Goal: Task Accomplishment & Management: Complete application form

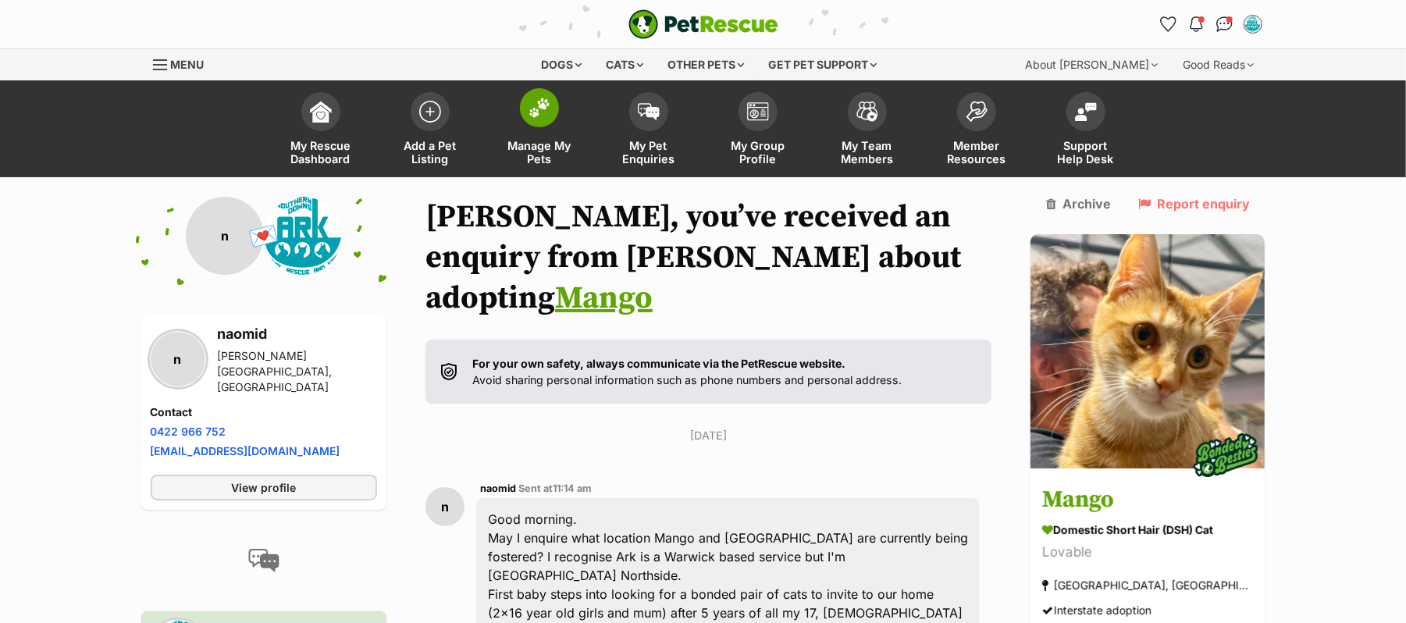
click at [537, 118] on img at bounding box center [540, 108] width 22 height 20
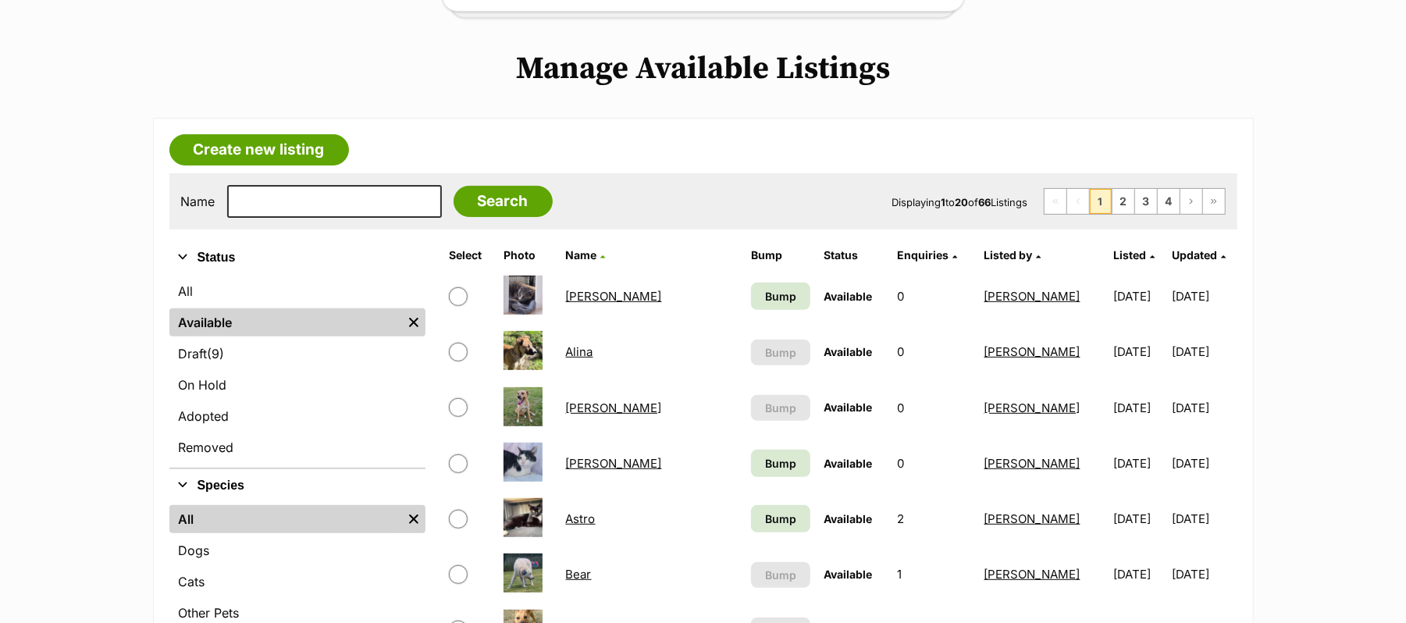
scroll to position [312, 0]
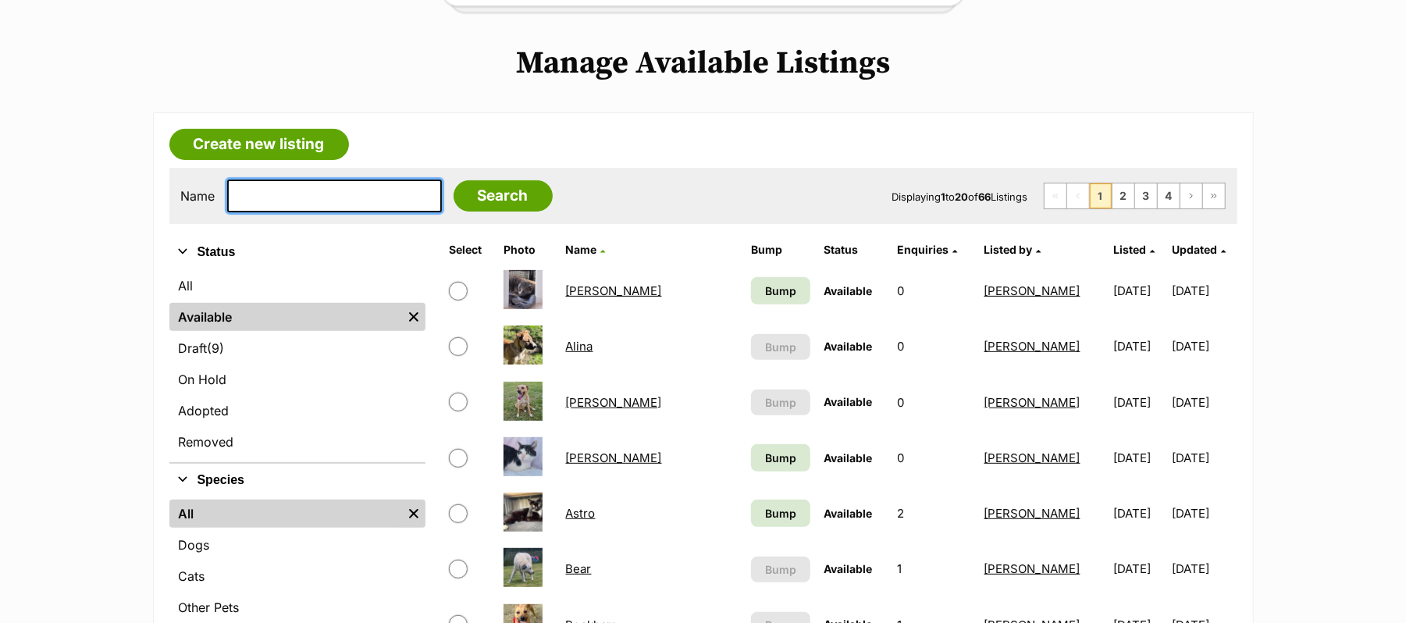
click at [240, 212] on input "text" at bounding box center [334, 196] width 215 height 33
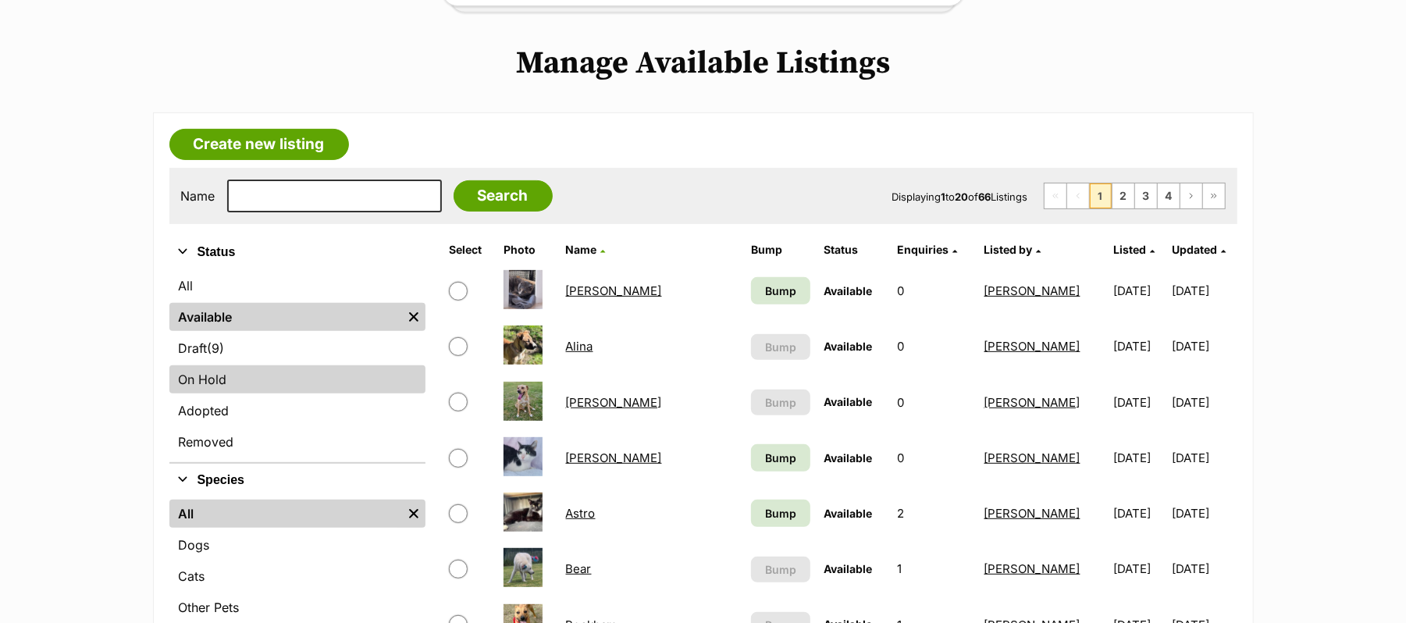
click at [223, 394] on link "On Hold" at bounding box center [297, 379] width 256 height 28
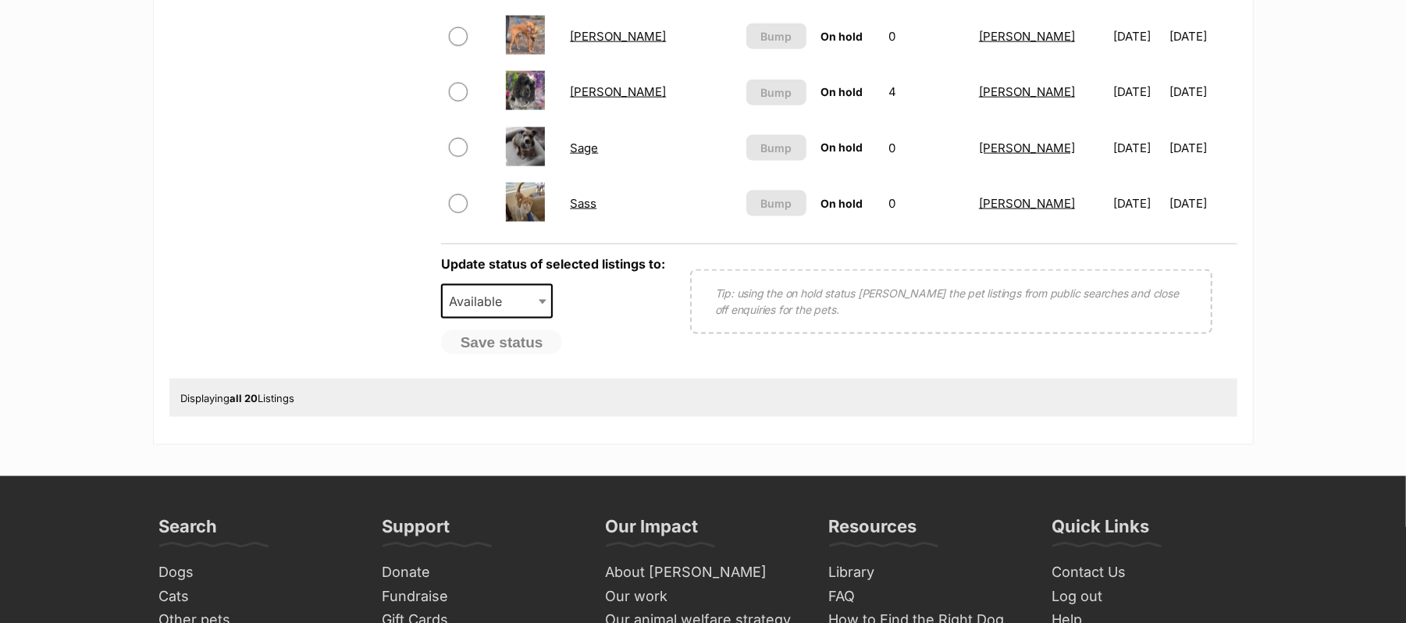
scroll to position [520, 0]
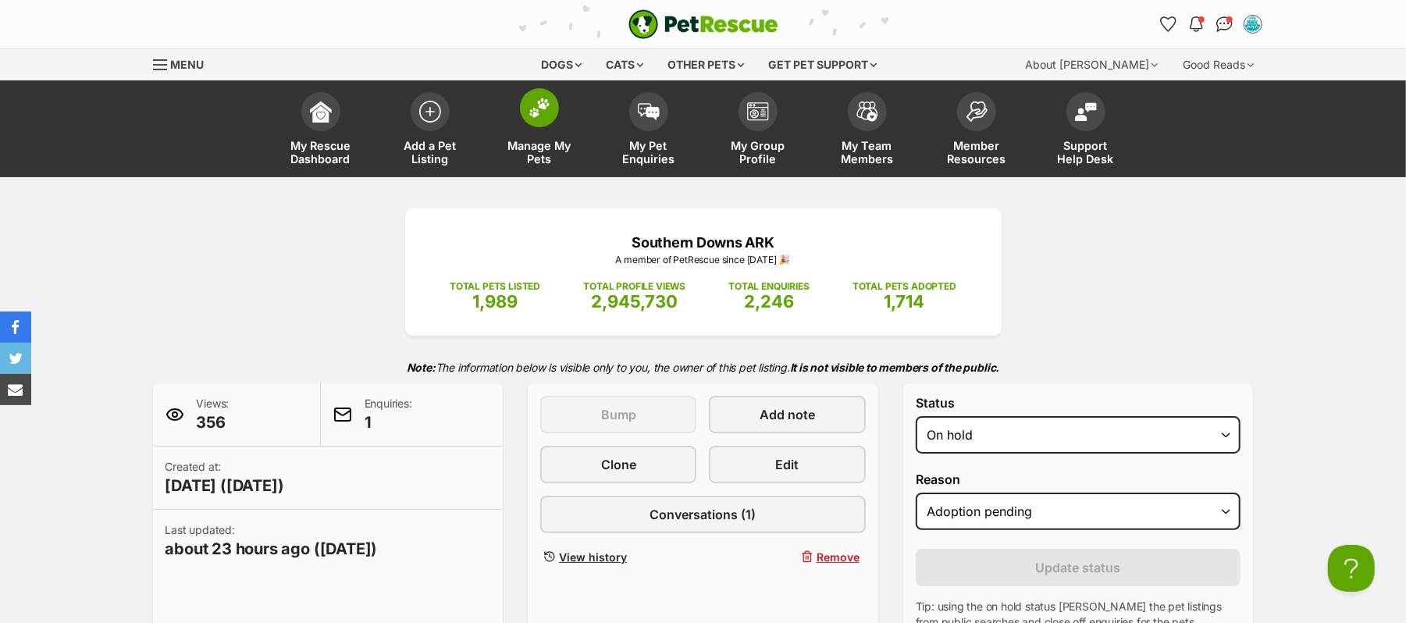
click at [543, 118] on img at bounding box center [540, 108] width 22 height 20
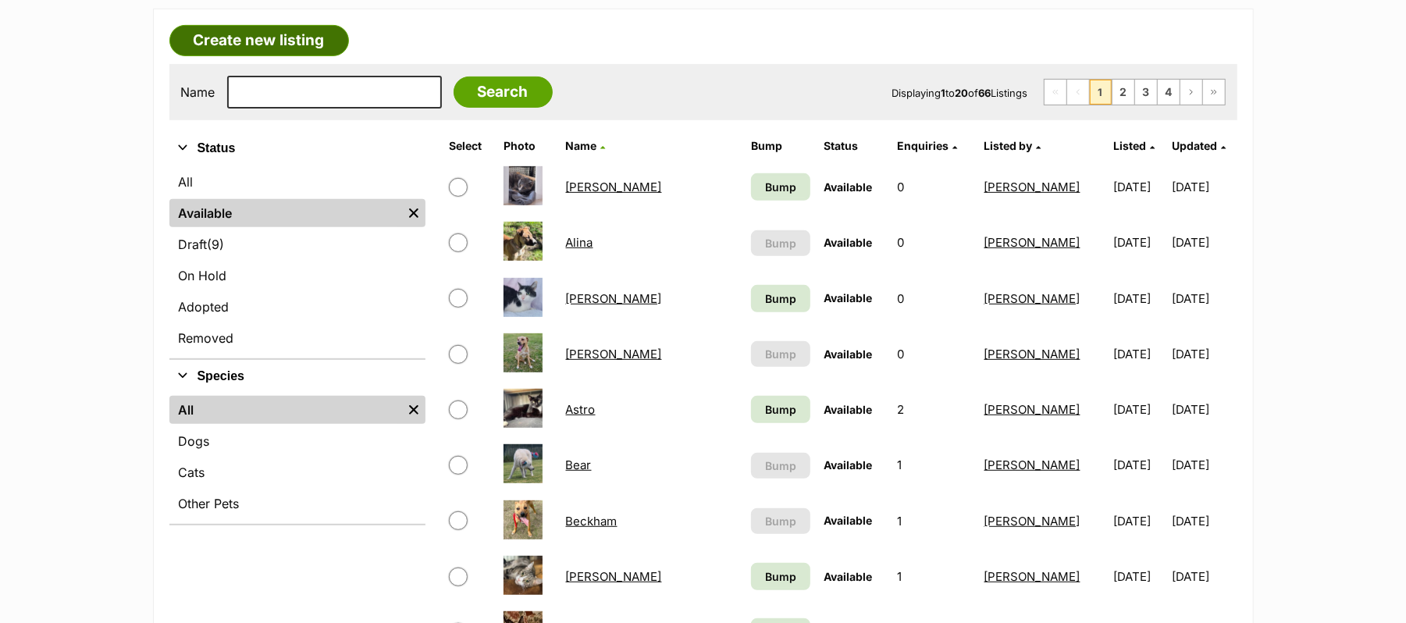
click at [240, 56] on link "Create new listing" at bounding box center [259, 40] width 180 height 31
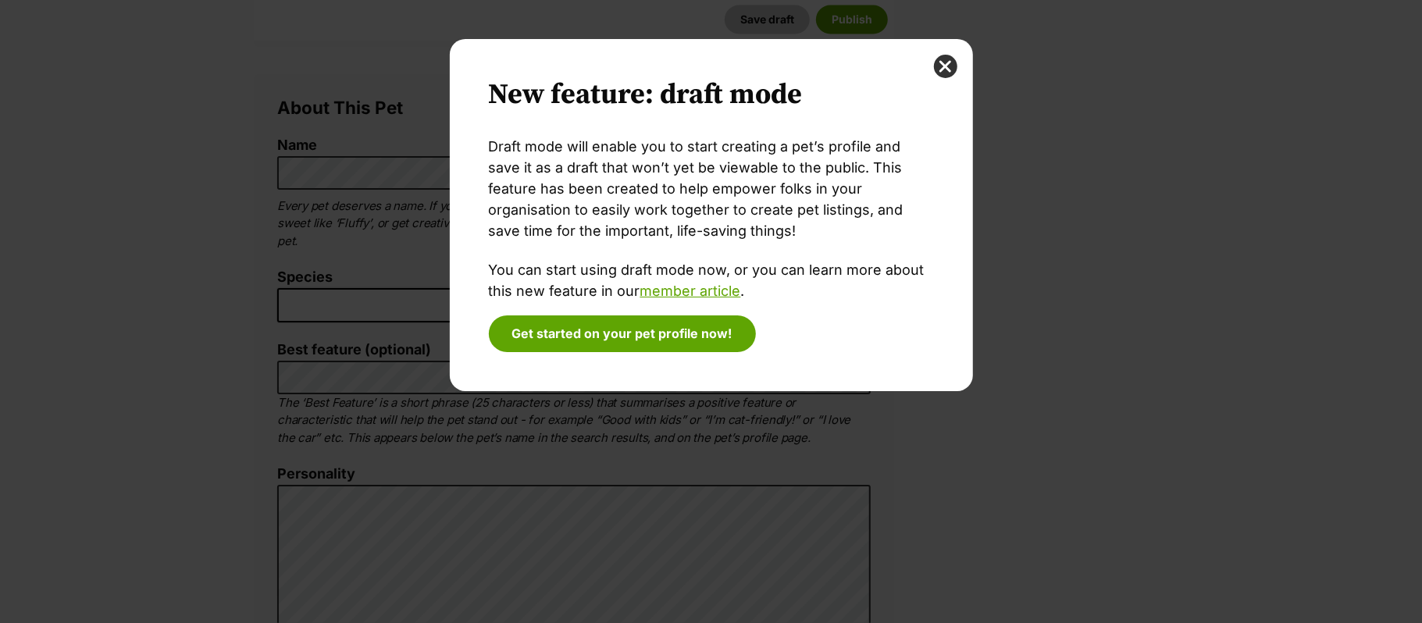
drag, startPoint x: 946, startPoint y: 62, endPoint x: 985, endPoint y: 134, distance: 81.8
click at [946, 61] on button "close" at bounding box center [945, 66] width 23 height 23
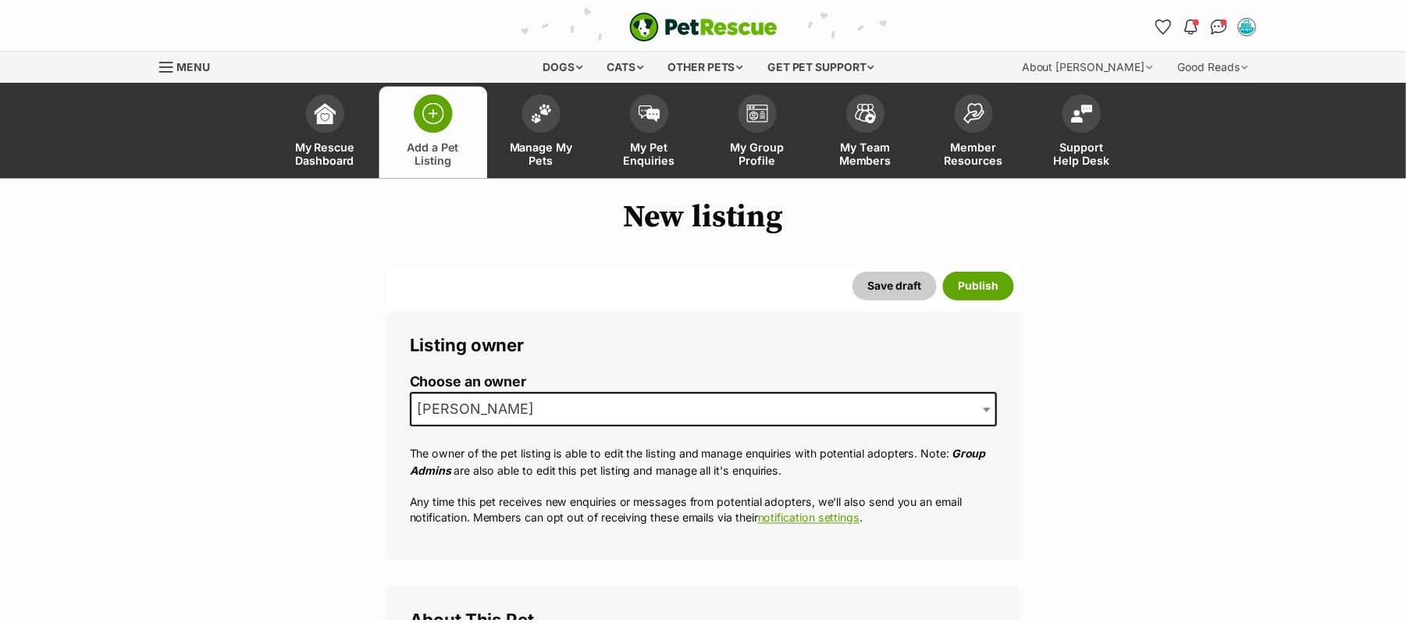
scroll to position [516, 0]
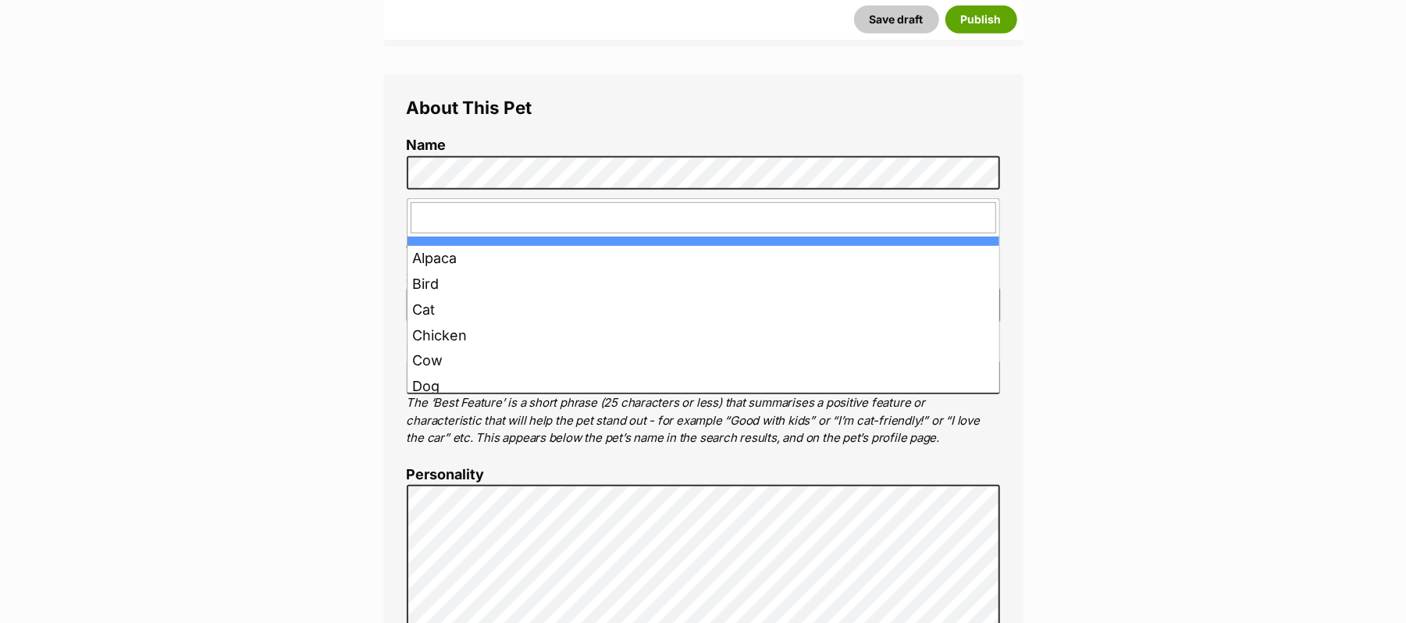
click at [460, 322] on span at bounding box center [703, 305] width 593 height 34
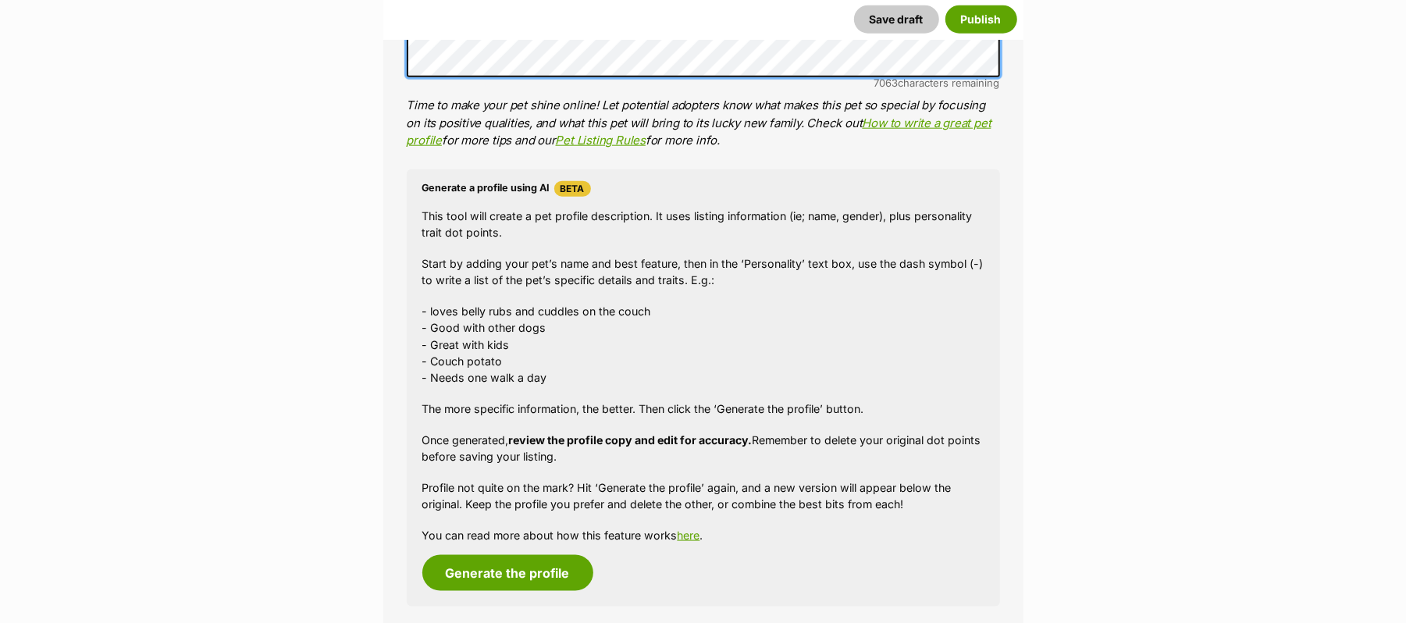
scroll to position [1557, 0]
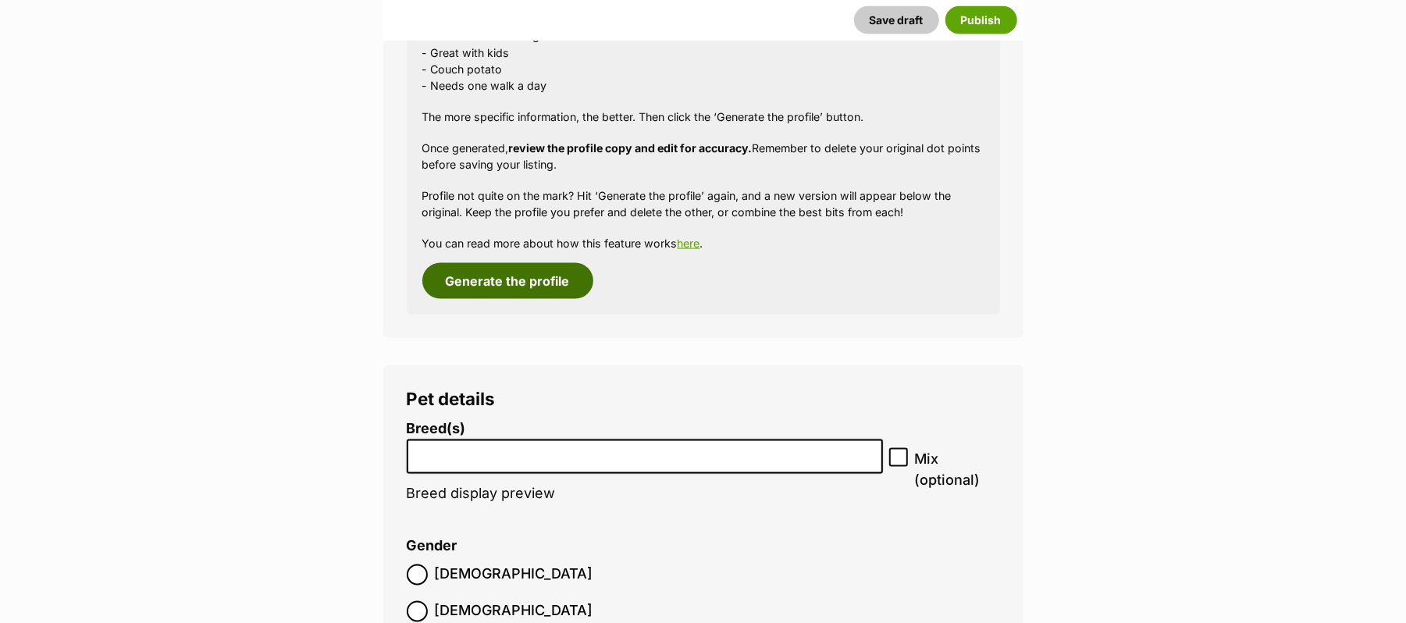
click at [559, 299] on button "Generate the profile" at bounding box center [507, 281] width 171 height 36
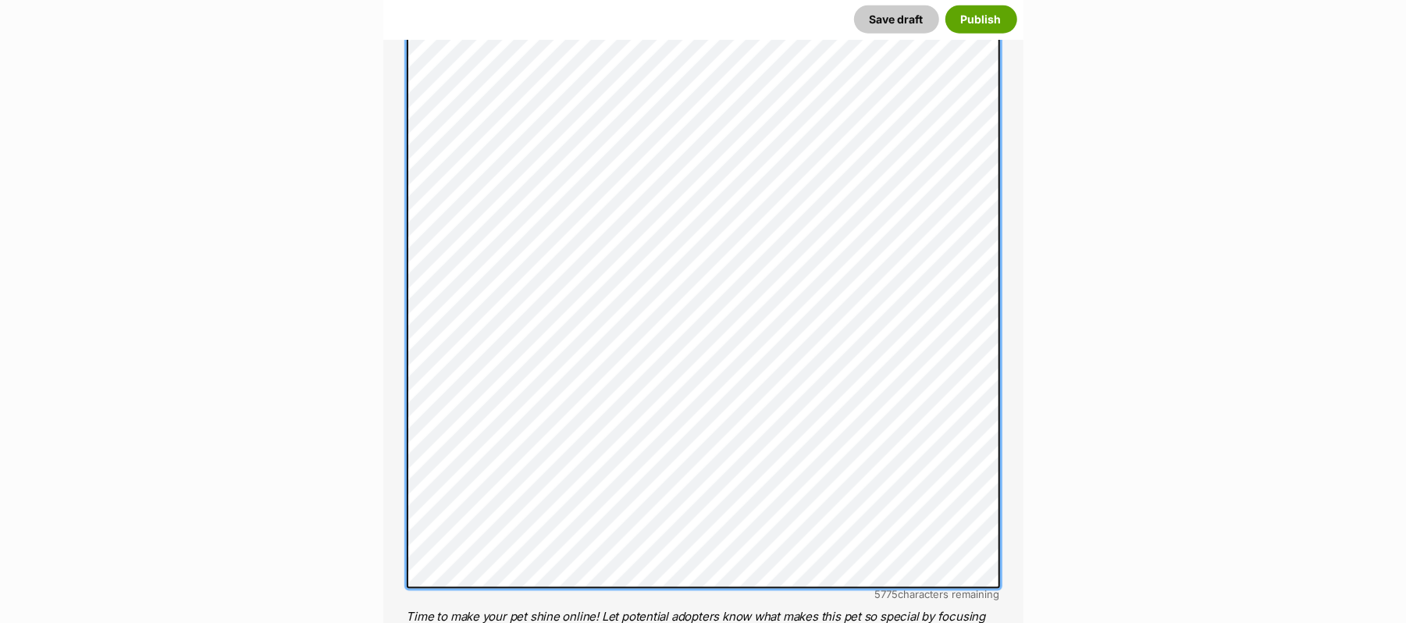
scroll to position [1104, 0]
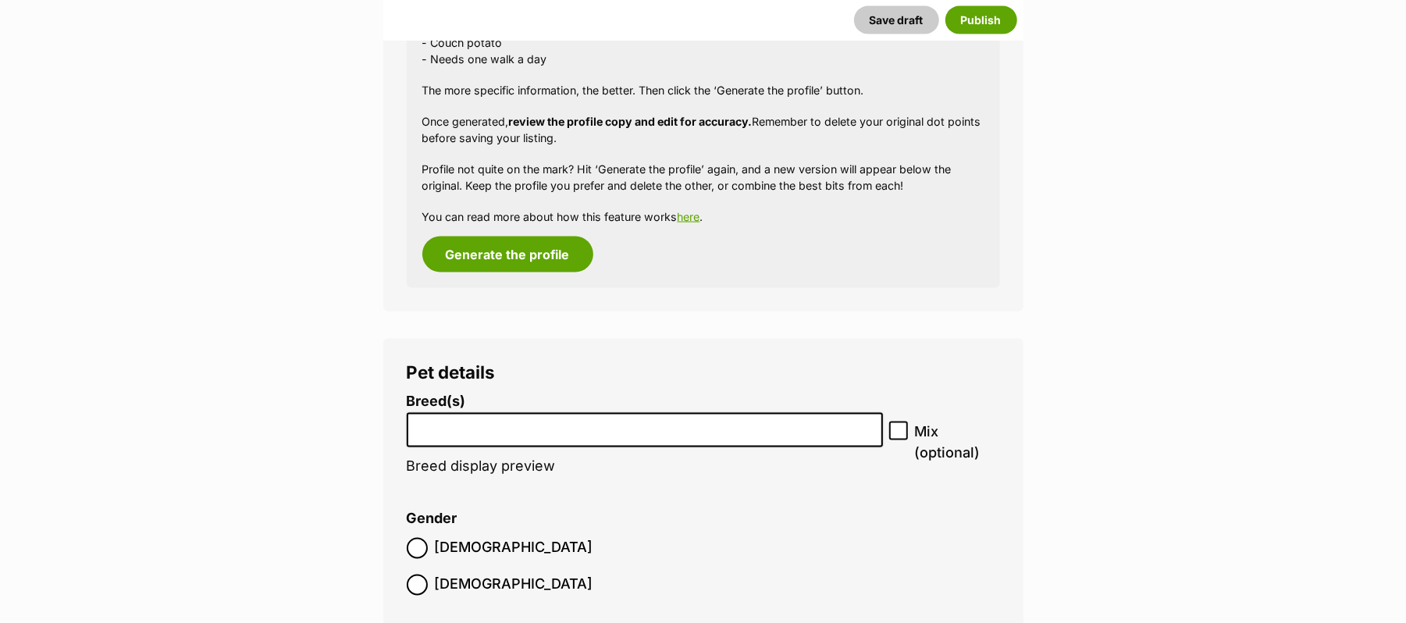
scroll to position [2458, 0]
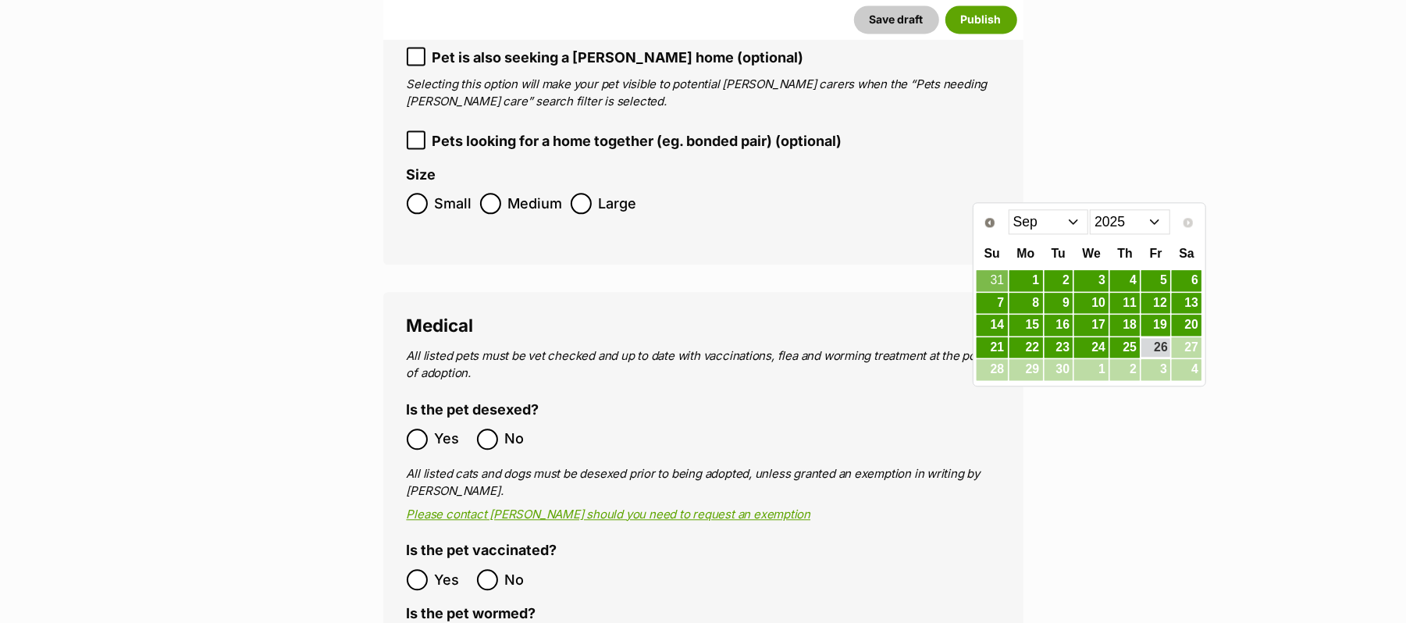
click at [1150, 222] on select "2015 2016 2017 2018 2019 2020 2021 2022 2023 2024 2025" at bounding box center [1130, 221] width 80 height 25
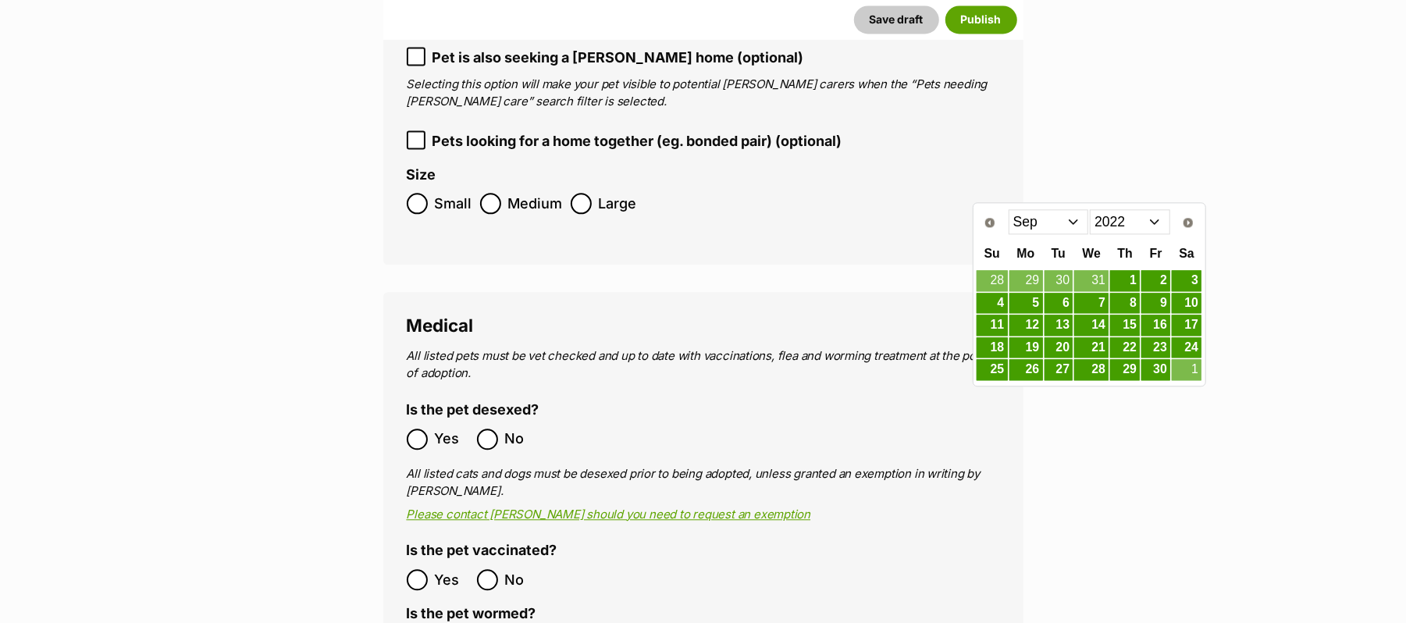
click at [1073, 223] on select "Jan Feb Mar Apr May Jun Jul Aug Sep Oct Nov Dec" at bounding box center [1049, 221] width 80 height 25
click at [1185, 345] on link "26" at bounding box center [1187, 348] width 30 height 20
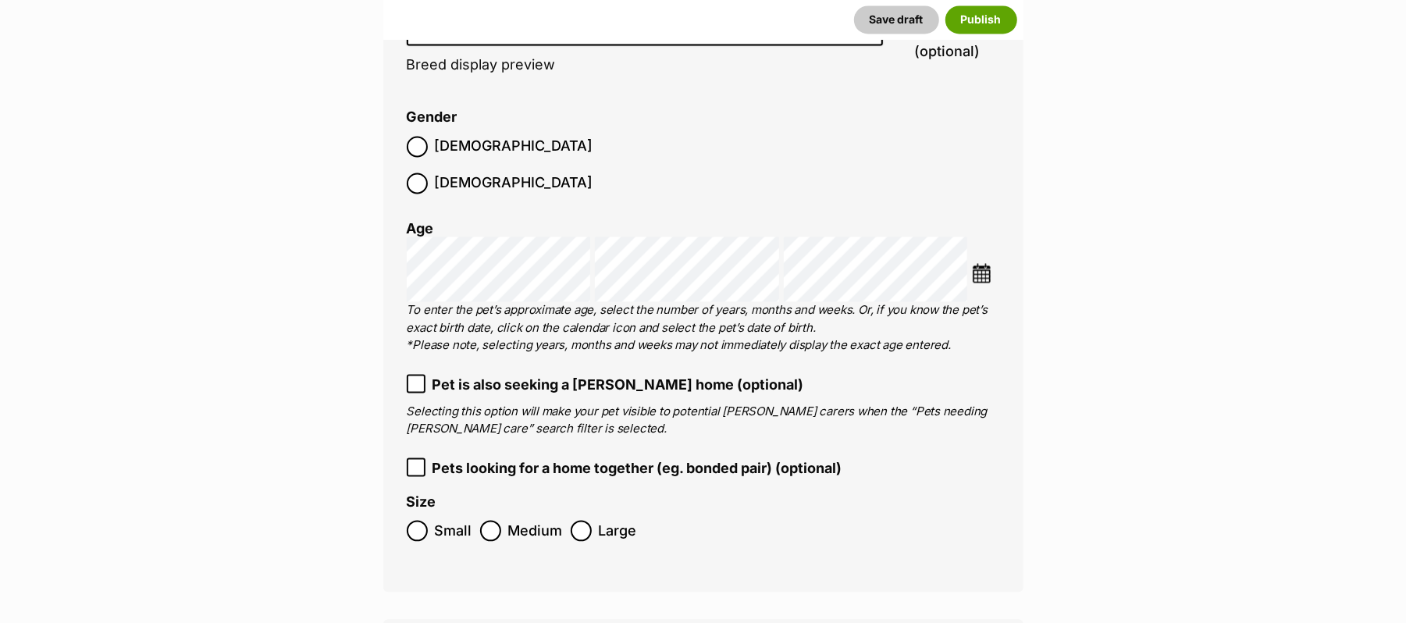
scroll to position [2146, 0]
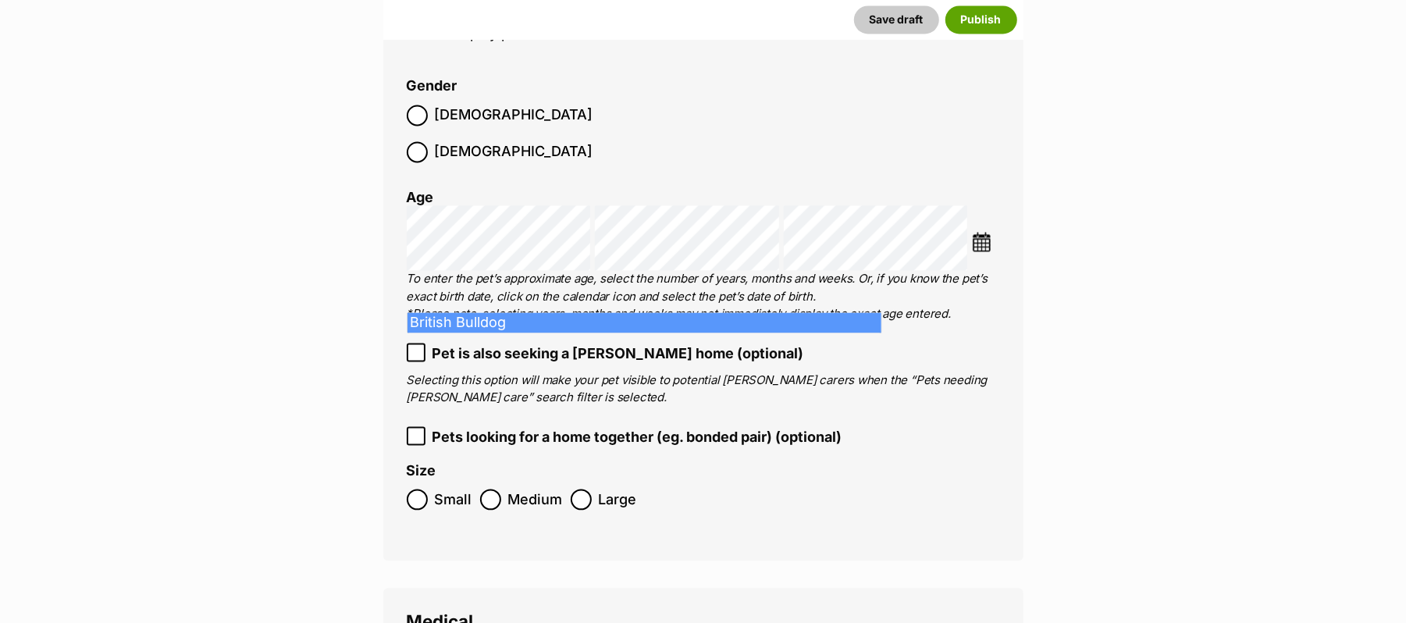
type input "Briti"
select select "45"
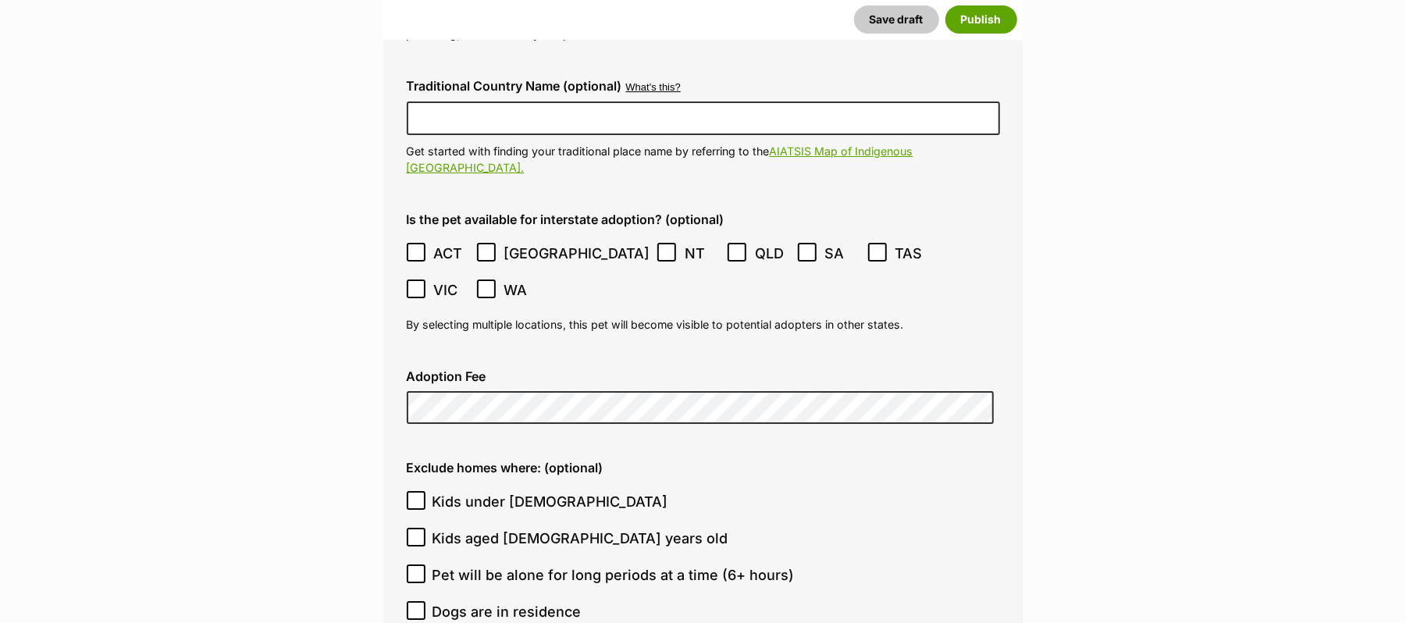
scroll to position [3915, 0]
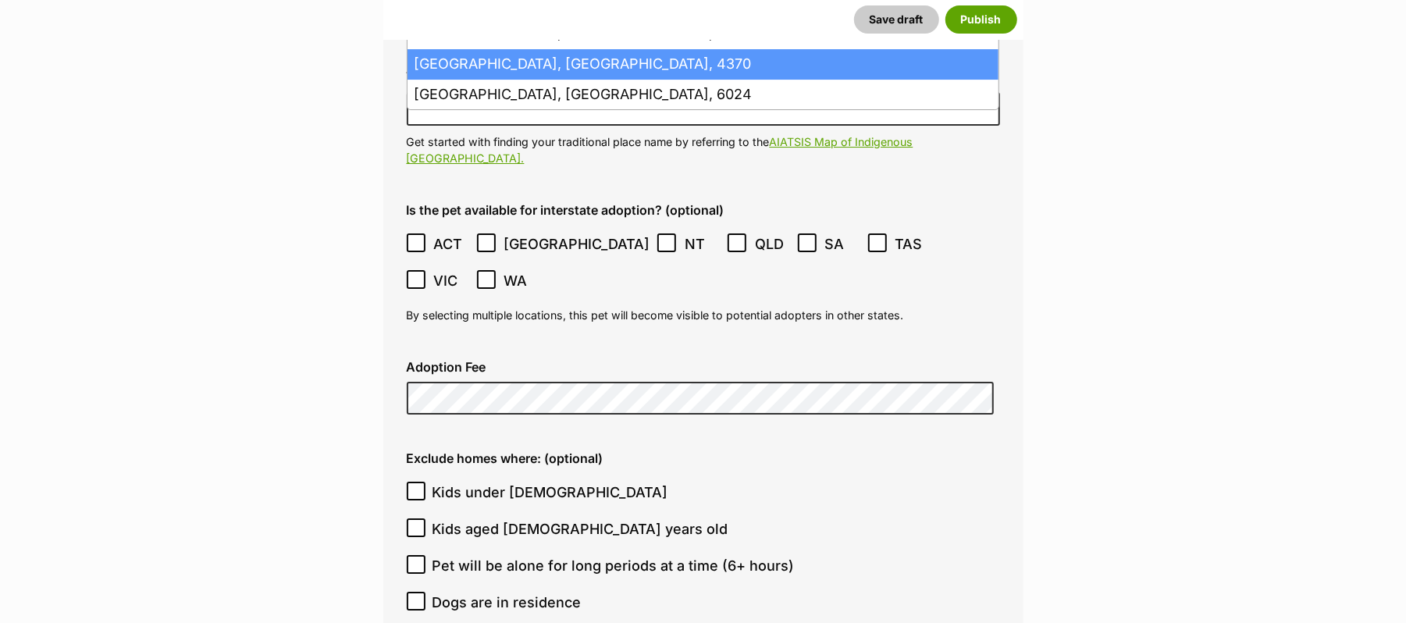
click at [526, 80] on li "Warwick, Queensland, 4370" at bounding box center [703, 64] width 591 height 30
type input "Warwick, Queensland, 4370"
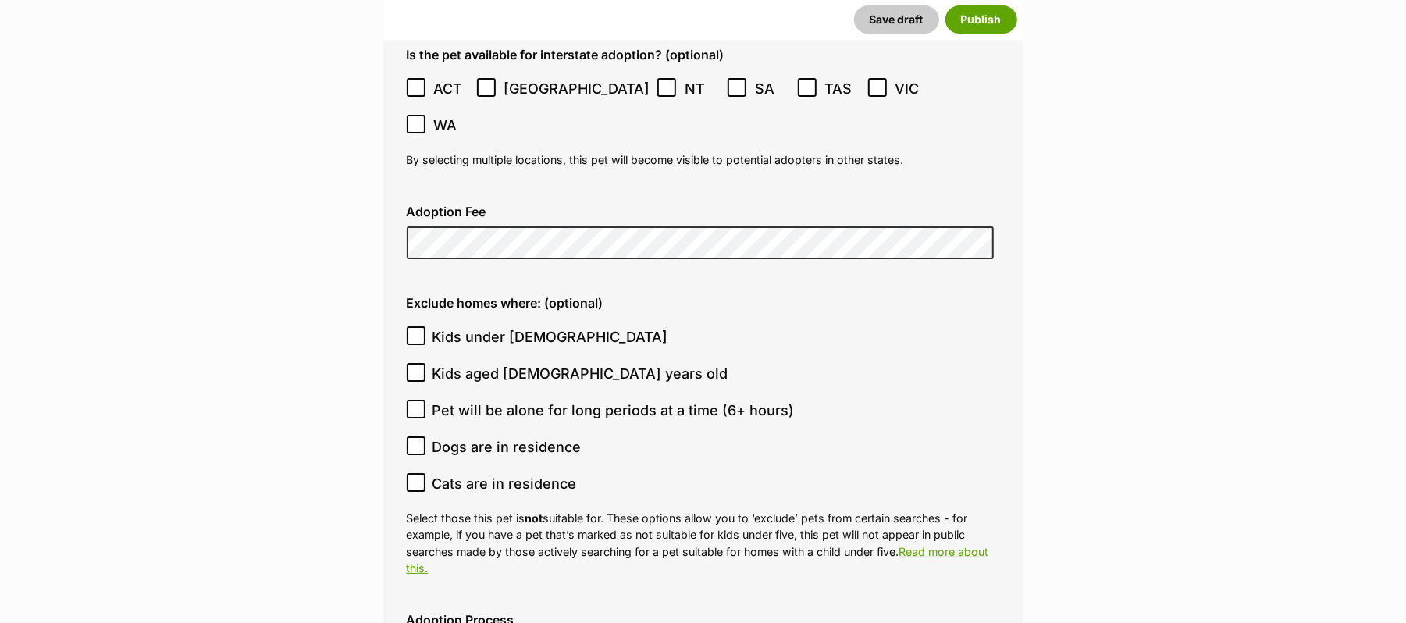
scroll to position [4227, 0]
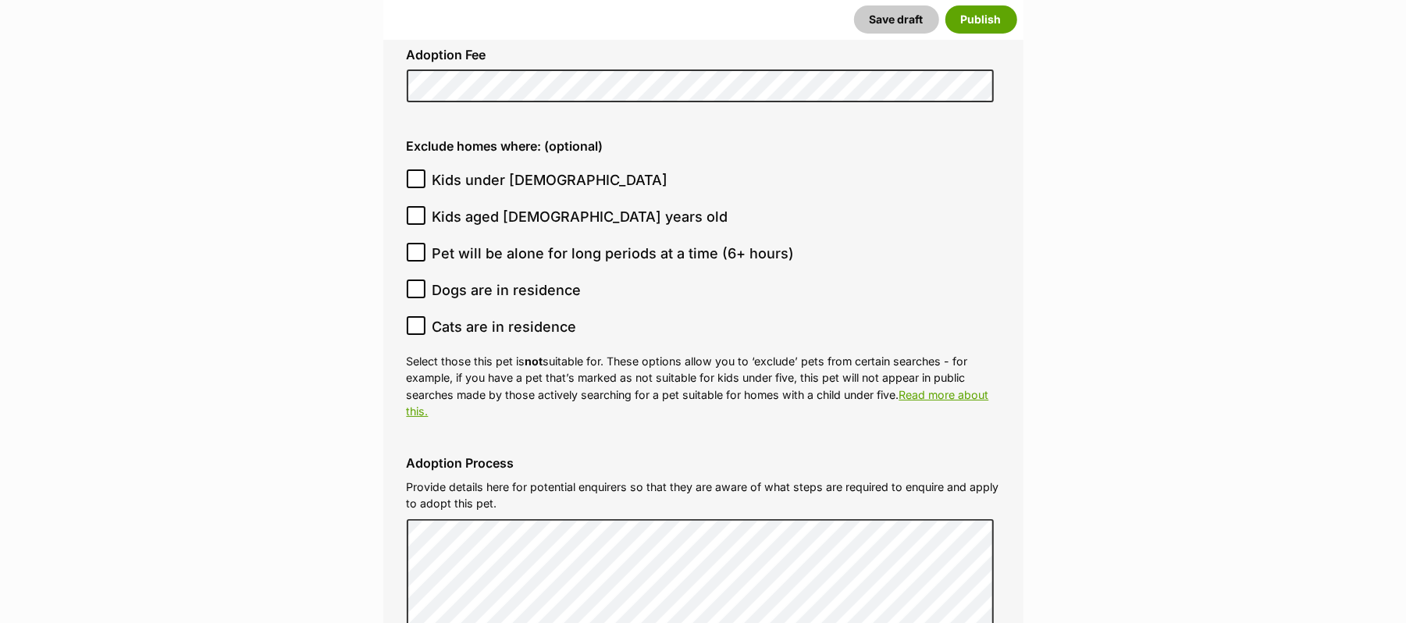
drag, startPoint x: 416, startPoint y: 344, endPoint x: 478, endPoint y: 351, distance: 62.2
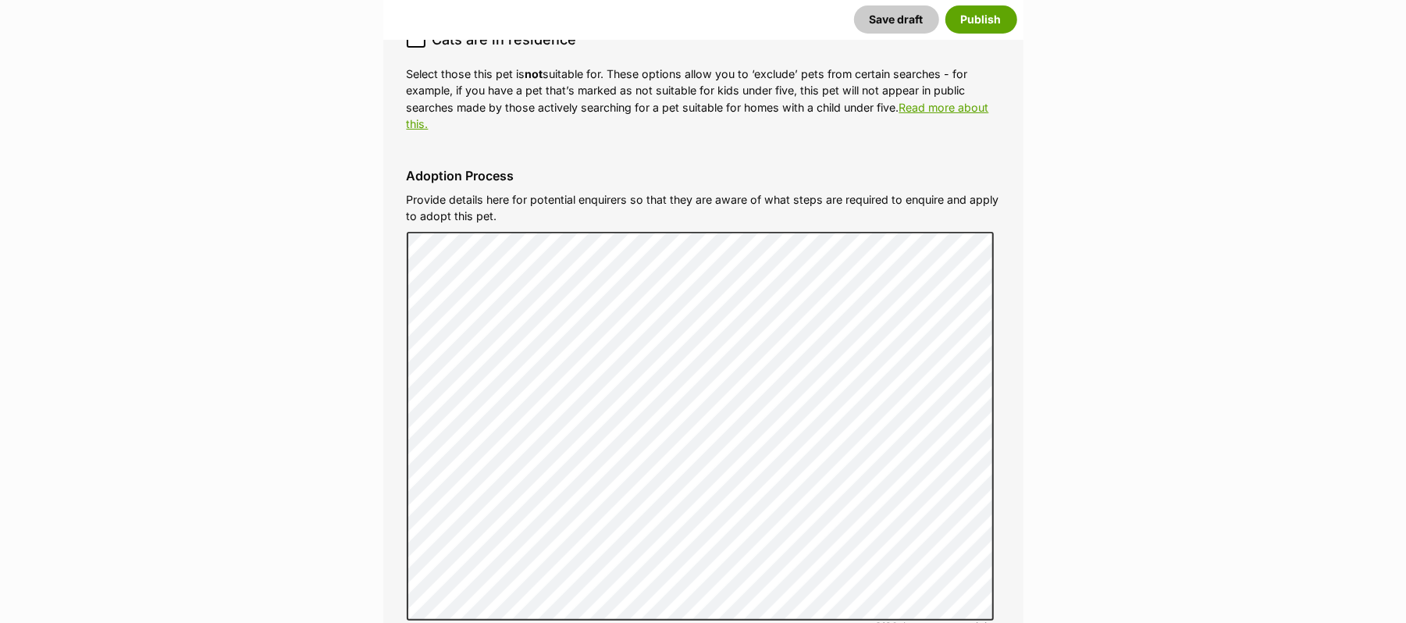
scroll to position [4540, 0]
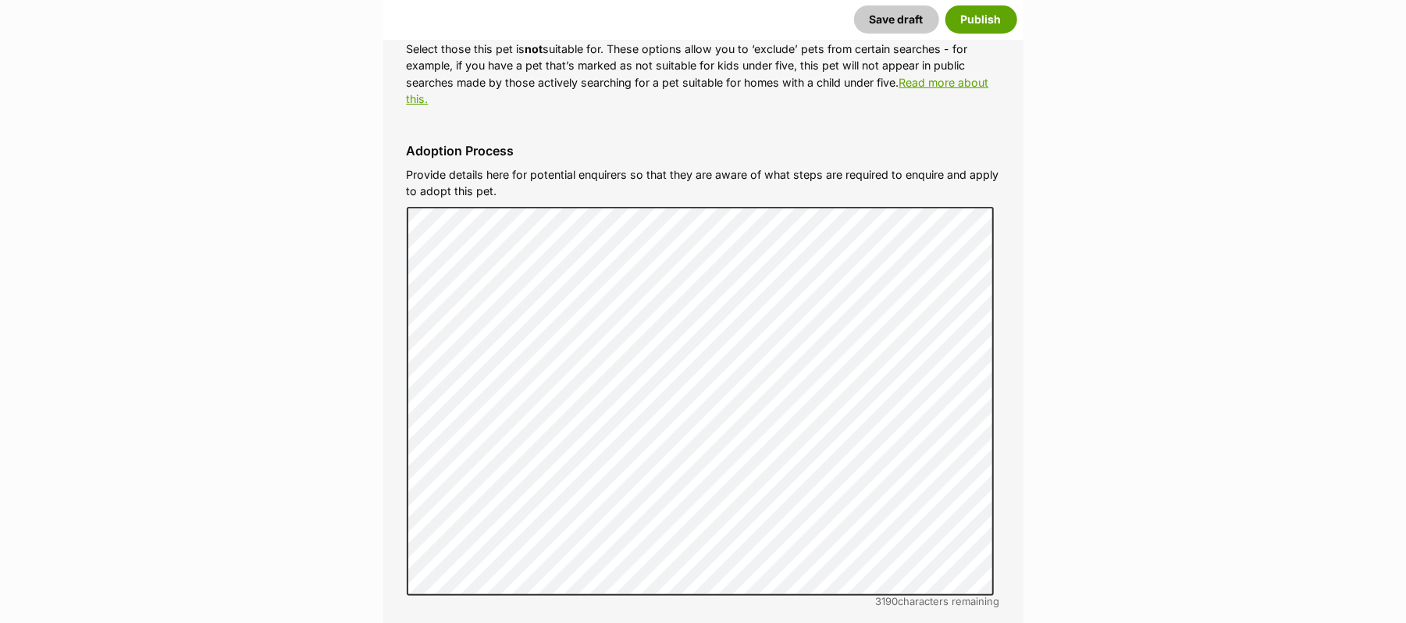
checkbox input "true"
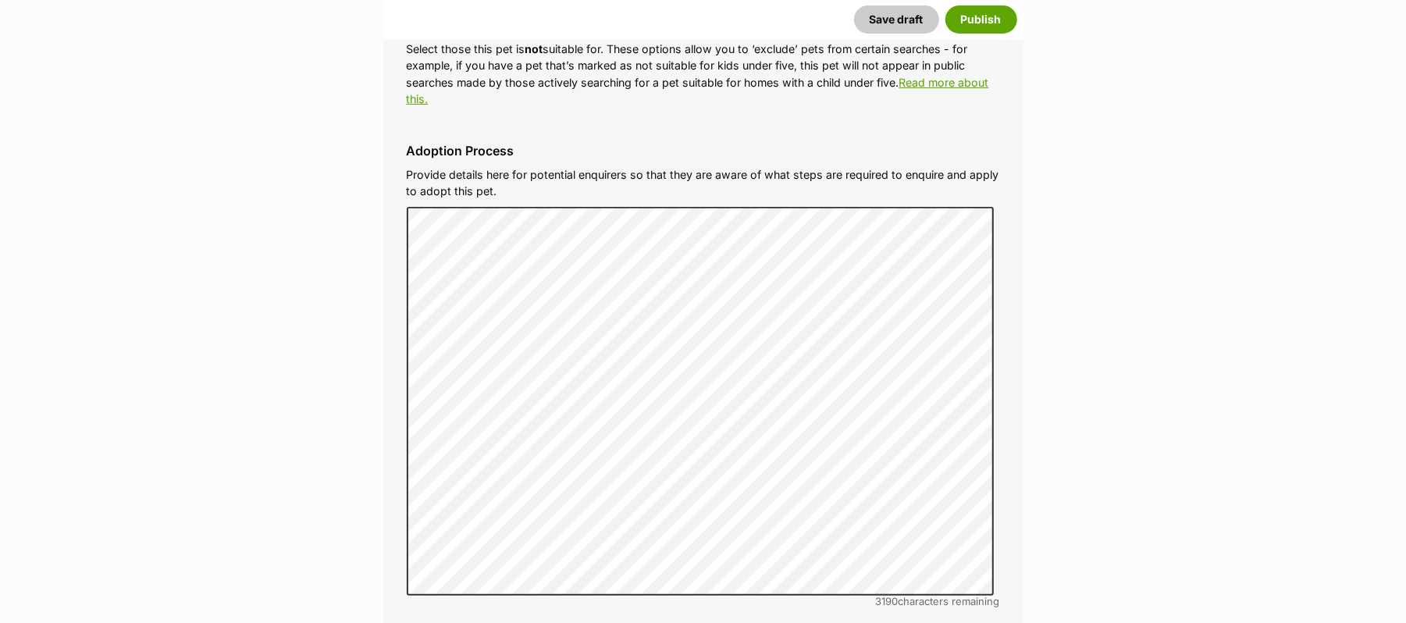
checkbox input "true"
drag, startPoint x: 423, startPoint y: 436, endPoint x: 601, endPoint y: 444, distance: 178.2
click at [425, 25] on span at bounding box center [416, 14] width 19 height 21
click at [419, 19] on icon at bounding box center [416, 13] width 11 height 11
click at [419, 23] on input "Cats are in residence" at bounding box center [416, 13] width 19 height 19
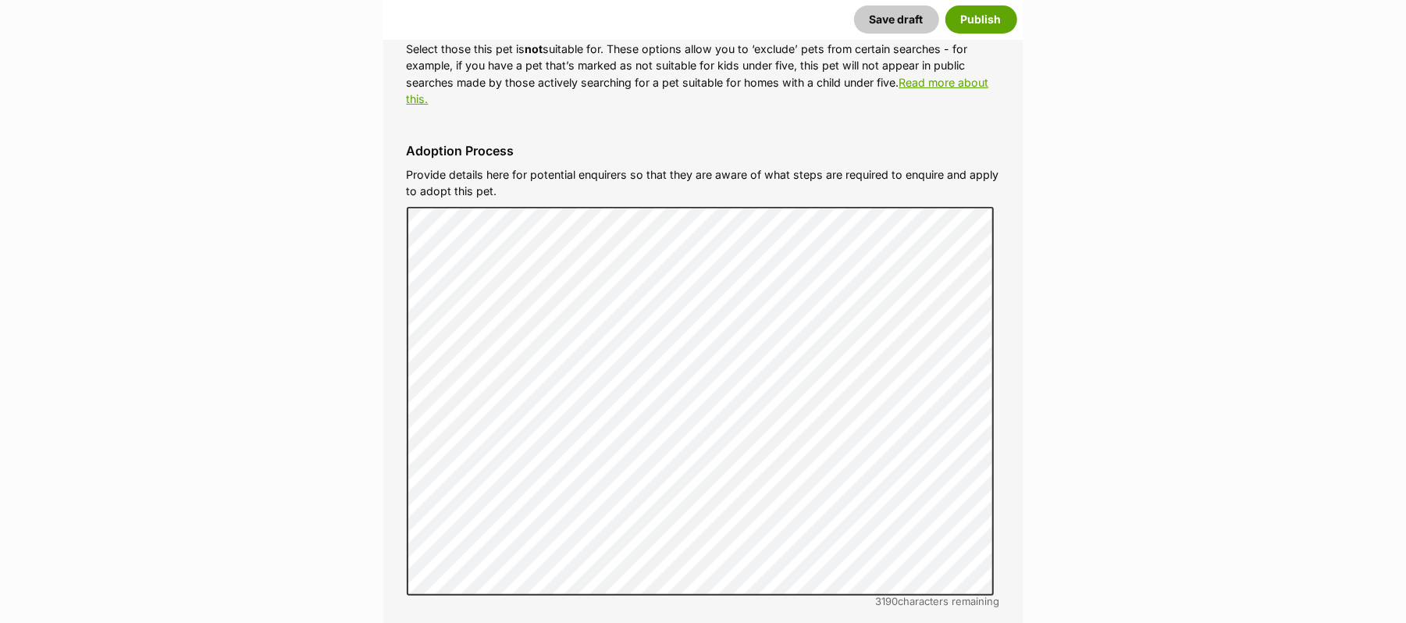
checkbox input "true"
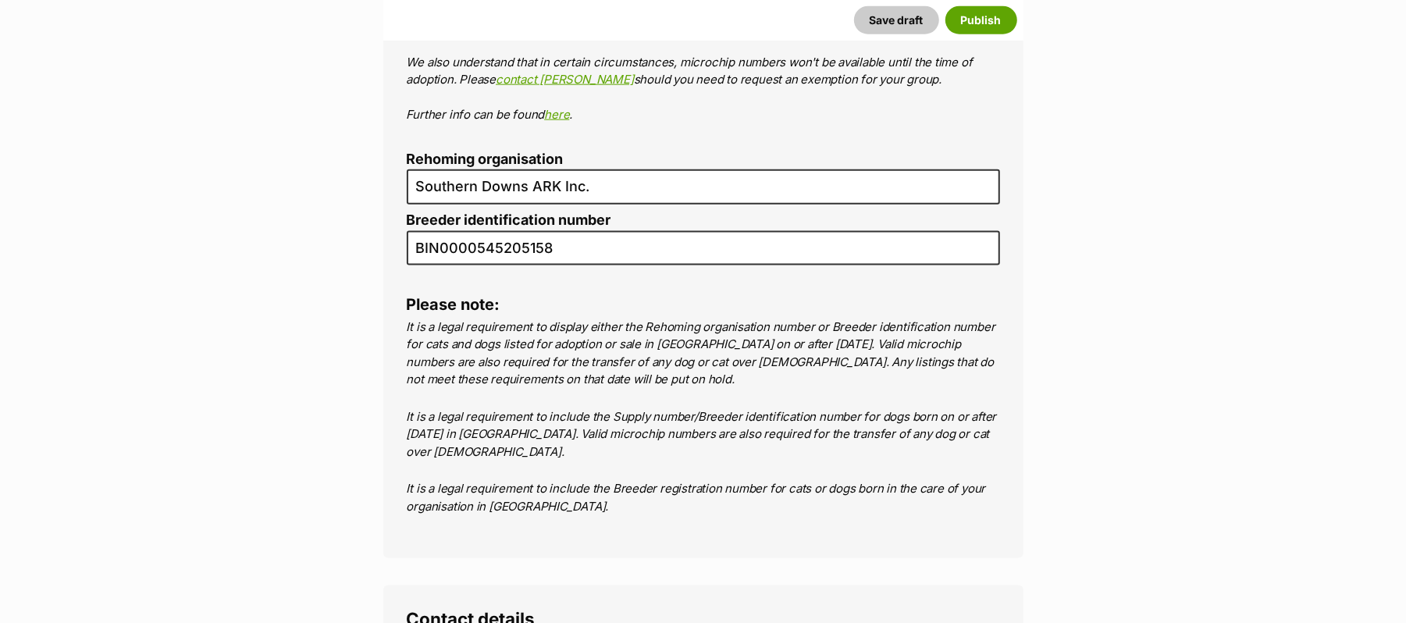
scroll to position [5607, 0]
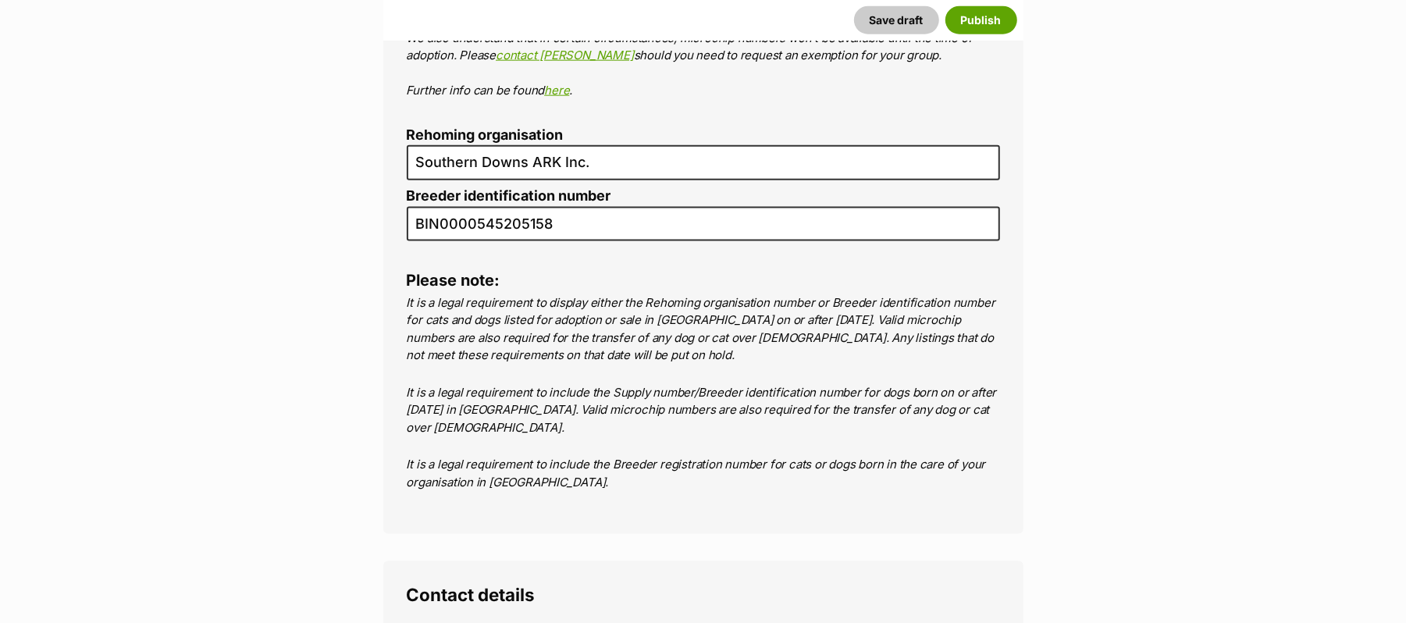
radio input "true"
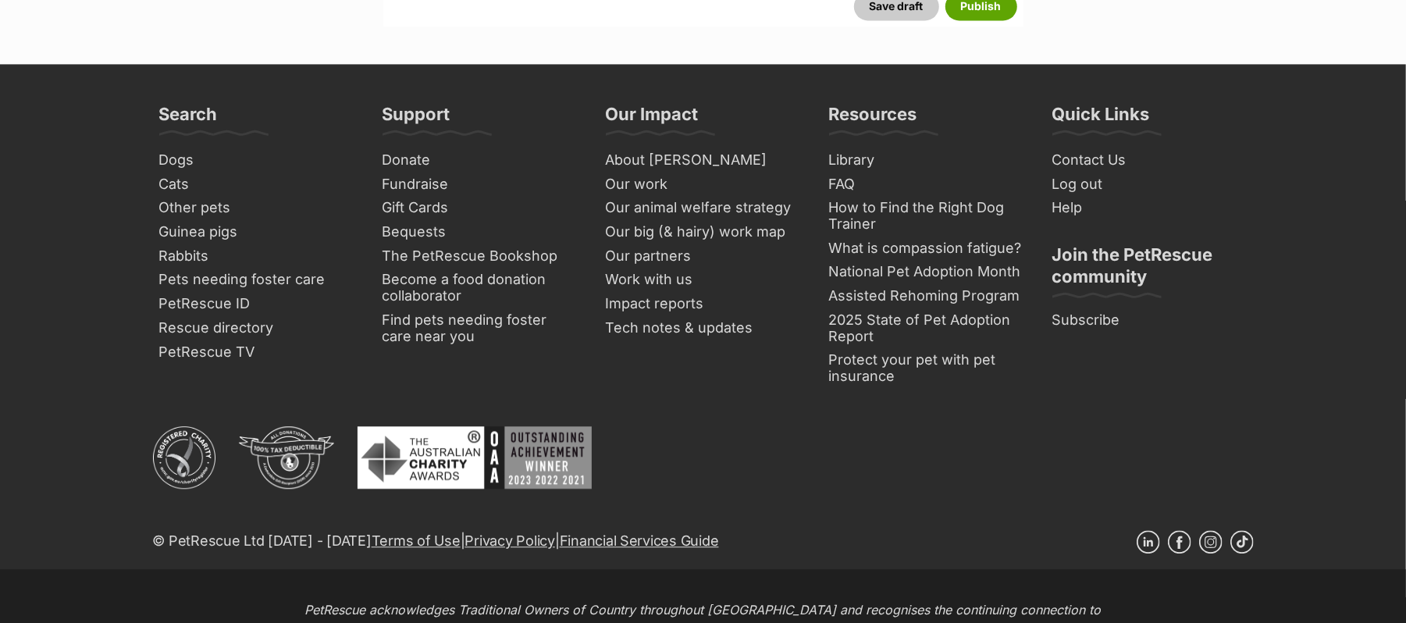
scroll to position [6857, 0]
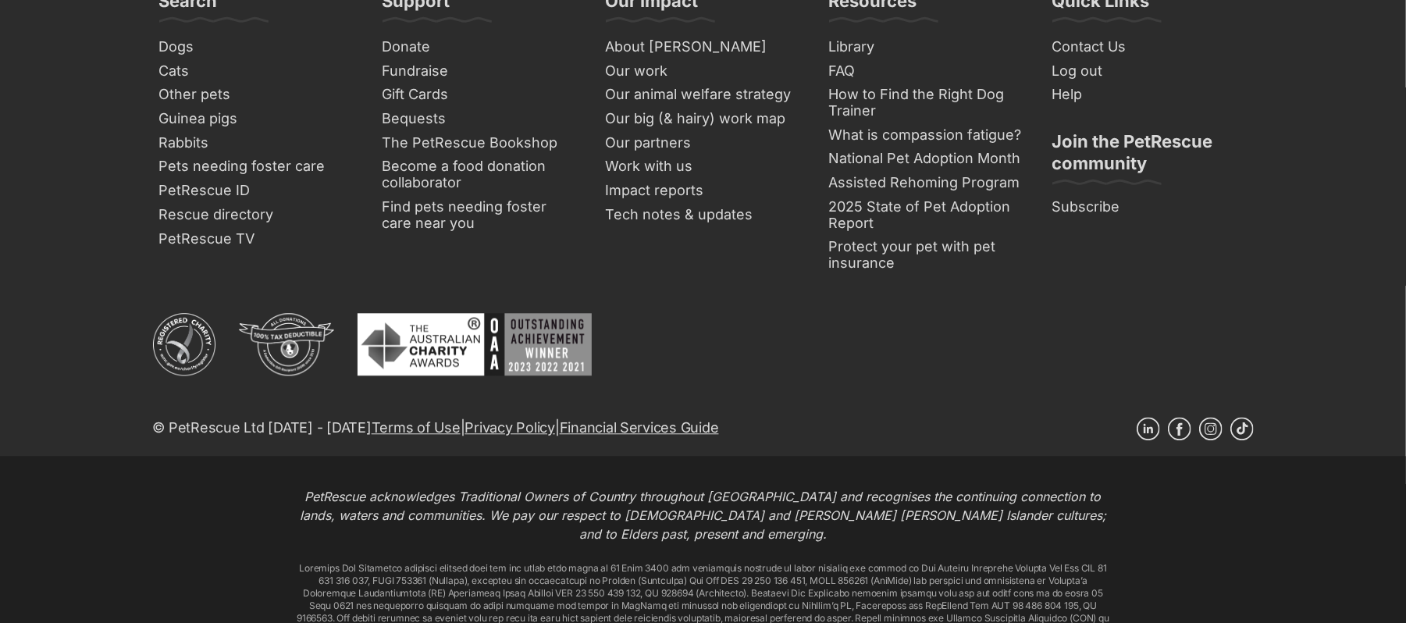
type input "953010006418265"
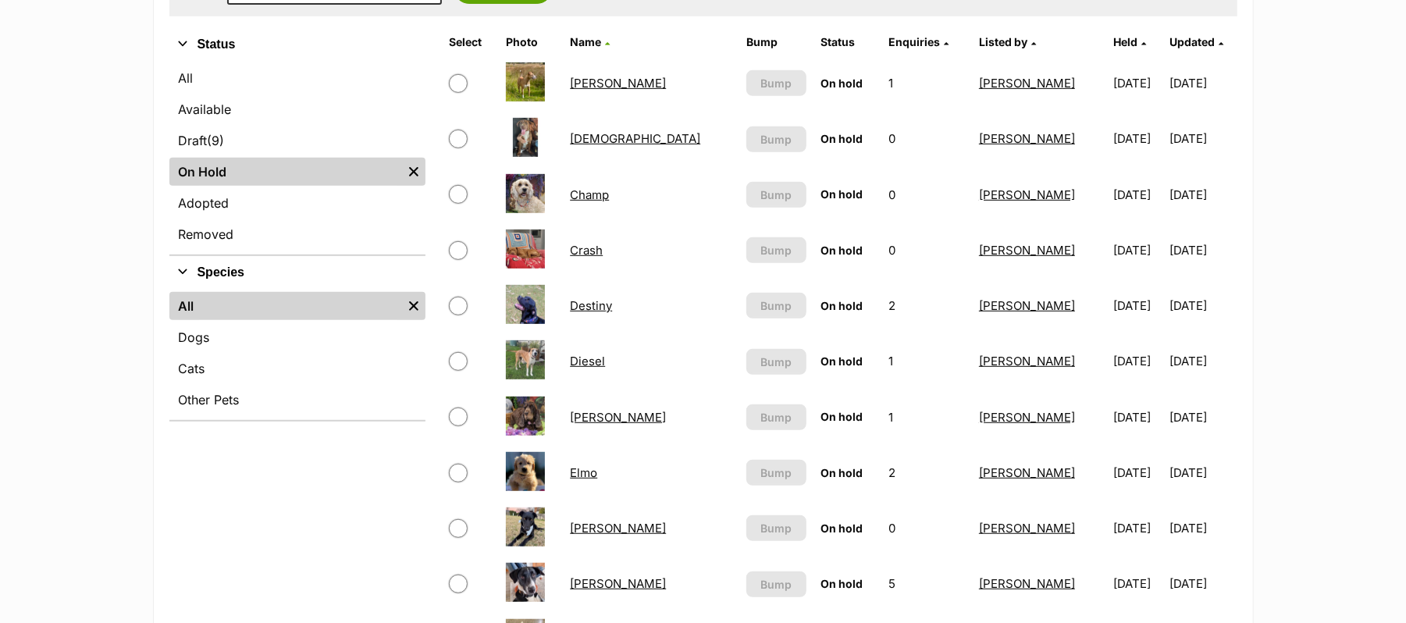
scroll to position [520, 0]
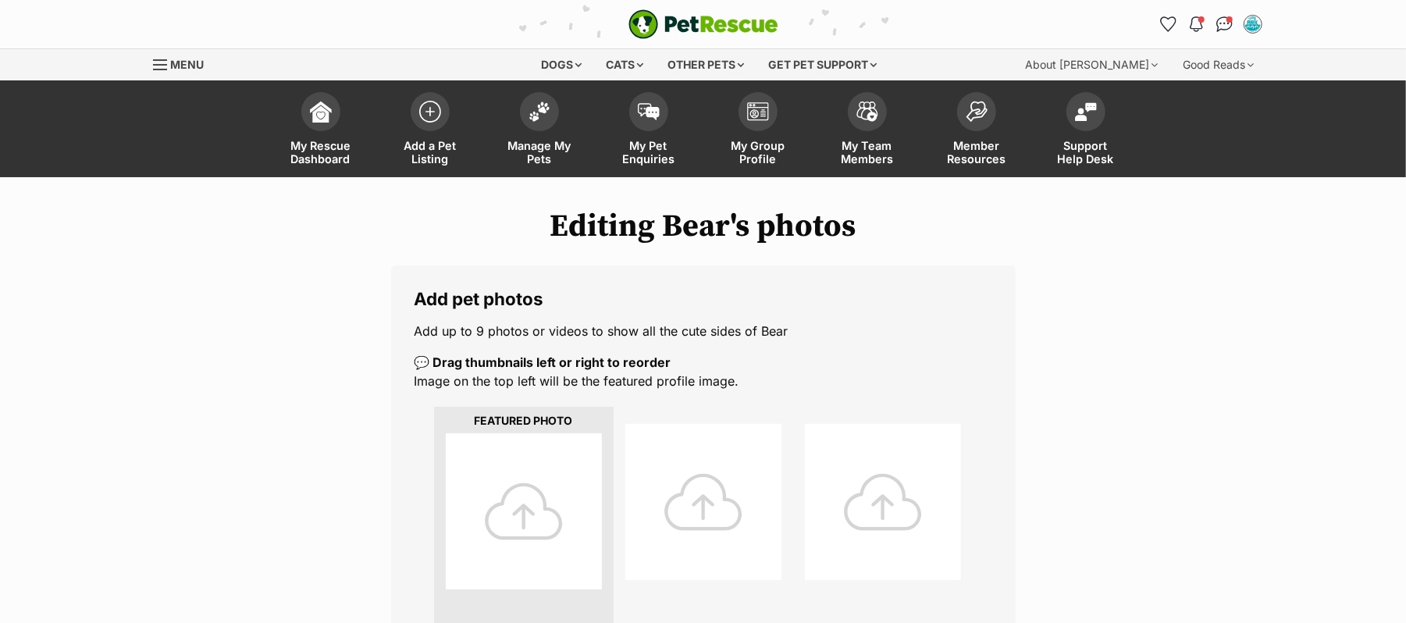
click at [526, 540] on div at bounding box center [524, 511] width 156 height 156
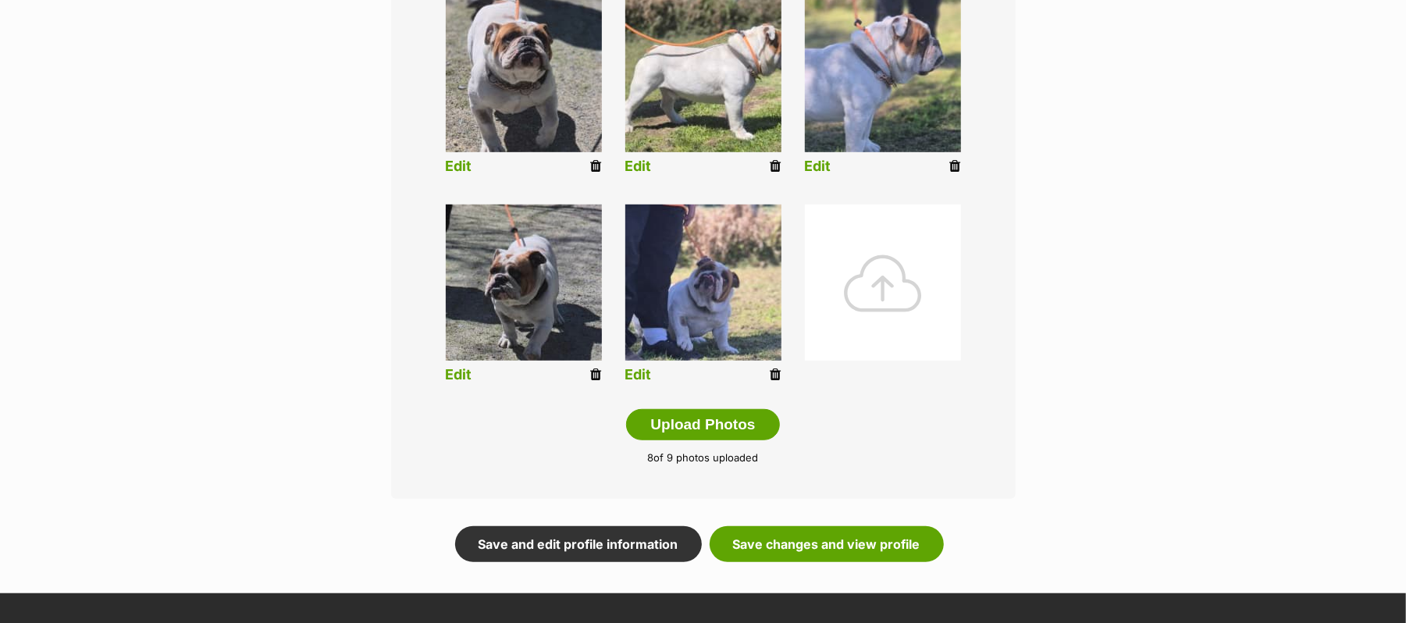
scroll to position [738, 0]
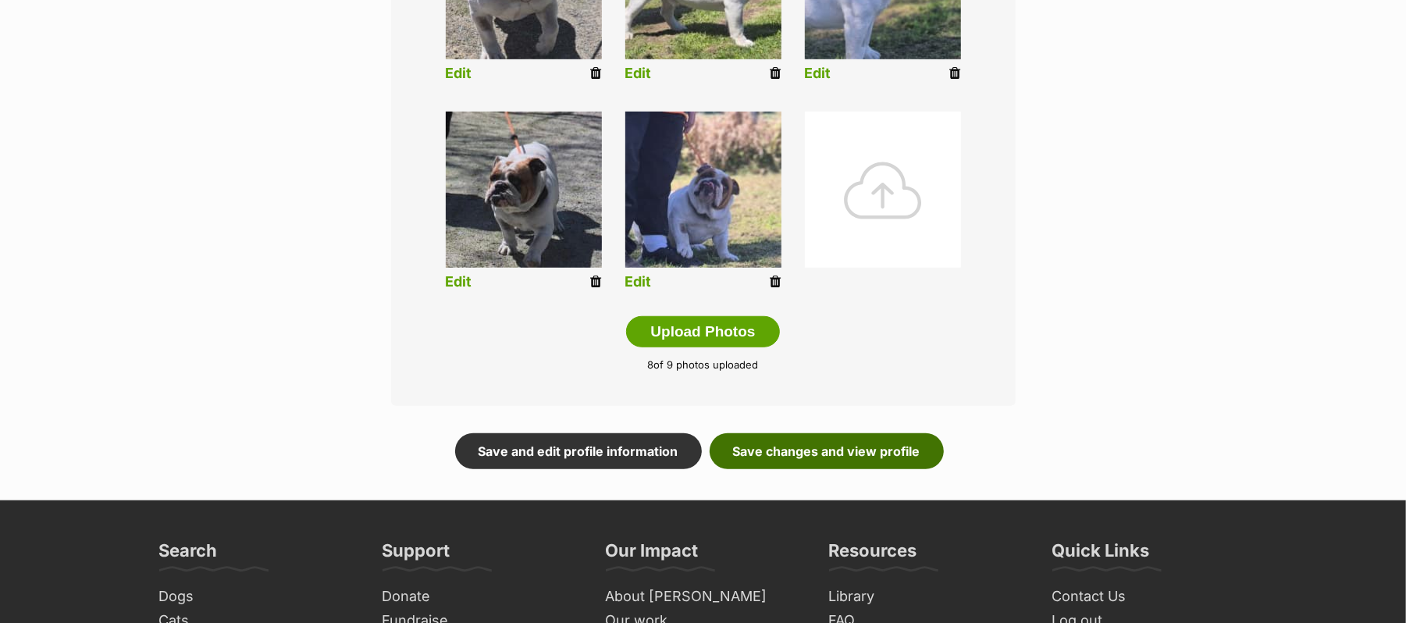
click at [779, 469] on link "Save changes and view profile" at bounding box center [827, 451] width 234 height 36
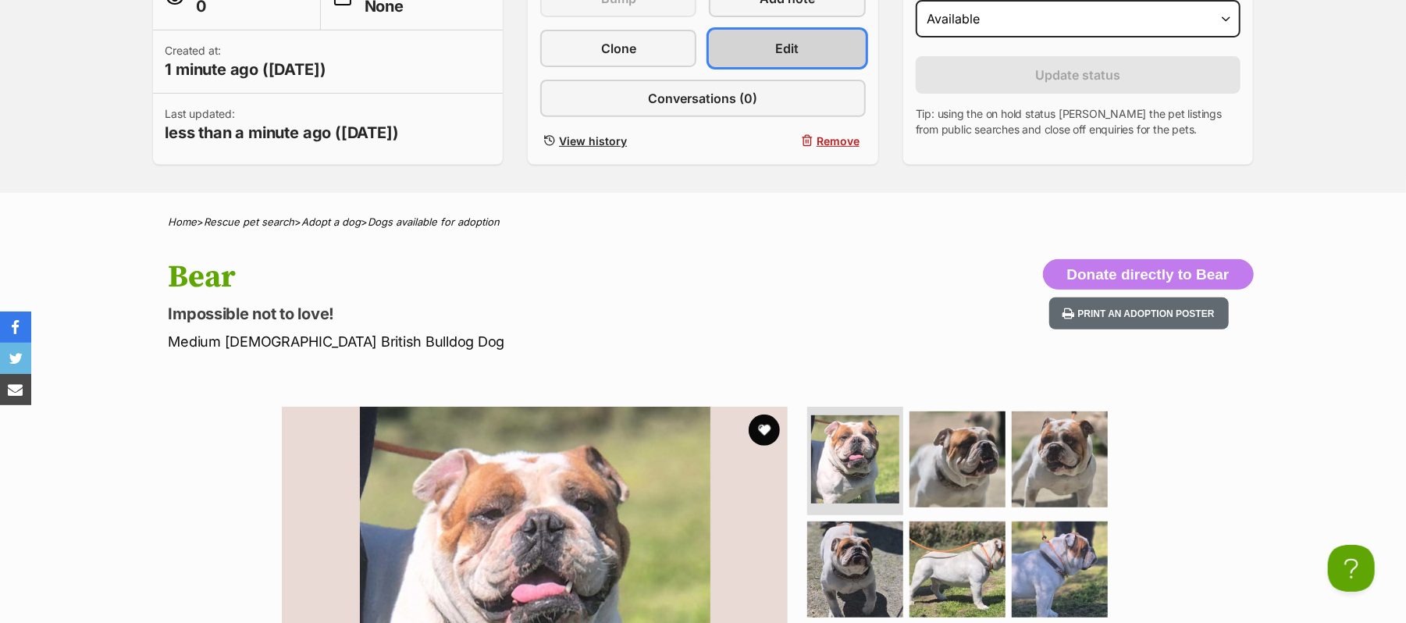
click at [785, 58] on span "Edit" at bounding box center [787, 48] width 23 height 19
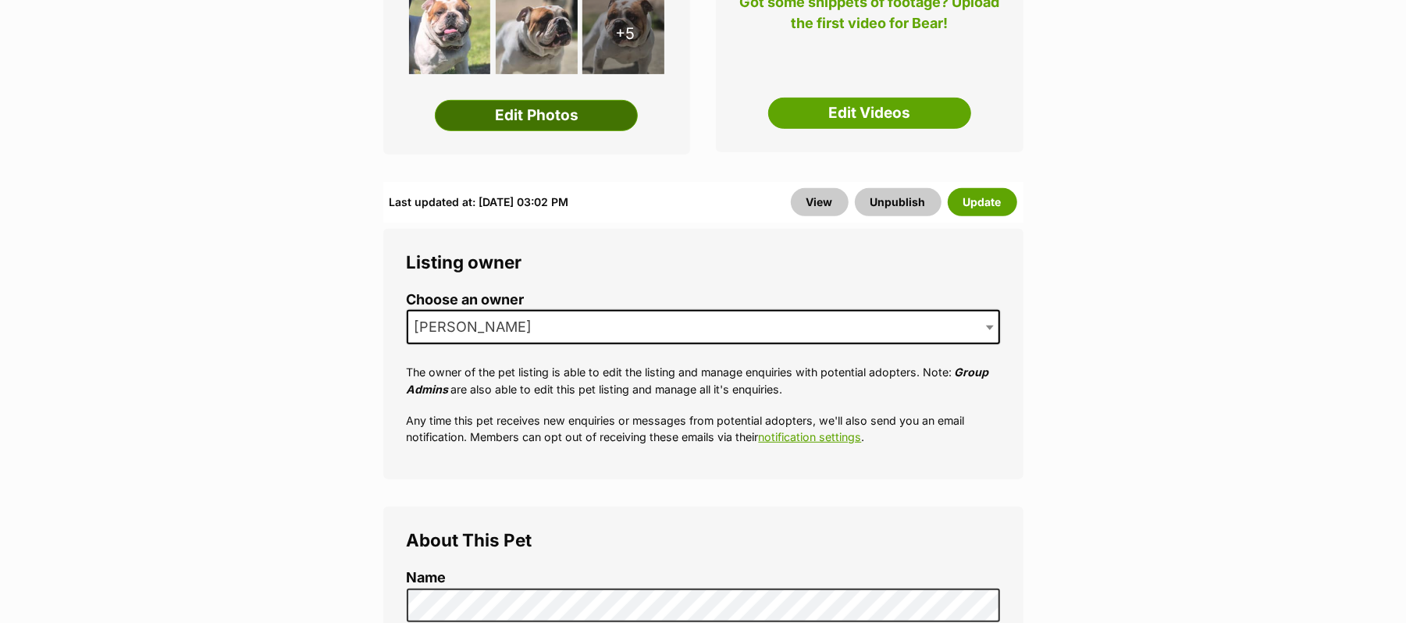
click at [566, 131] on link "Edit Photos" at bounding box center [536, 115] width 203 height 31
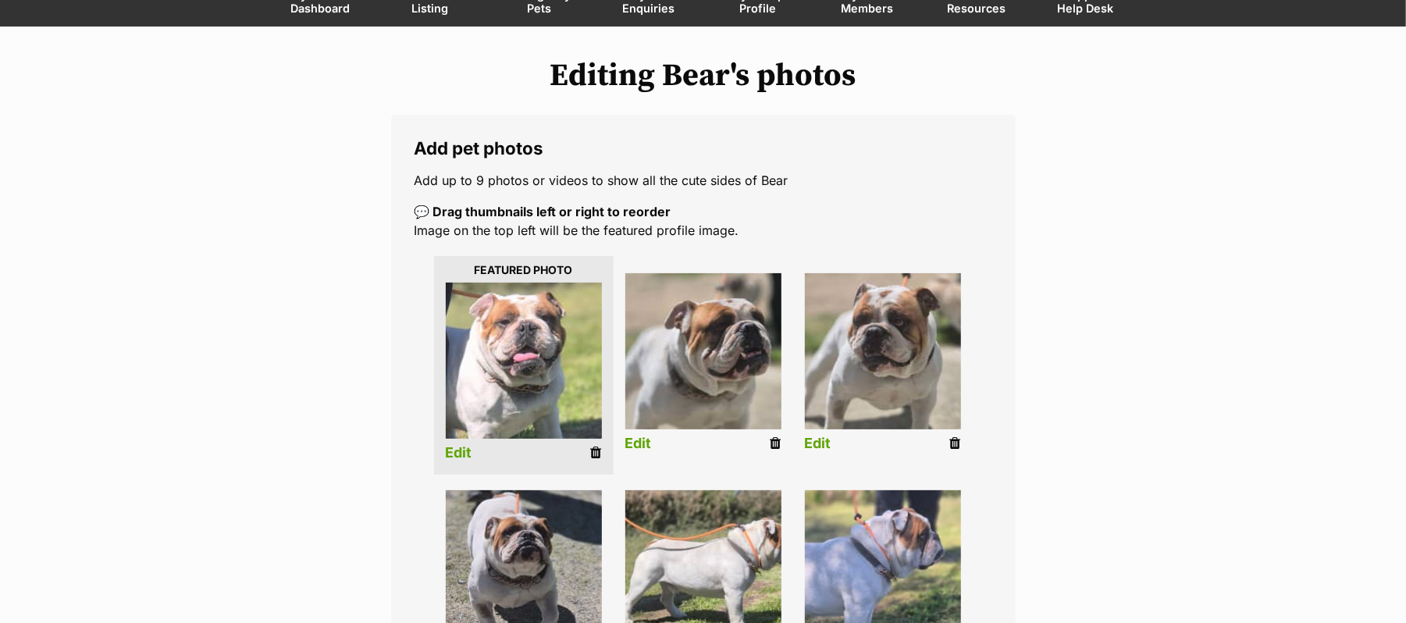
scroll to position [208, 0]
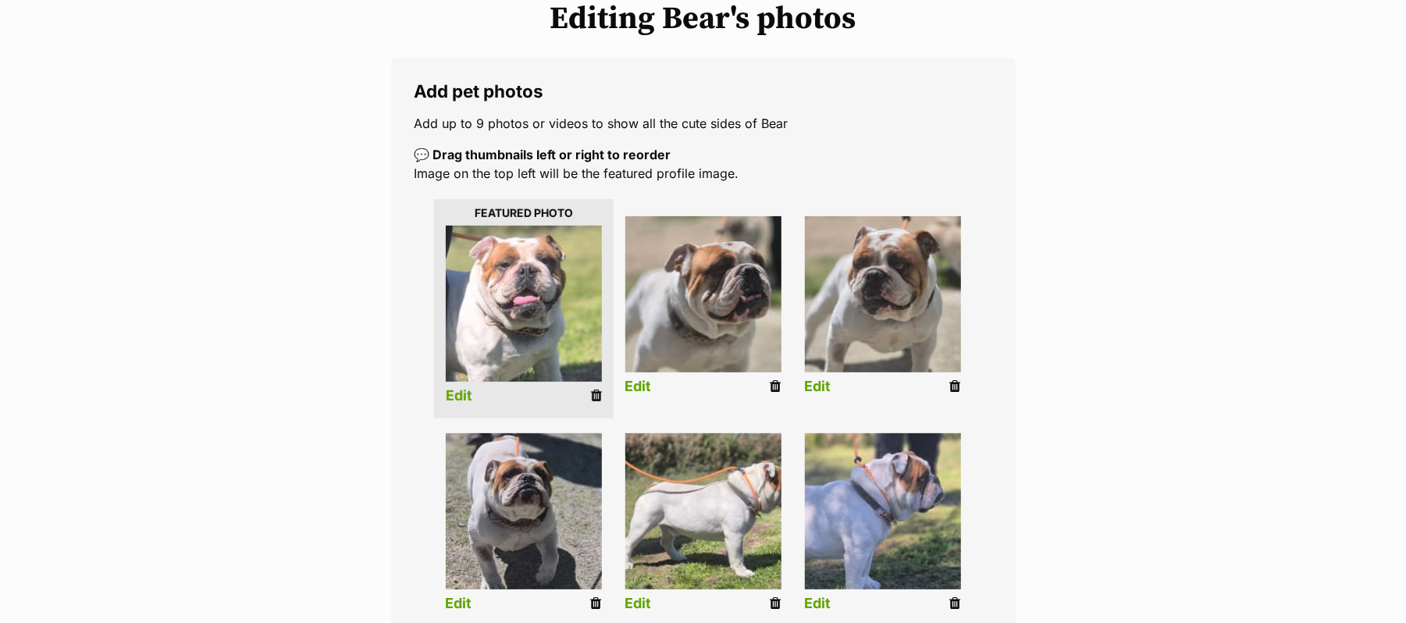
click at [451, 401] on li "Edit" at bounding box center [524, 308] width 180 height 219
click at [458, 404] on link "Edit" at bounding box center [459, 396] width 27 height 16
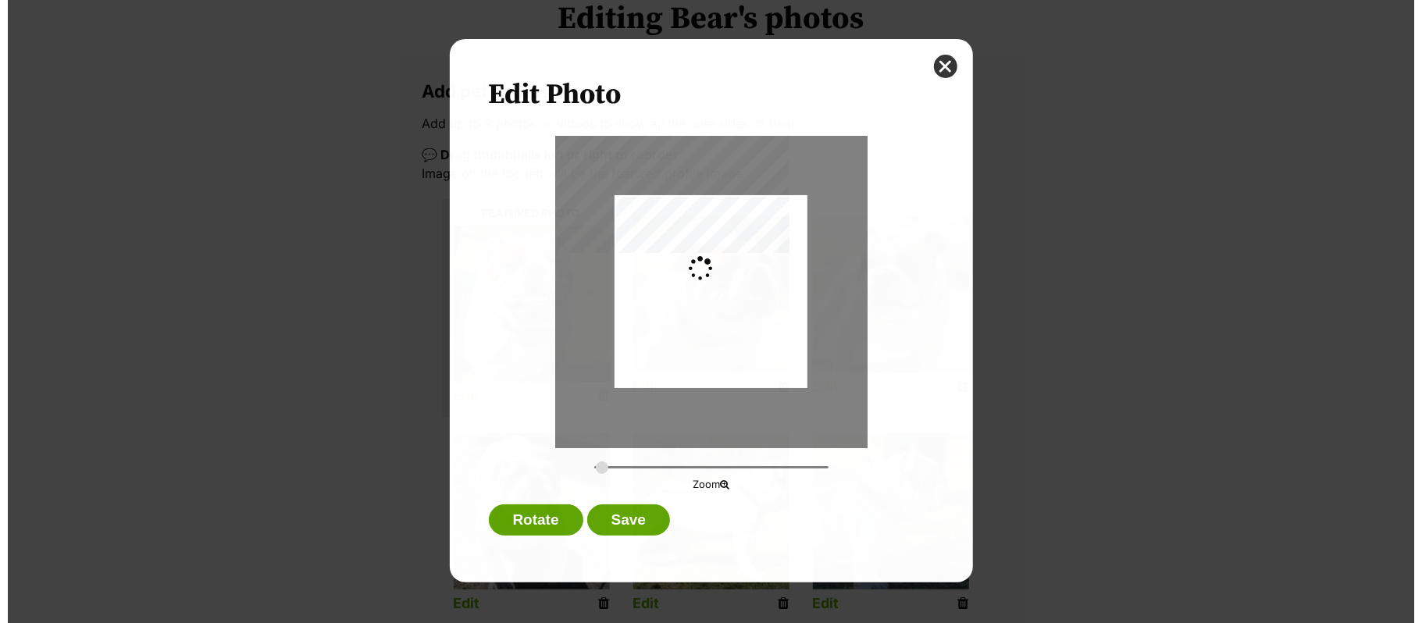
scroll to position [0, 0]
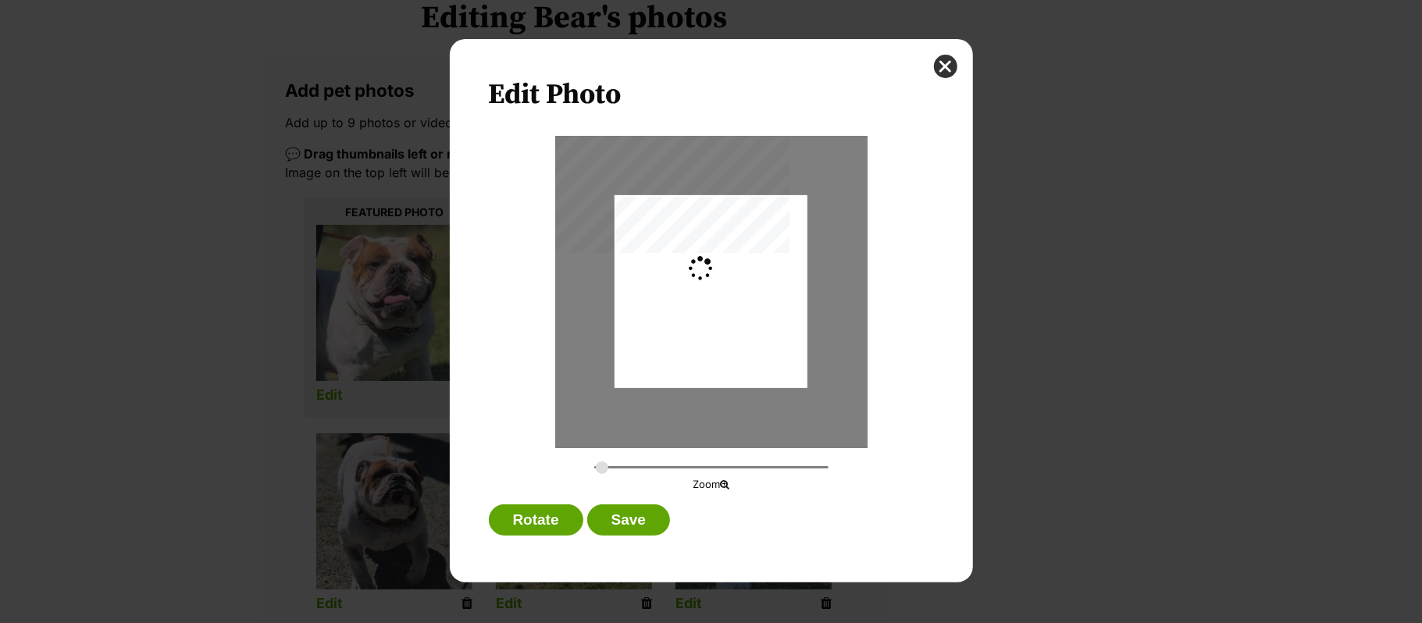
type input "0.2744"
click at [947, 66] on button "close" at bounding box center [945, 66] width 23 height 23
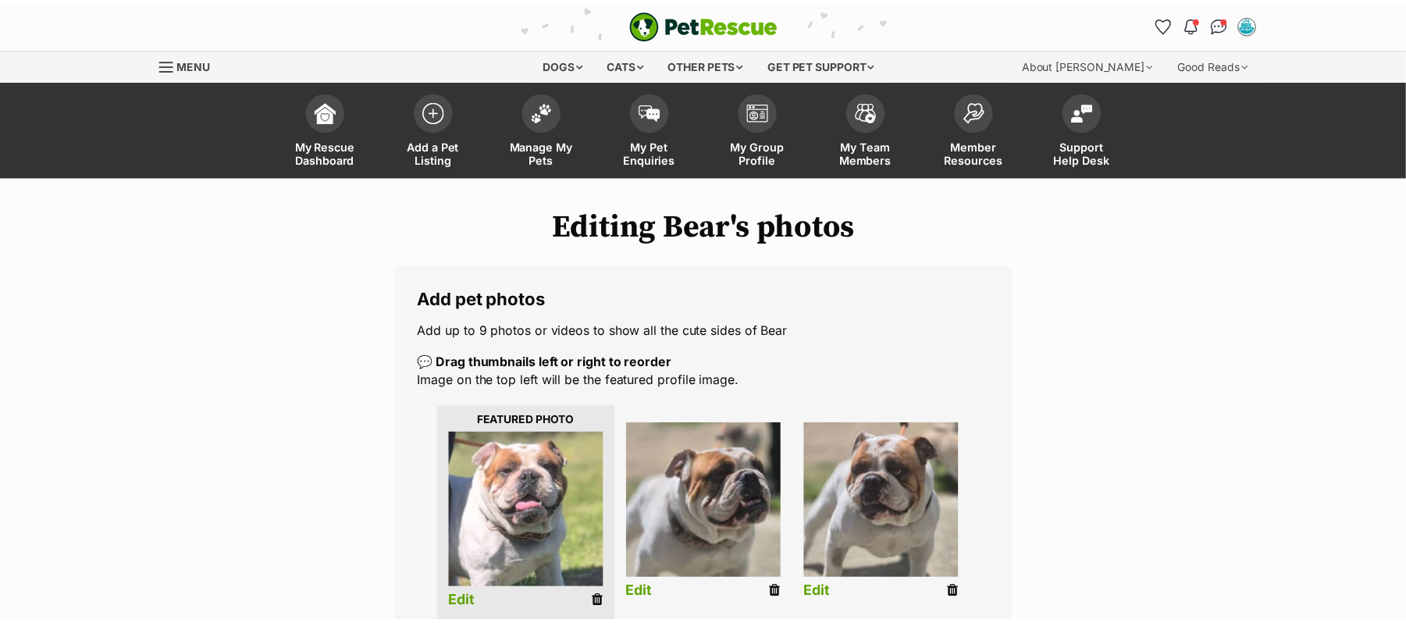
scroll to position [208, 0]
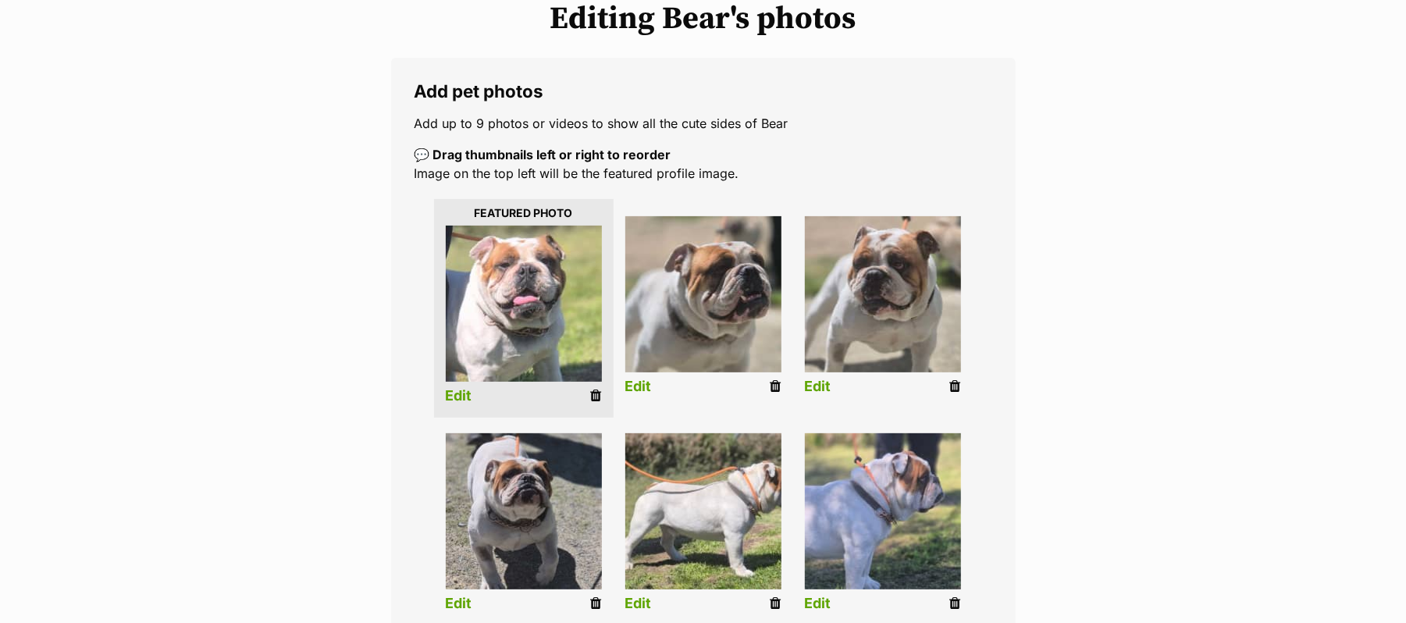
click at [641, 395] on link "Edit" at bounding box center [638, 387] width 27 height 16
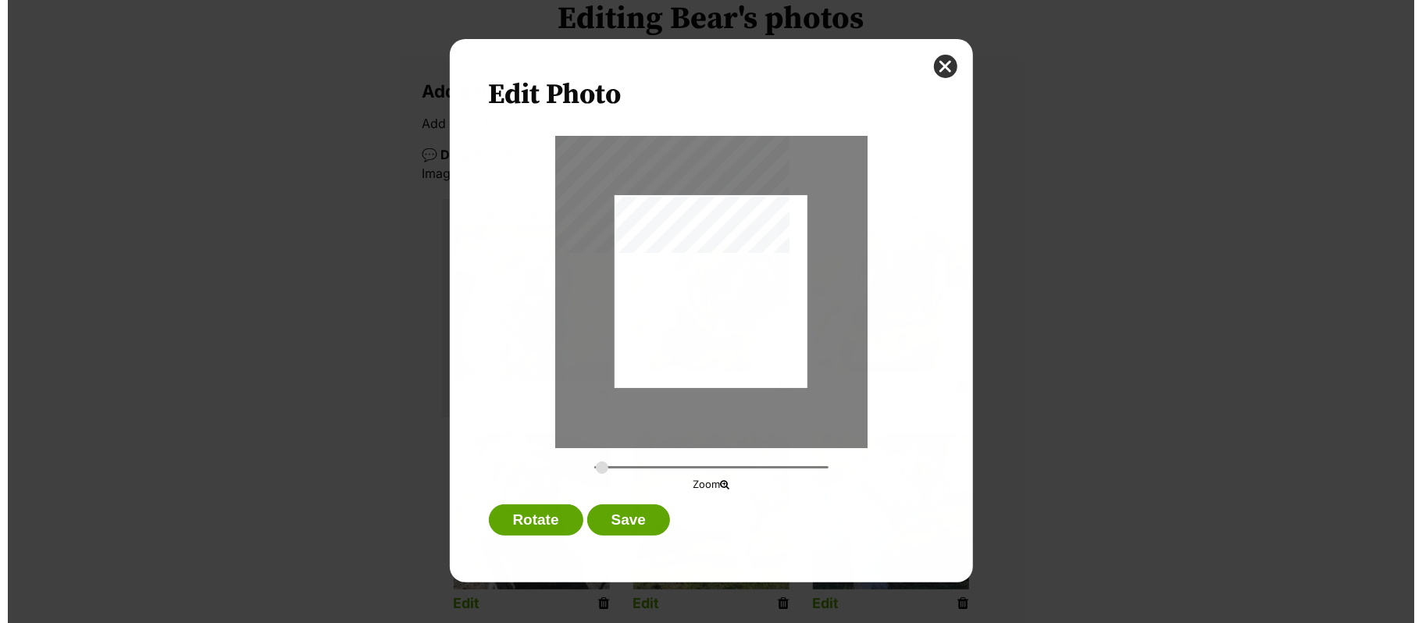
scroll to position [0, 0]
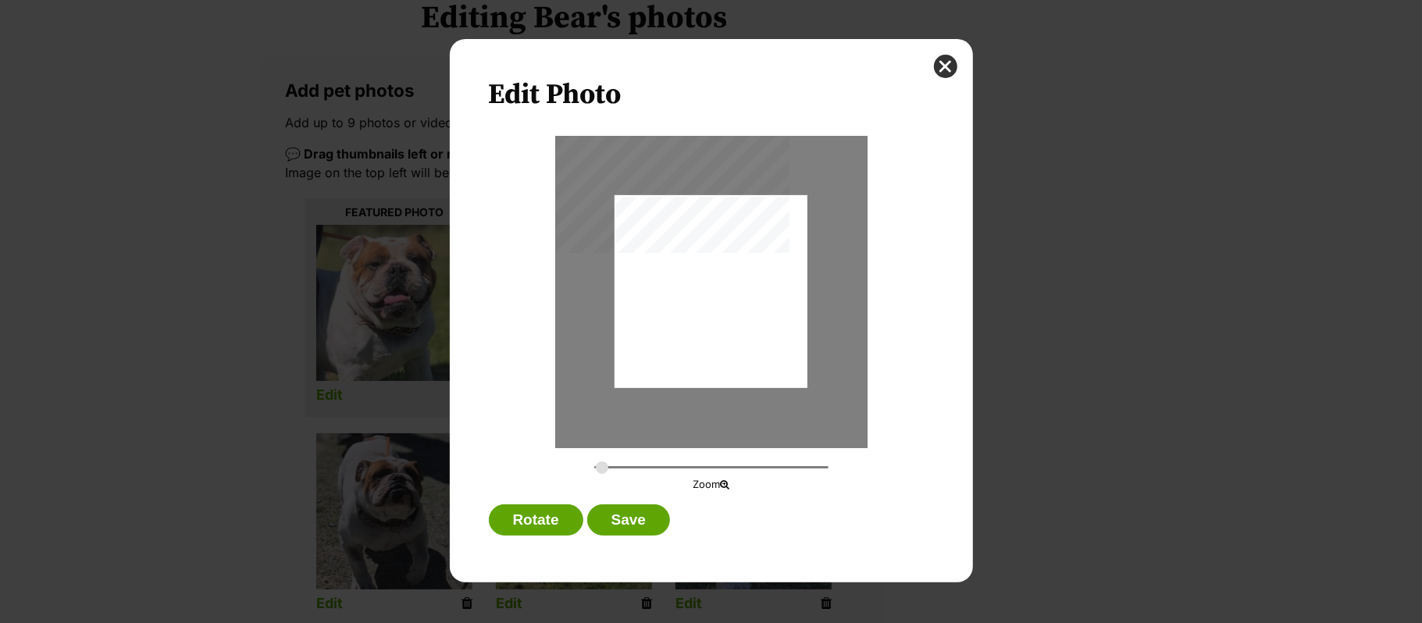
type input "0.2744"
drag, startPoint x: 739, startPoint y: 297, endPoint x: 746, endPoint y: 326, distance: 29.9
click at [746, 325] on div "Dialog Window - Close (Press escape to close)" at bounding box center [711, 318] width 193 height 279
click at [640, 517] on button "Save" at bounding box center [628, 519] width 83 height 31
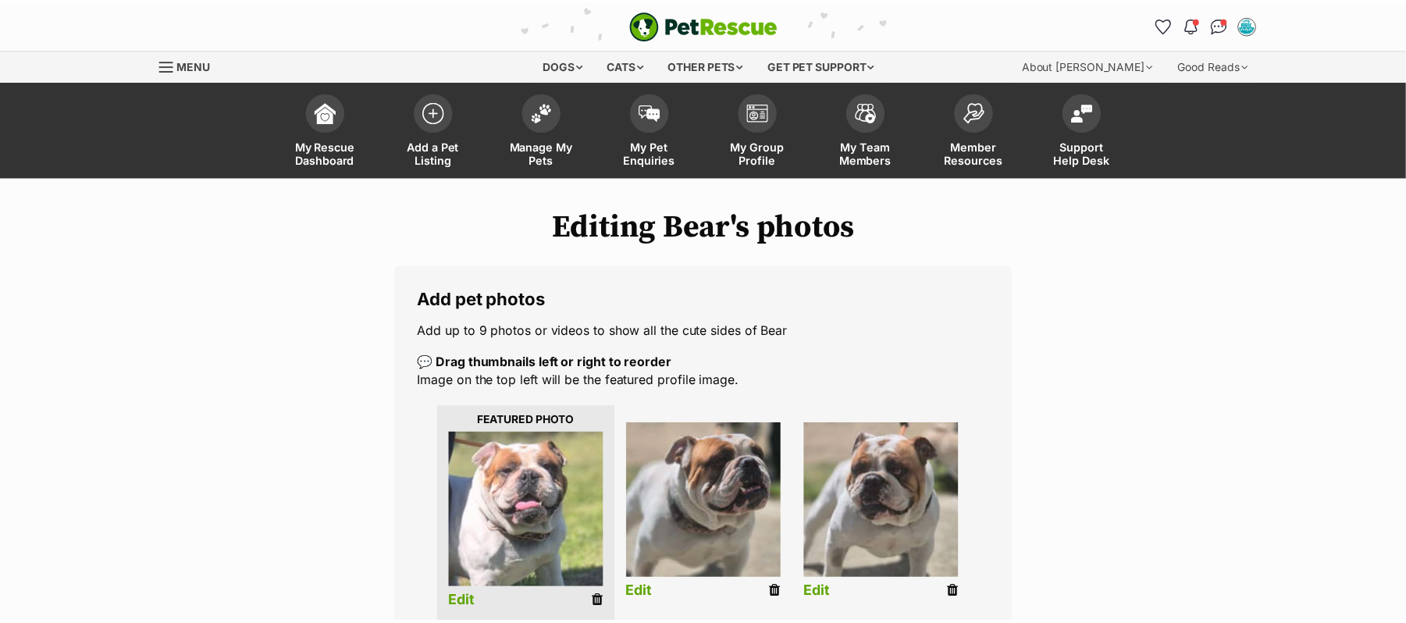
scroll to position [208, 0]
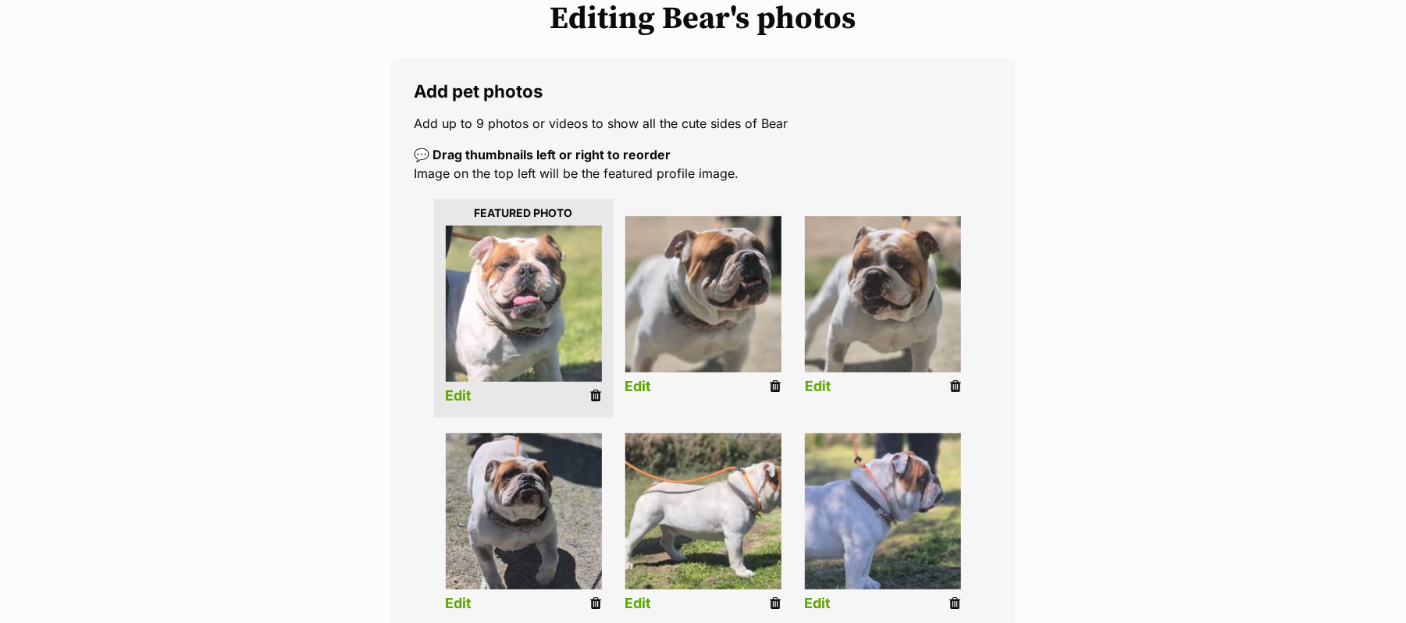
click at [818, 395] on link "Edit" at bounding box center [818, 387] width 27 height 16
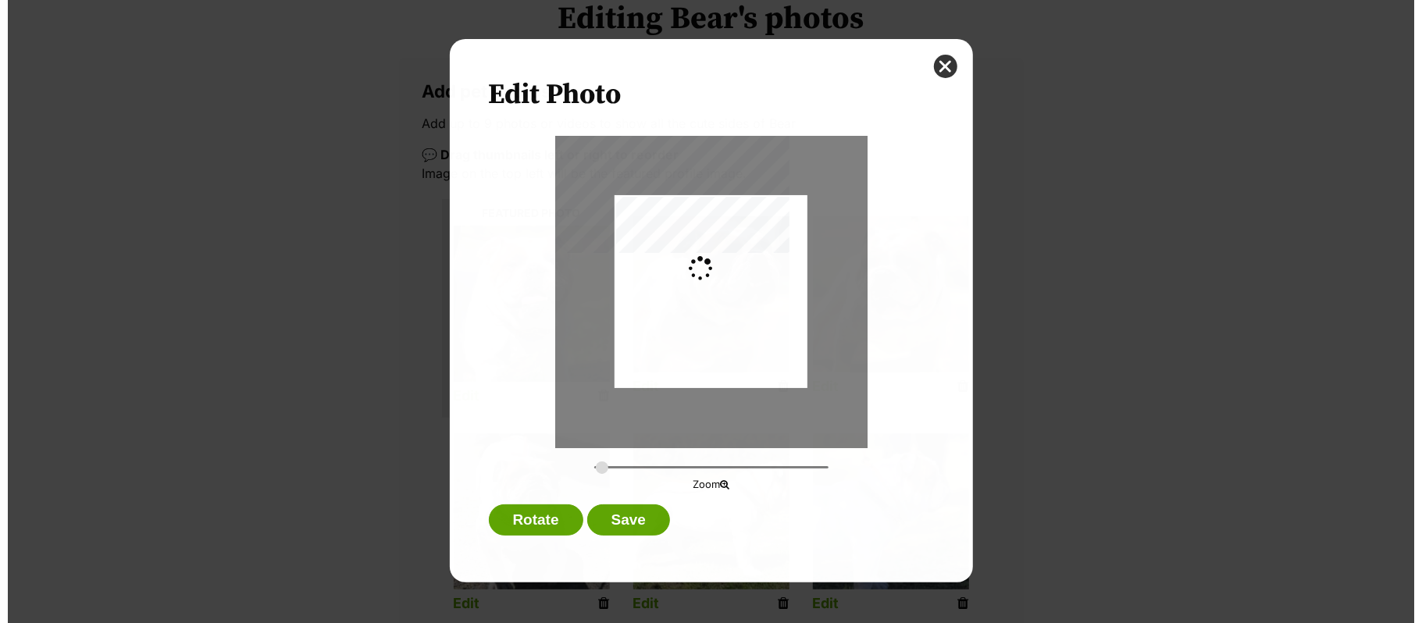
scroll to position [0, 0]
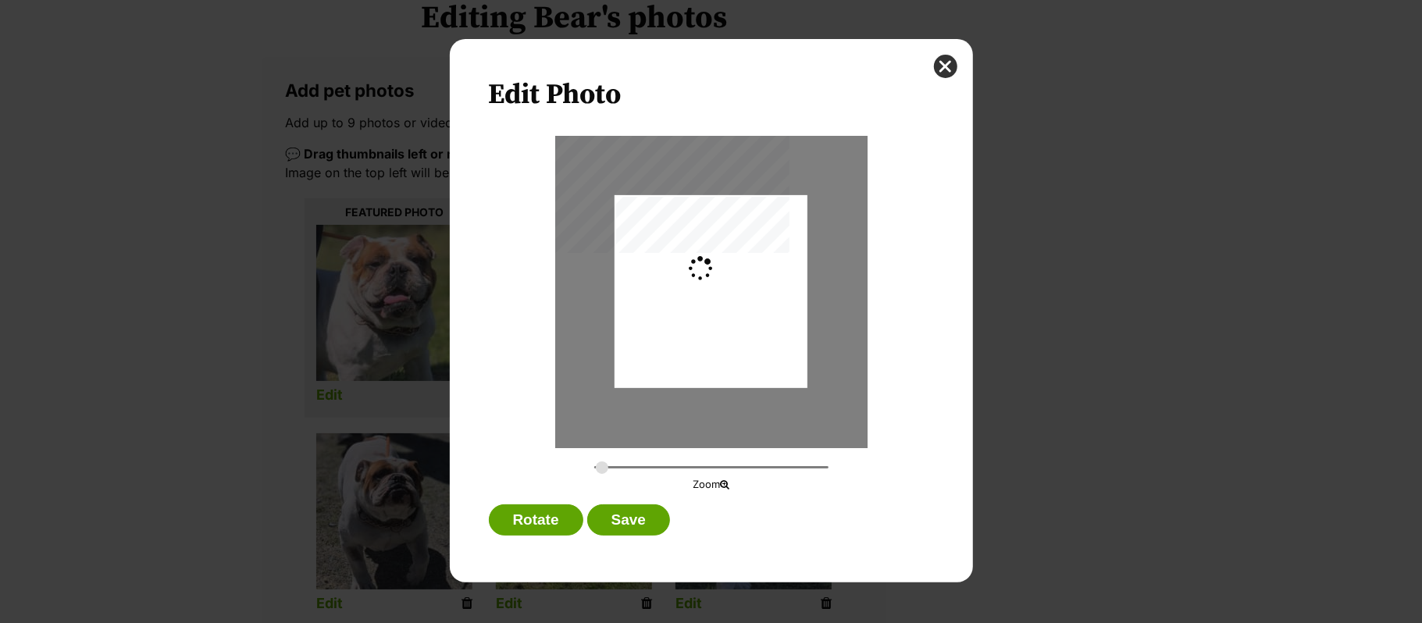
type input "0.2744"
drag, startPoint x: 944, startPoint y: 63, endPoint x: 1104, endPoint y: 194, distance: 206.5
click at [949, 69] on button "close" at bounding box center [945, 66] width 23 height 23
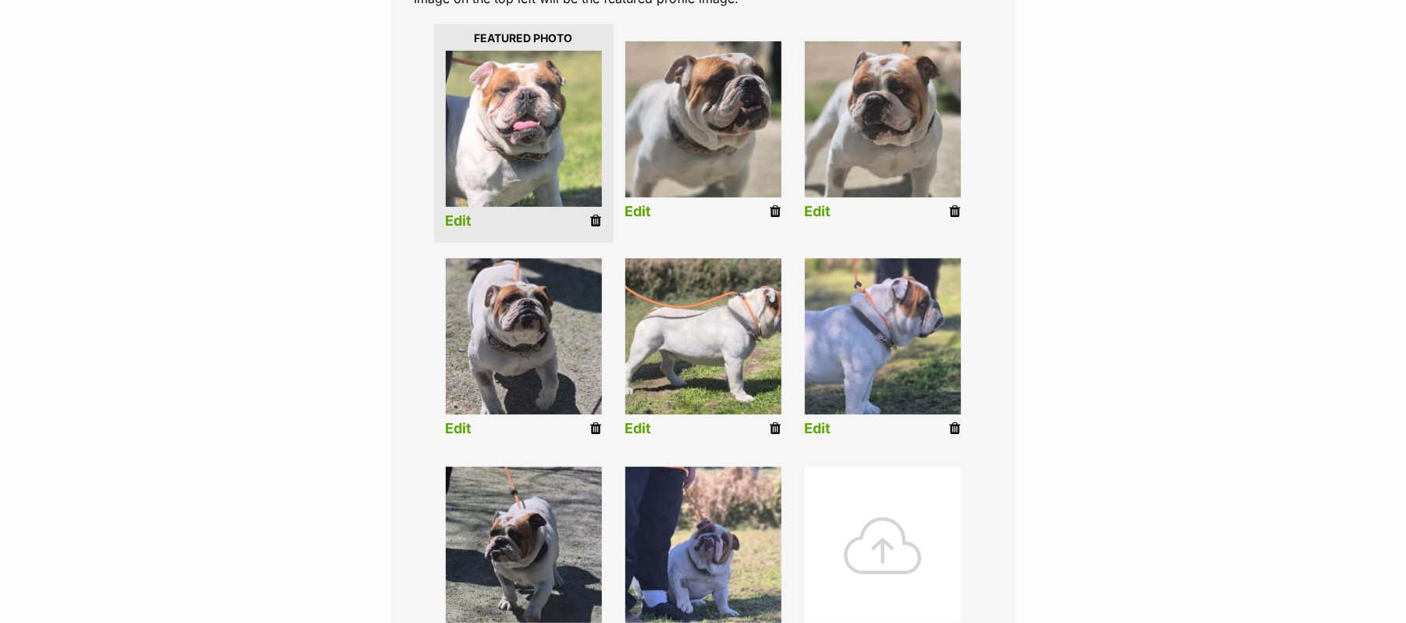
scroll to position [416, 0]
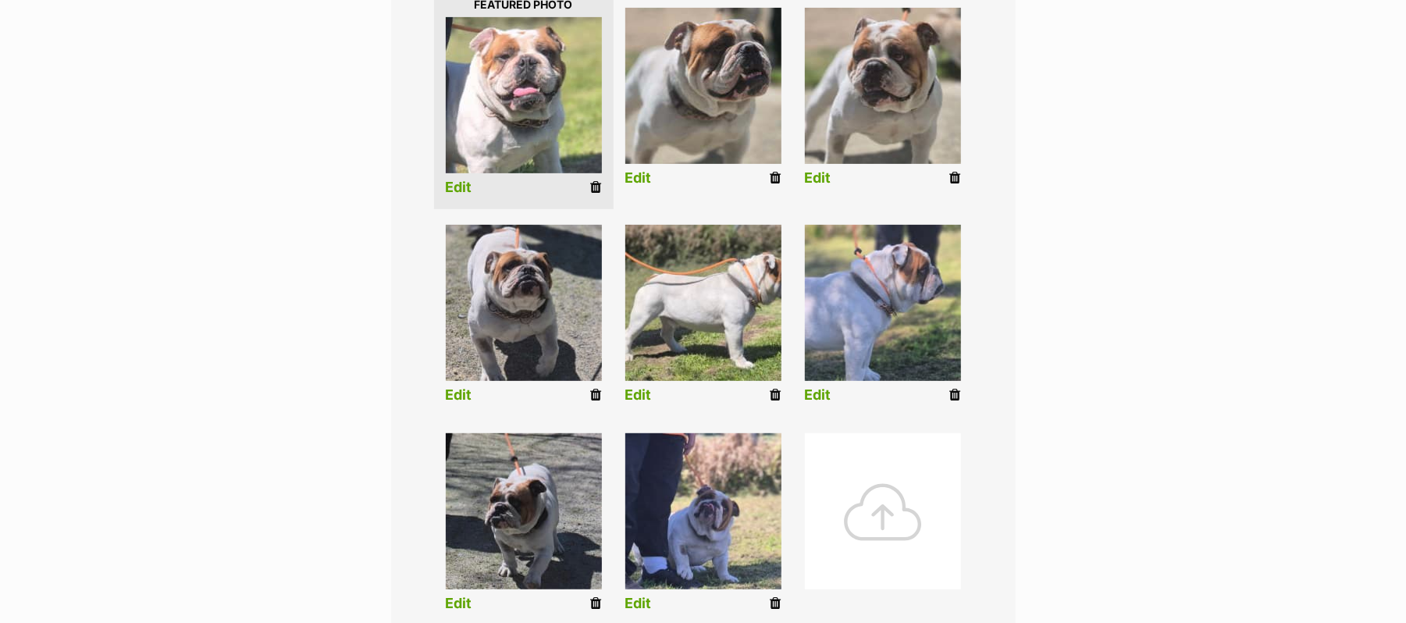
click at [638, 404] on link "Edit" at bounding box center [638, 395] width 27 height 16
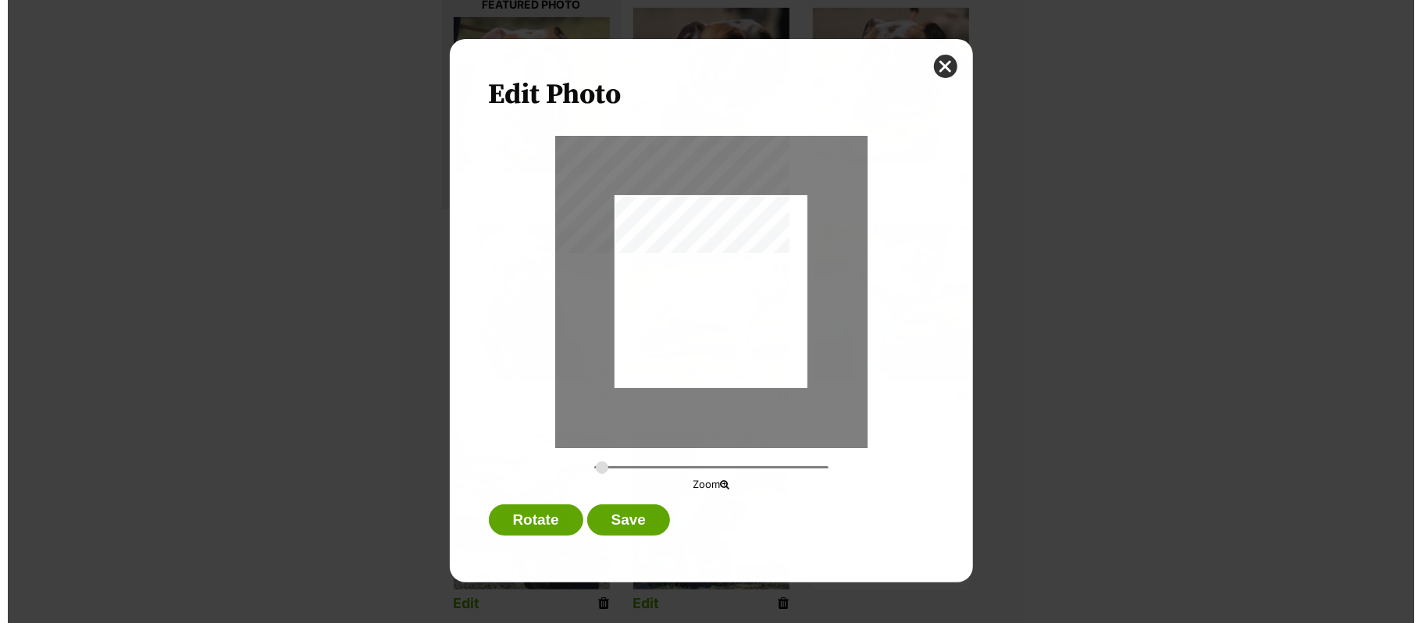
scroll to position [0, 0]
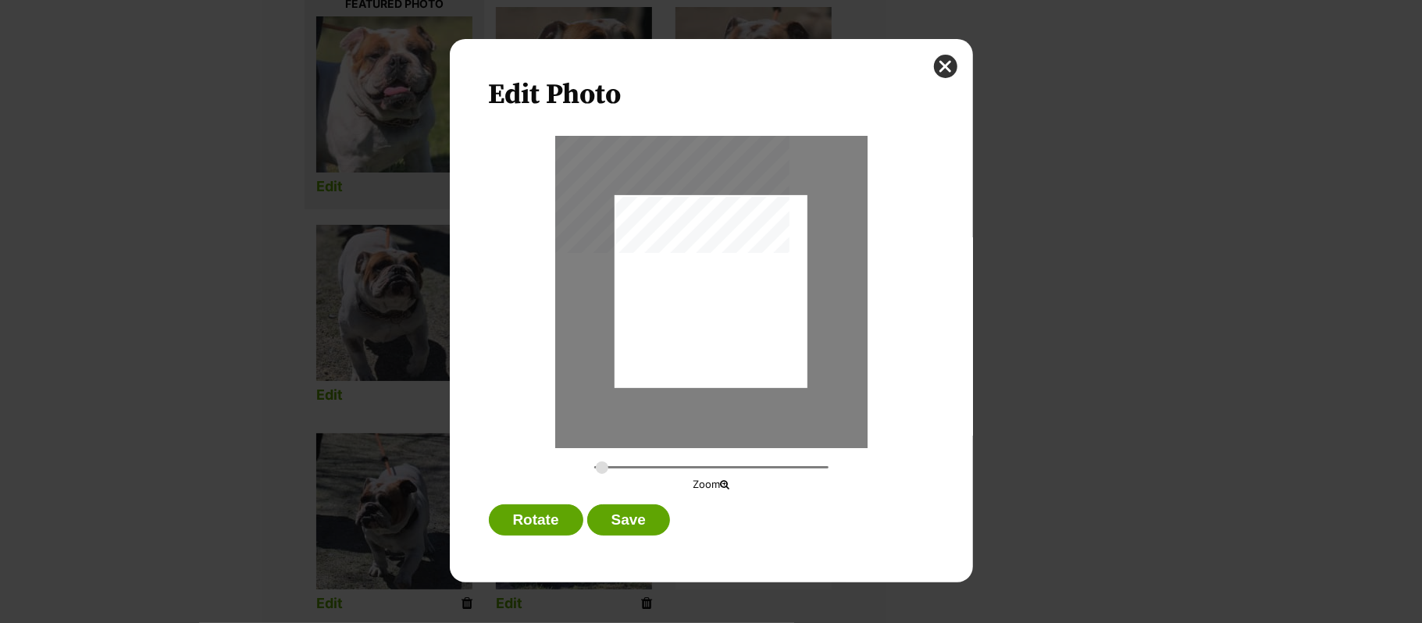
type input "0.3524"
drag, startPoint x: 944, startPoint y: 64, endPoint x: 1003, endPoint y: 139, distance: 95.6
click at [941, 66] on button "close" at bounding box center [945, 66] width 23 height 23
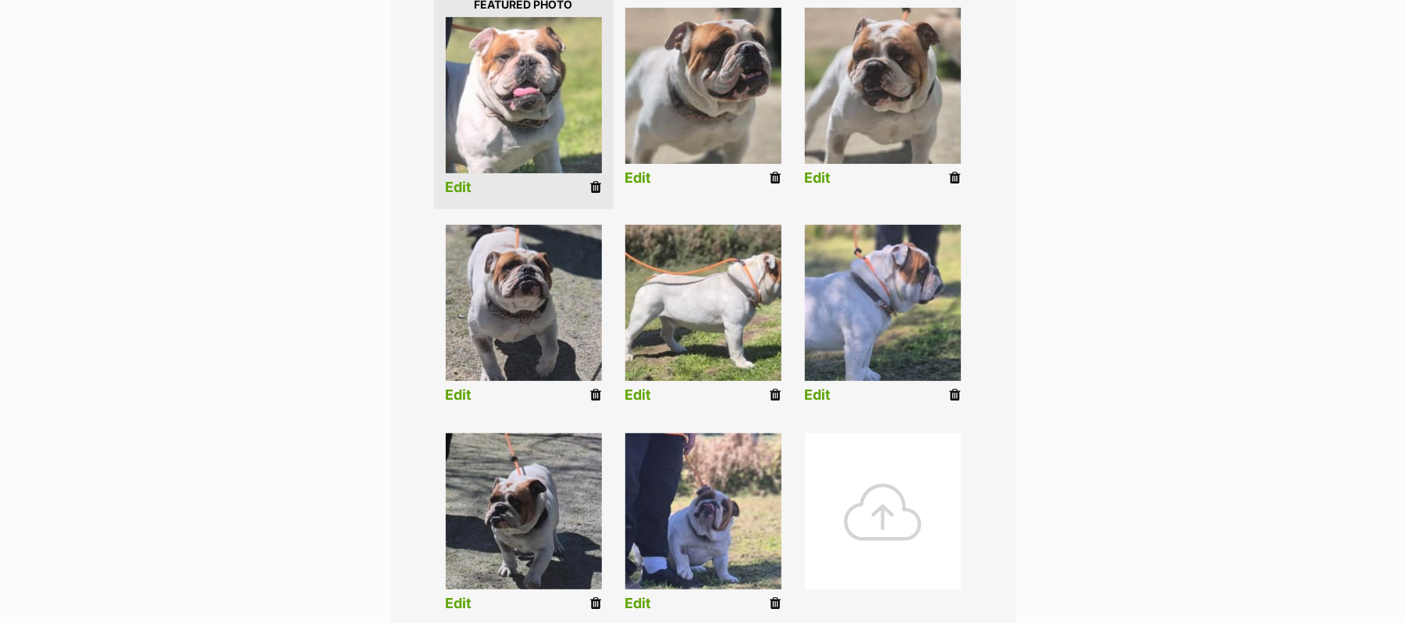
scroll to position [520, 0]
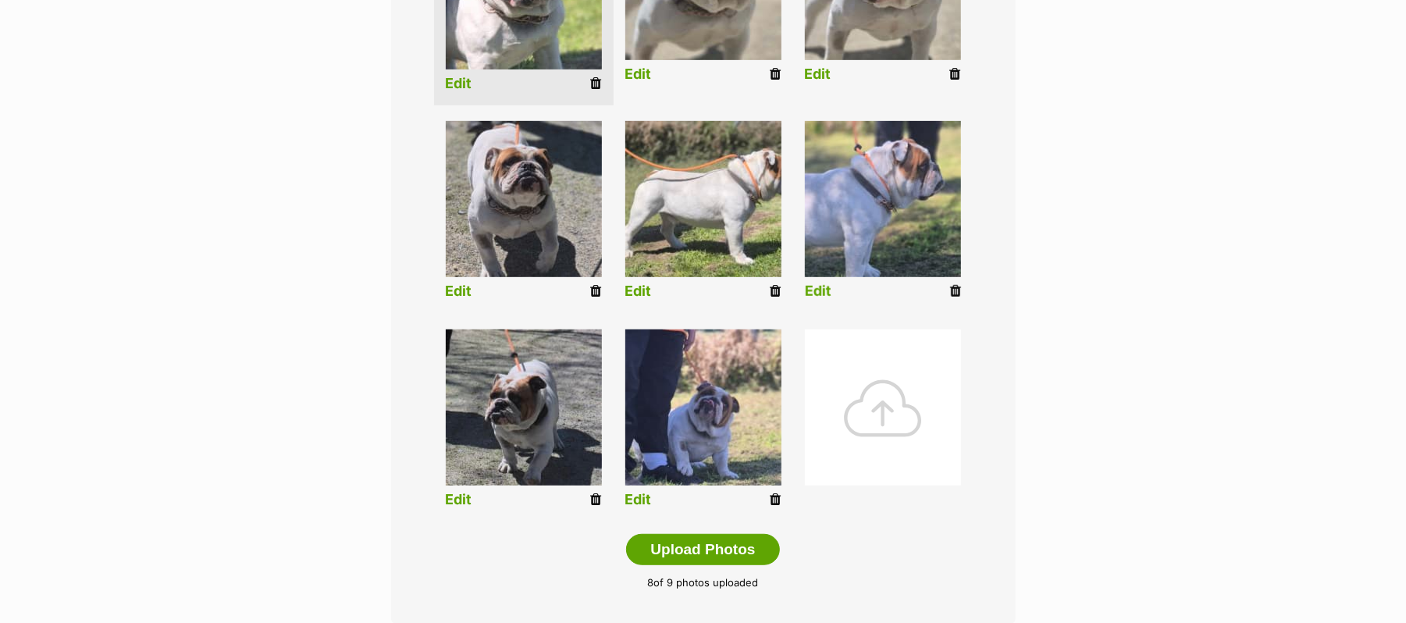
click at [822, 300] on link "Edit" at bounding box center [818, 291] width 27 height 16
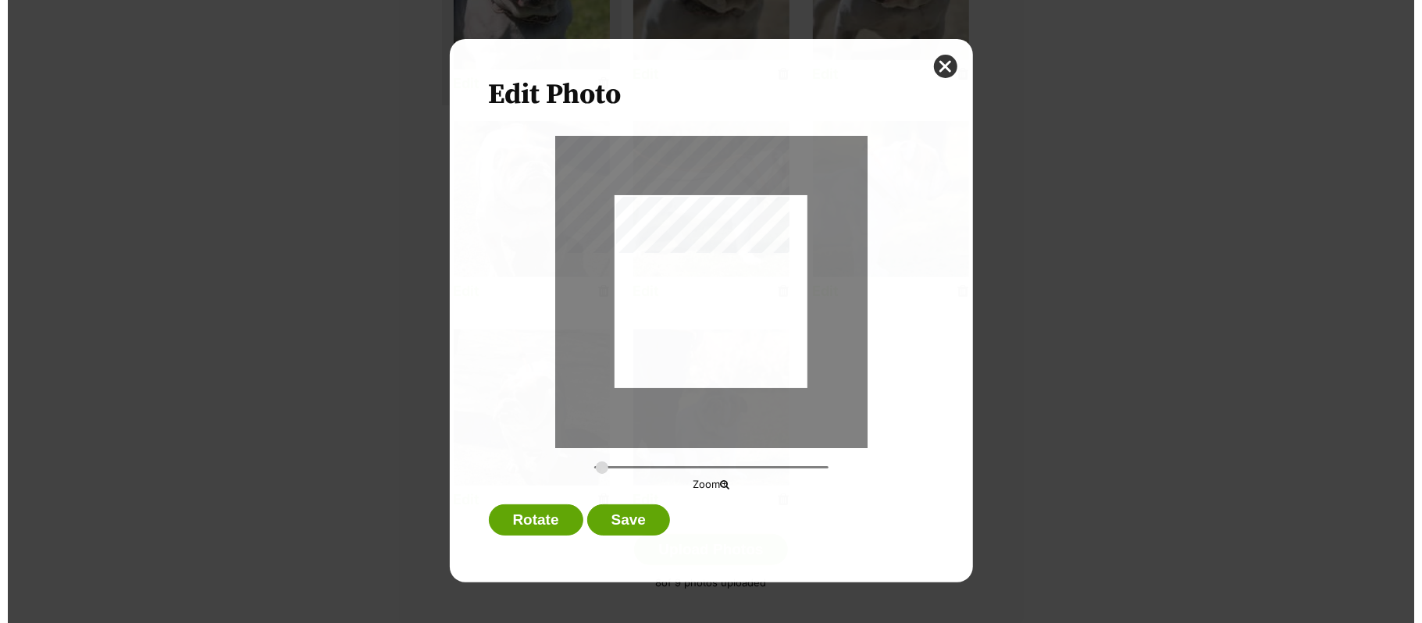
scroll to position [0, 0]
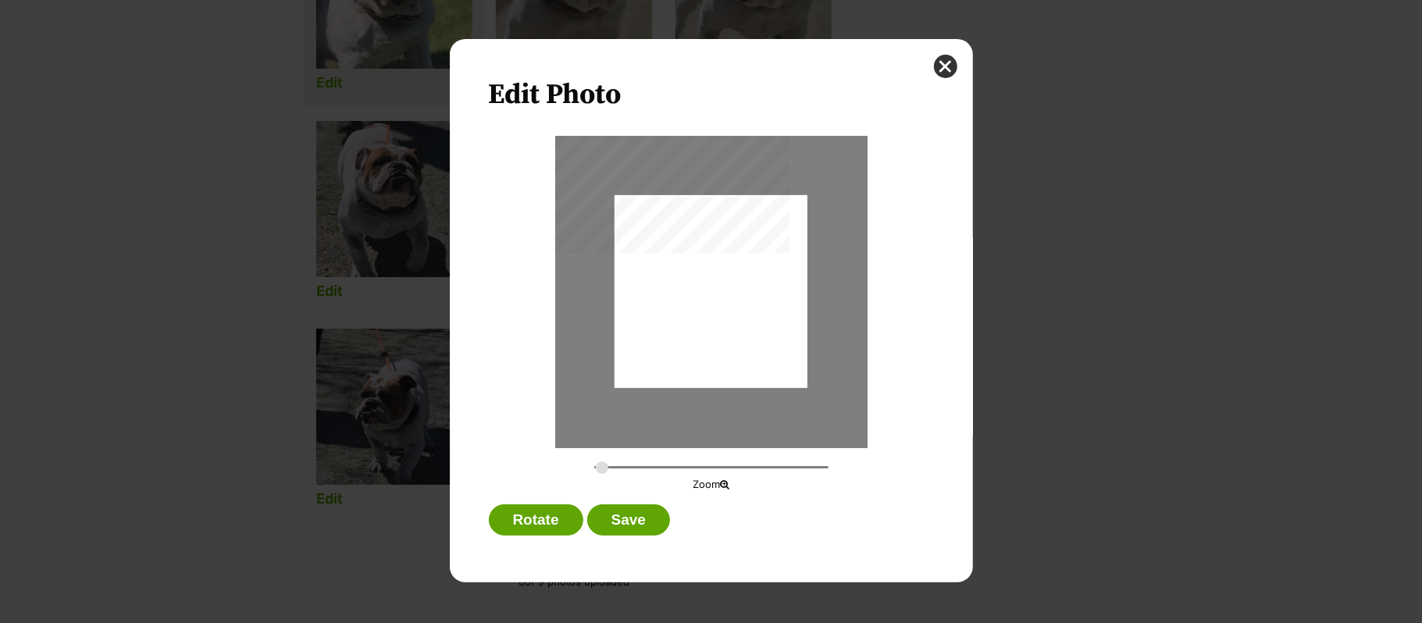
type input "0.2744"
click at [945, 66] on button "close" at bounding box center [945, 66] width 23 height 23
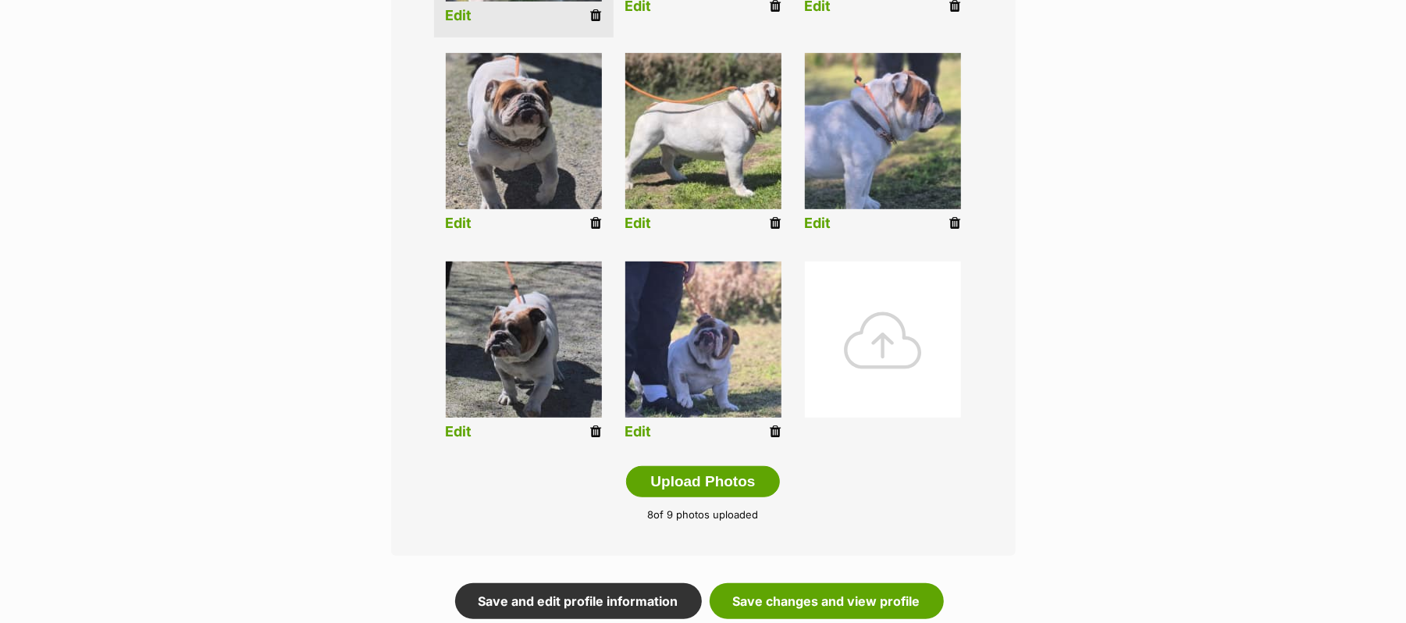
scroll to position [625, 0]
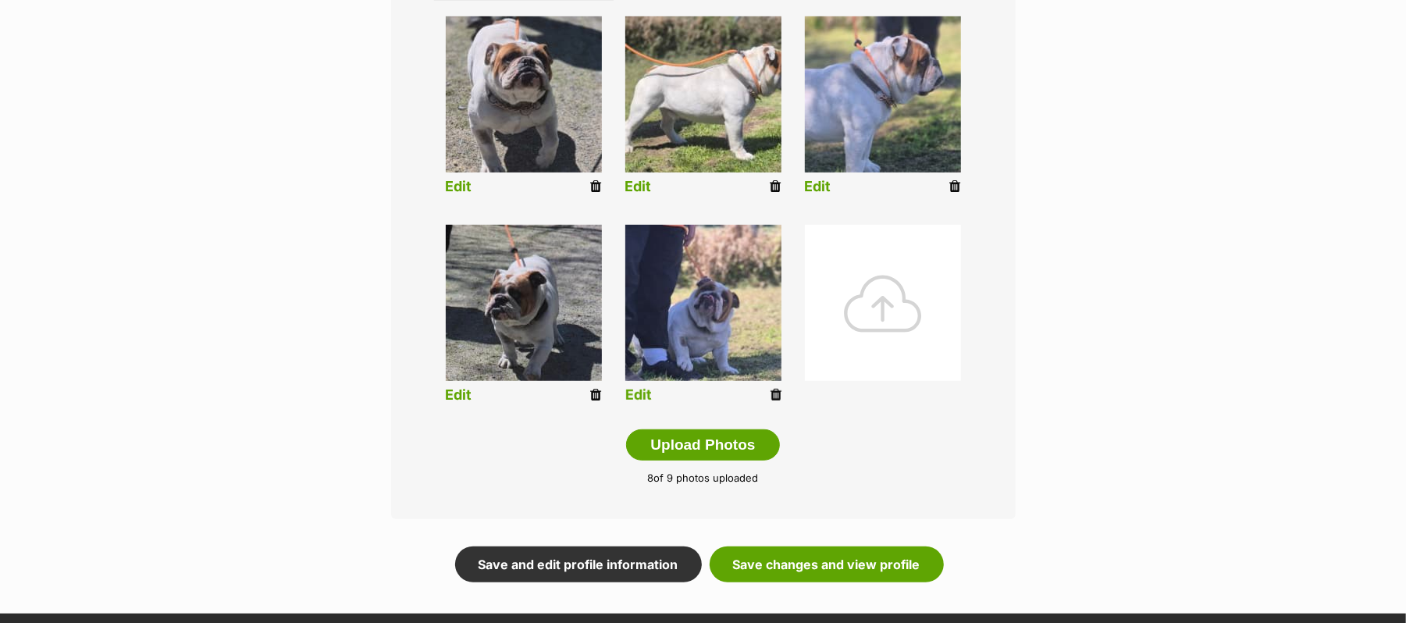
click at [639, 404] on link "Edit" at bounding box center [638, 395] width 27 height 16
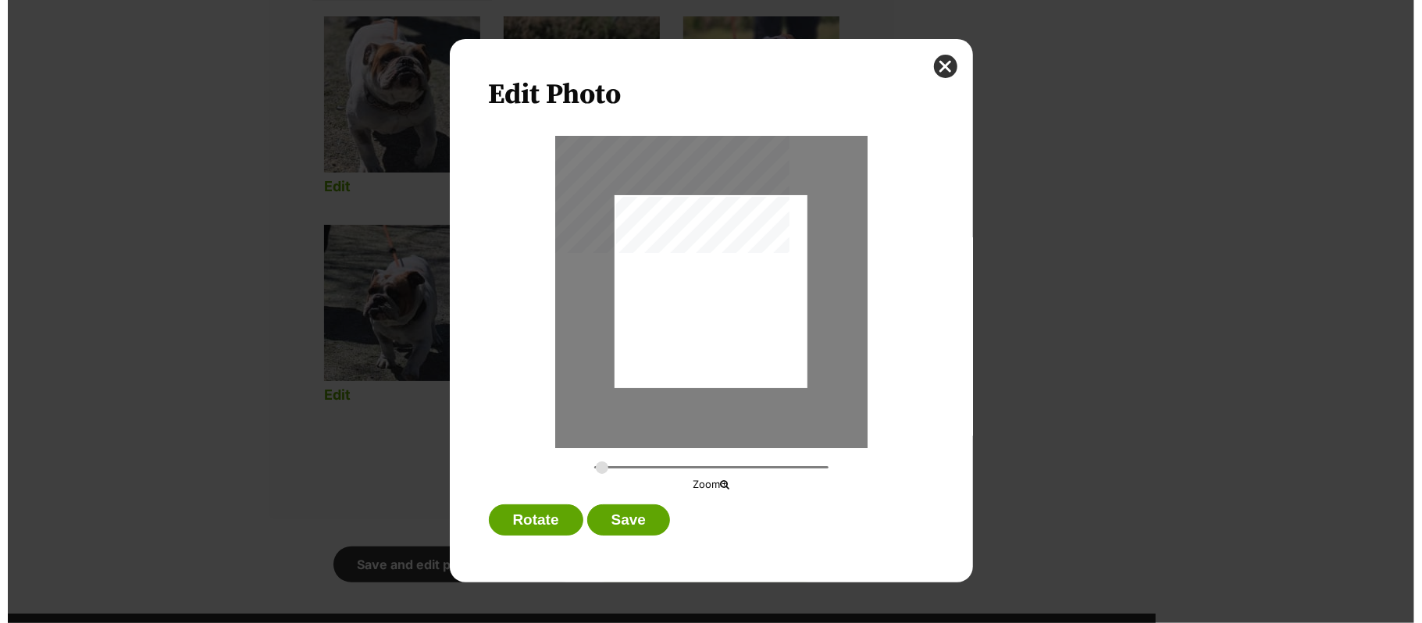
scroll to position [0, 0]
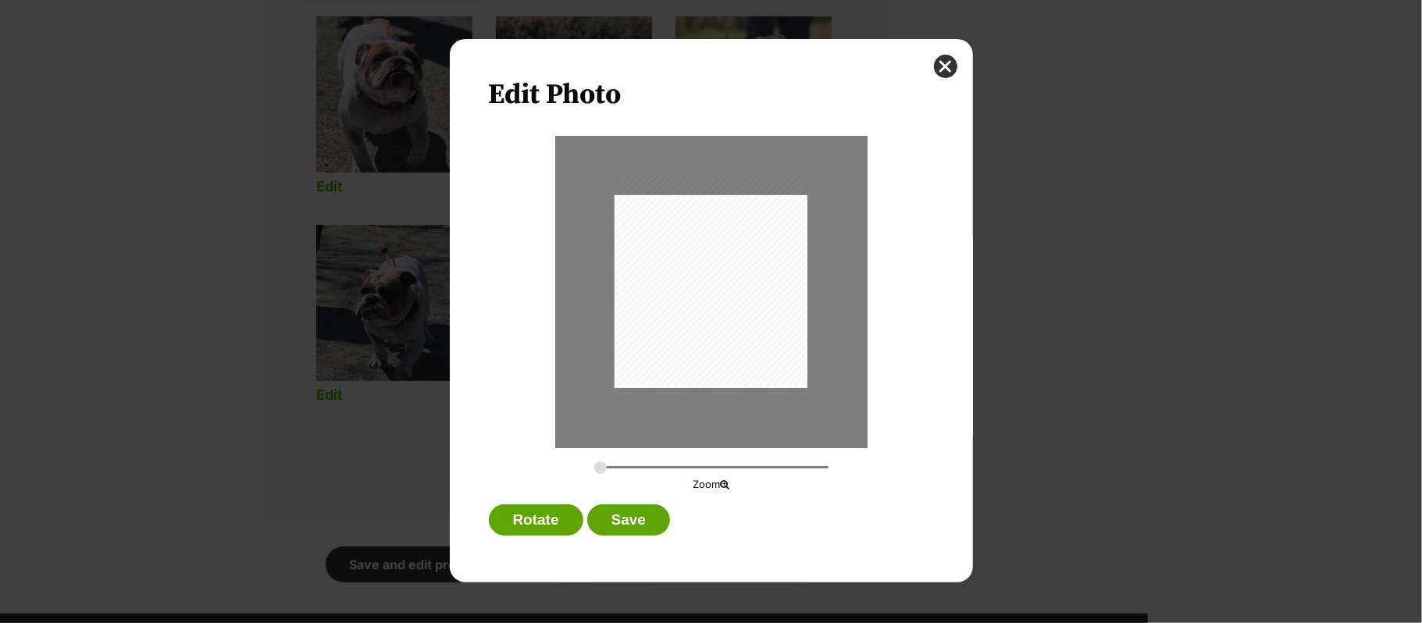
drag, startPoint x: 745, startPoint y: 317, endPoint x: 748, endPoint y: 294, distance: 22.9
click at [748, 294] on div "Dialog Window - Close (Press escape to close)" at bounding box center [711, 282] width 193 height 214
type input "0.311"
drag, startPoint x: 704, startPoint y: 288, endPoint x: 753, endPoint y: 280, distance: 49.9
click at [753, 280] on div "Dialog Window - Close (Press escape to close)" at bounding box center [724, 272] width 219 height 243
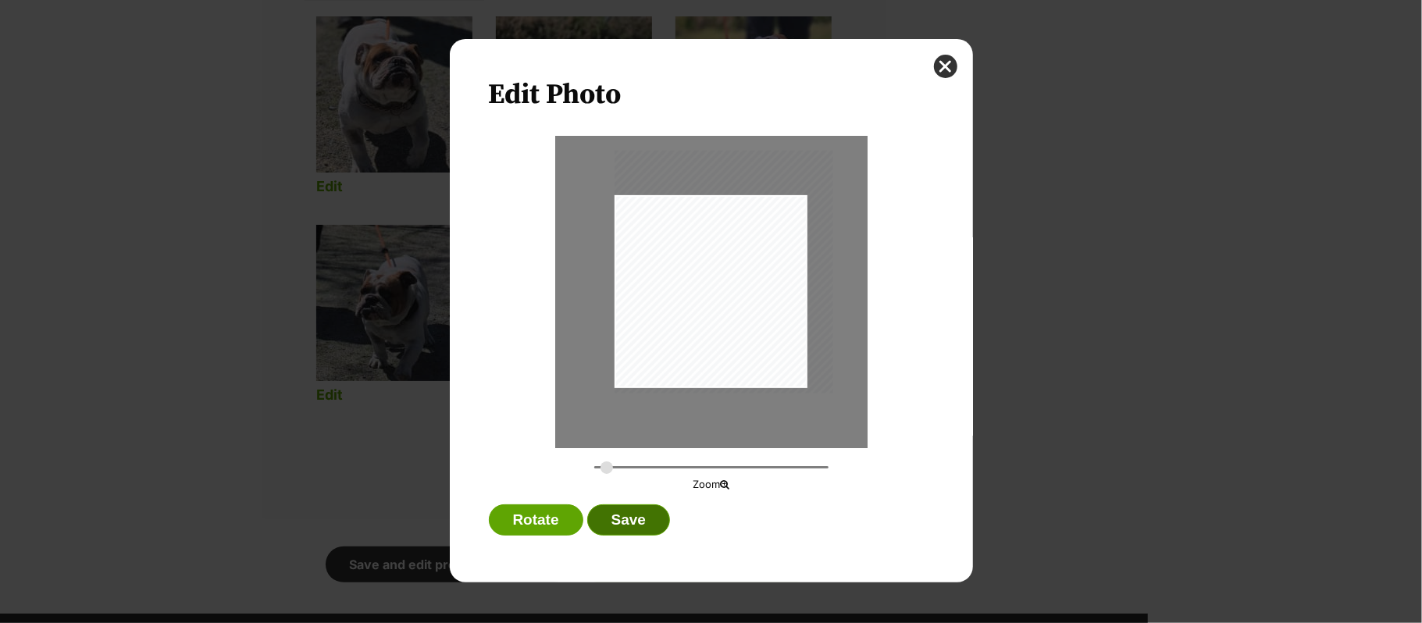
click at [641, 519] on button "Save" at bounding box center [628, 519] width 83 height 31
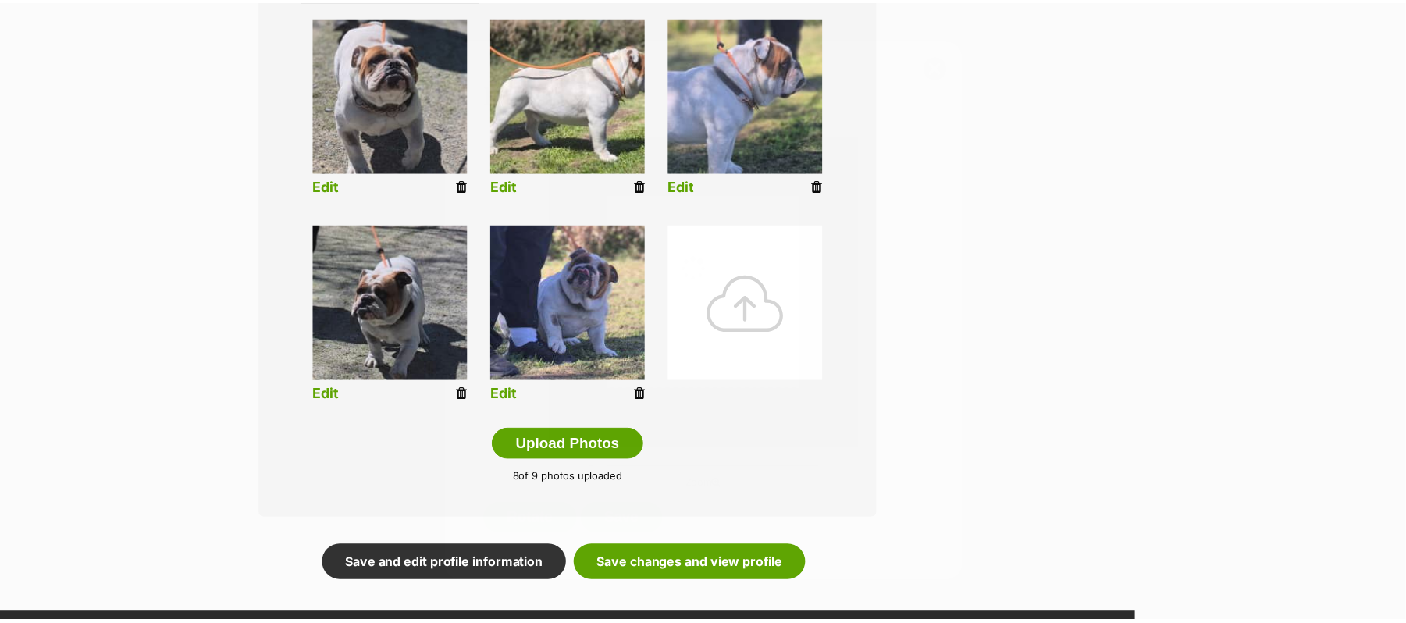
scroll to position [625, 0]
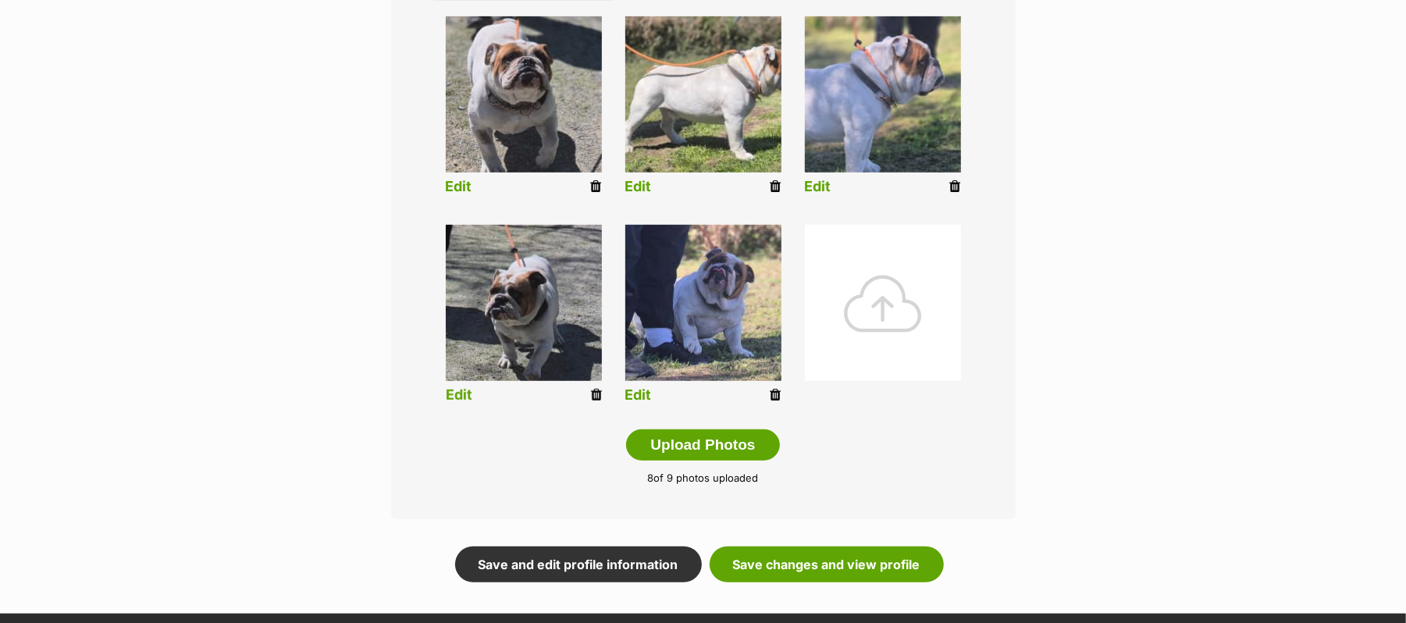
click at [456, 404] on link "Edit" at bounding box center [459, 395] width 27 height 16
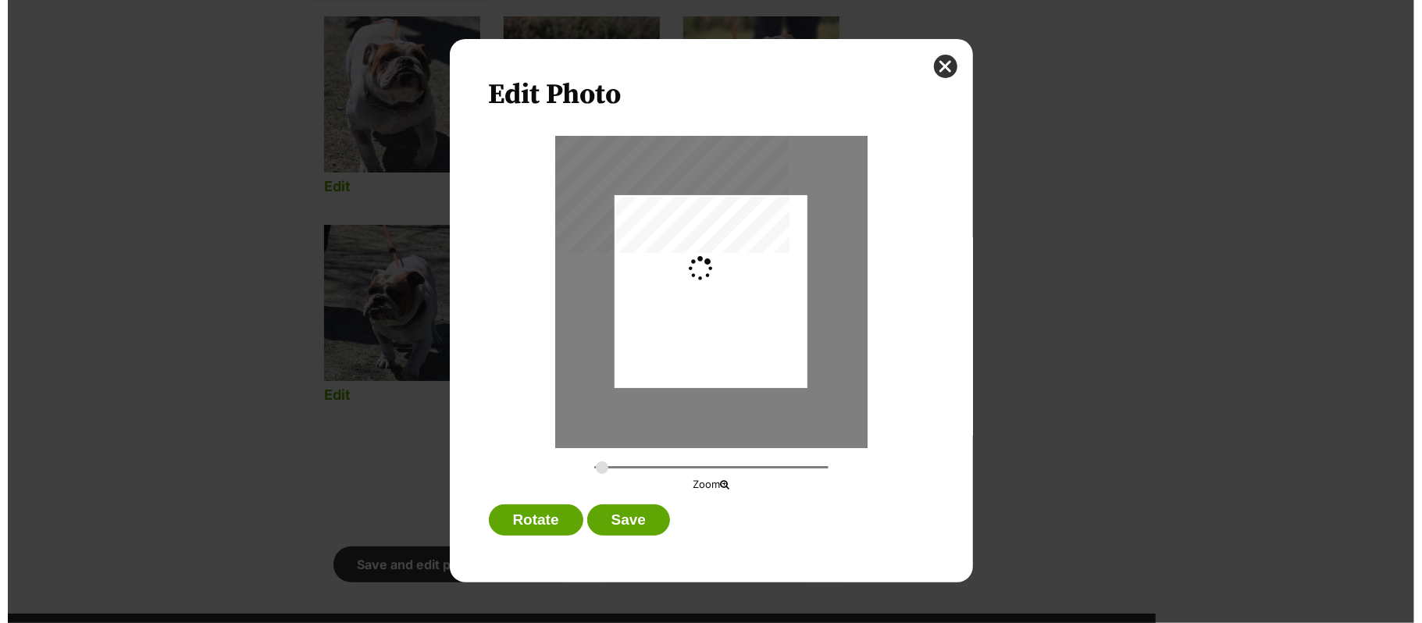
scroll to position [0, 0]
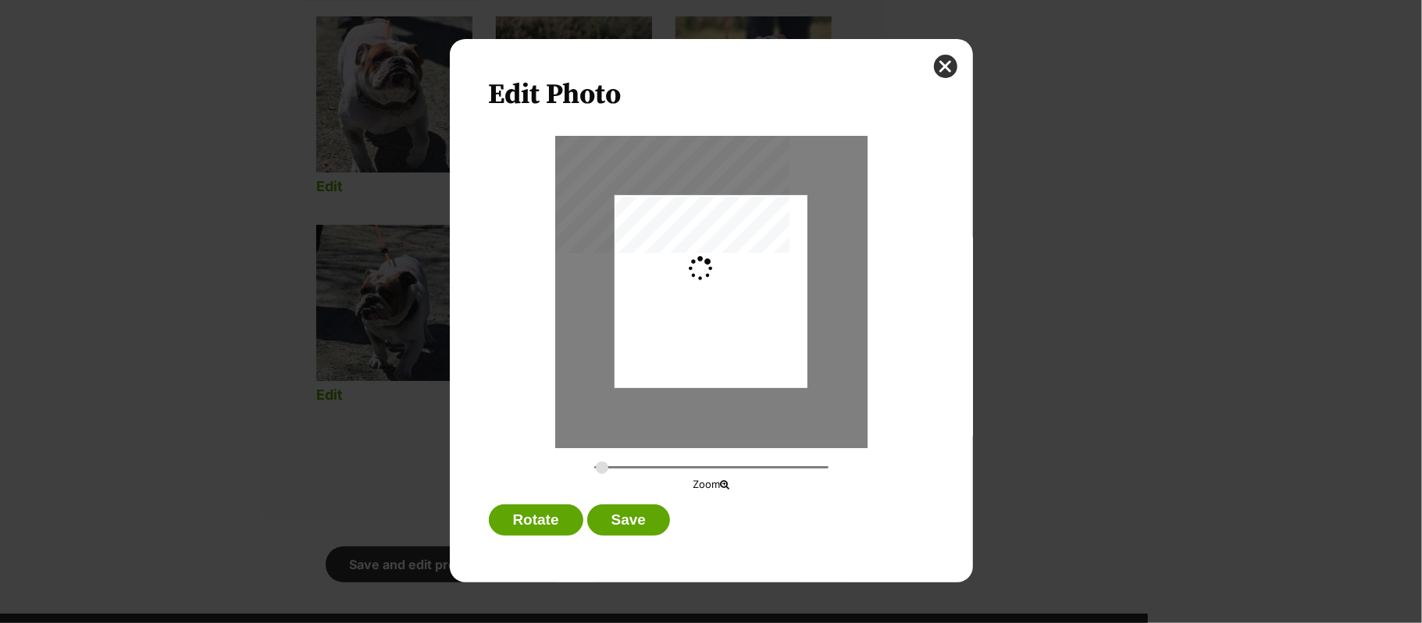
type input "0.2744"
click at [632, 519] on button "Save" at bounding box center [628, 519] width 83 height 31
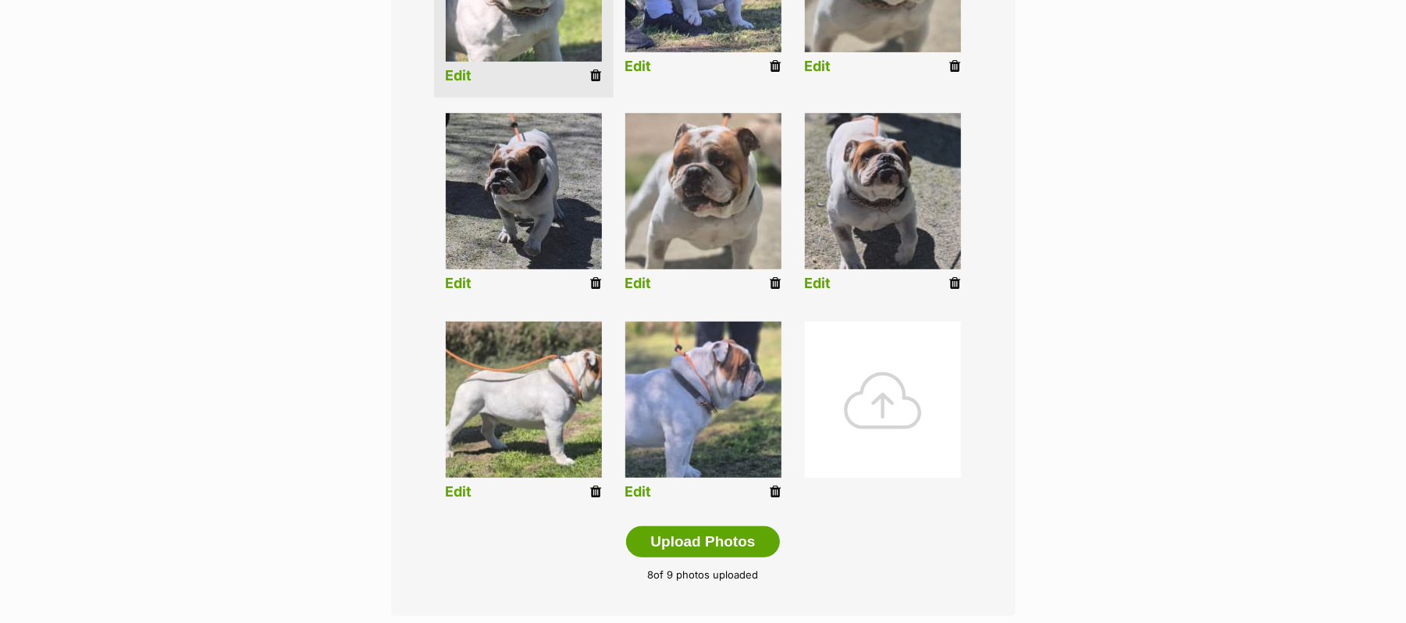
scroll to position [729, 0]
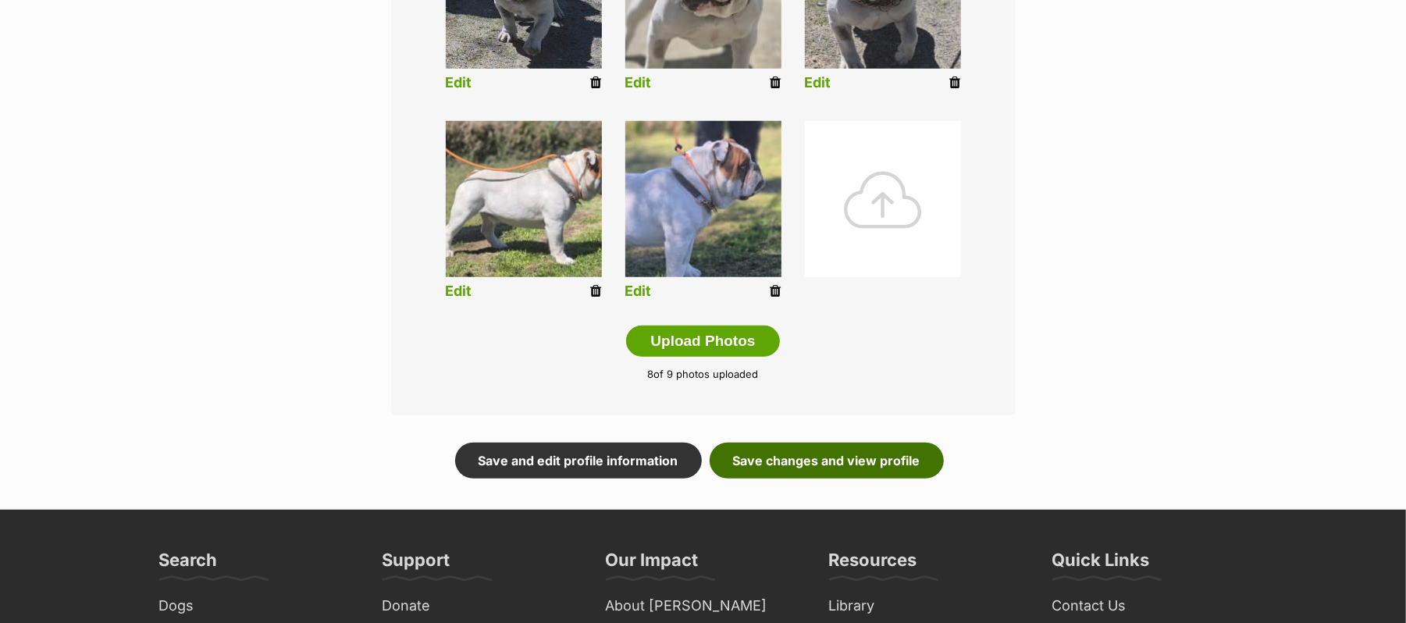
click at [872, 479] on link "Save changes and view profile" at bounding box center [827, 461] width 234 height 36
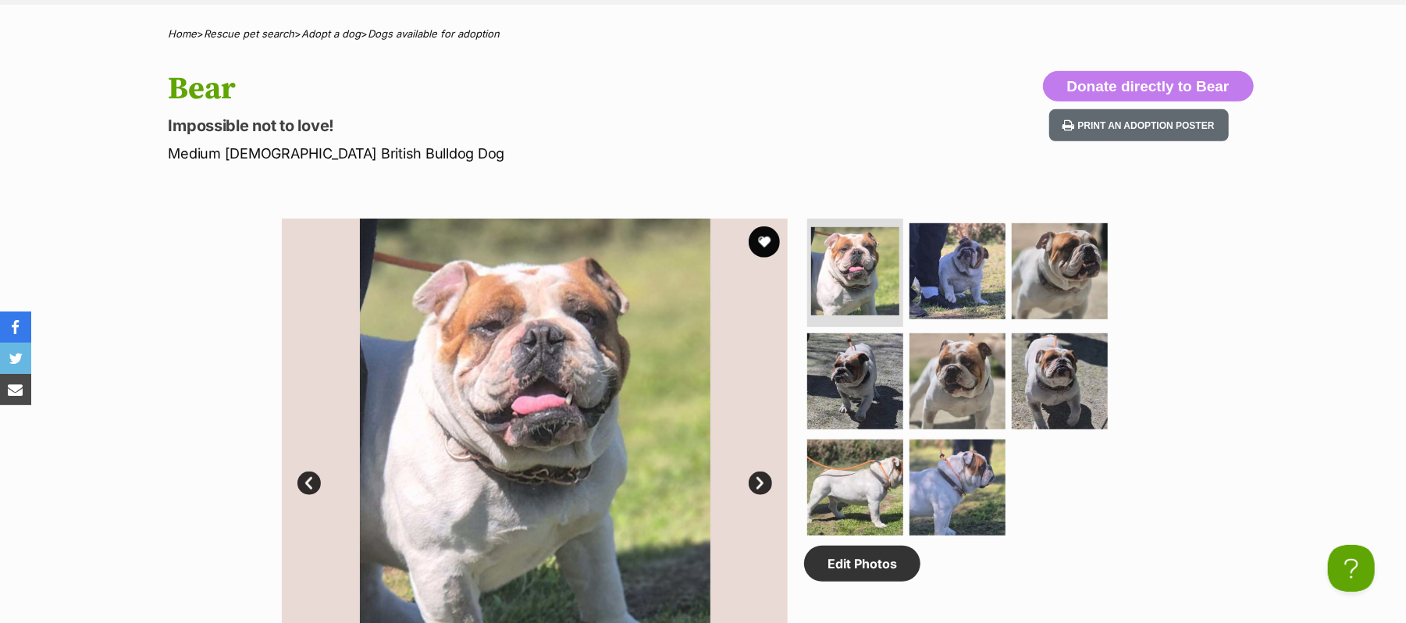
scroll to position [208, 0]
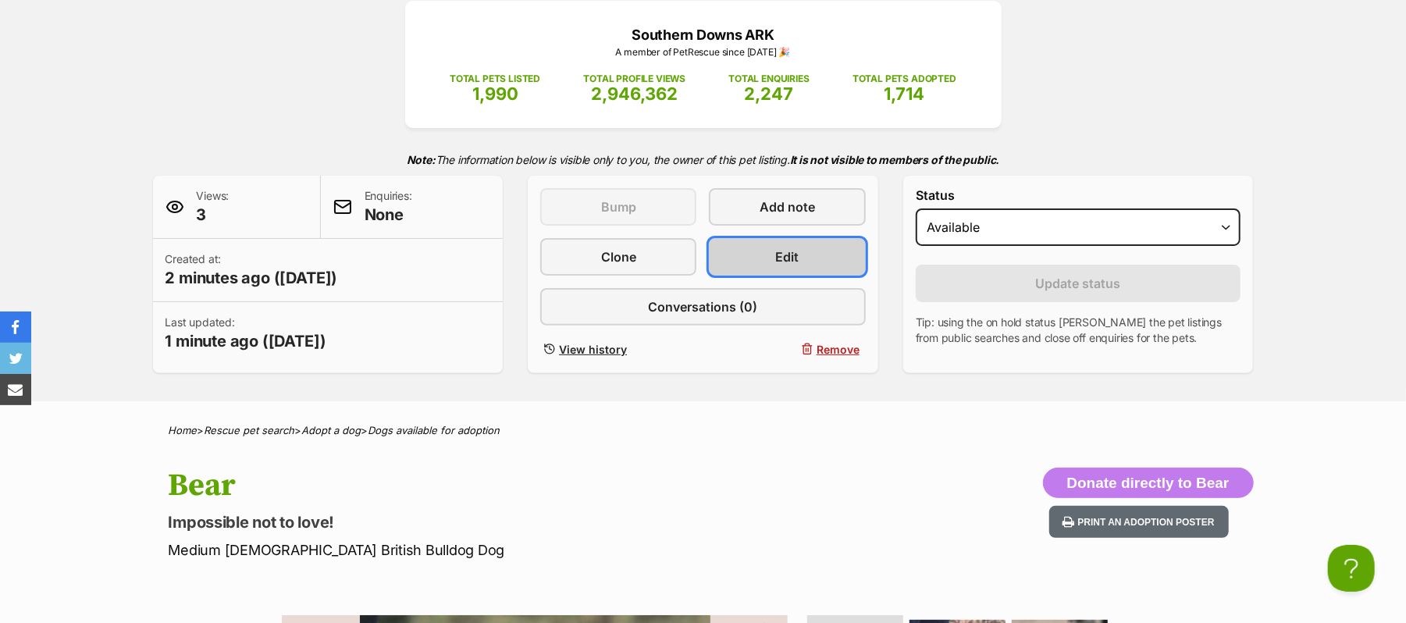
click at [757, 276] on link "Edit" at bounding box center [787, 256] width 156 height 37
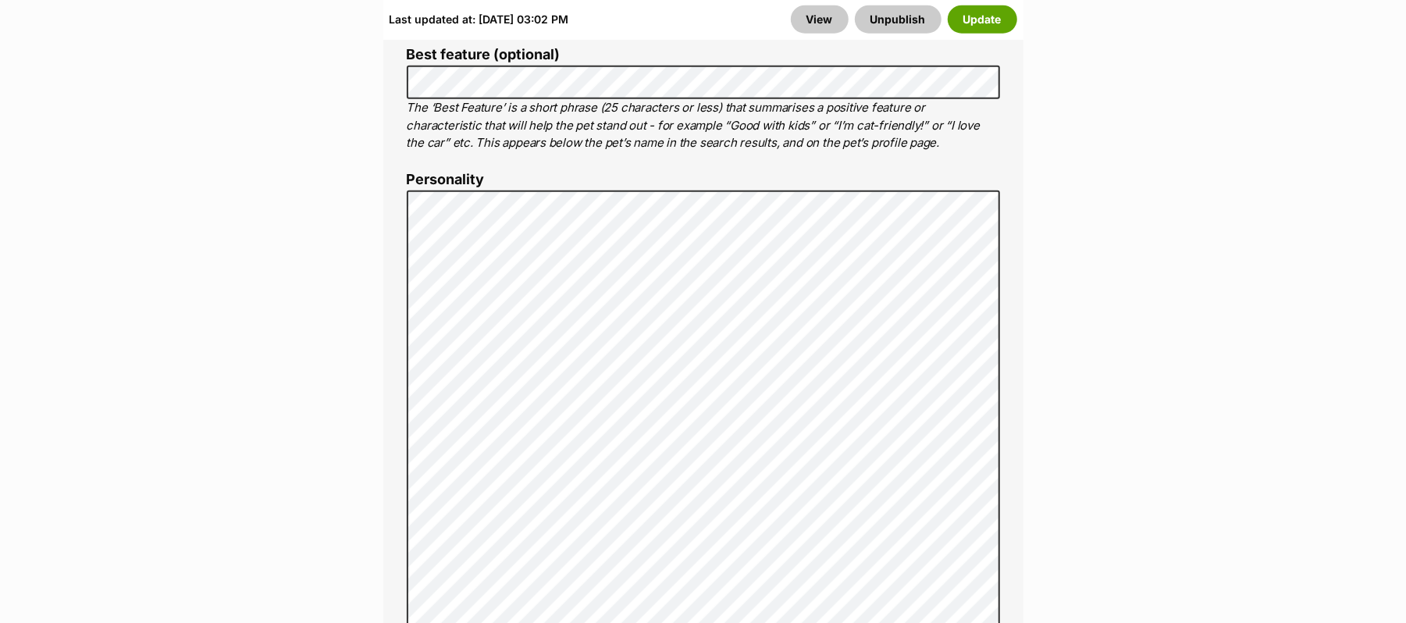
scroll to position [1353, 0]
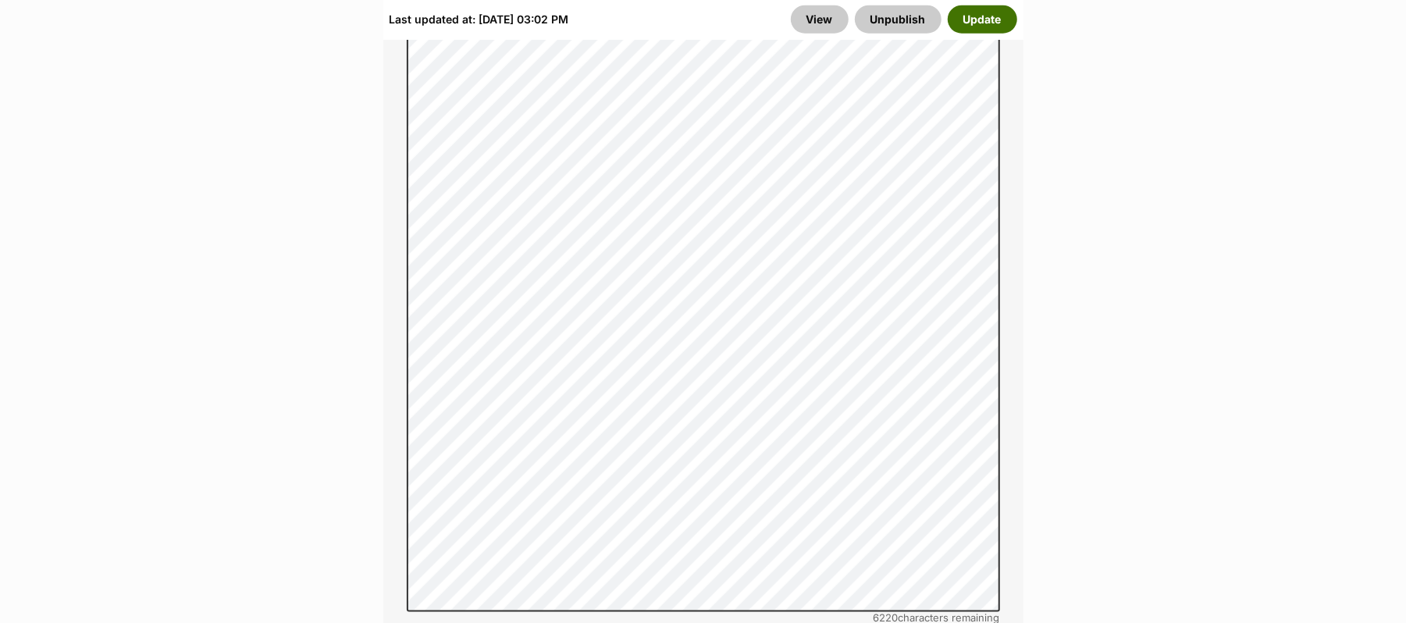
drag, startPoint x: 957, startPoint y: 20, endPoint x: 1078, endPoint y: 128, distance: 162.6
click at [957, 19] on button "Update" at bounding box center [982, 19] width 69 height 28
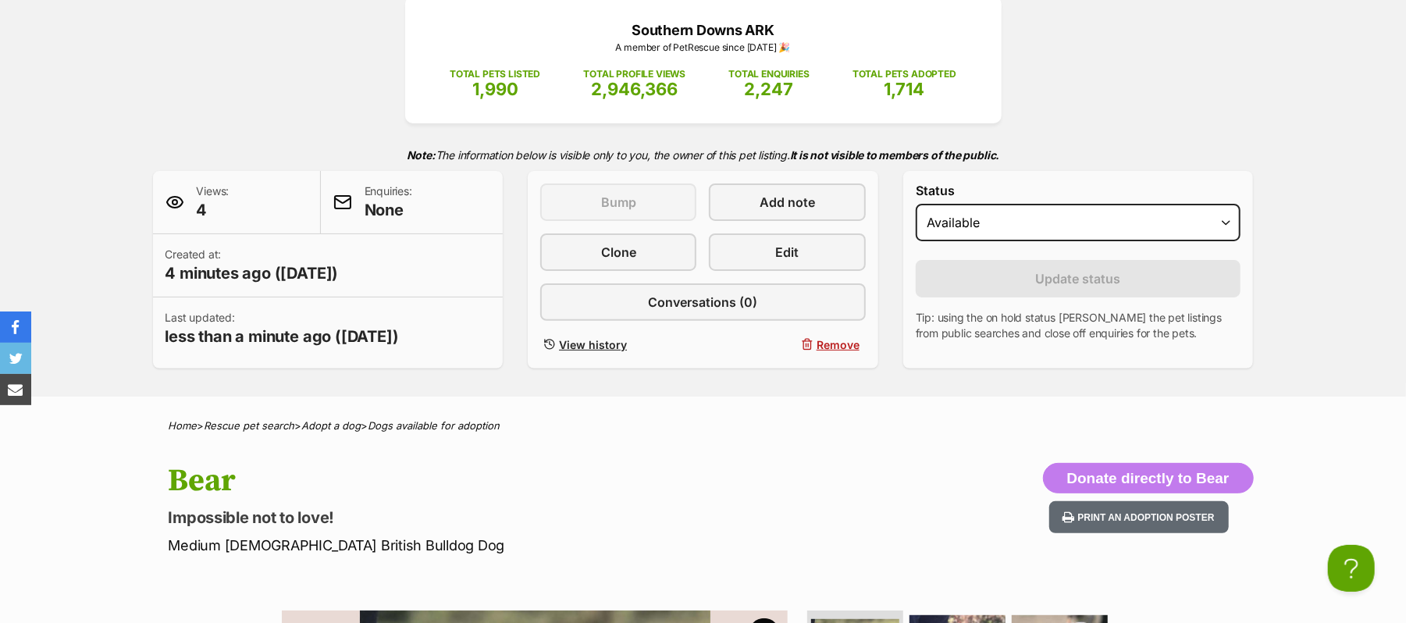
scroll to position [208, 0]
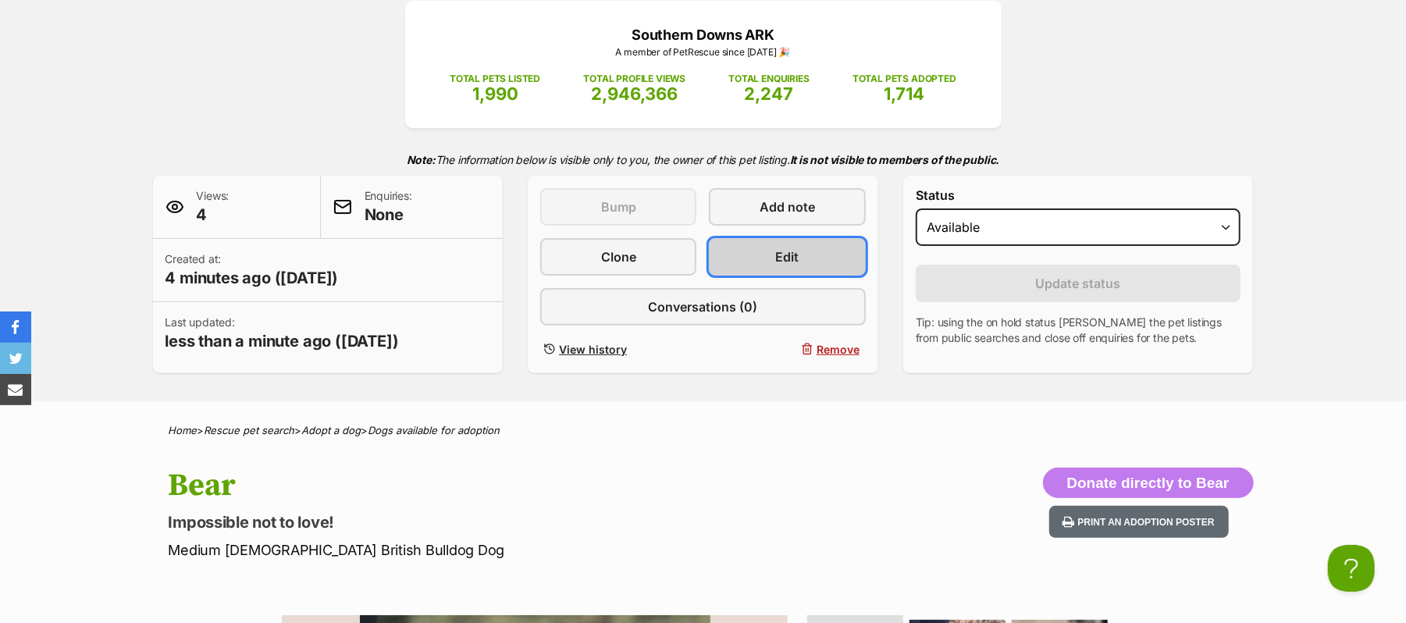
drag, startPoint x: 773, startPoint y: 308, endPoint x: 793, endPoint y: 320, distance: 23.8
click at [776, 266] on span "Edit" at bounding box center [787, 257] width 23 height 19
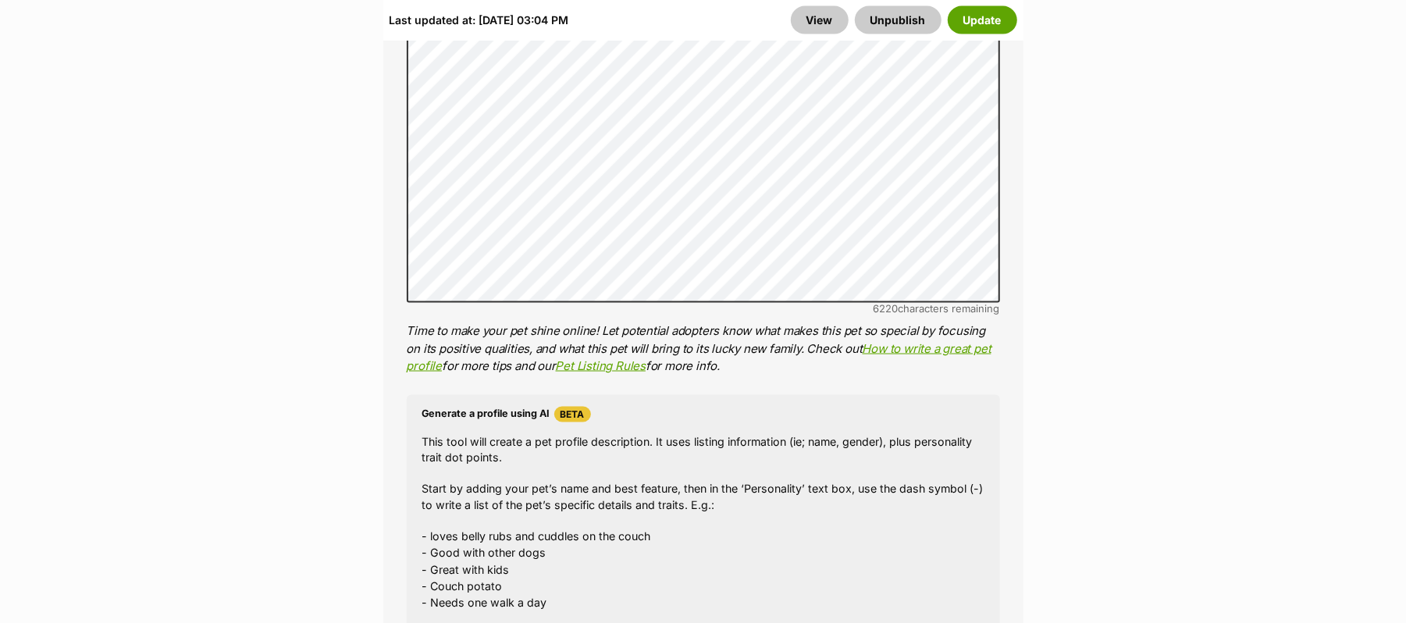
scroll to position [1666, 0]
click at [966, 25] on button "Update" at bounding box center [982, 19] width 69 height 28
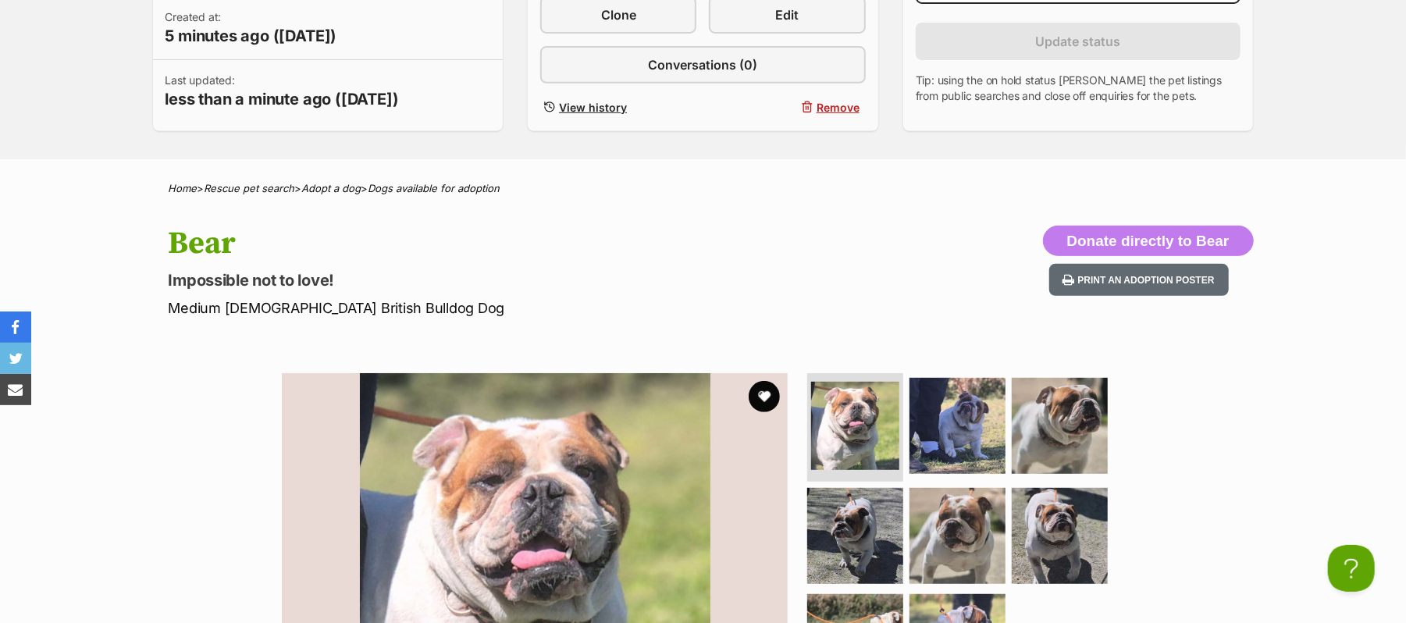
scroll to position [312, 0]
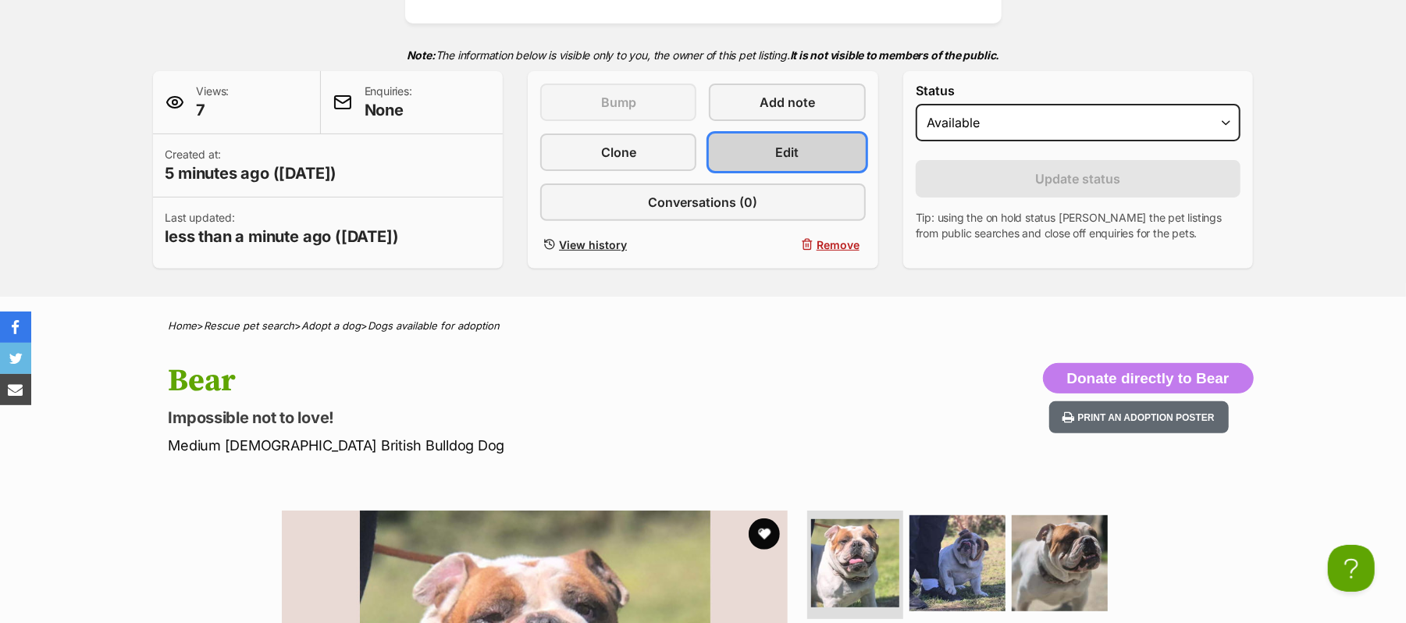
drag, startPoint x: 759, startPoint y: 198, endPoint x: 768, endPoint y: 201, distance: 9.9
click at [757, 171] on link "Edit" at bounding box center [787, 152] width 156 height 37
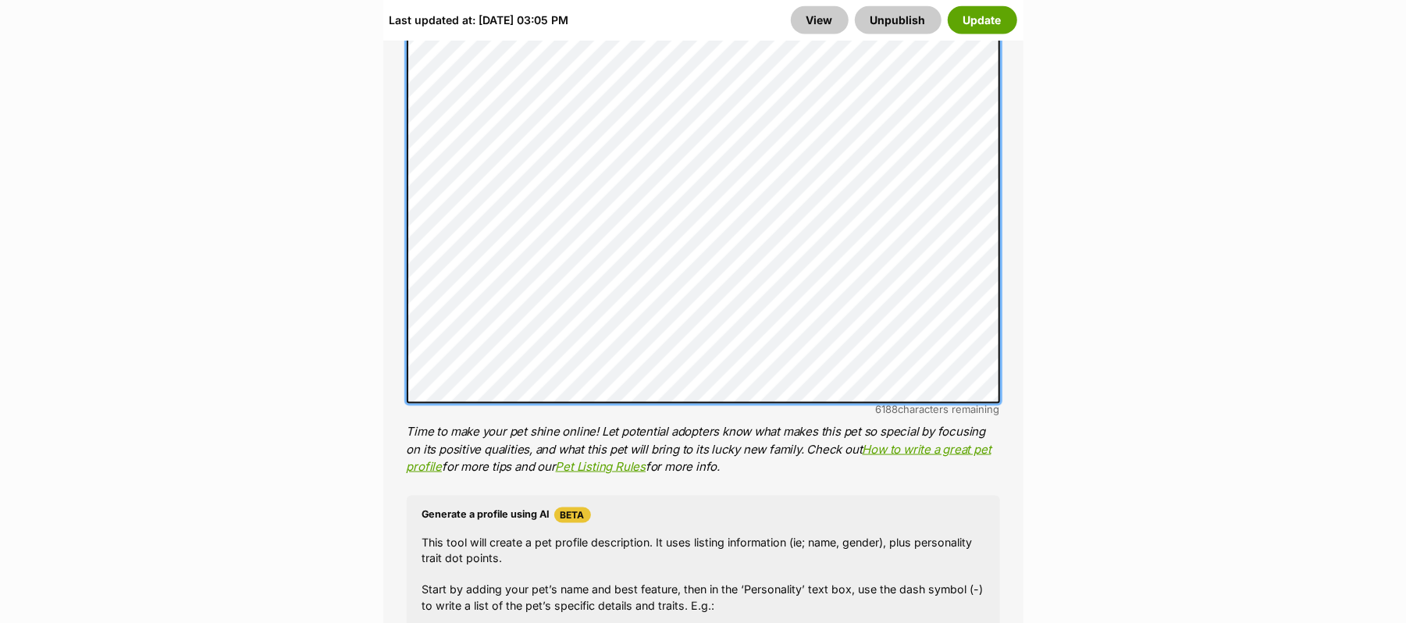
scroll to position [1666, 0]
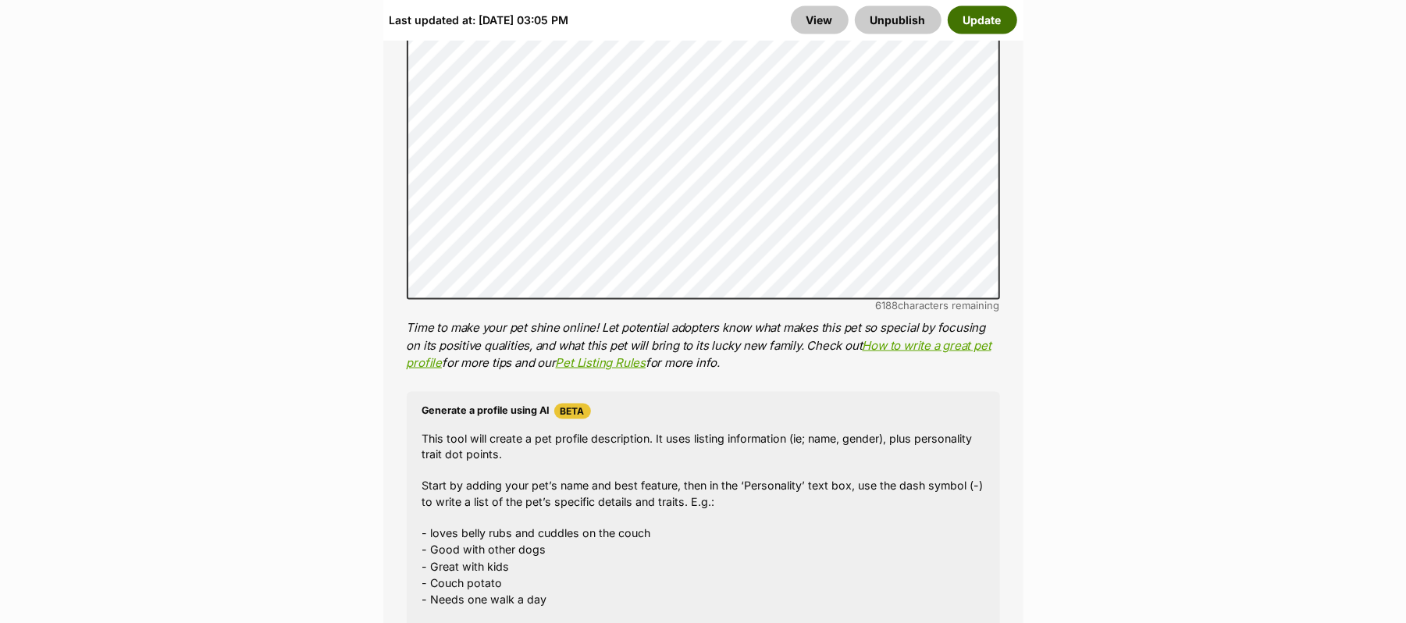
drag, startPoint x: 968, startPoint y: 20, endPoint x: 1031, endPoint y: 62, distance: 75.8
click at [967, 20] on button "Update" at bounding box center [982, 19] width 69 height 28
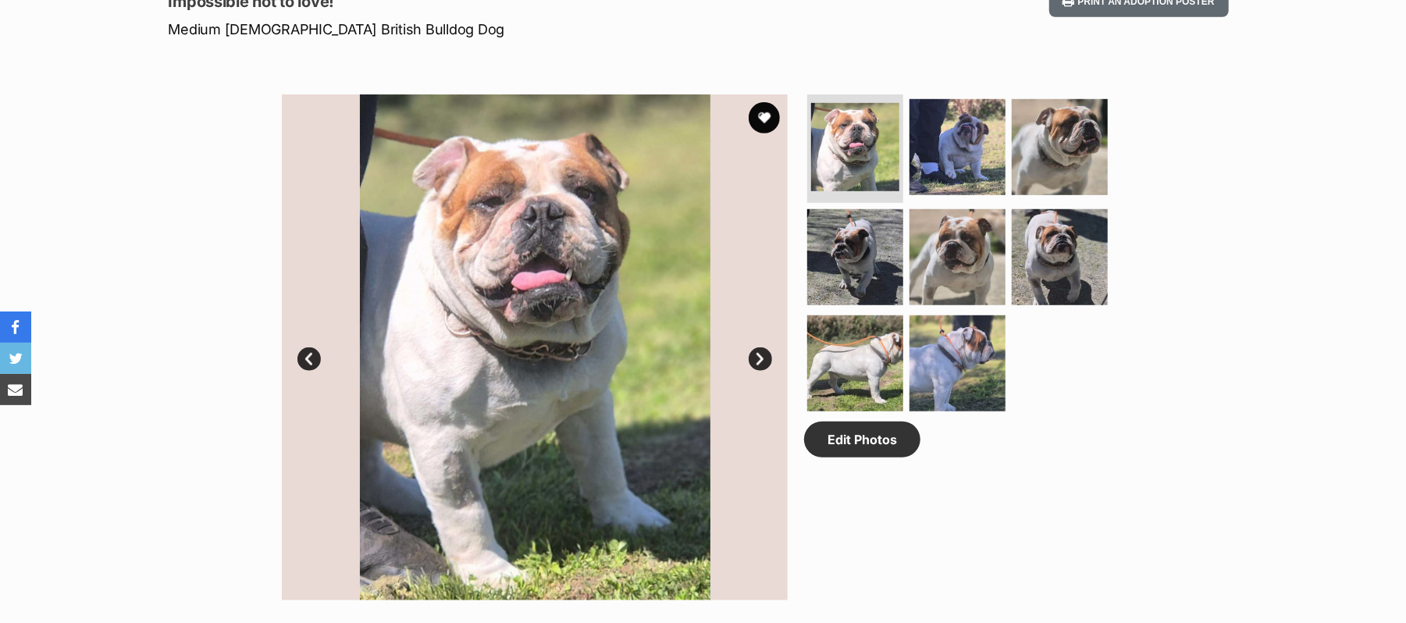
scroll to position [832, 0]
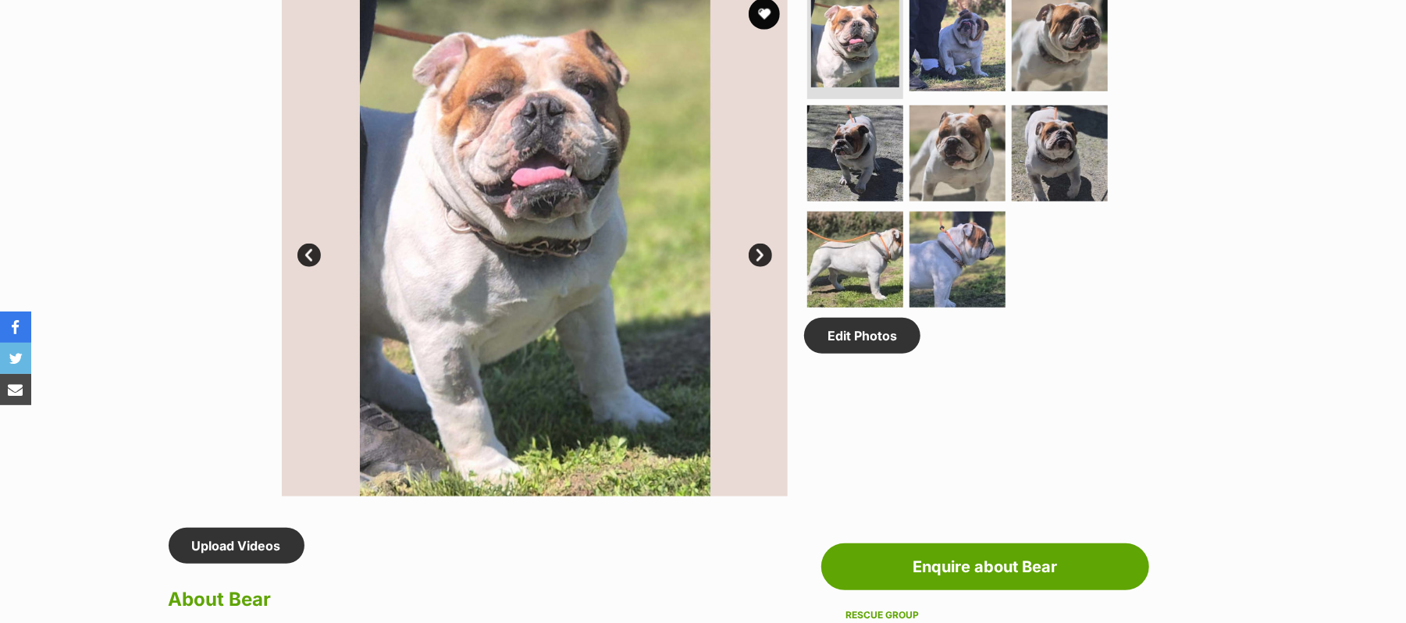
click at [760, 267] on link "Next" at bounding box center [760, 255] width 23 height 23
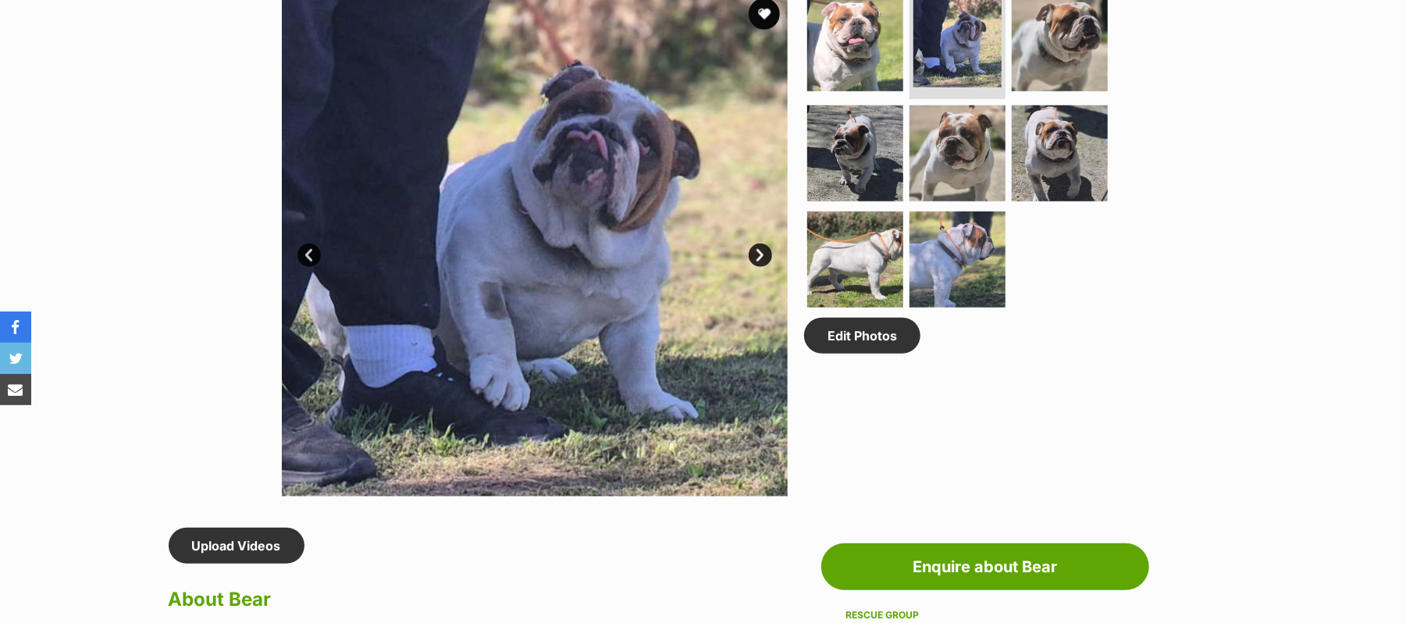
click at [760, 267] on link "Next" at bounding box center [760, 255] width 23 height 23
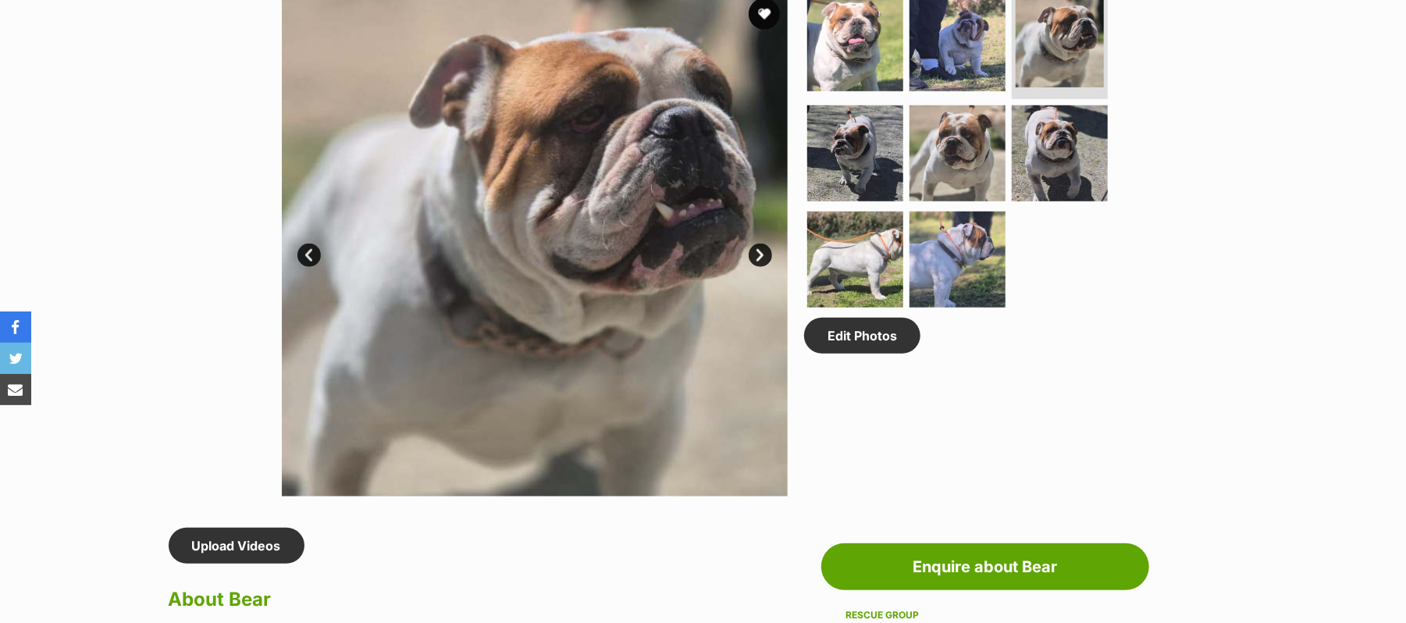
click at [760, 267] on link "Next" at bounding box center [760, 255] width 23 height 23
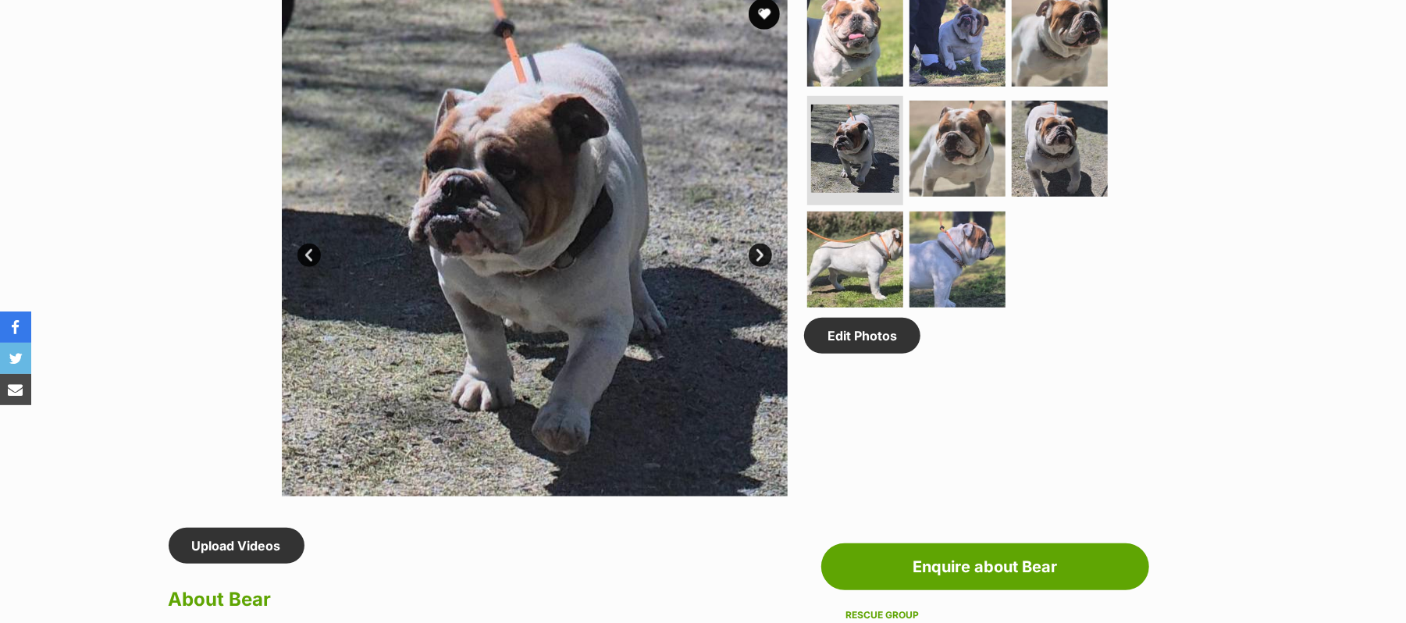
click at [760, 267] on link "Next" at bounding box center [760, 255] width 23 height 23
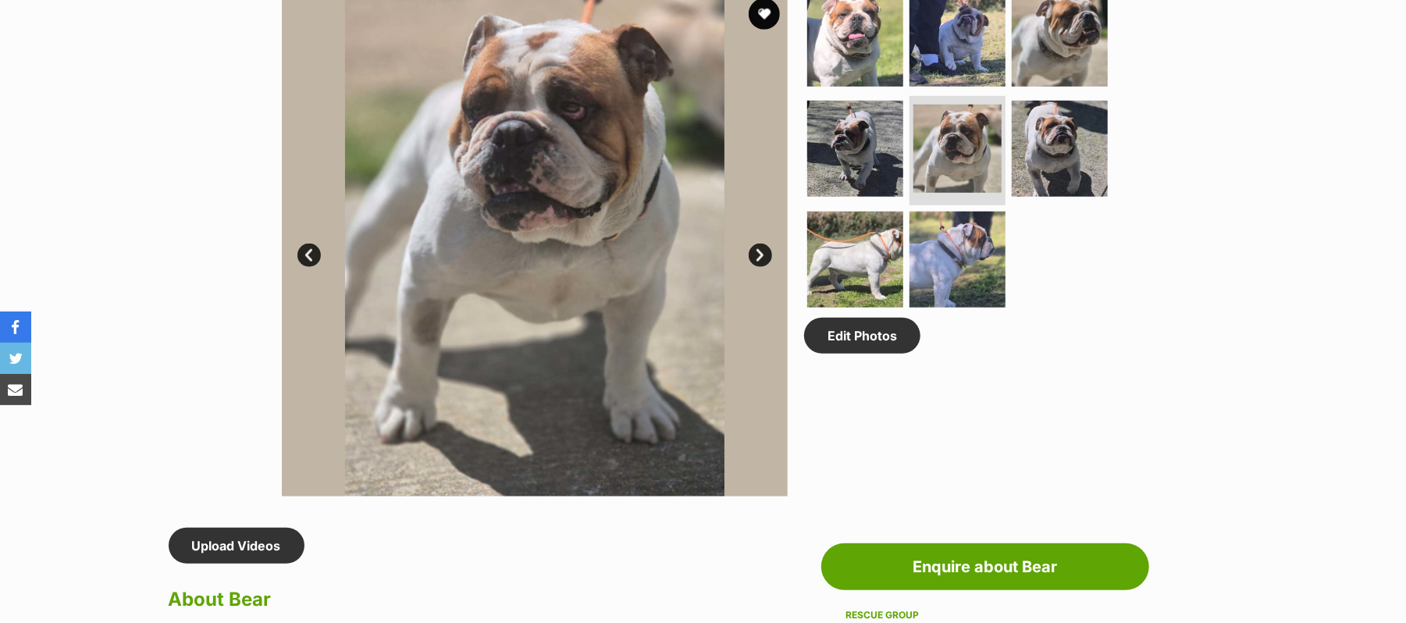
click at [760, 267] on link "Next" at bounding box center [760, 255] width 23 height 23
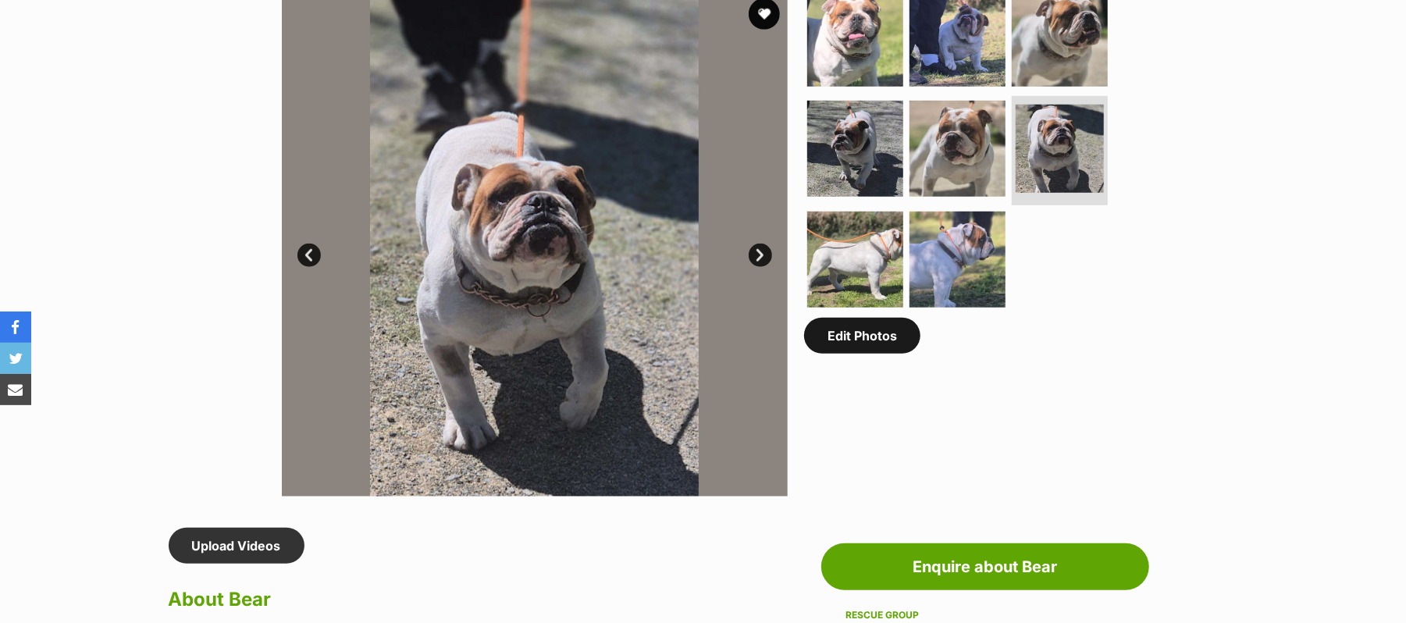
click at [881, 354] on link "Edit Photos" at bounding box center [862, 336] width 116 height 36
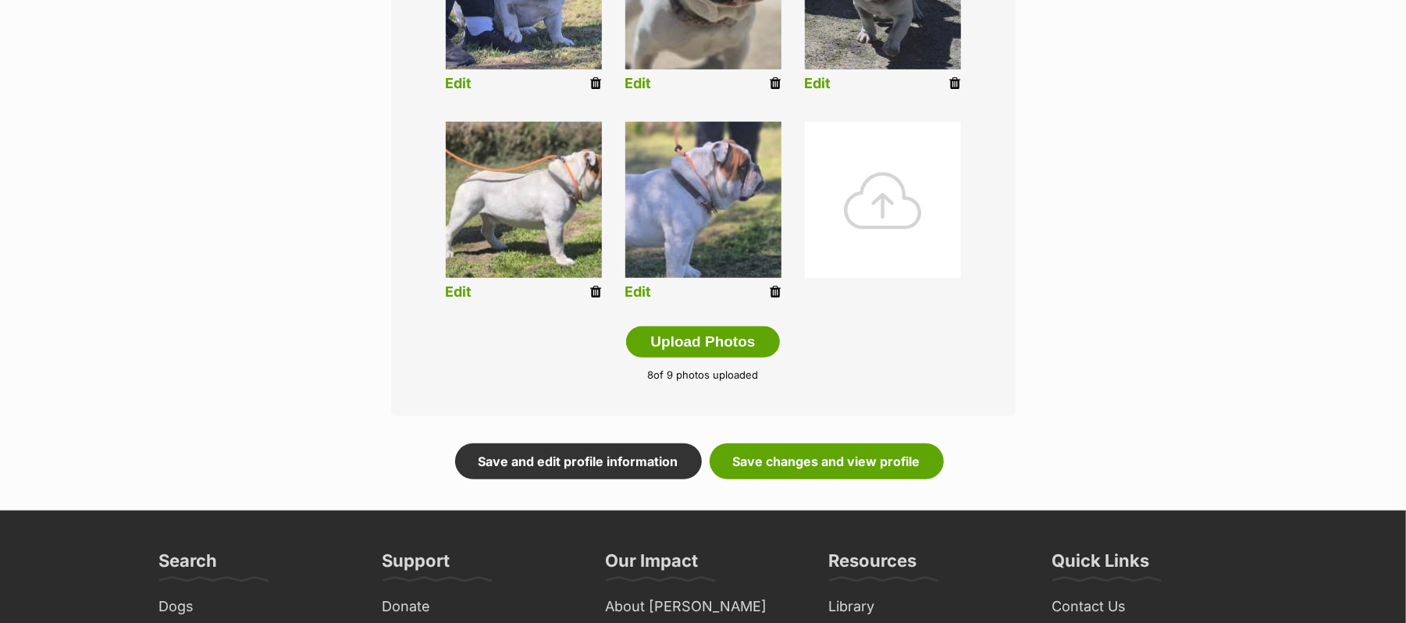
scroll to position [729, 0]
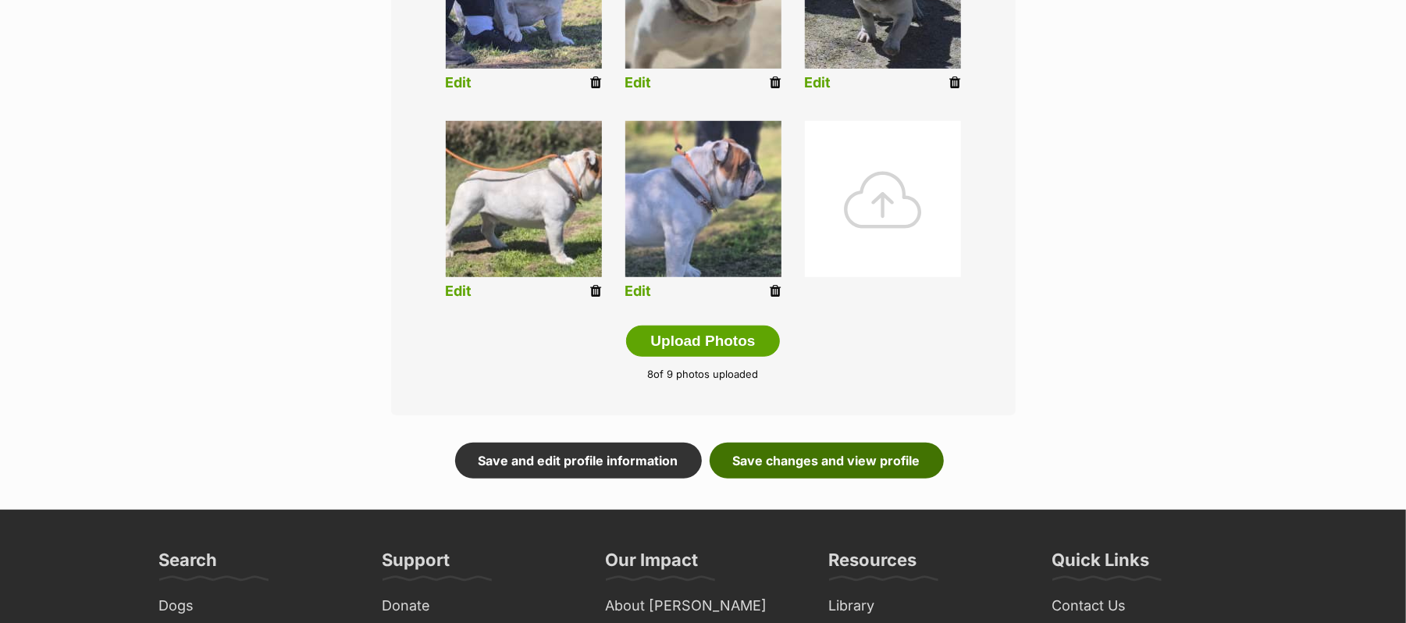
click at [821, 479] on link "Save changes and view profile" at bounding box center [827, 461] width 234 height 36
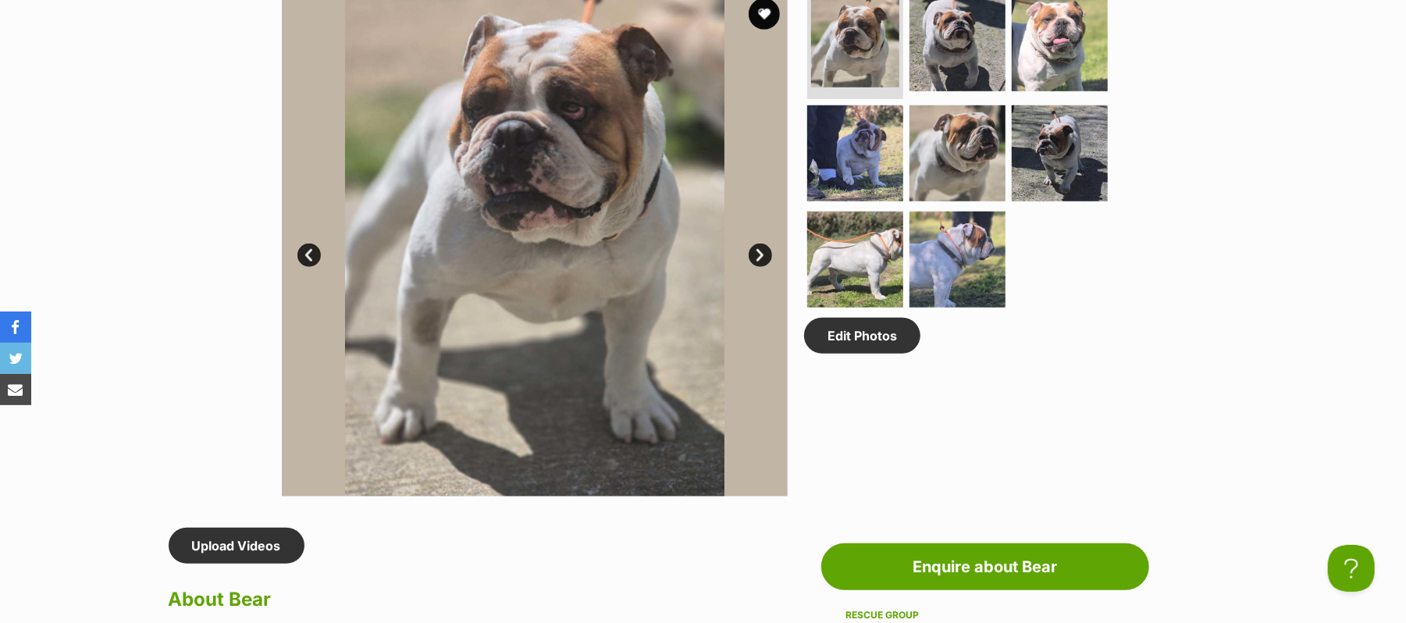
click at [760, 267] on link "Next" at bounding box center [760, 255] width 23 height 23
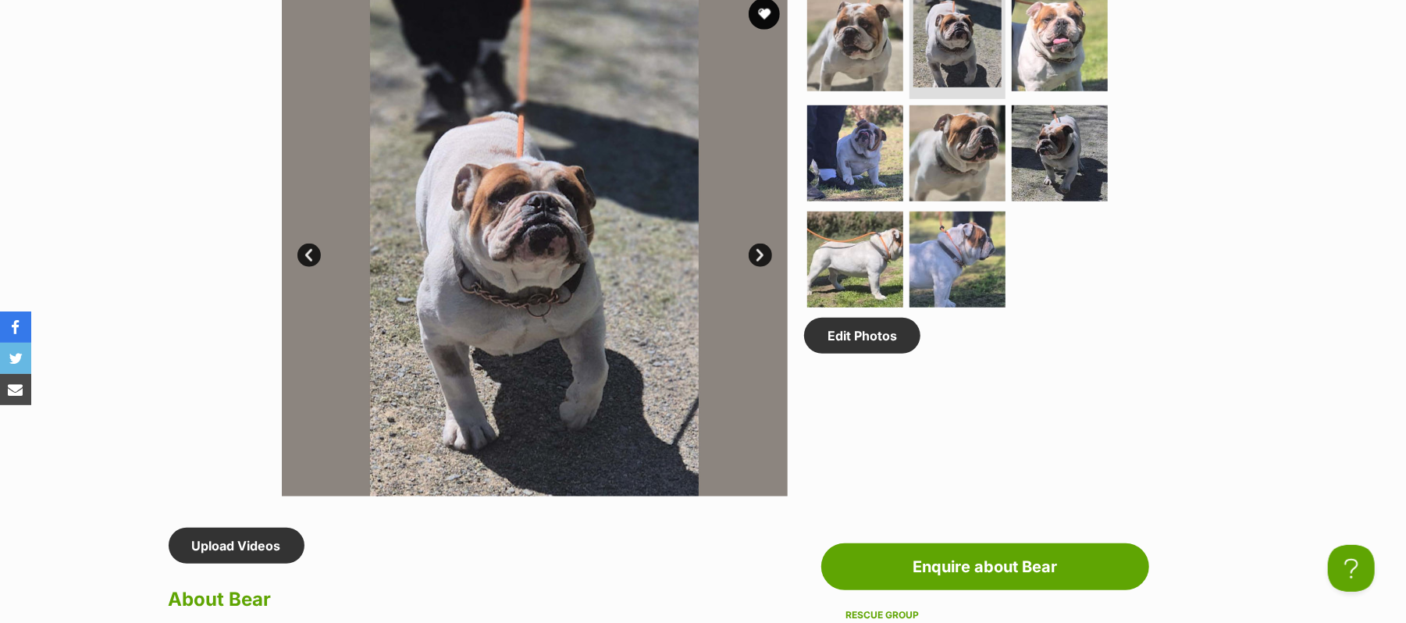
click at [760, 267] on link "Next" at bounding box center [760, 255] width 23 height 23
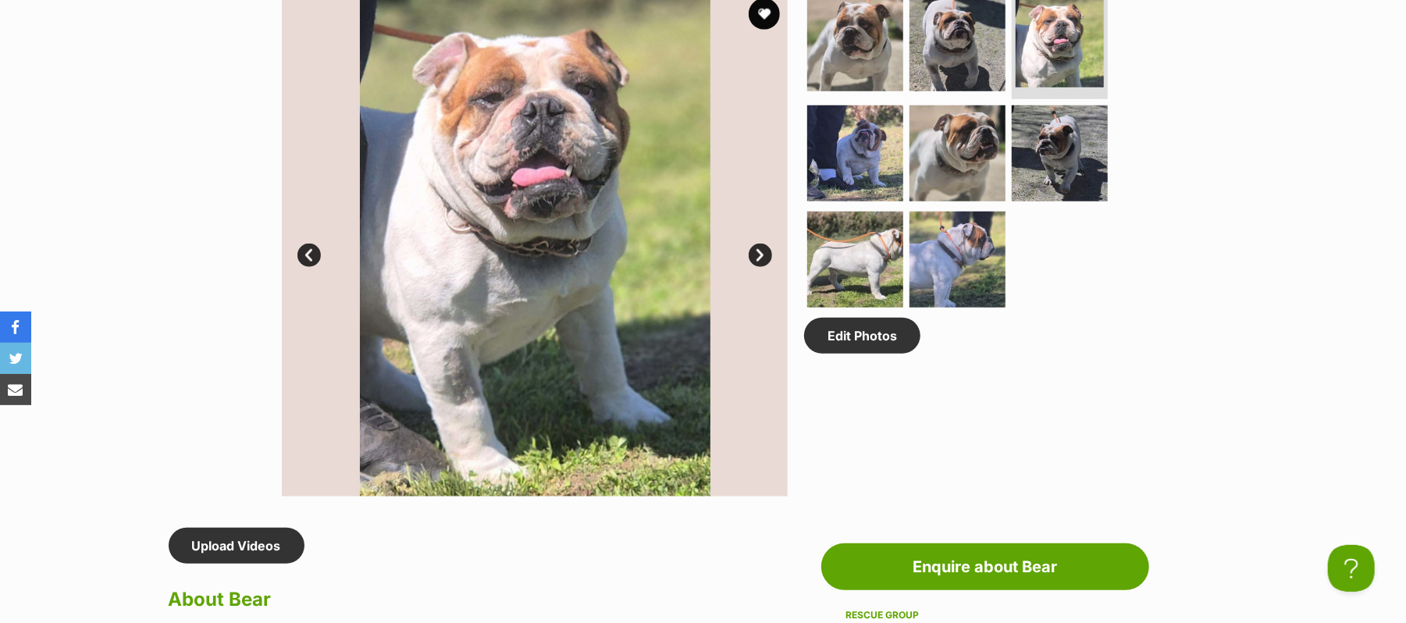
click at [760, 267] on link "Next" at bounding box center [760, 255] width 23 height 23
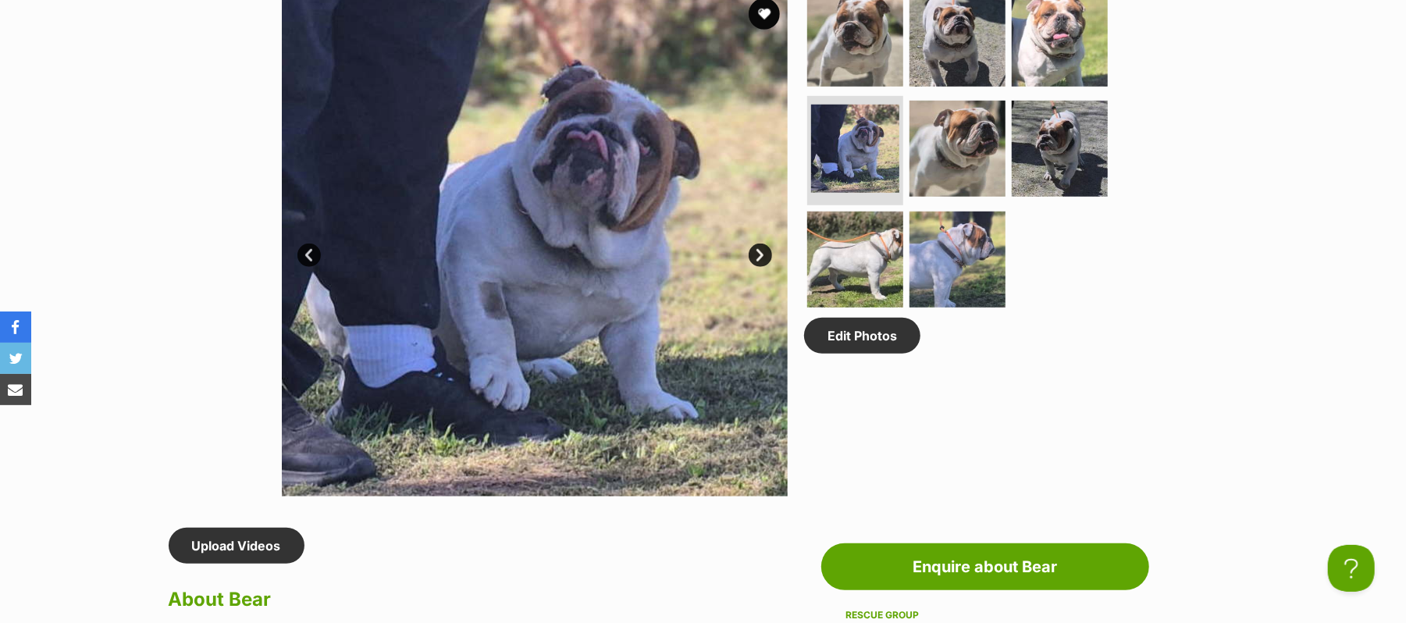
click at [760, 267] on link "Next" at bounding box center [760, 255] width 23 height 23
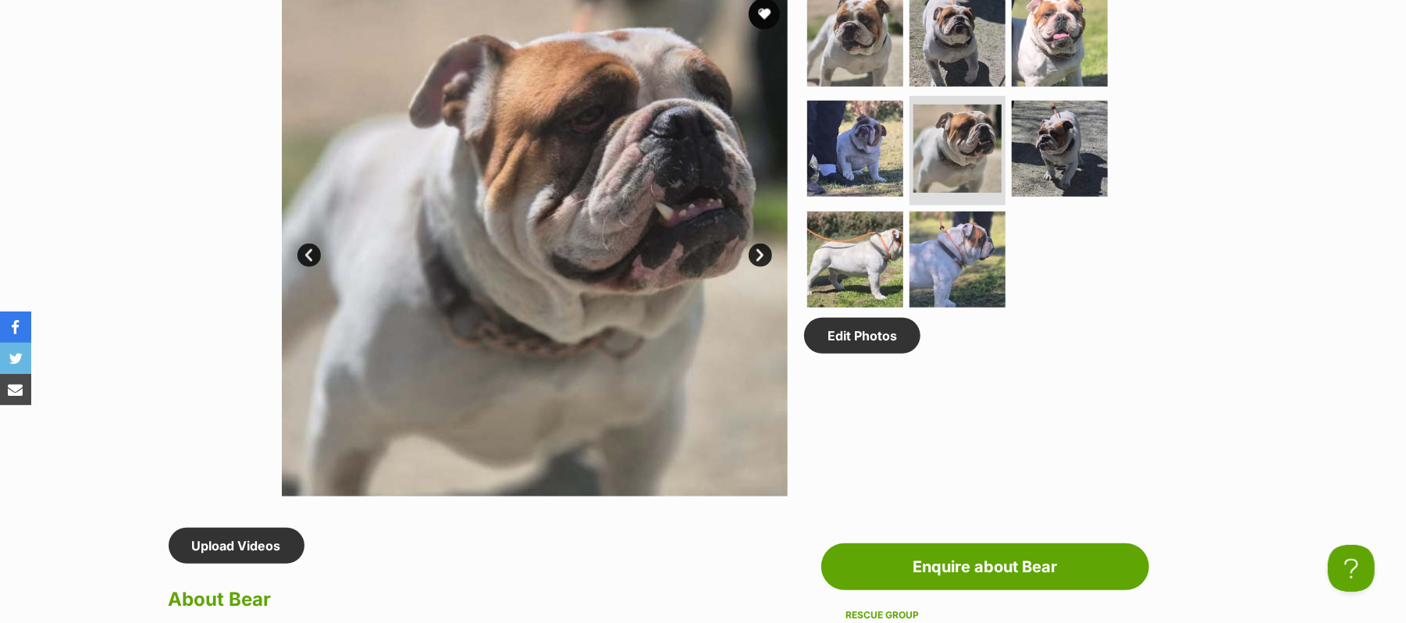
click at [760, 267] on link "Next" at bounding box center [760, 255] width 23 height 23
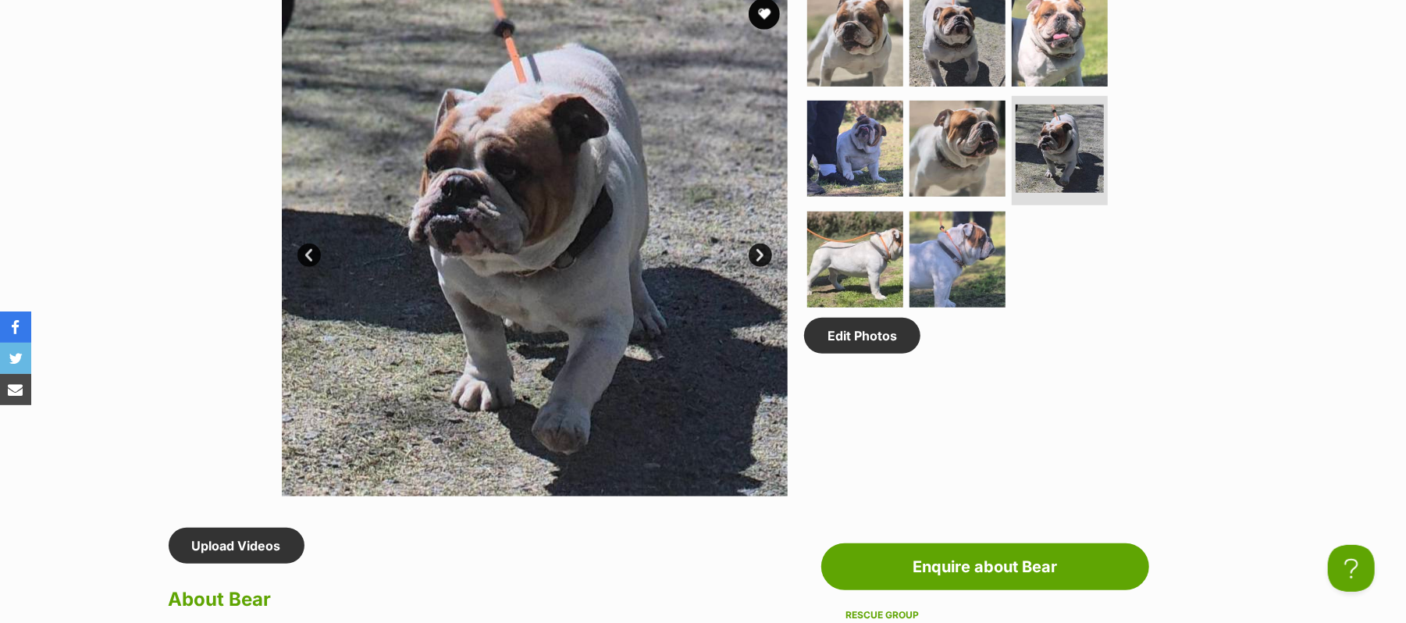
click at [760, 267] on link "Next" at bounding box center [760, 255] width 23 height 23
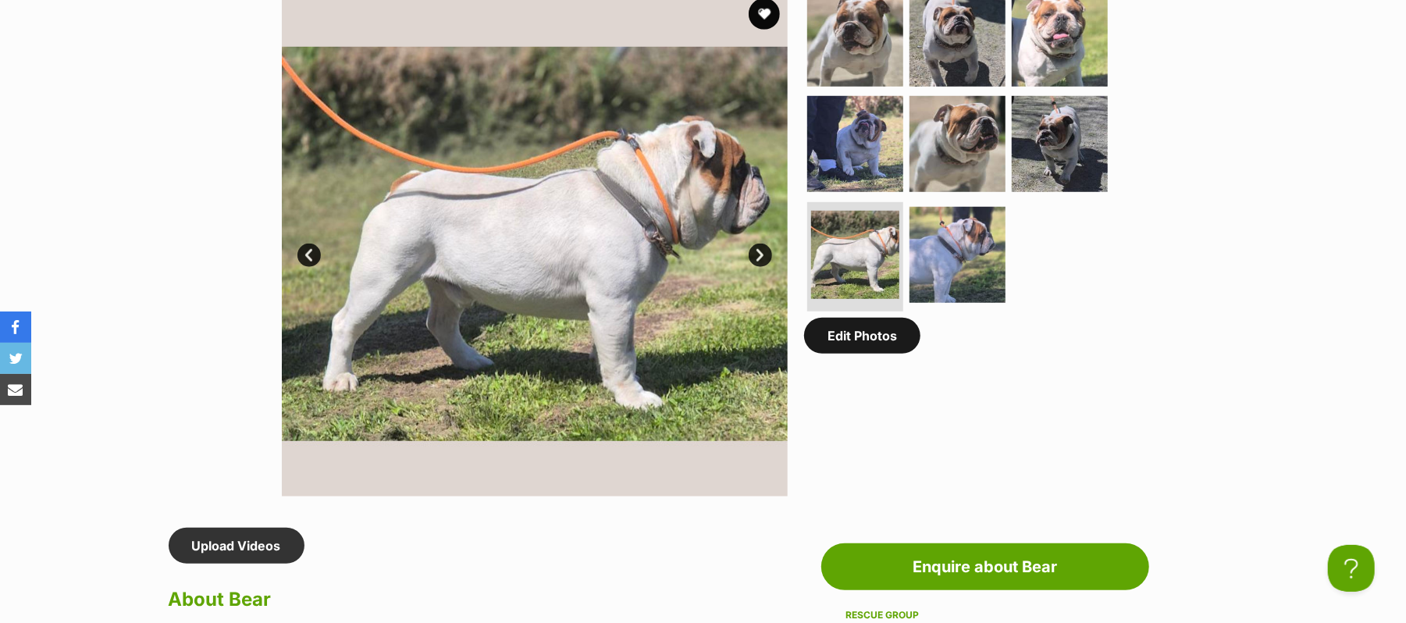
click at [876, 354] on link "Edit Photos" at bounding box center [862, 336] width 116 height 36
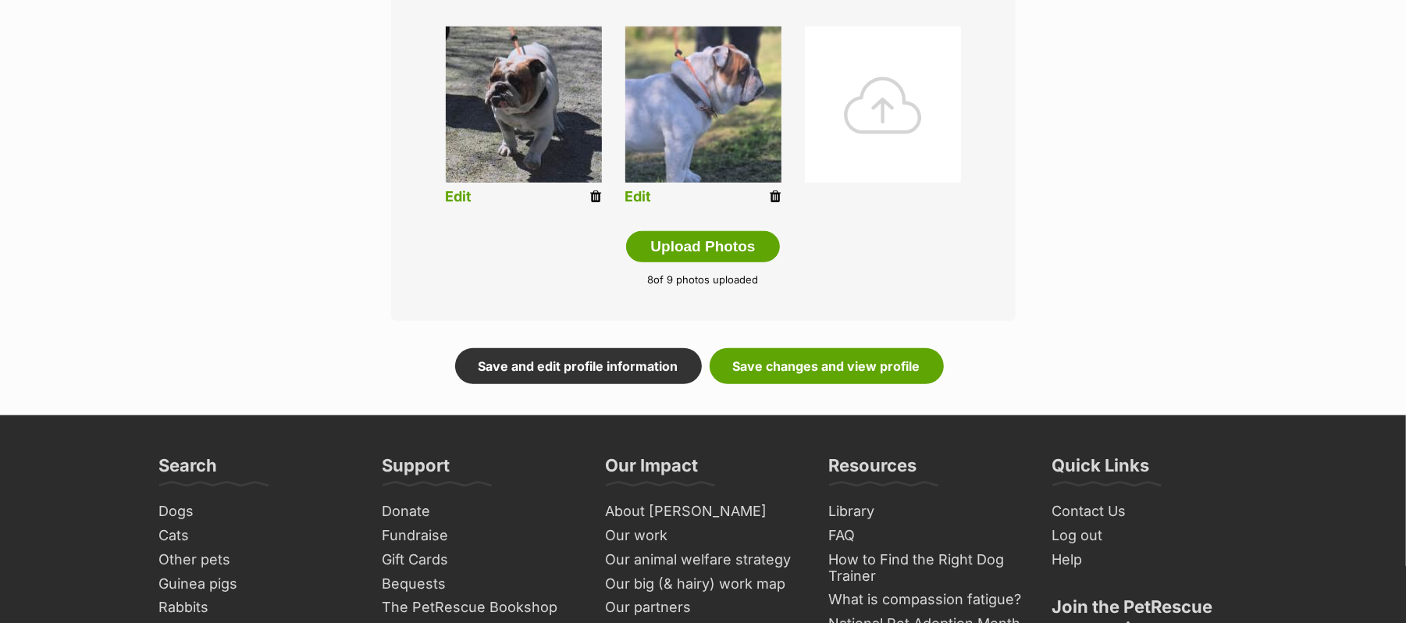
scroll to position [832, 0]
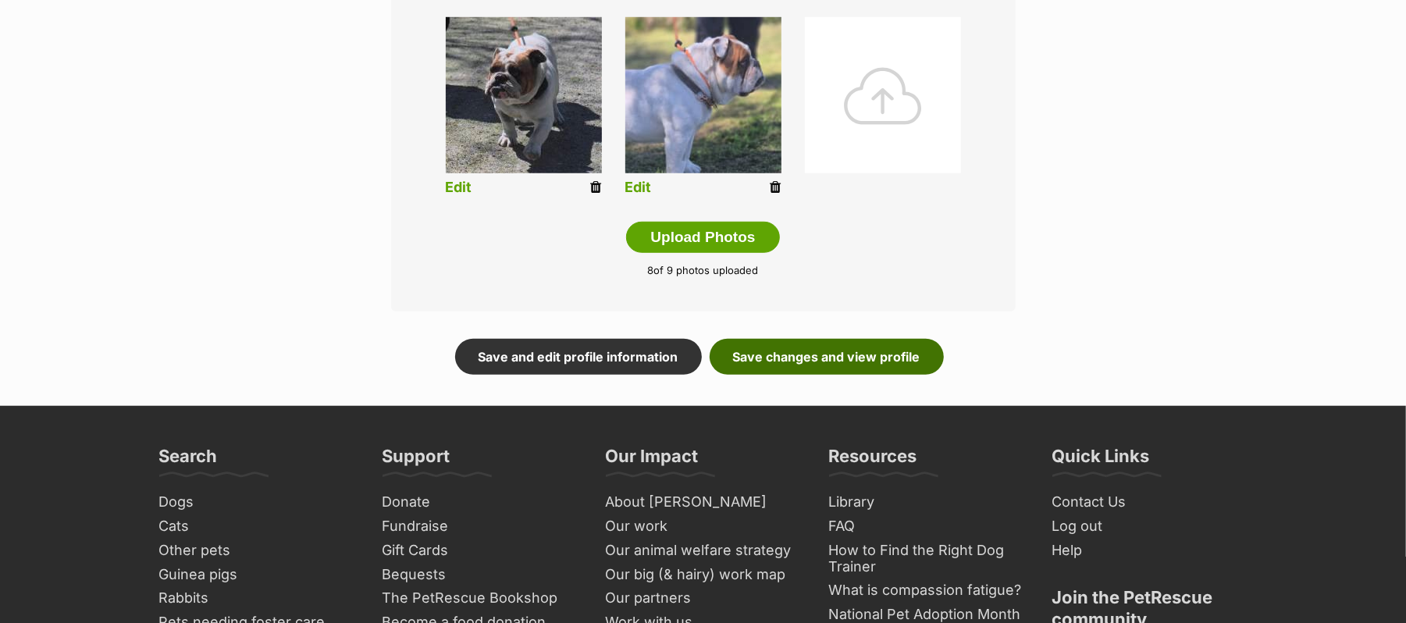
drag, startPoint x: 820, startPoint y: 386, endPoint x: 985, endPoint y: 391, distance: 165.6
click at [822, 375] on link "Save changes and view profile" at bounding box center [827, 357] width 234 height 36
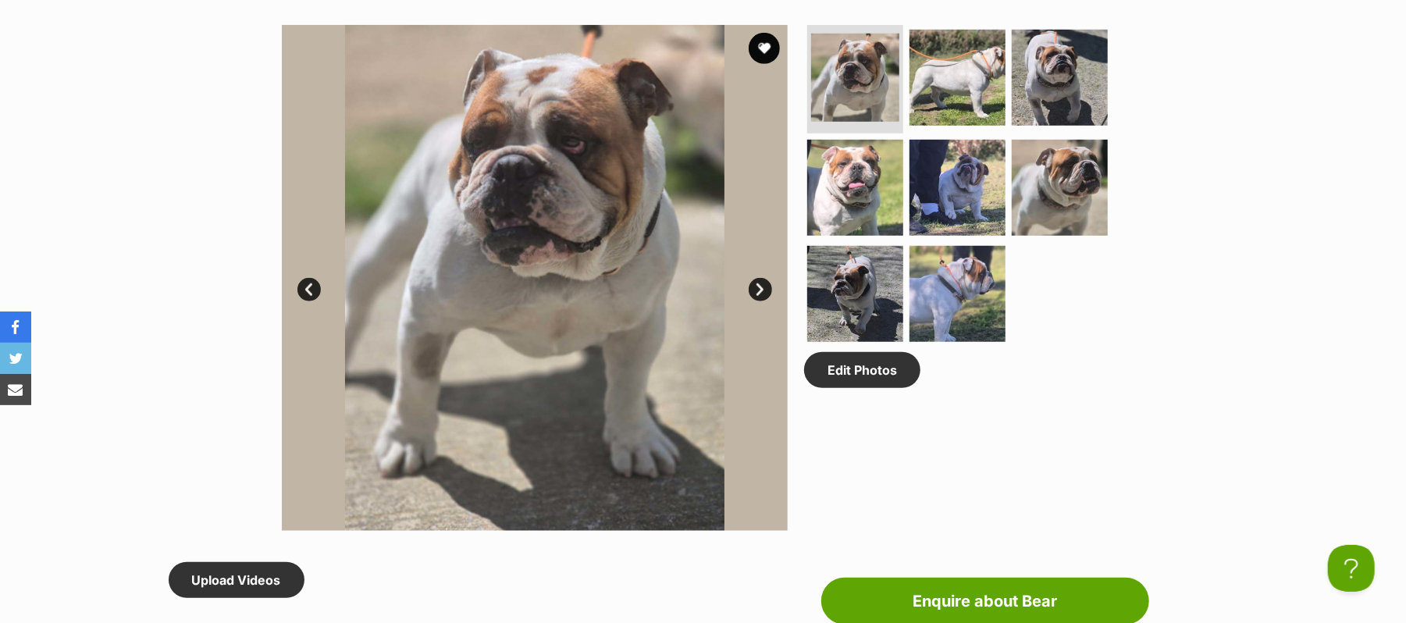
scroll to position [832, 0]
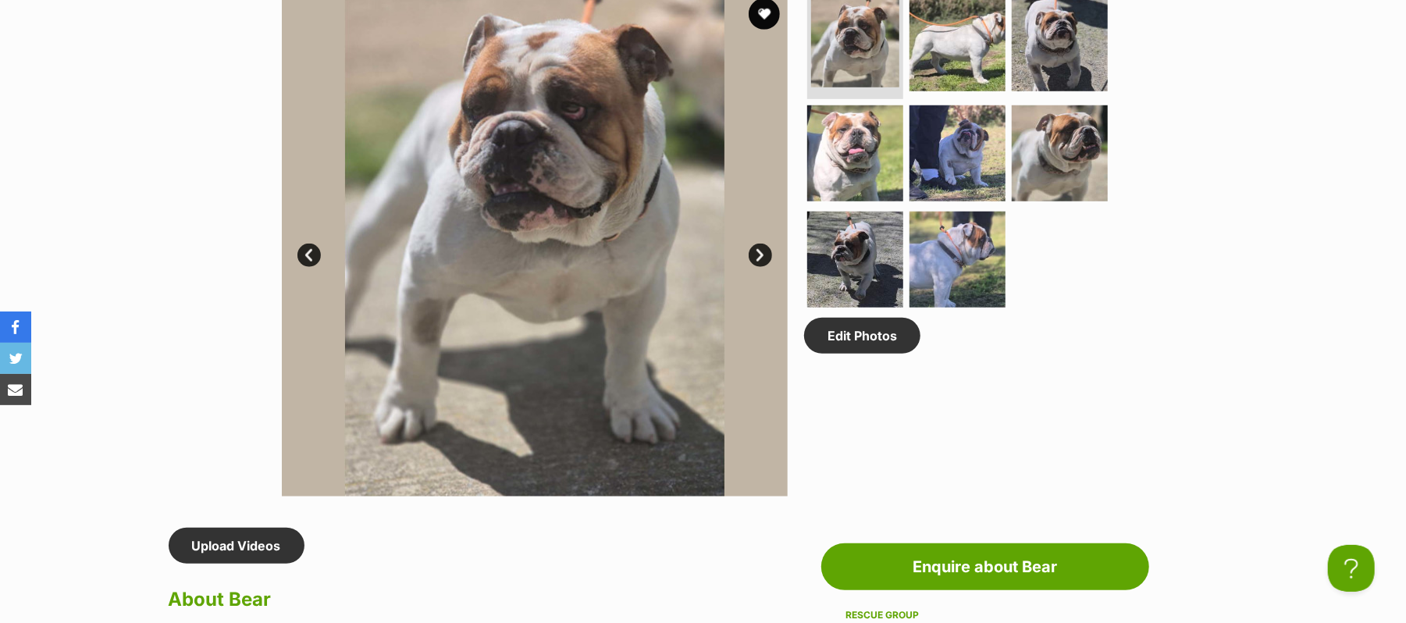
click at [760, 267] on link "Next" at bounding box center [760, 255] width 23 height 23
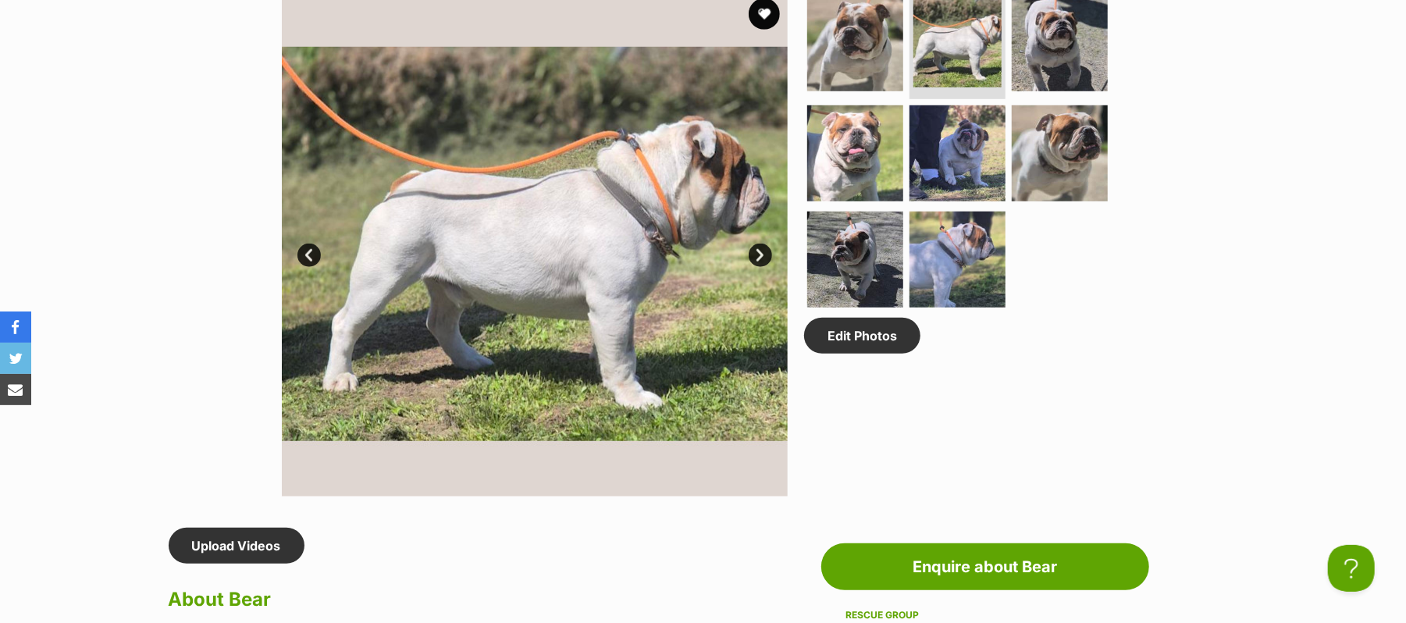
click at [760, 267] on link "Next" at bounding box center [760, 255] width 23 height 23
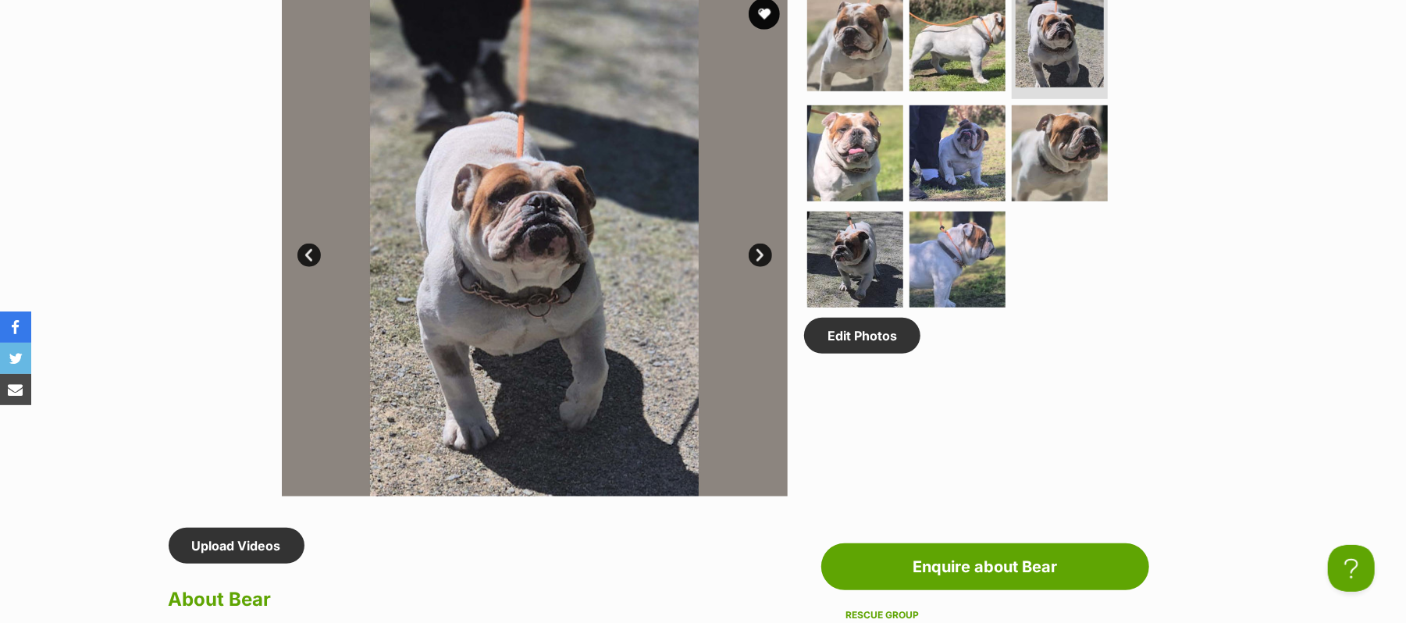
click at [760, 267] on link "Next" at bounding box center [760, 255] width 23 height 23
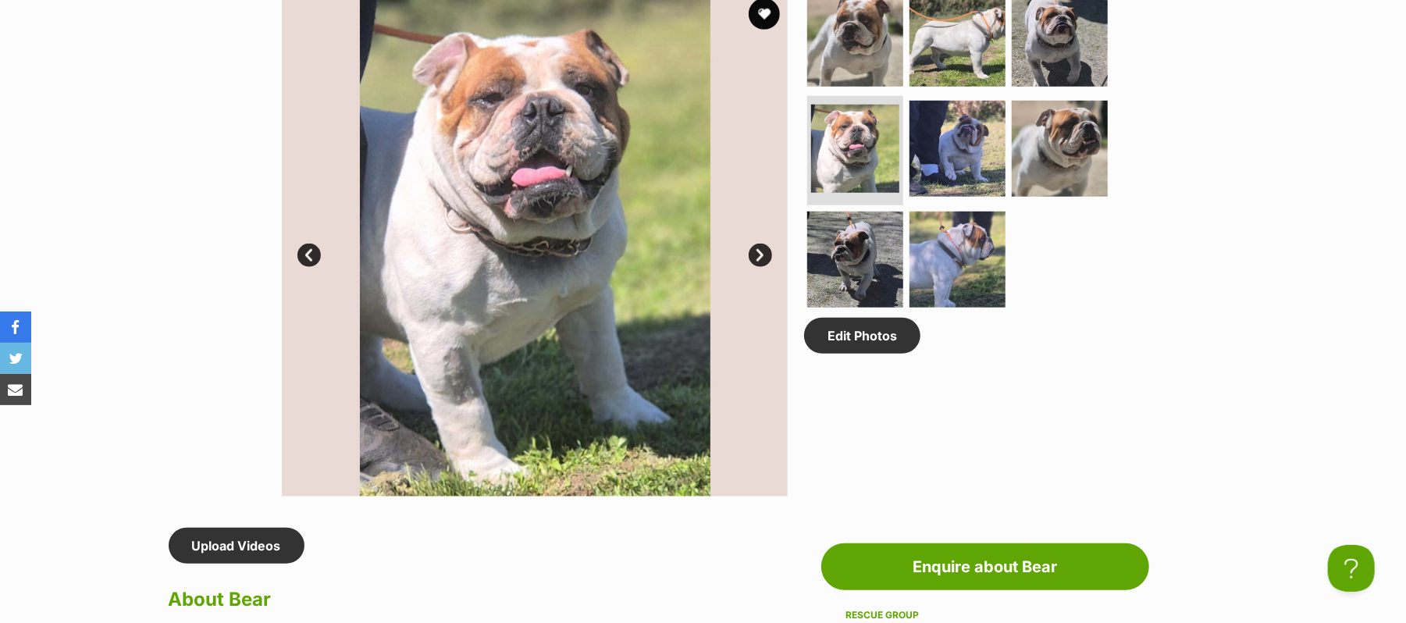
click at [760, 267] on link "Next" at bounding box center [760, 255] width 23 height 23
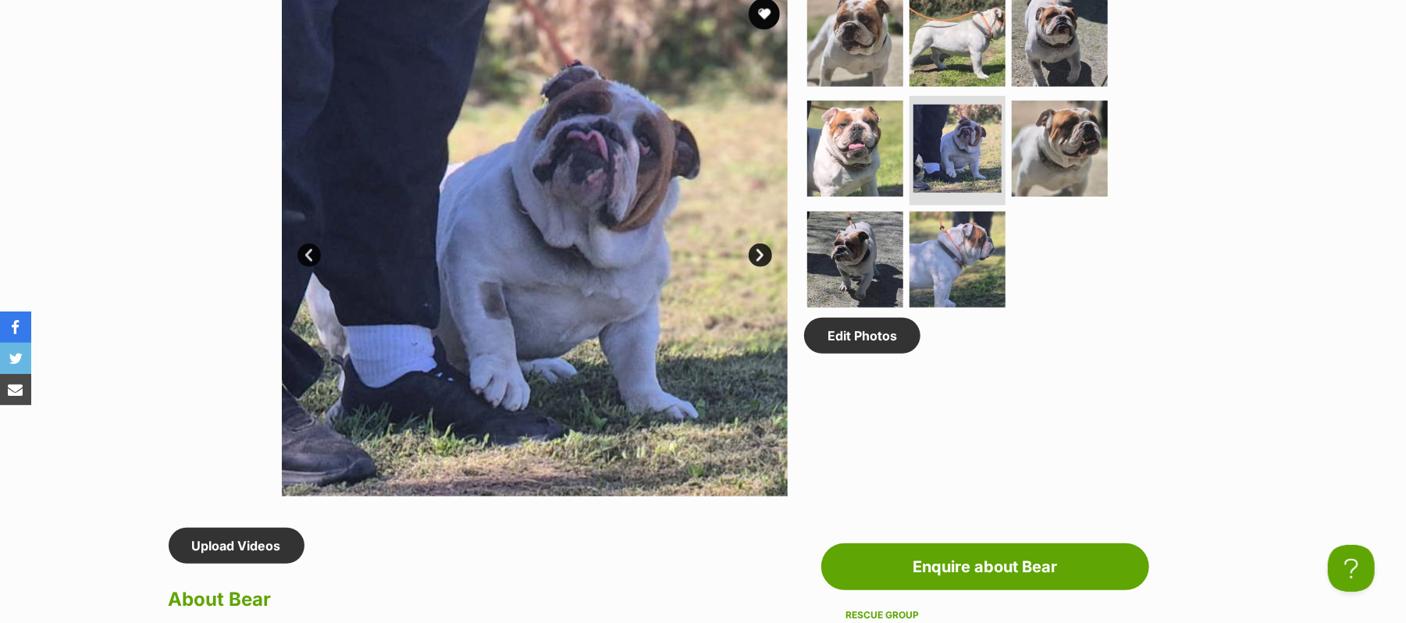
click at [760, 267] on link "Next" at bounding box center [760, 255] width 23 height 23
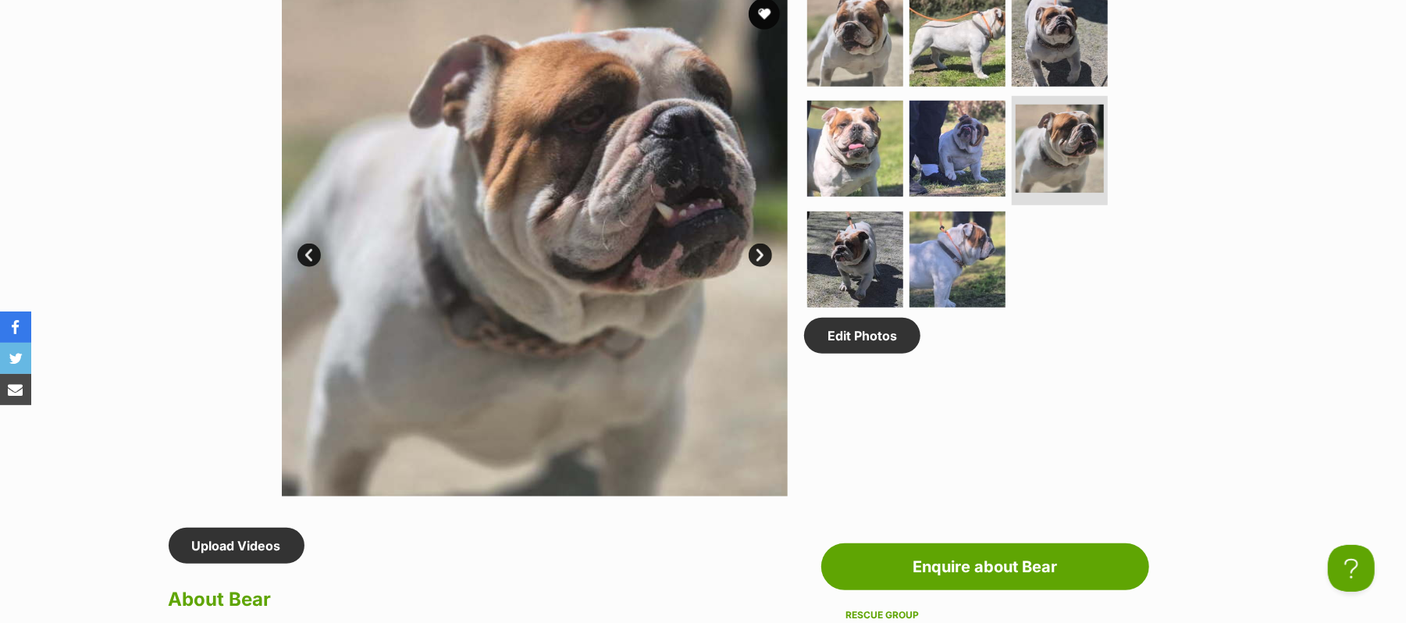
click at [760, 267] on link "Next" at bounding box center [760, 255] width 23 height 23
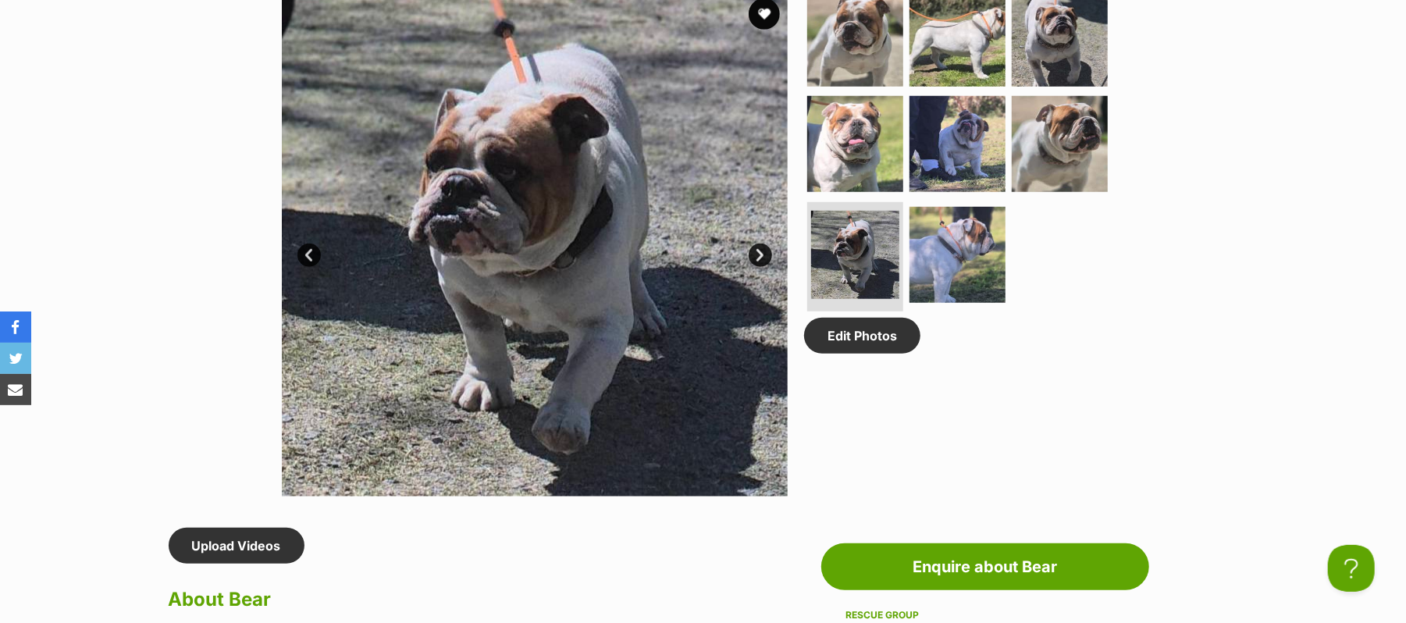
click at [760, 267] on link "Next" at bounding box center [760, 255] width 23 height 23
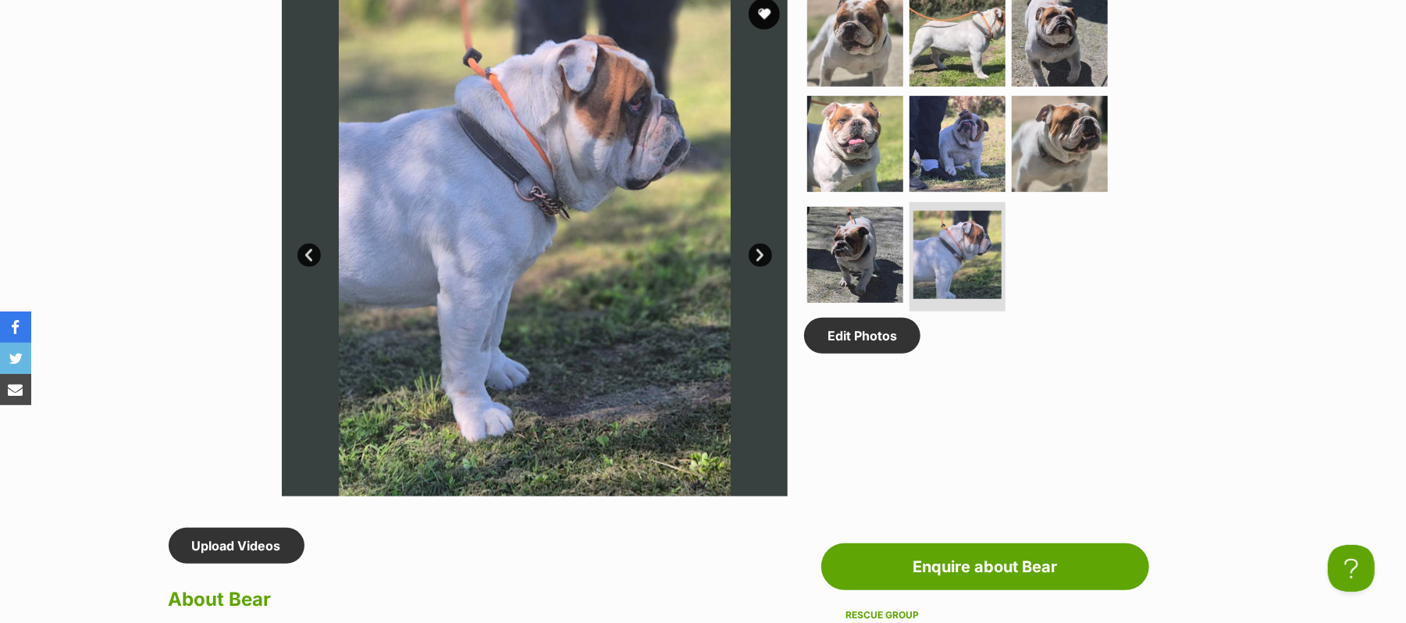
click at [760, 267] on link "Next" at bounding box center [760, 255] width 23 height 23
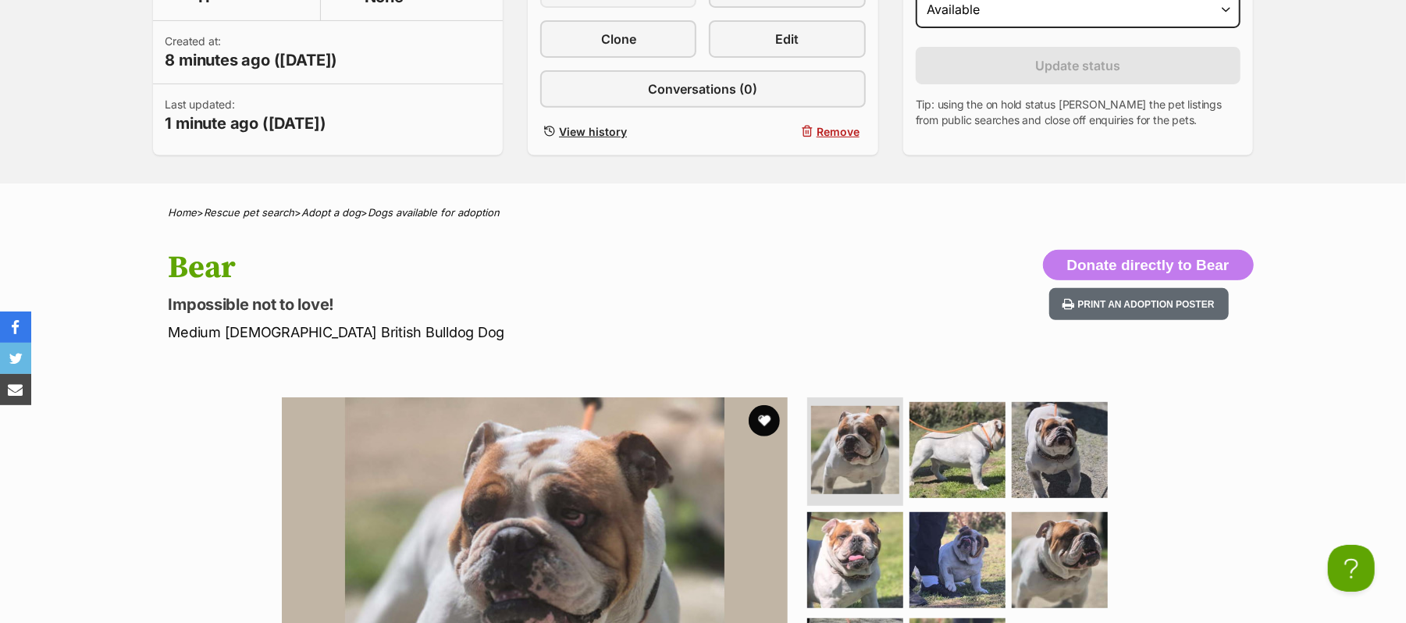
scroll to position [104, 0]
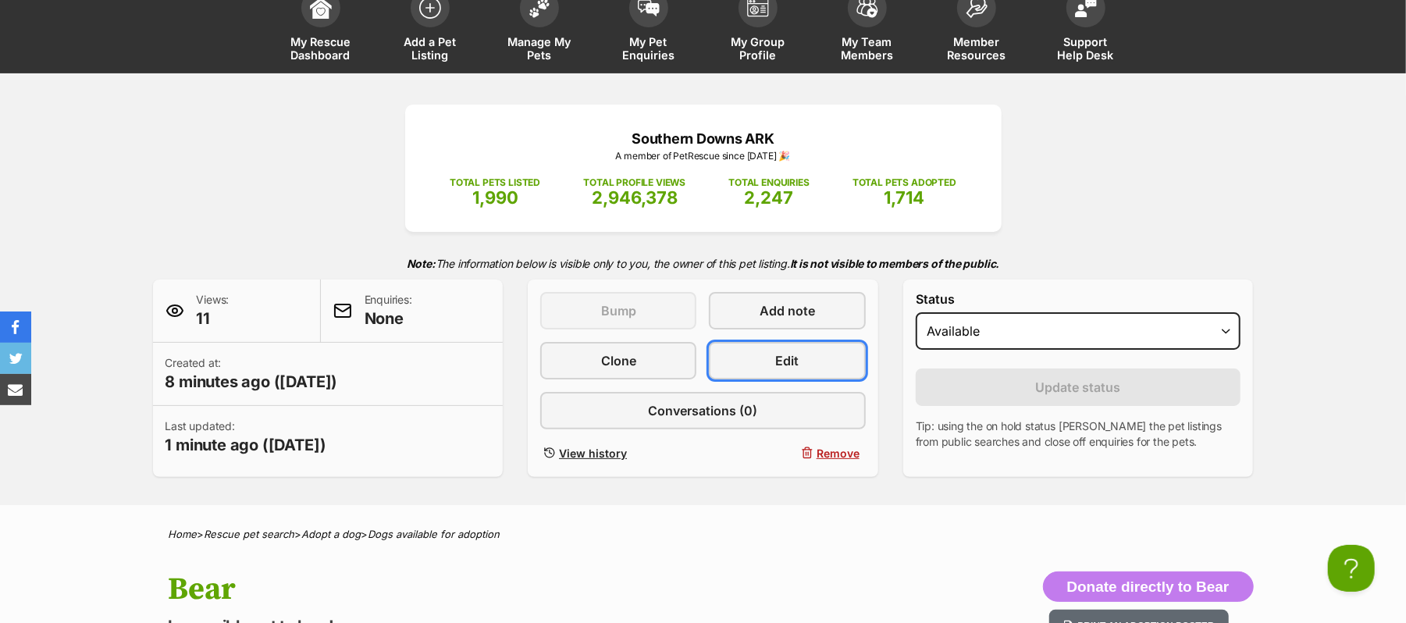
drag, startPoint x: 761, startPoint y: 417, endPoint x: 898, endPoint y: 437, distance: 138.9
click at [762, 379] on link "Edit" at bounding box center [787, 360] width 156 height 37
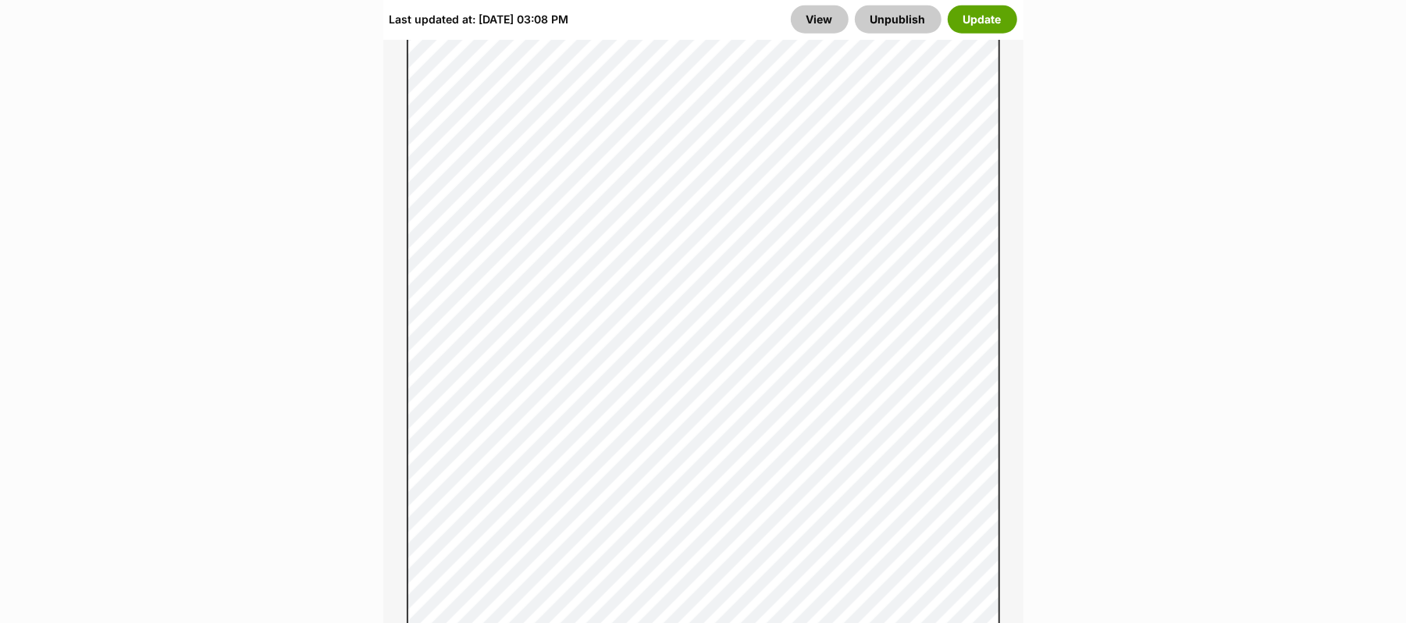
scroll to position [1353, 0]
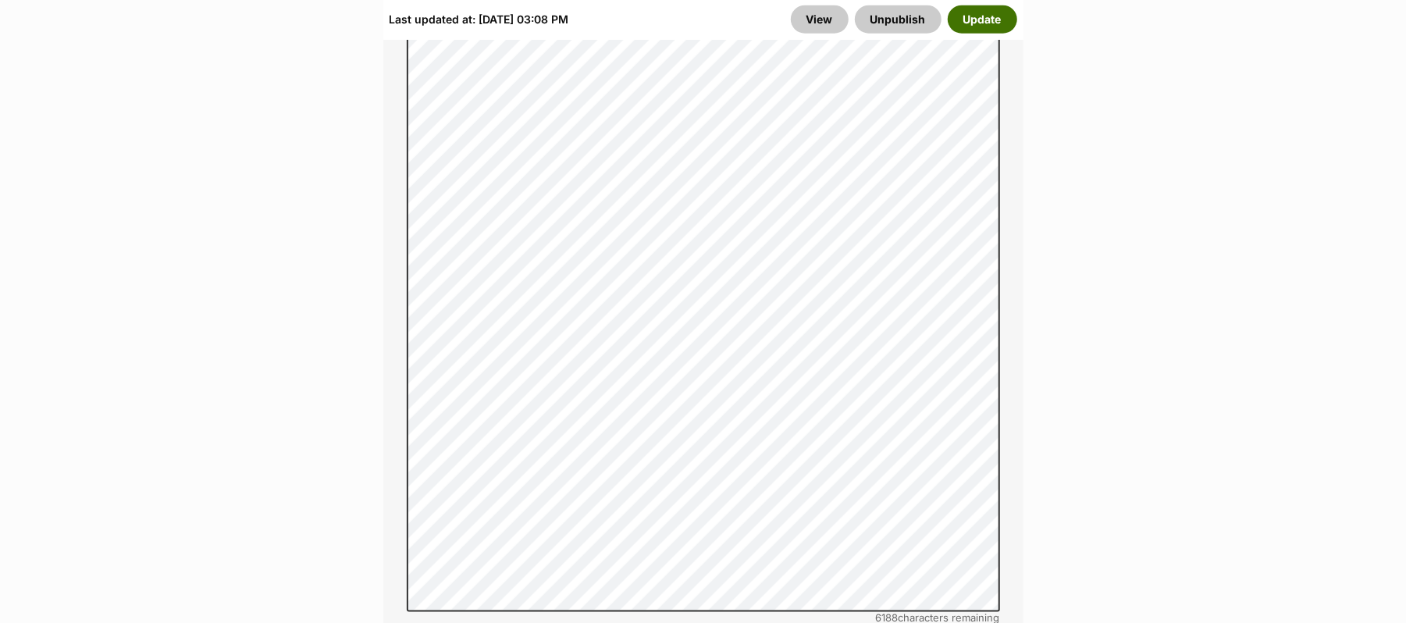
drag, startPoint x: 968, startPoint y: 25, endPoint x: 1076, endPoint y: 131, distance: 151.3
click at [969, 26] on button "Update" at bounding box center [982, 19] width 69 height 28
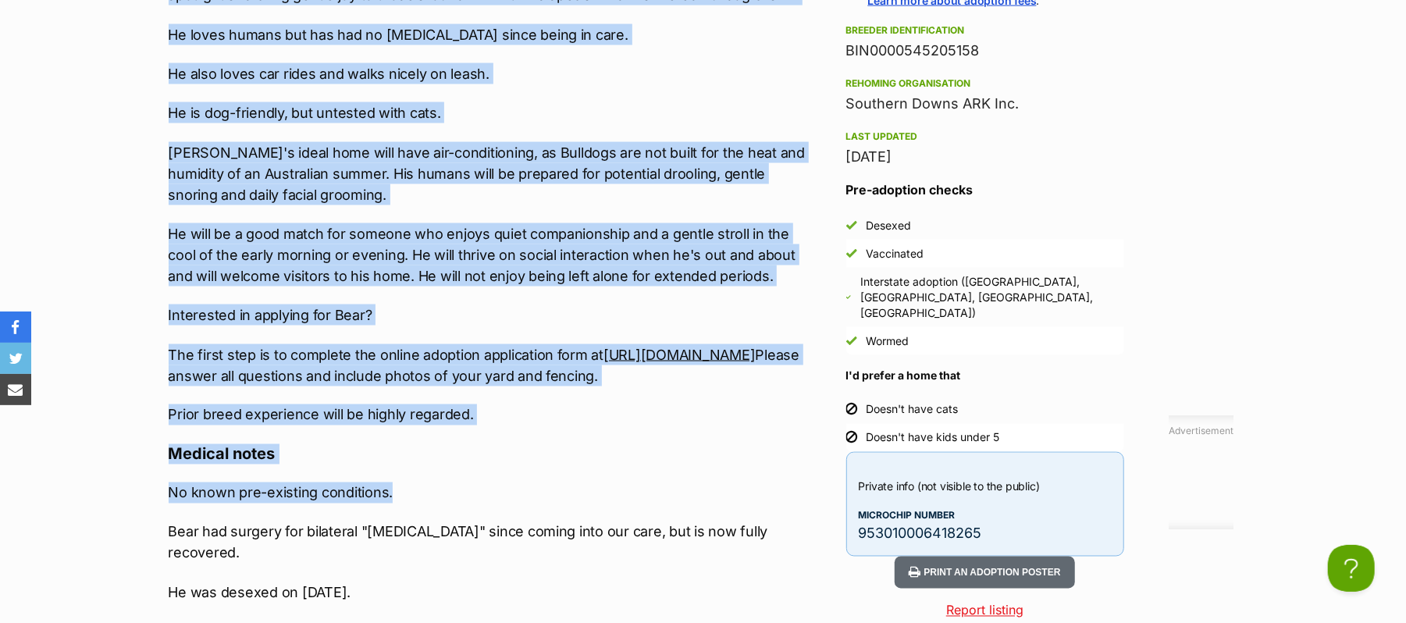
scroll to position [1783, 0]
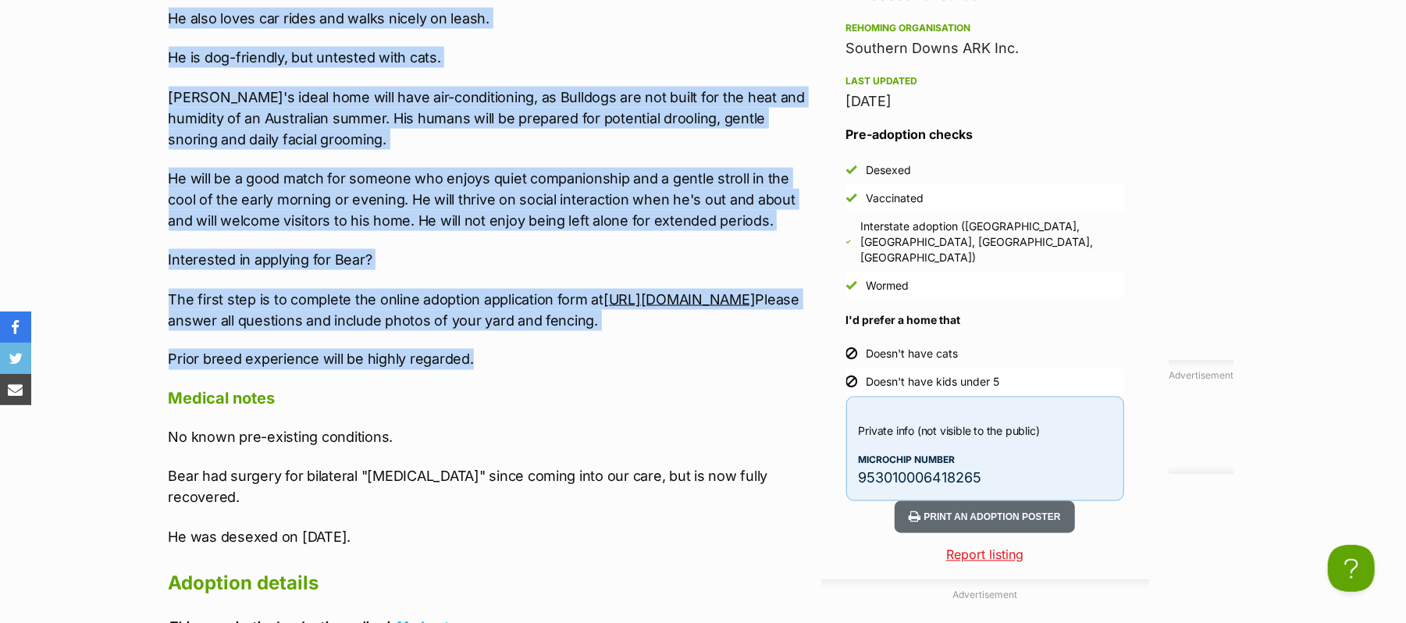
drag, startPoint x: 169, startPoint y: 33, endPoint x: 529, endPoint y: 488, distance: 579.9
click at [529, 370] on div "Introducing Bear, a two-year-old British Bulldog with an outgoing and affection…" at bounding box center [491, 28] width 645 height 686
copy div "Introducing Bear, a two-year-old British Bulldog with an outgoing and affection…"
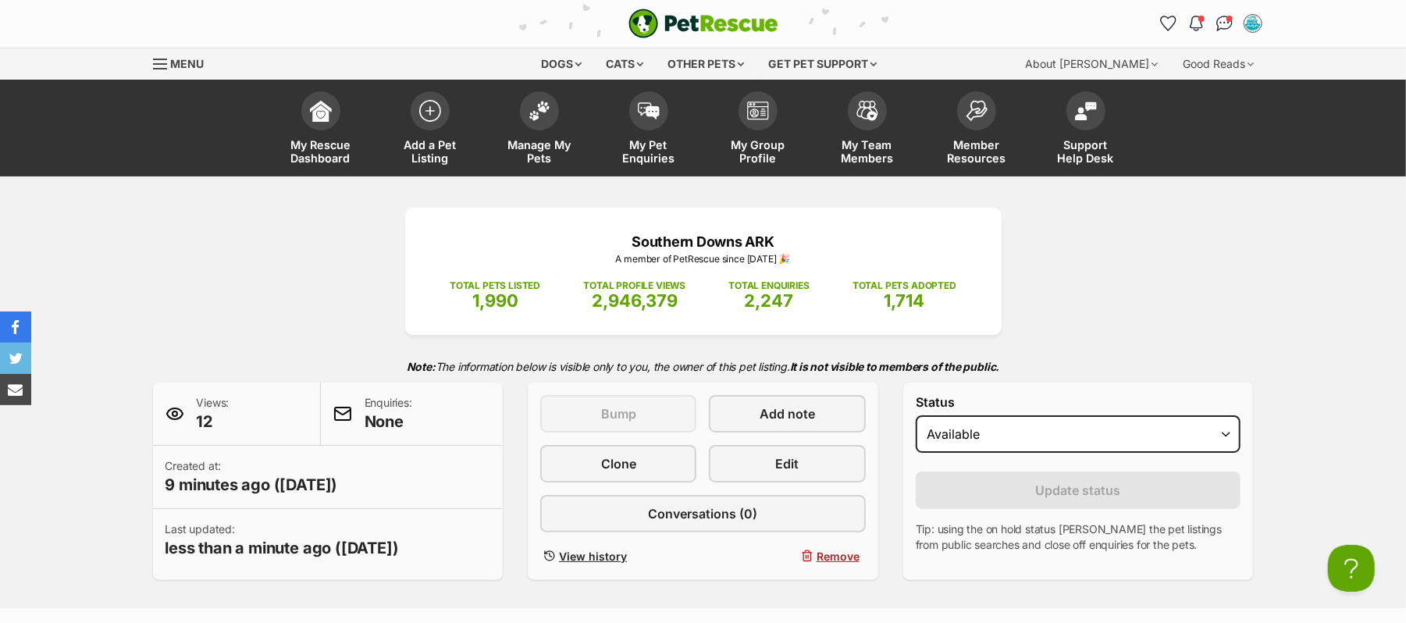
scroll to position [0, 0]
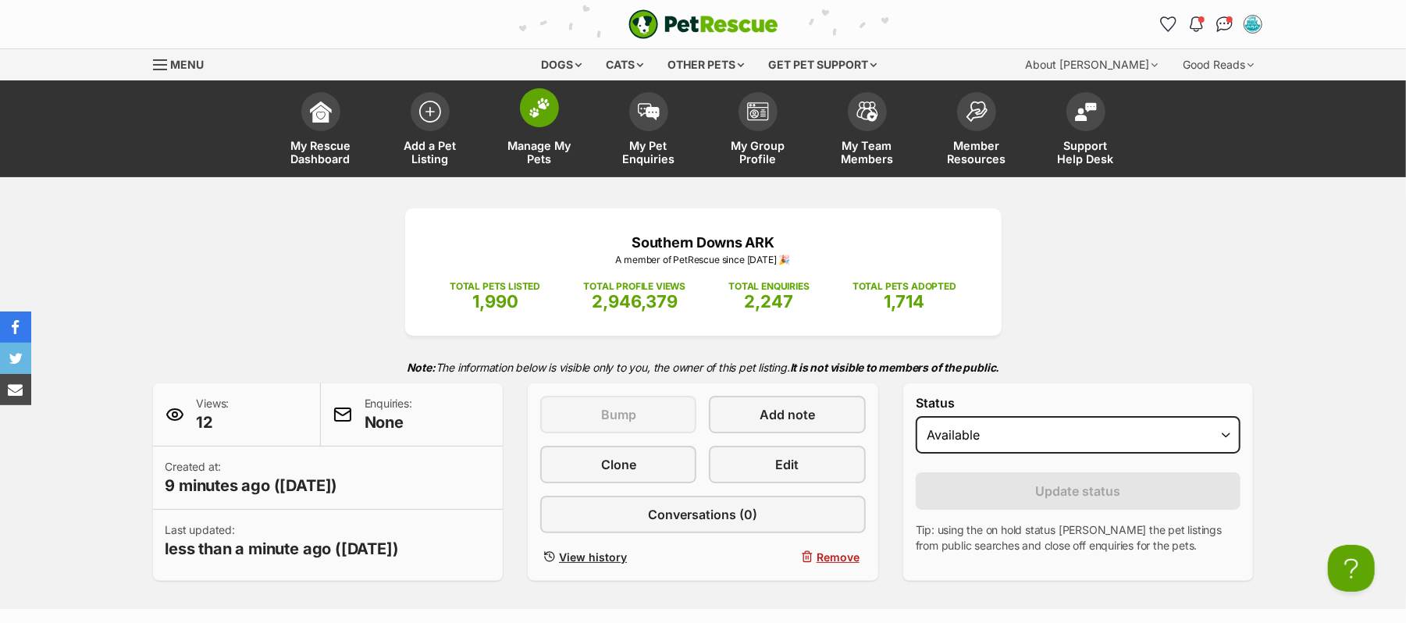
click at [533, 118] on img at bounding box center [540, 108] width 22 height 20
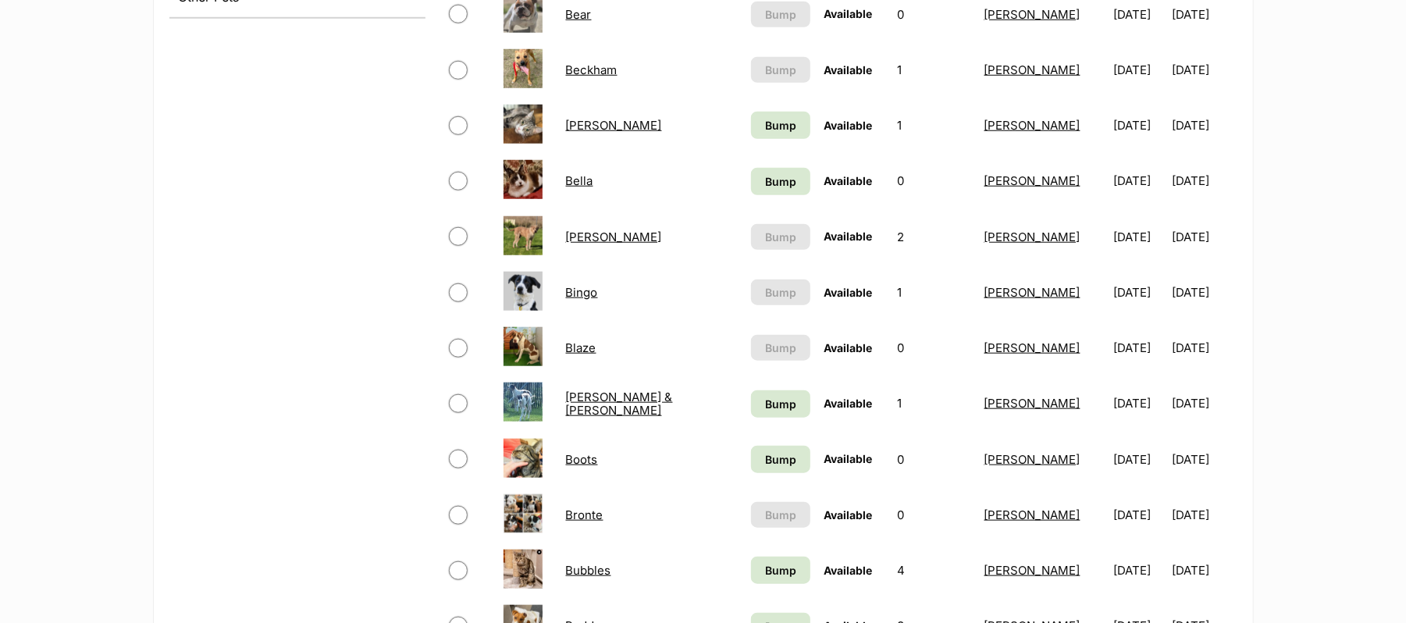
scroll to position [937, 0]
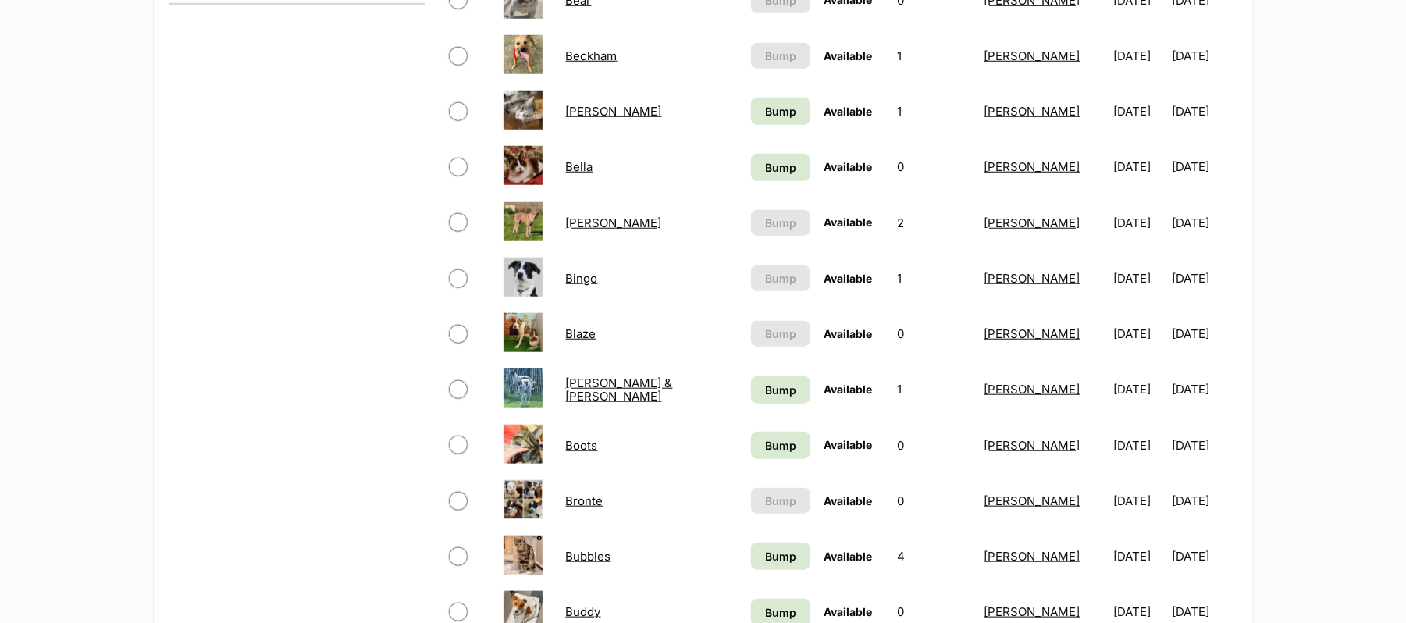
click at [586, 341] on link "Blaze" at bounding box center [581, 333] width 30 height 15
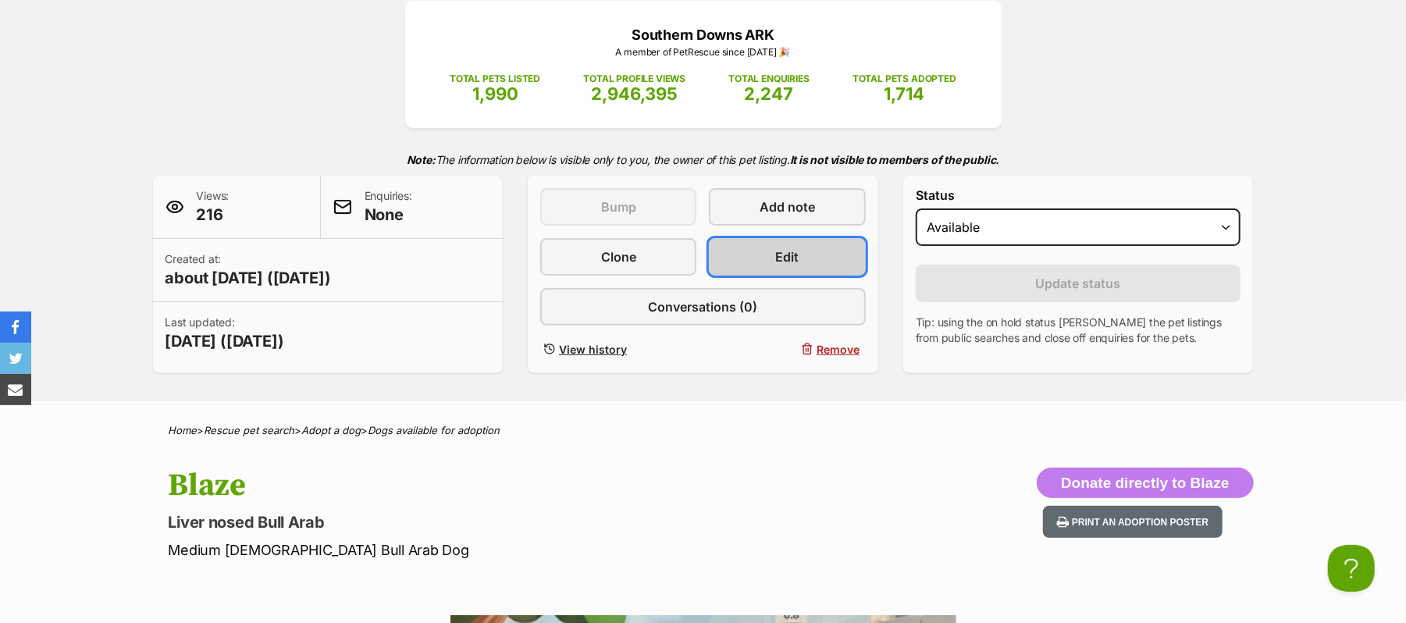
drag, startPoint x: 782, startPoint y: 316, endPoint x: 790, endPoint y: 322, distance: 9.5
click at [784, 266] on span "Edit" at bounding box center [787, 257] width 23 height 19
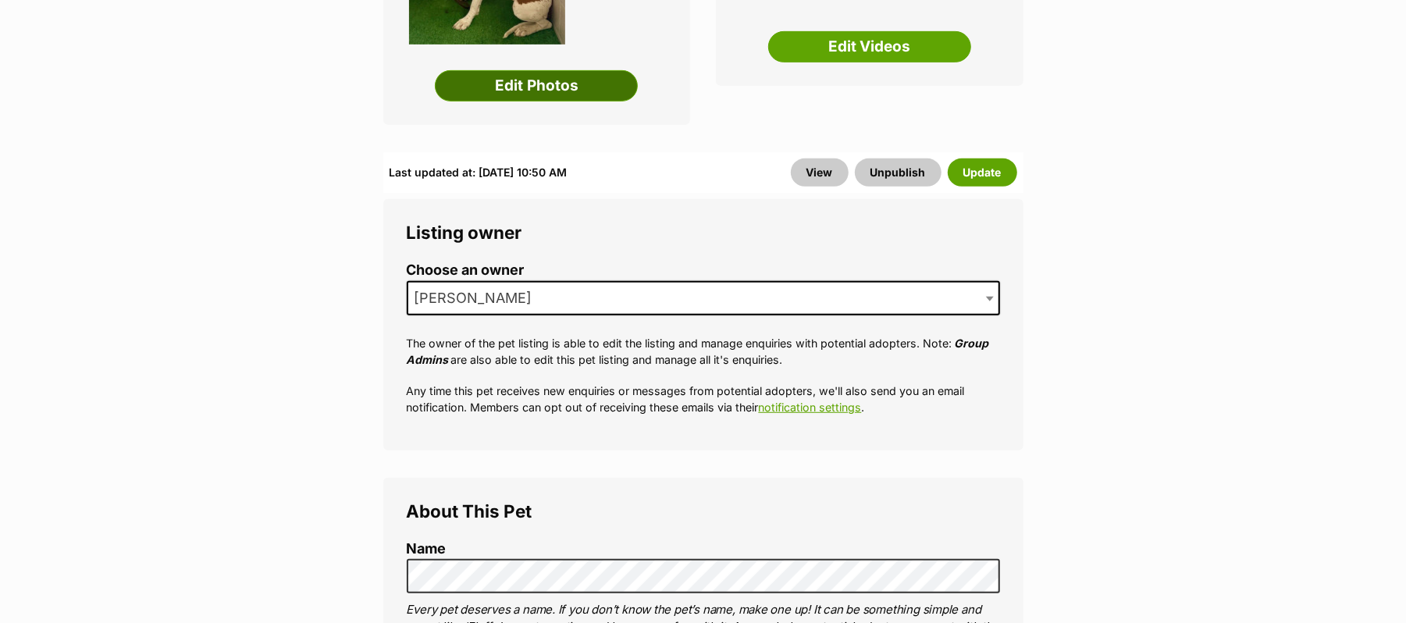
click at [564, 102] on link "Edit Photos" at bounding box center [536, 85] width 203 height 31
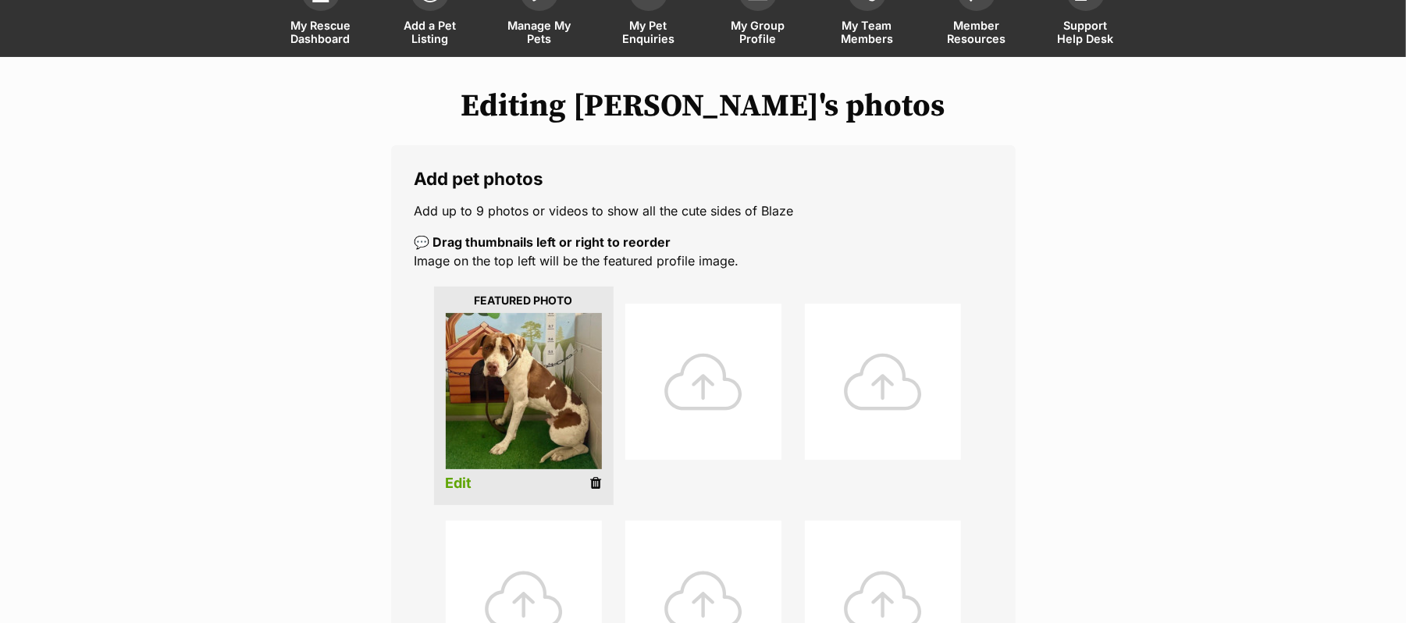
scroll to position [104, 0]
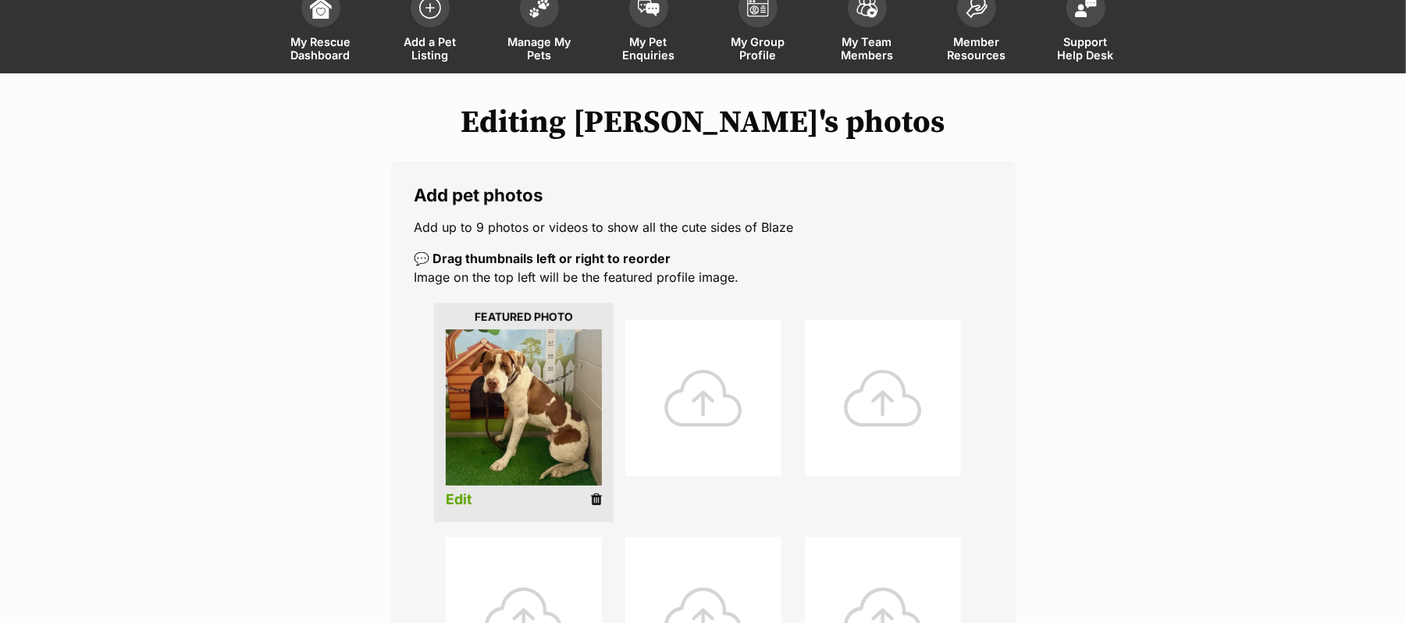
click at [595, 507] on icon at bounding box center [596, 500] width 11 height 14
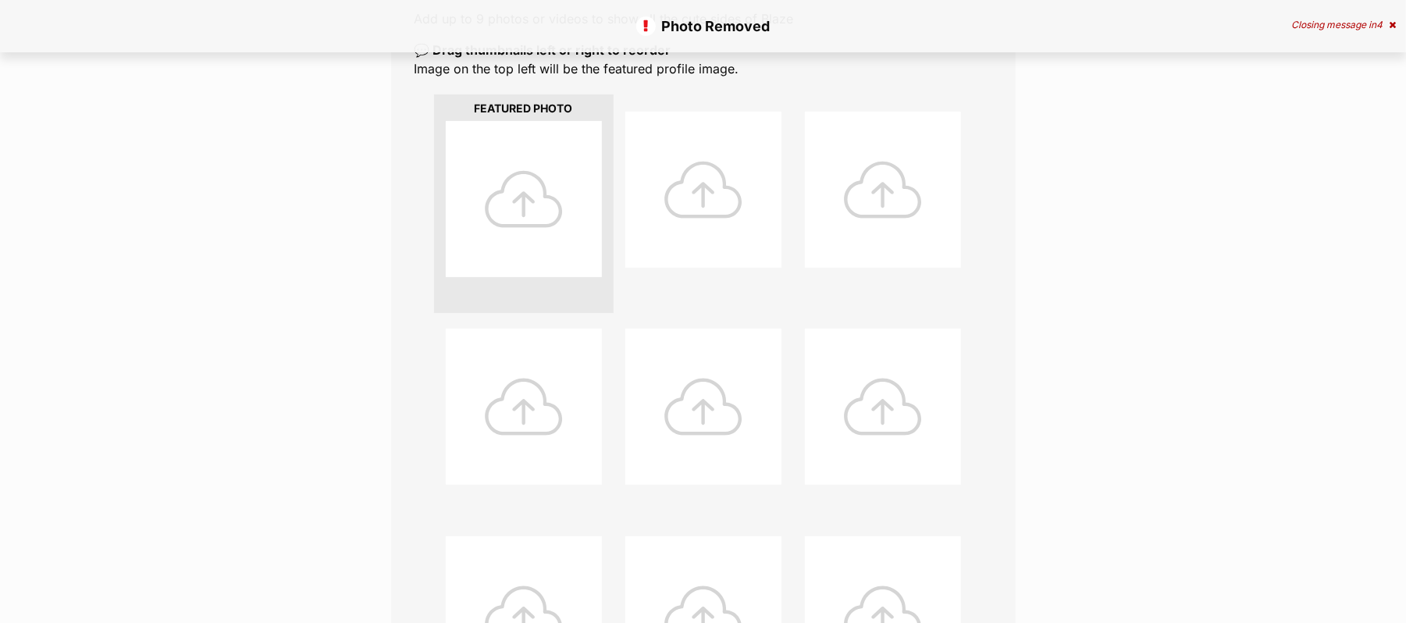
click at [522, 226] on div at bounding box center [524, 199] width 156 height 156
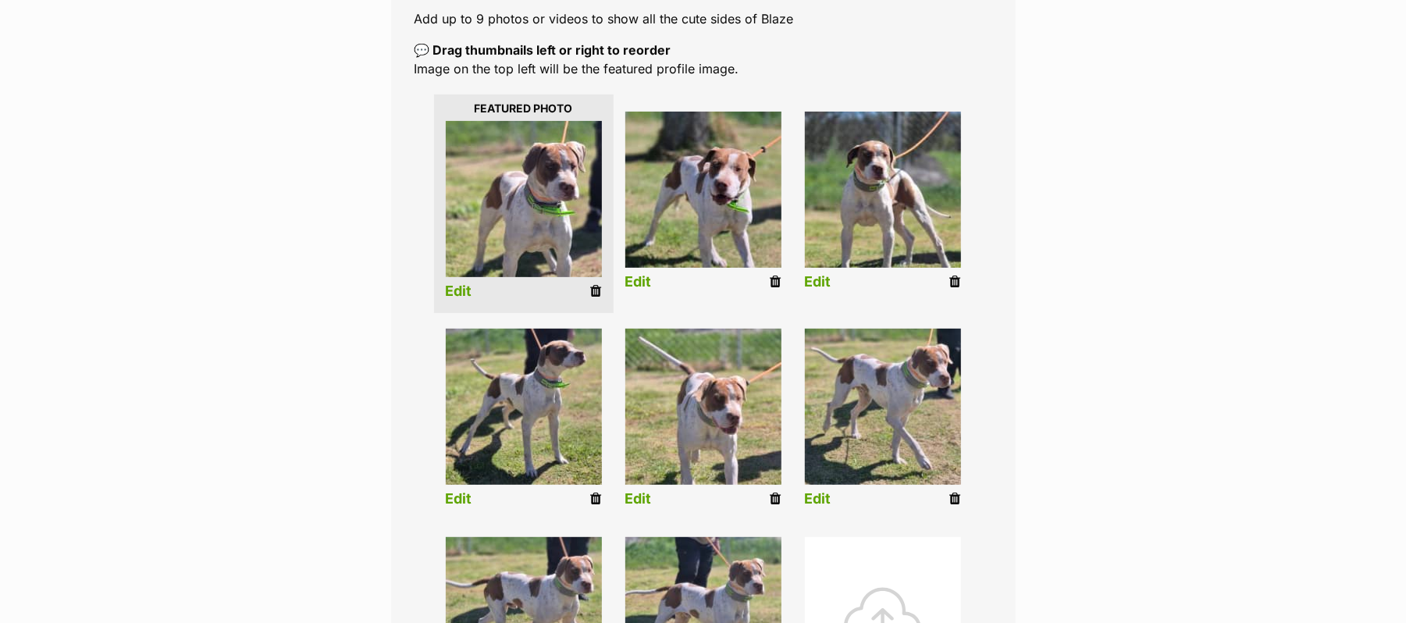
click at [460, 508] on link "Edit" at bounding box center [459, 499] width 27 height 16
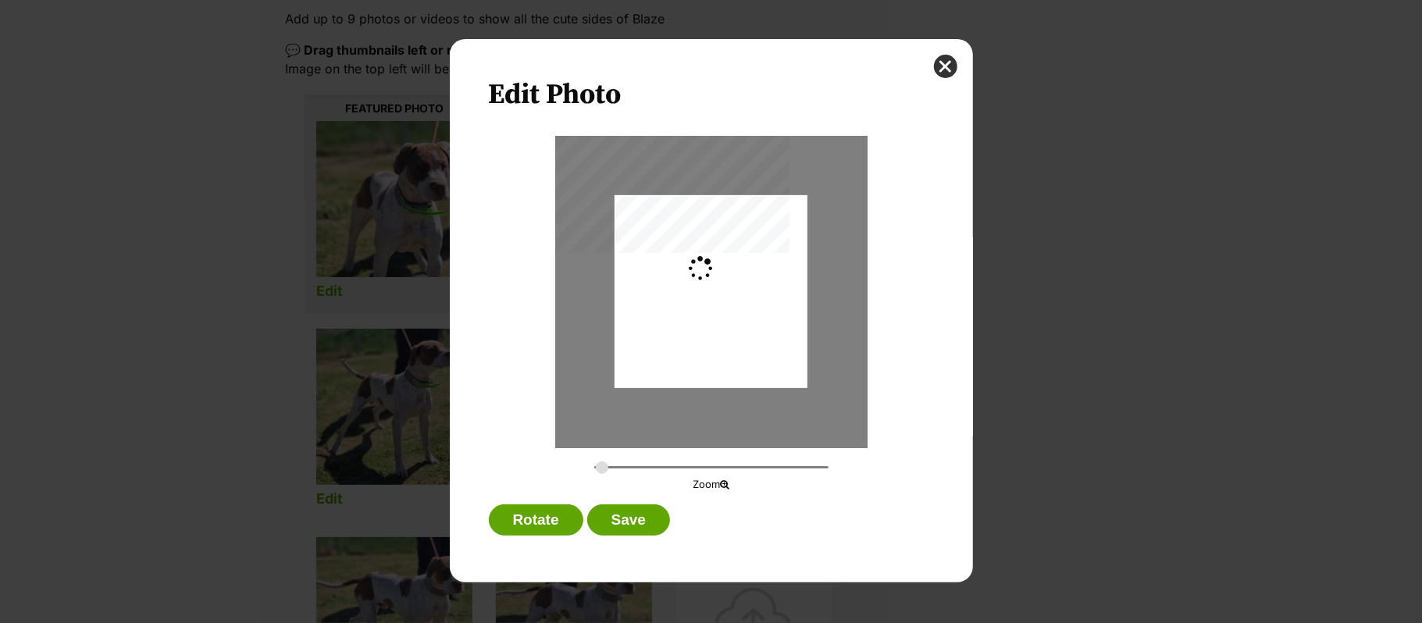
type input "0.2744"
click at [626, 522] on button "Save" at bounding box center [628, 519] width 83 height 31
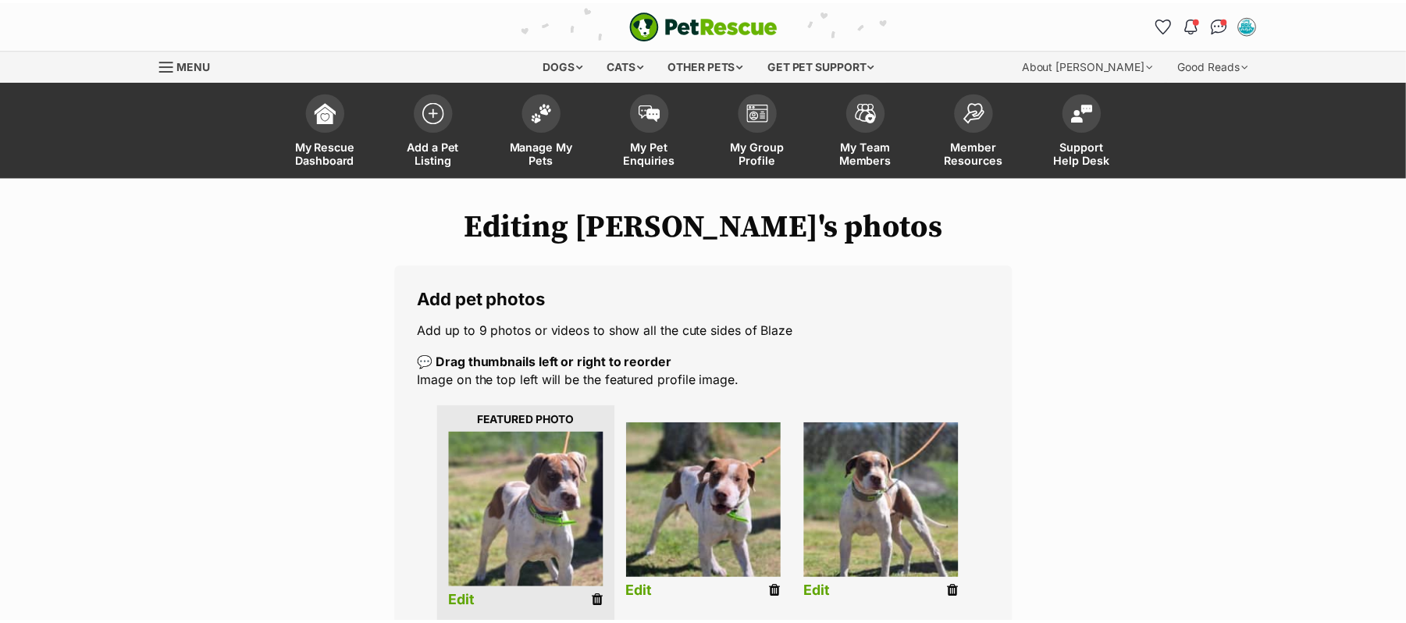
scroll to position [312, 0]
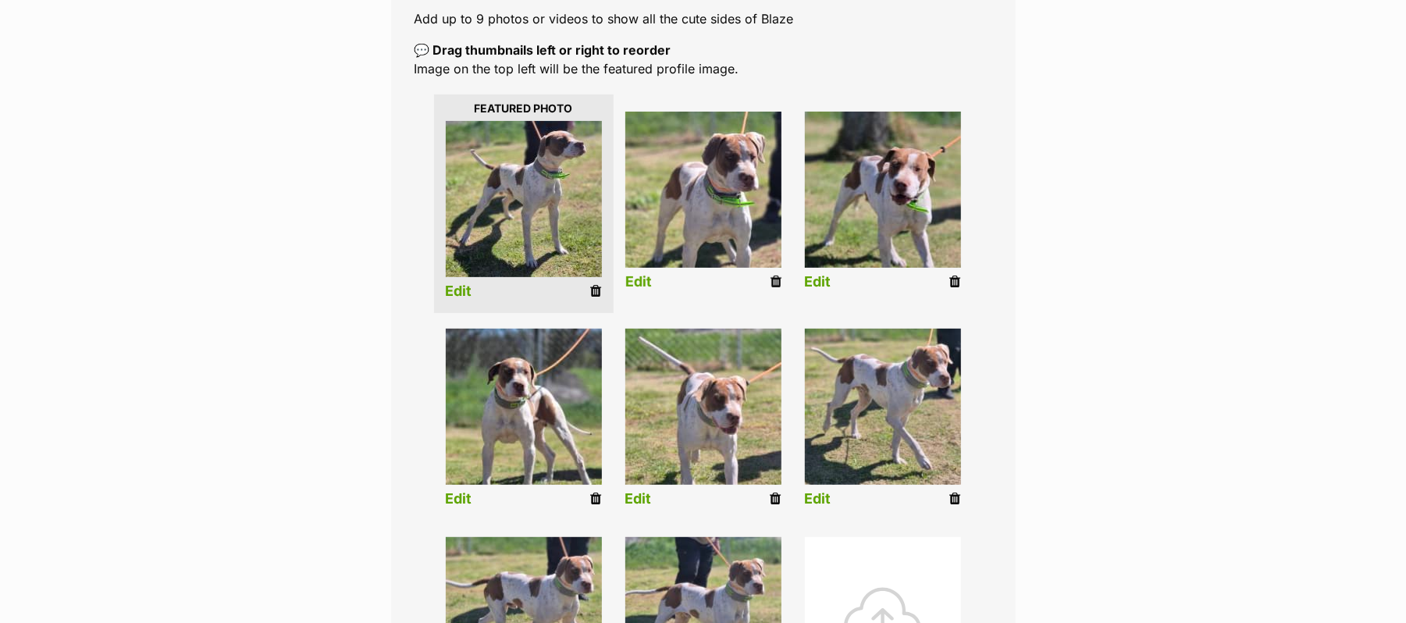
click at [722, 228] on img at bounding box center [703, 190] width 156 height 156
click at [632, 290] on link "Edit" at bounding box center [638, 282] width 27 height 16
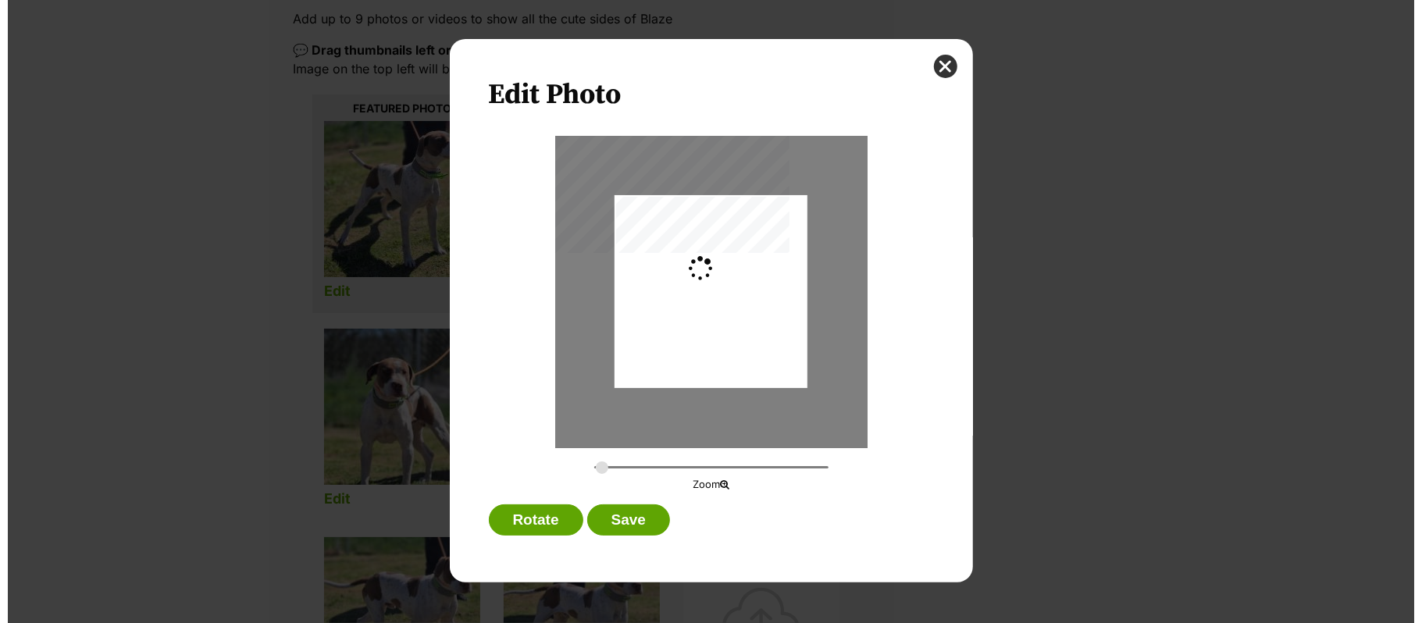
scroll to position [0, 0]
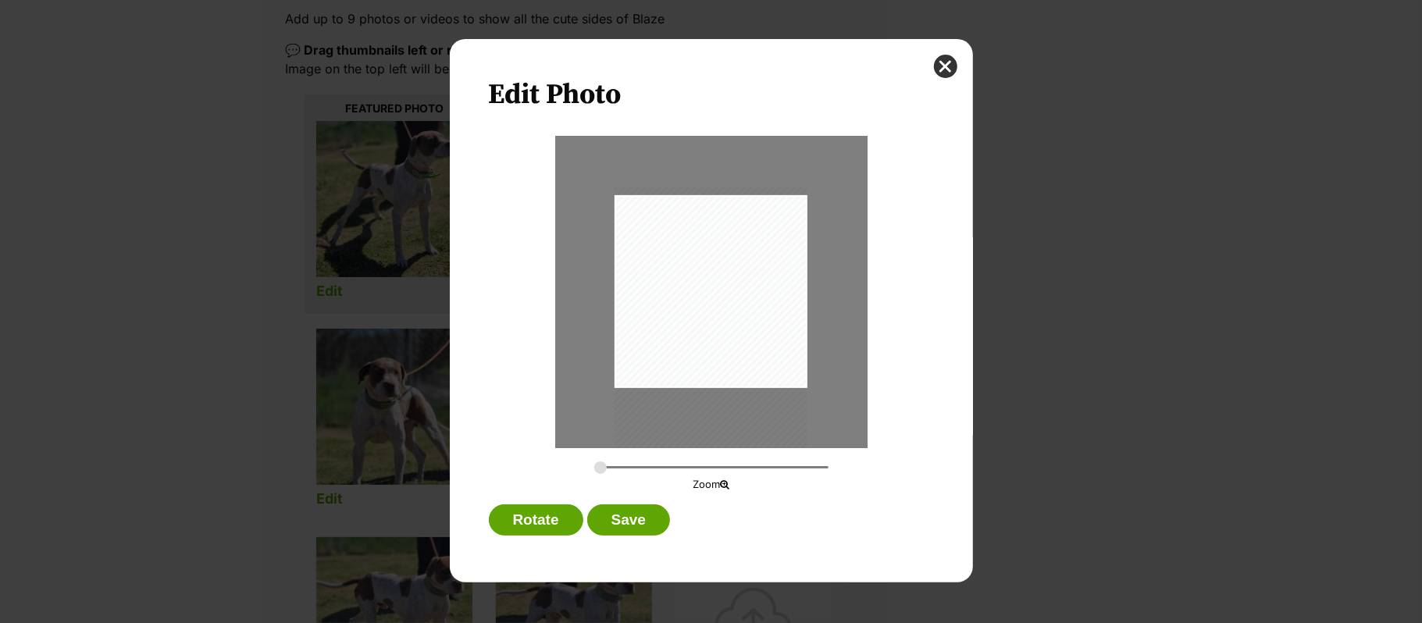
drag, startPoint x: 745, startPoint y: 326, endPoint x: 768, endPoint y: 354, distance: 37.2
click at [771, 354] on div "Dialog Window - Close (Press escape to close)" at bounding box center [711, 332] width 193 height 291
type input "0.311"
drag, startPoint x: 750, startPoint y: 326, endPoint x: 700, endPoint y: 344, distance: 53.4
click at [700, 344] on div "Dialog Window - Close (Press escape to close)" at bounding box center [699, 356] width 219 height 330
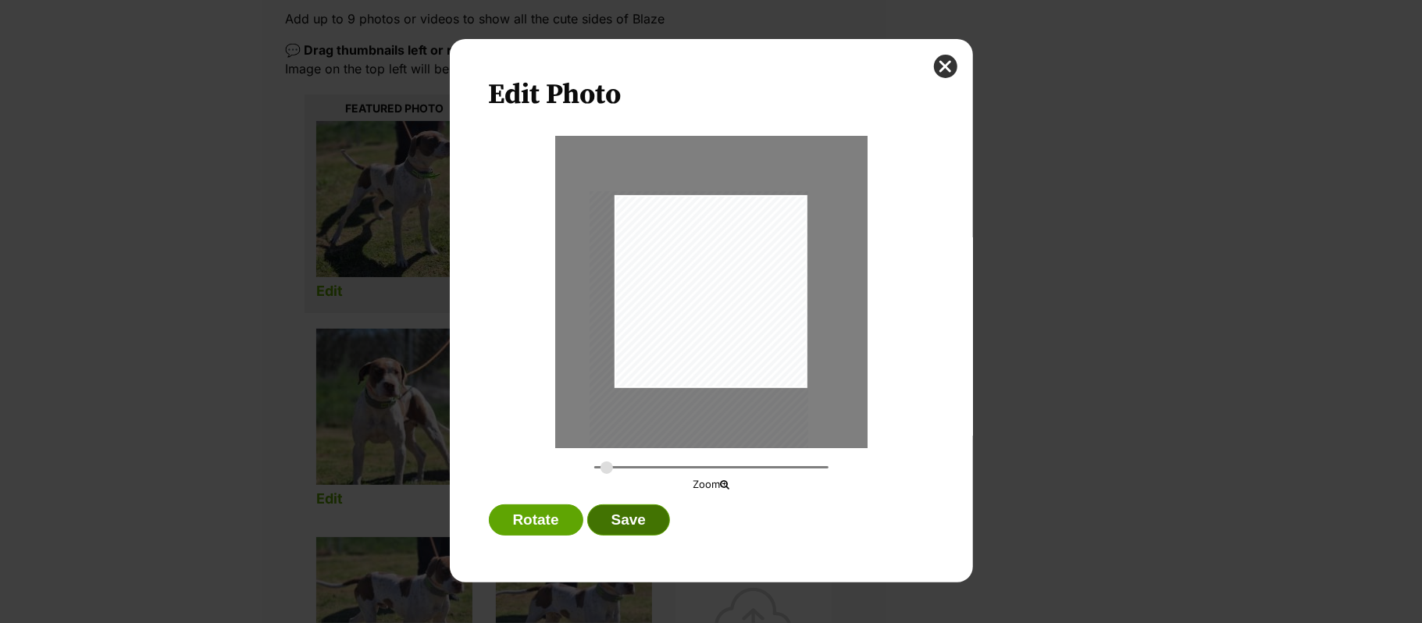
drag, startPoint x: 629, startPoint y: 514, endPoint x: 653, endPoint y: 517, distance: 23.6
click at [631, 513] on button "Save" at bounding box center [628, 519] width 83 height 31
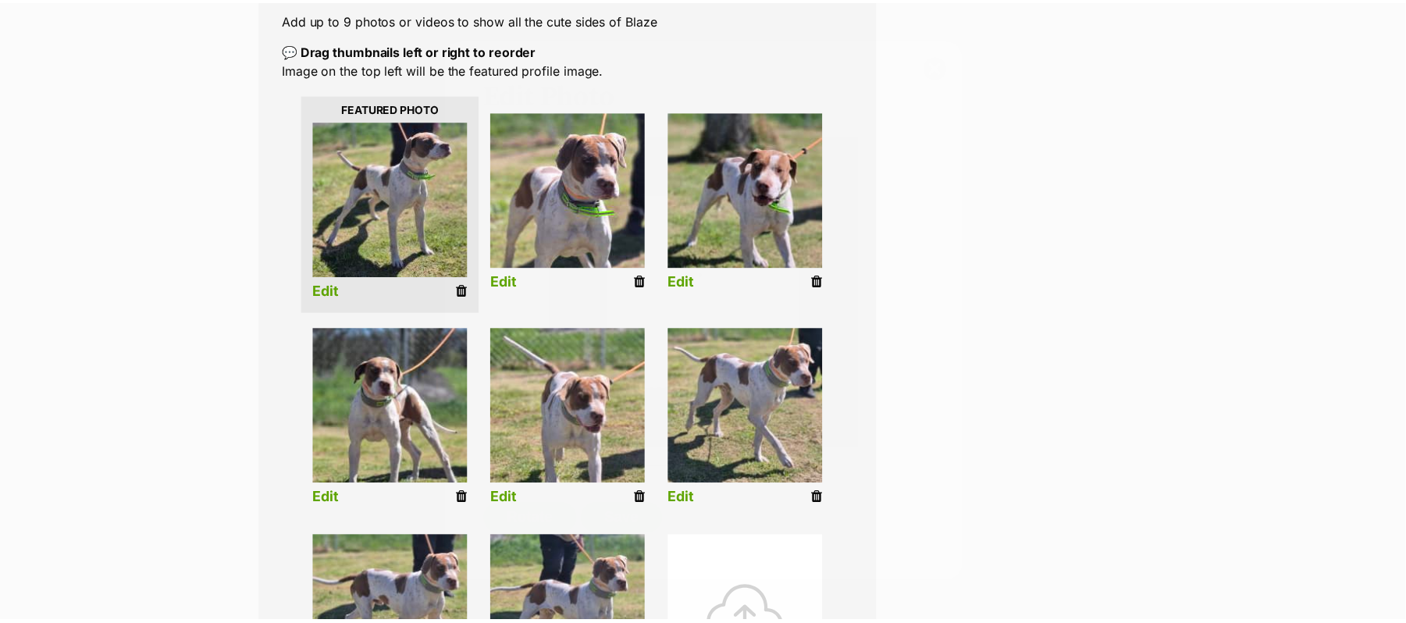
scroll to position [312, 0]
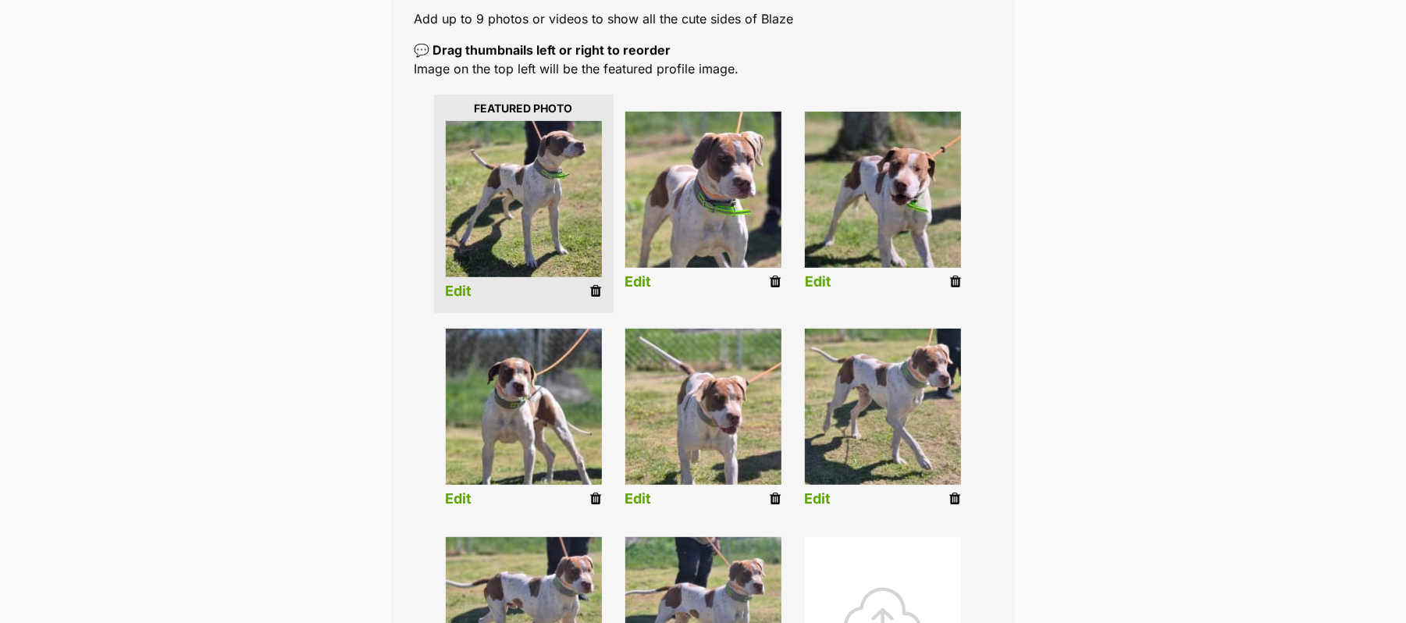
click at [812, 290] on link "Edit" at bounding box center [818, 282] width 27 height 16
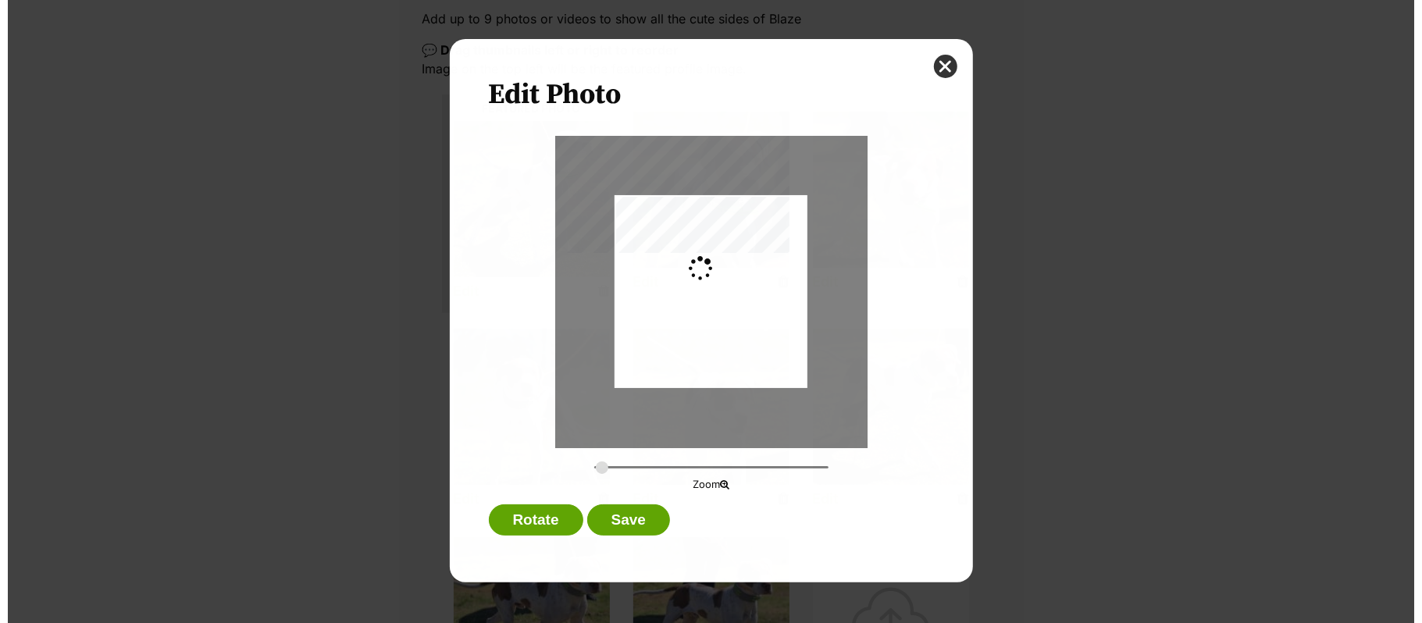
scroll to position [0, 0]
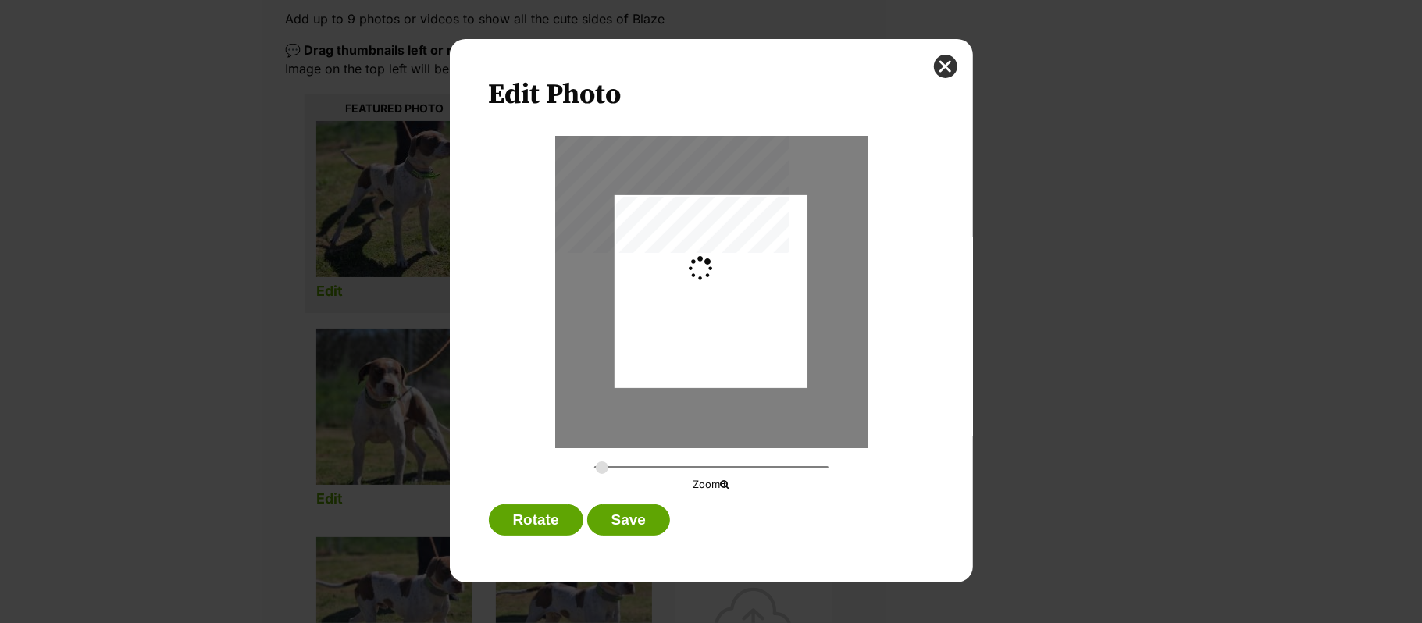
type input "0.2744"
drag, startPoint x: 756, startPoint y: 303, endPoint x: 757, endPoint y: 294, distance: 8.7
click at [757, 294] on div "Dialog Window - Close (Press escape to close)" at bounding box center [711, 282] width 193 height 254
click at [634, 514] on button "Save" at bounding box center [628, 519] width 83 height 31
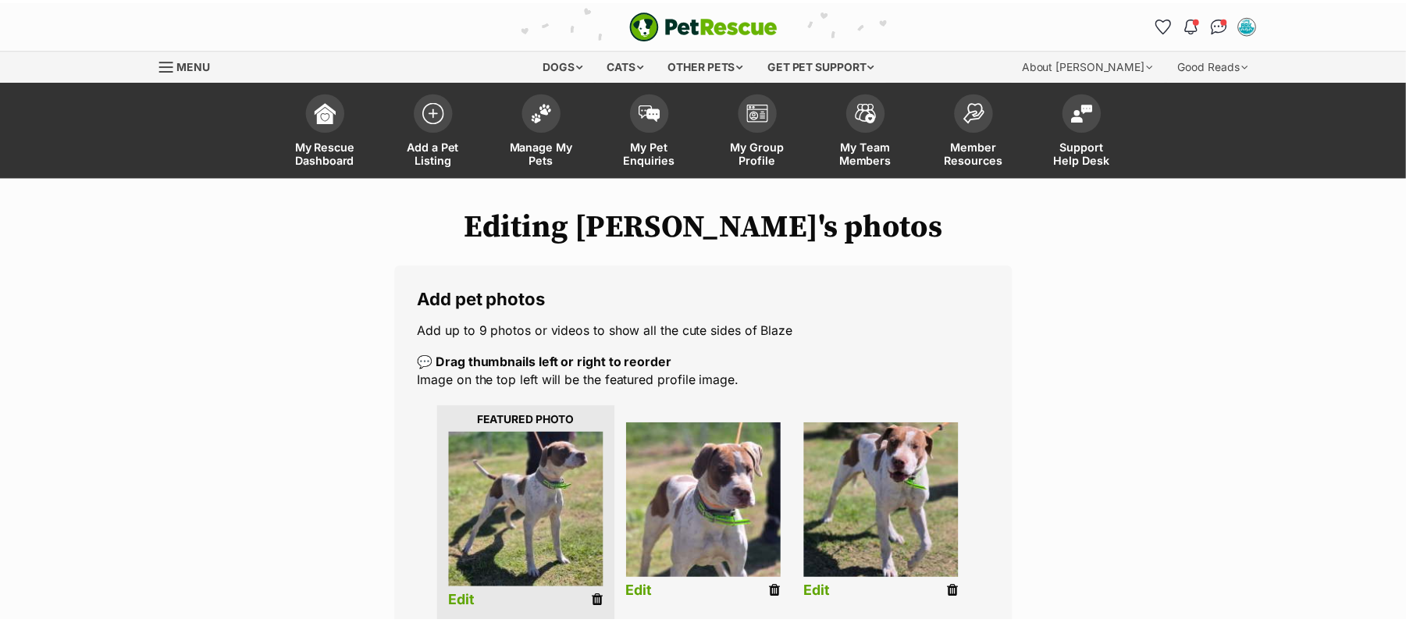
scroll to position [312, 0]
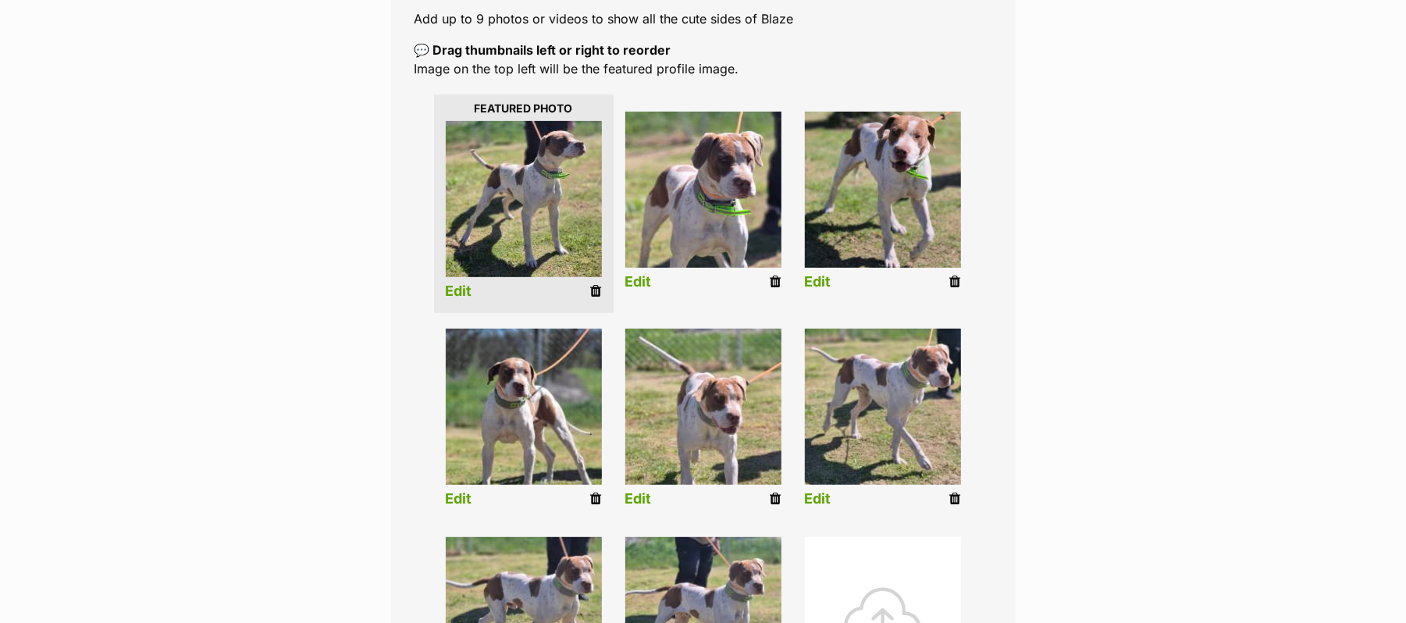
click at [454, 508] on link "Edit" at bounding box center [459, 499] width 27 height 16
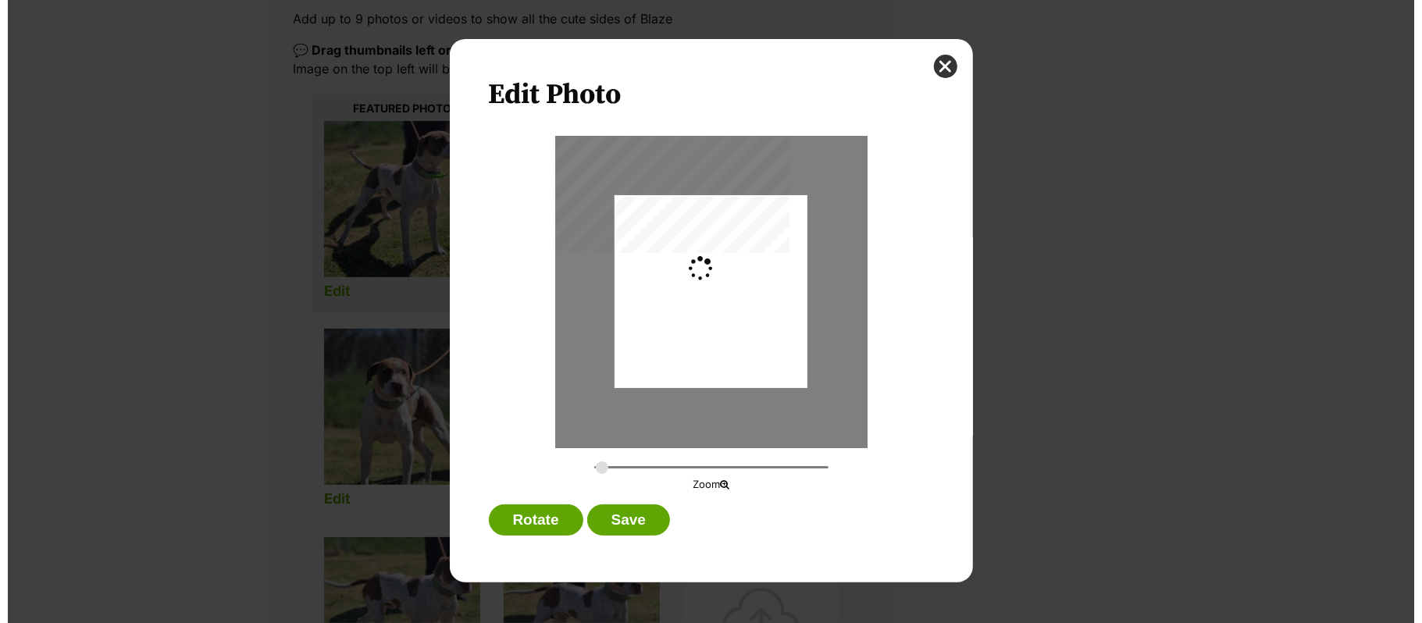
scroll to position [0, 0]
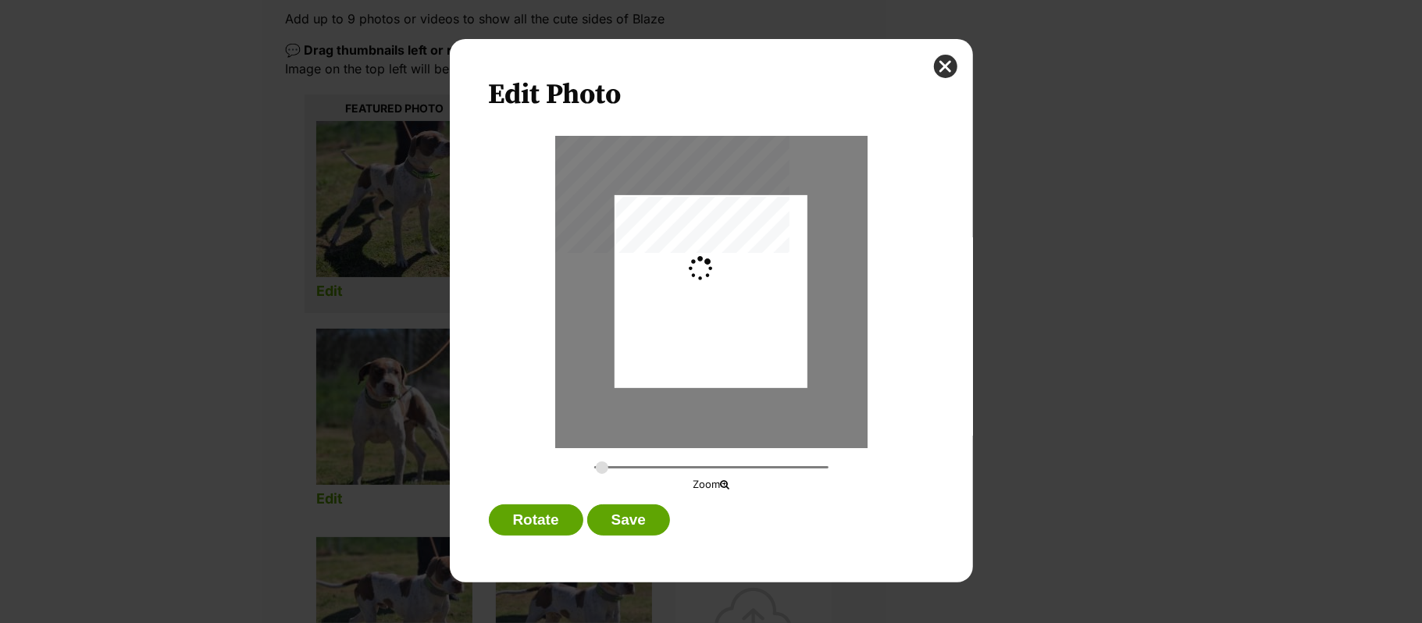
type input "0.2744"
drag, startPoint x: 750, startPoint y: 344, endPoint x: 716, endPoint y: 404, distance: 68.9
click at [754, 334] on div "Dialog Window - Close (Press escape to close)" at bounding box center [711, 281] width 193 height 245
drag, startPoint x: 757, startPoint y: 335, endPoint x: 762, endPoint y: 342, distance: 8.4
click at [761, 342] on div "Dialog Window - Close (Press escape to close)" at bounding box center [711, 288] width 193 height 245
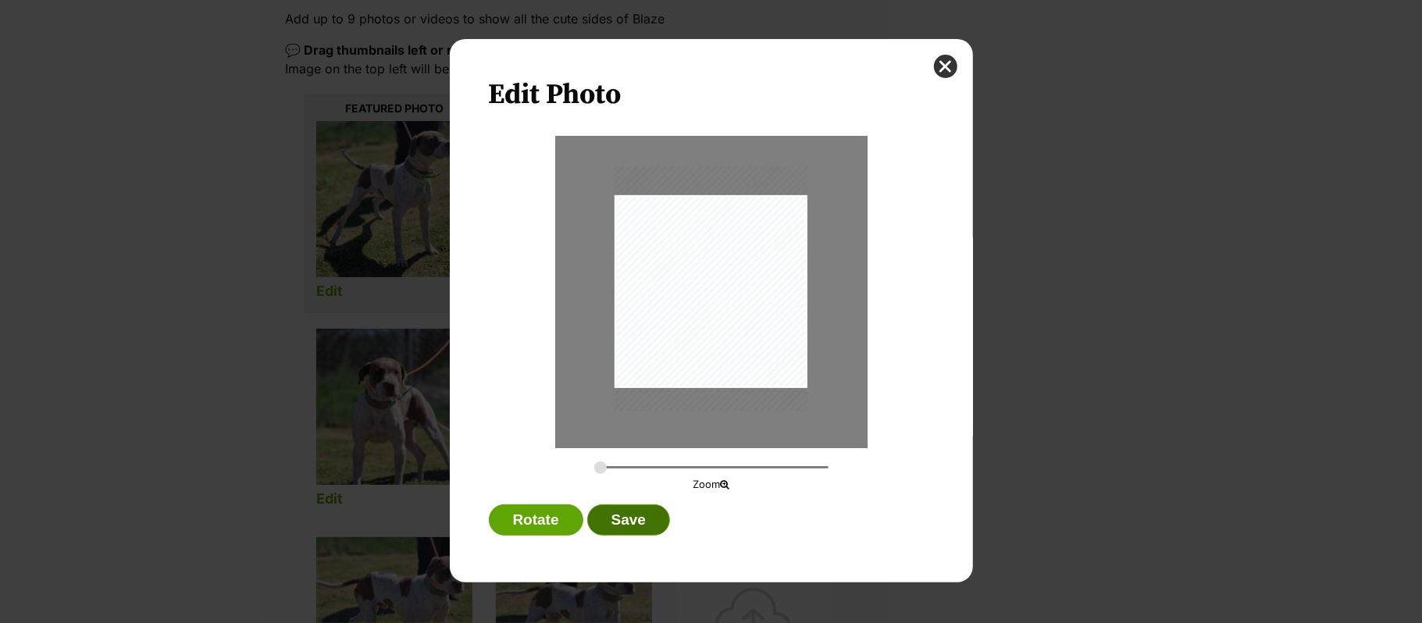
click at [645, 518] on button "Save" at bounding box center [628, 519] width 83 height 31
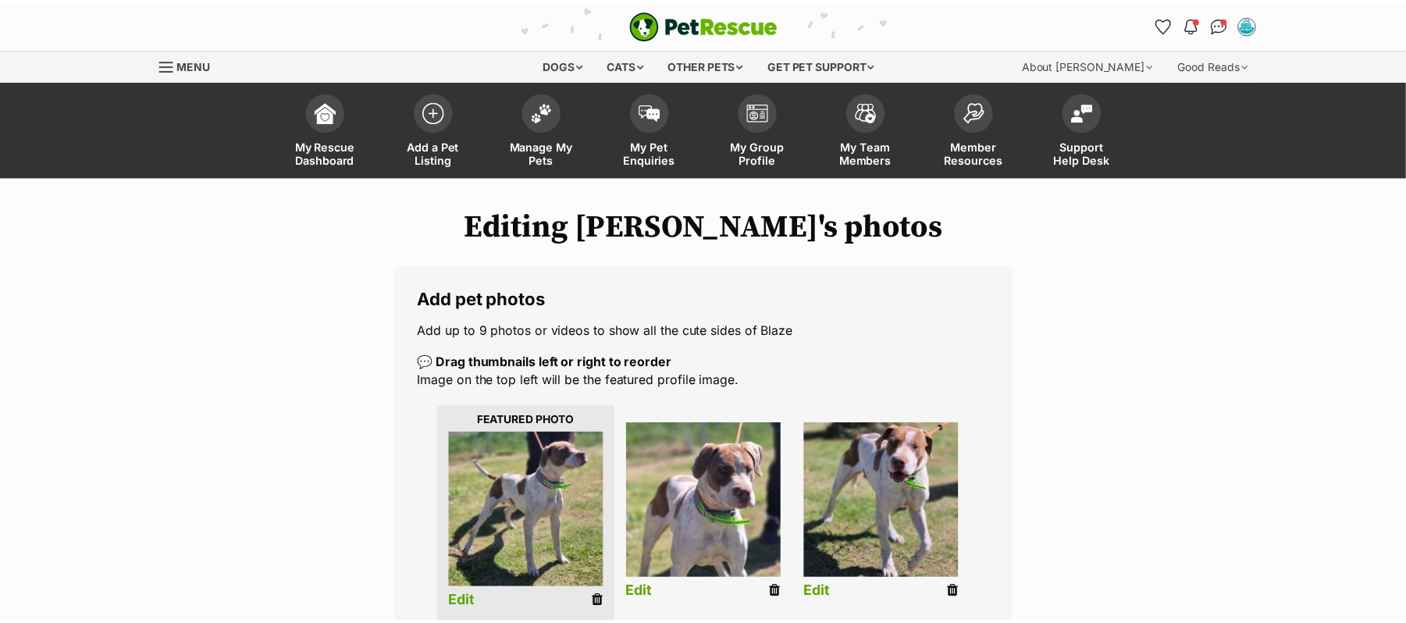
scroll to position [312, 0]
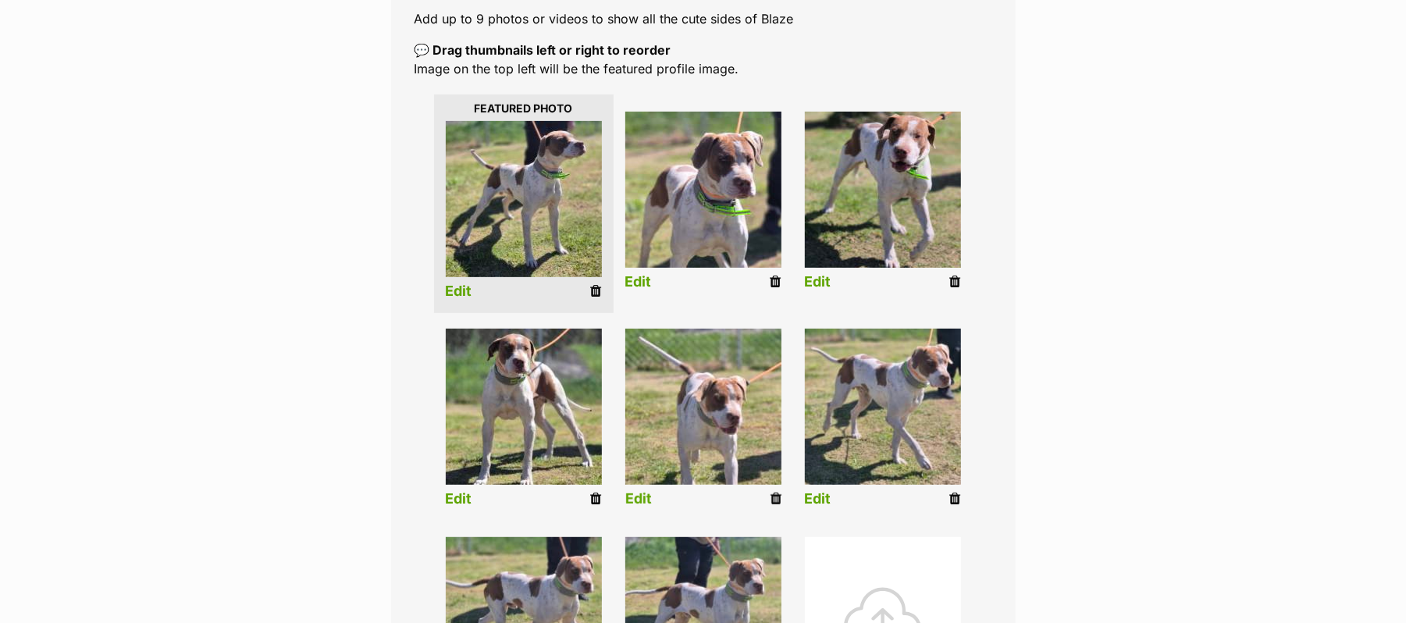
click at [638, 508] on link "Edit" at bounding box center [638, 499] width 27 height 16
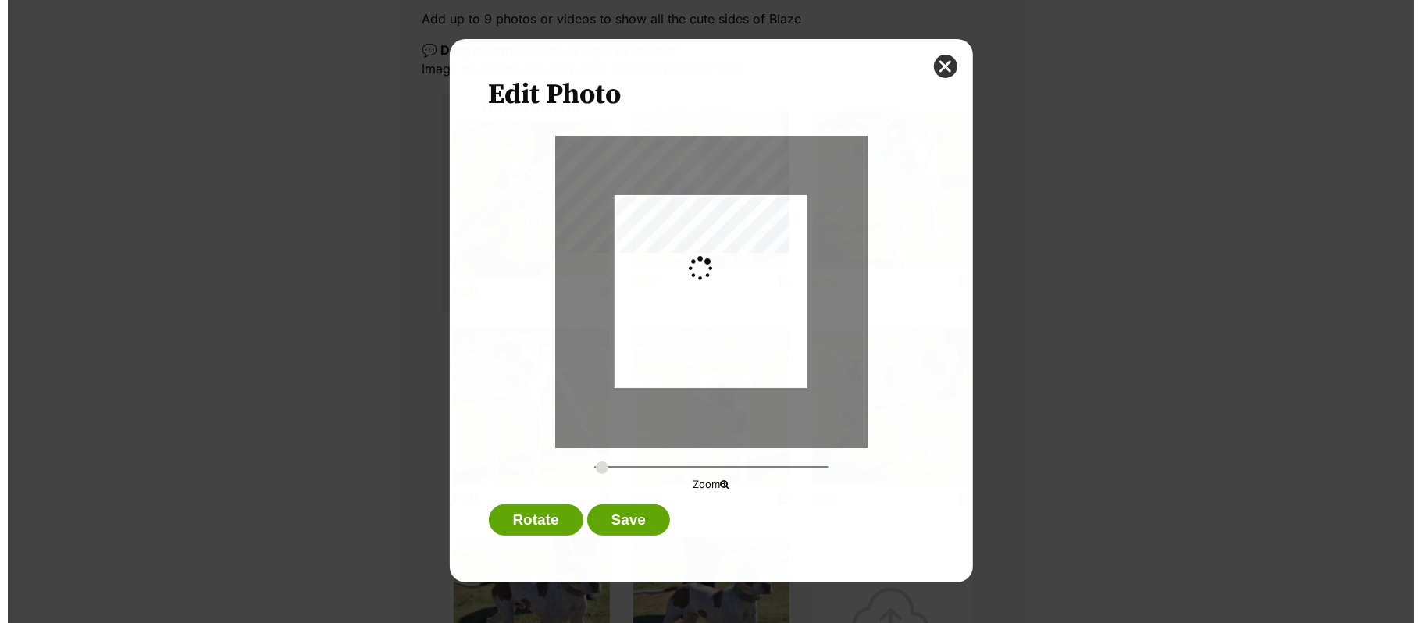
scroll to position [0, 0]
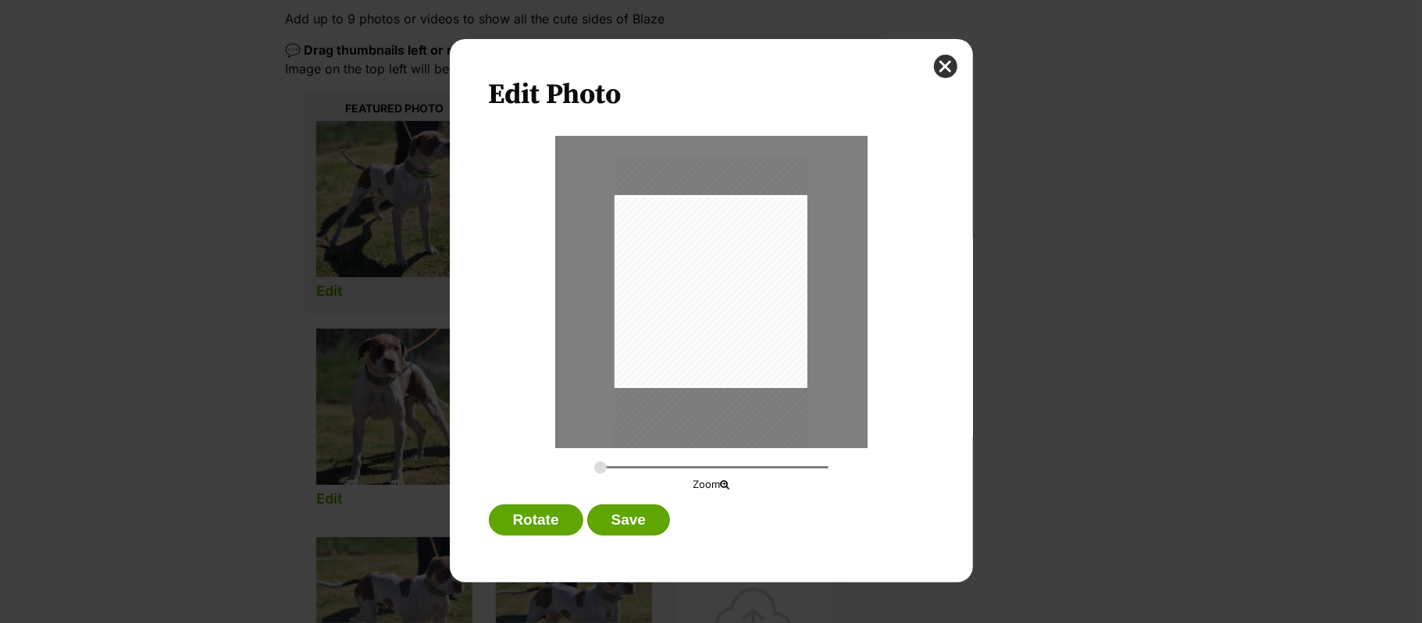
drag, startPoint x: 760, startPoint y: 341, endPoint x: 772, endPoint y: 354, distance: 17.7
click at [772, 354] on div "Dialog Window - Close (Press escape to close)" at bounding box center [711, 303] width 193 height 297
type input "0.3995"
drag, startPoint x: 757, startPoint y: 341, endPoint x: 744, endPoint y: 351, distance: 16.7
click at [744, 351] on div "Dialog Window - Close (Press escape to close)" at bounding box center [698, 319] width 281 height 433
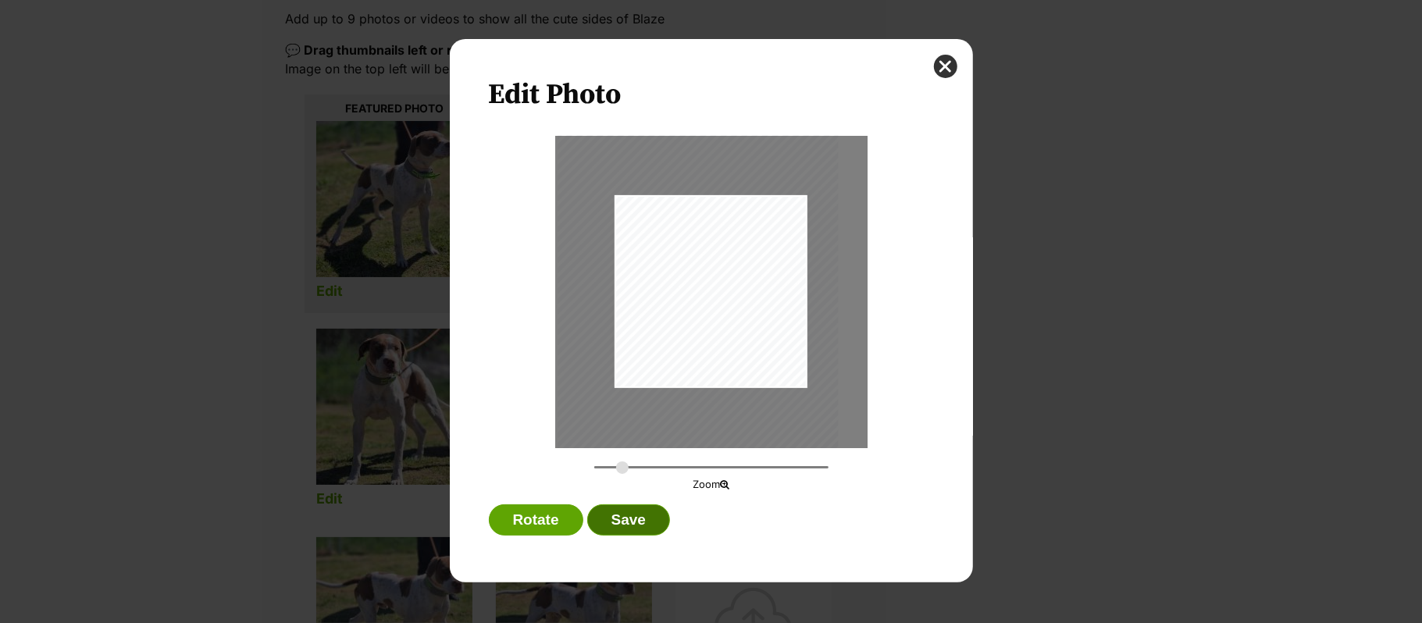
click at [650, 525] on button "Save" at bounding box center [628, 519] width 83 height 31
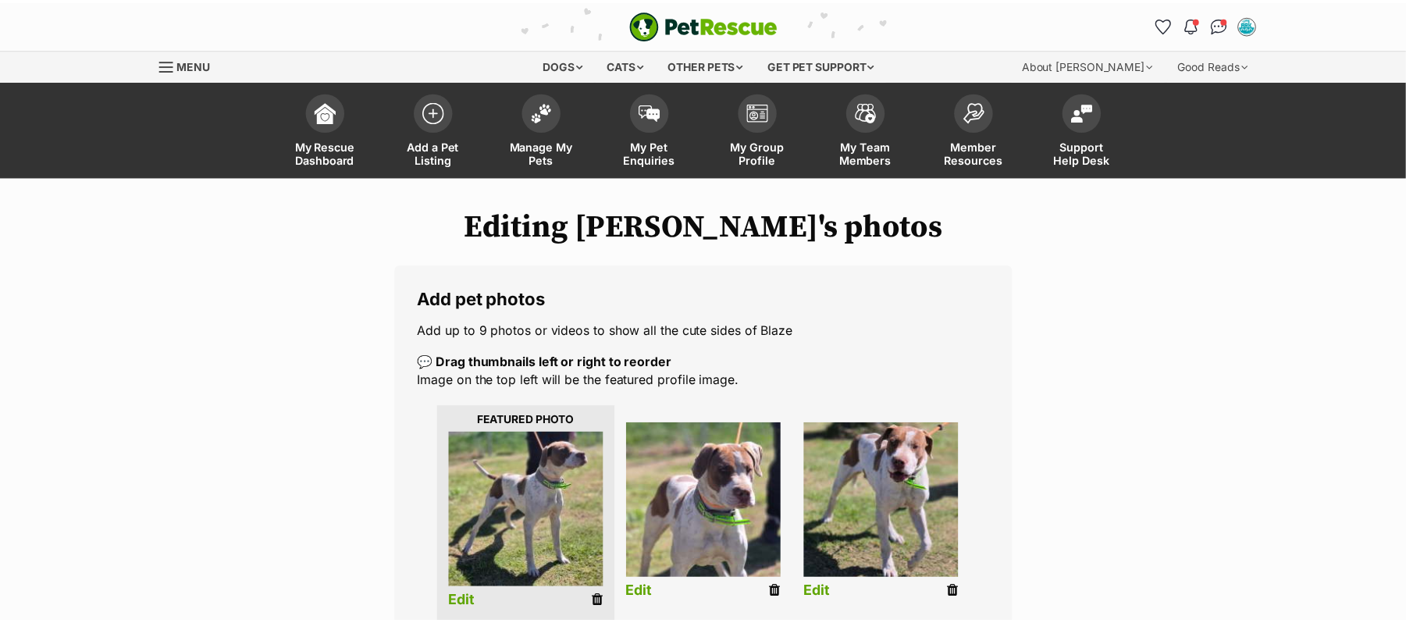
scroll to position [312, 0]
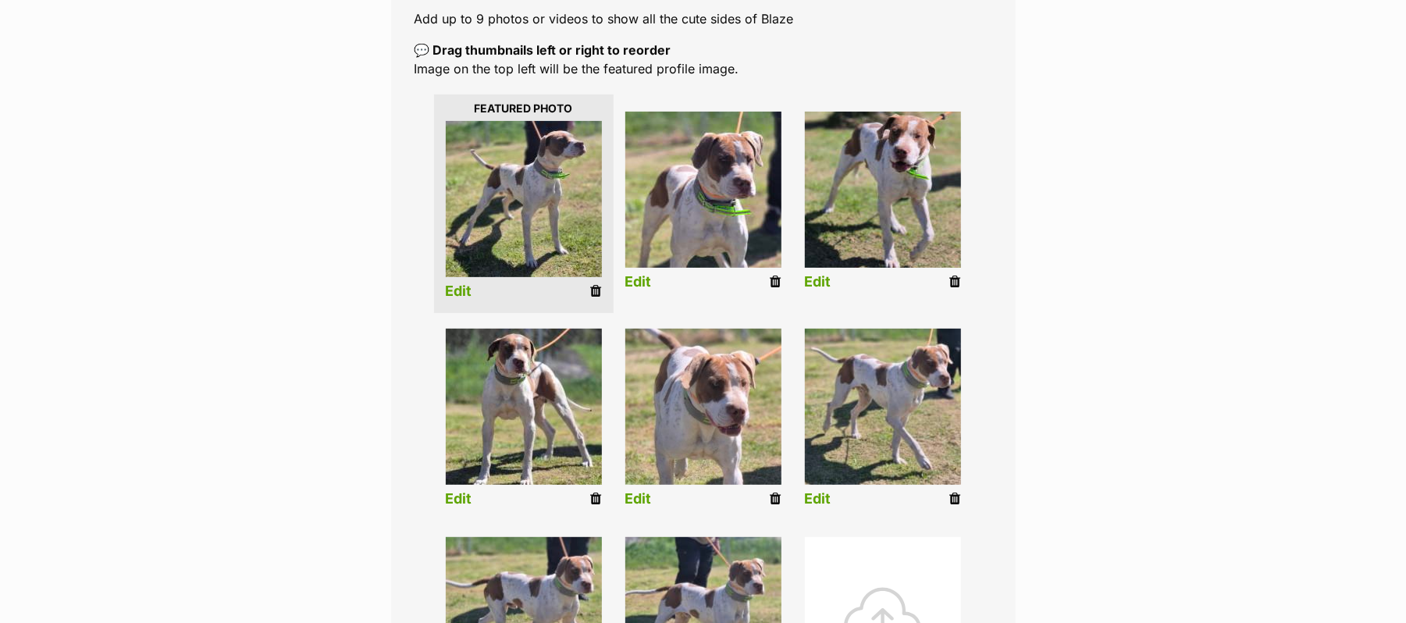
click at [815, 507] on link "Edit" at bounding box center [818, 499] width 27 height 16
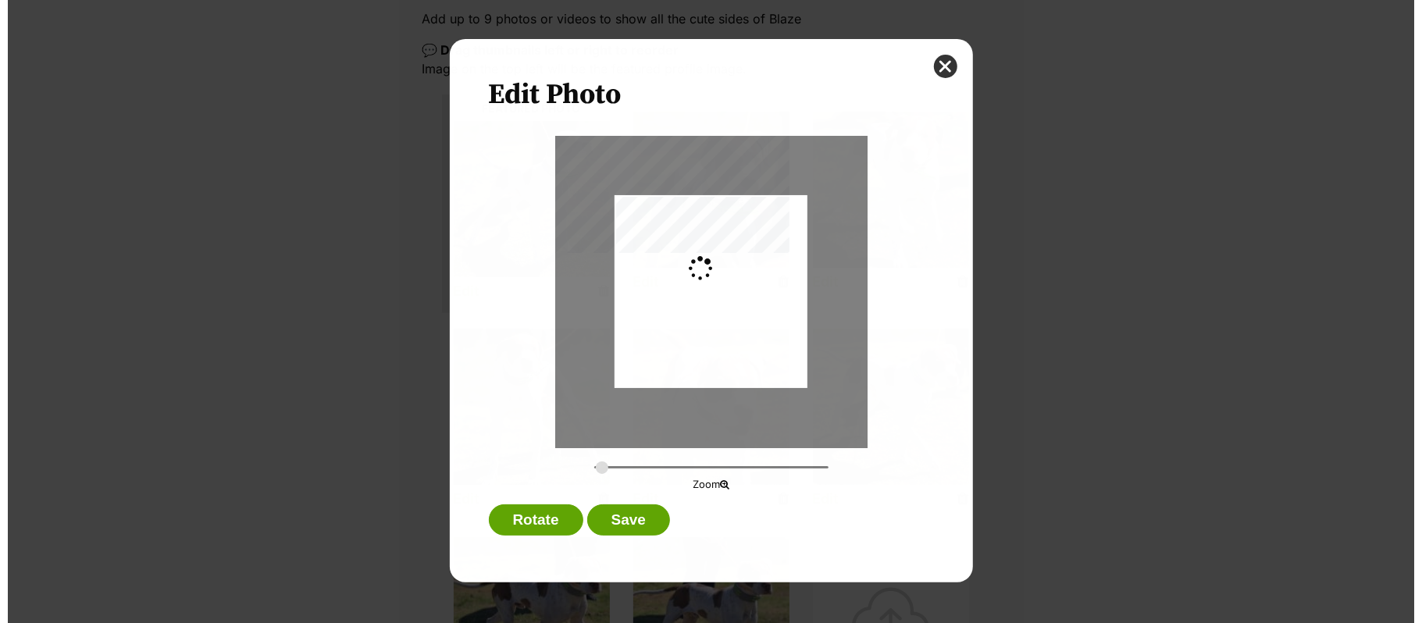
scroll to position [0, 0]
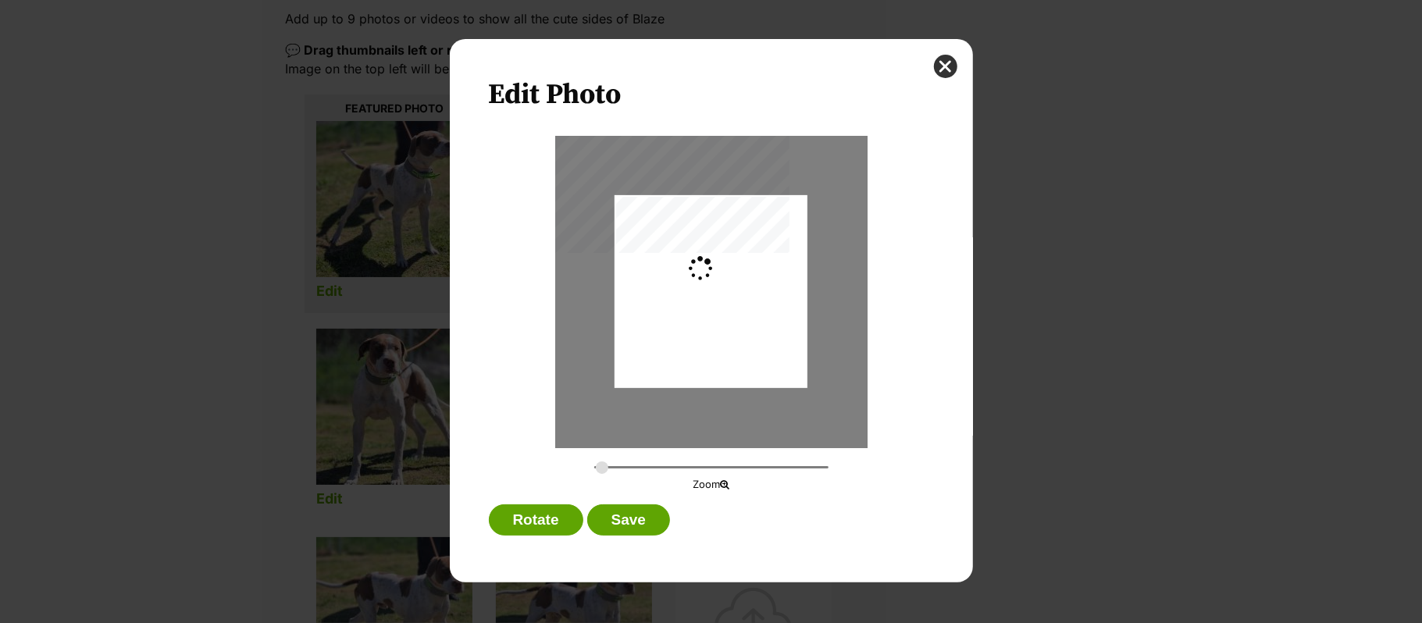
type input "0.2842"
drag, startPoint x: 625, startPoint y: 517, endPoint x: 739, endPoint y: 507, distance: 113.7
click at [634, 515] on button "Save" at bounding box center [628, 519] width 83 height 31
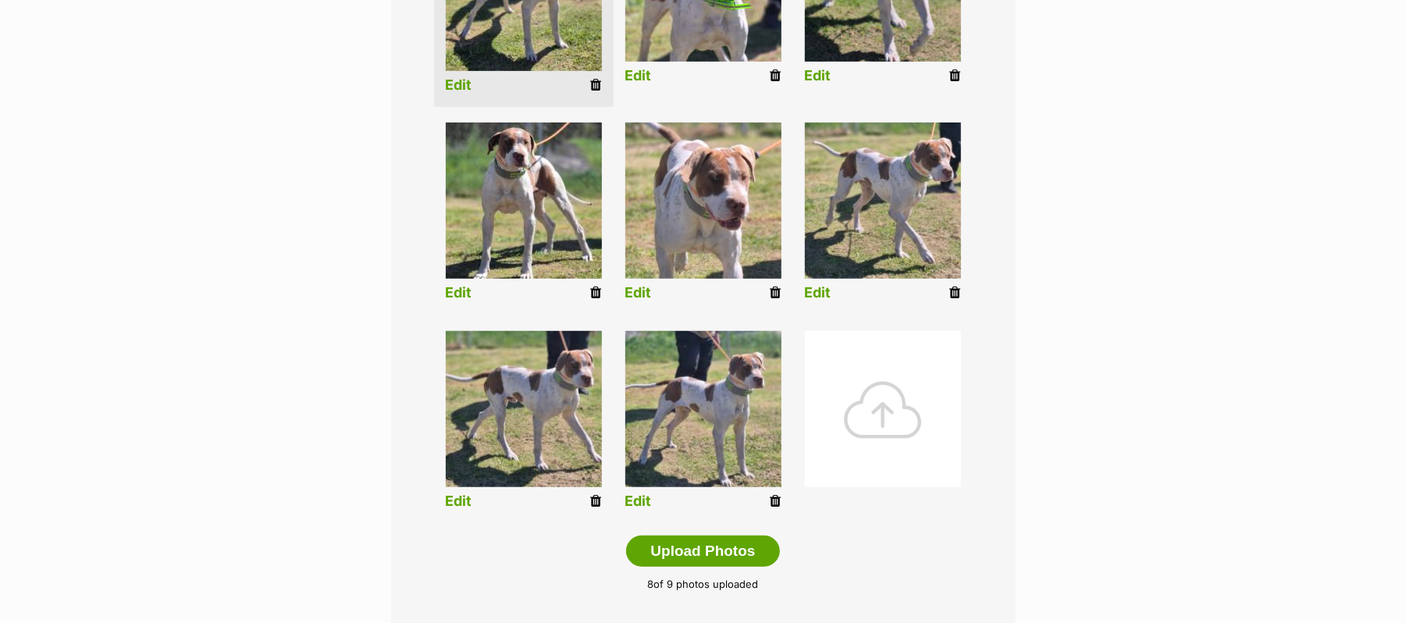
scroll to position [520, 0]
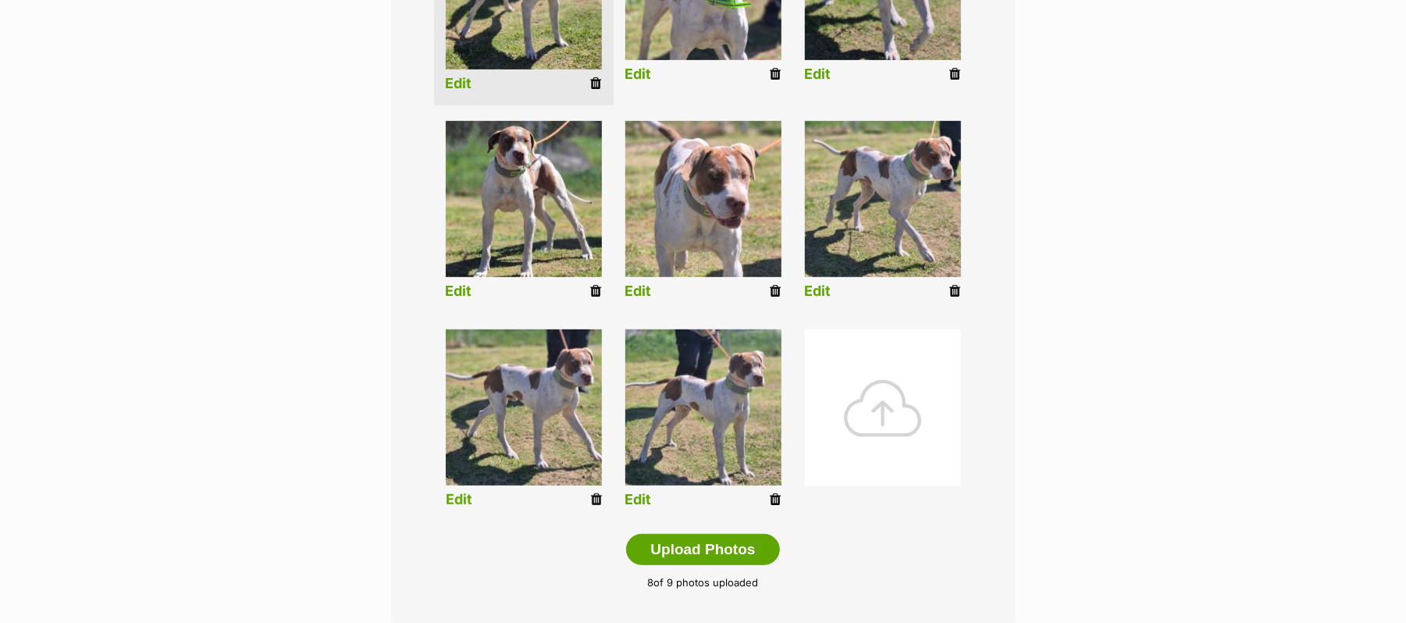
click at [454, 508] on link "Edit" at bounding box center [459, 500] width 27 height 16
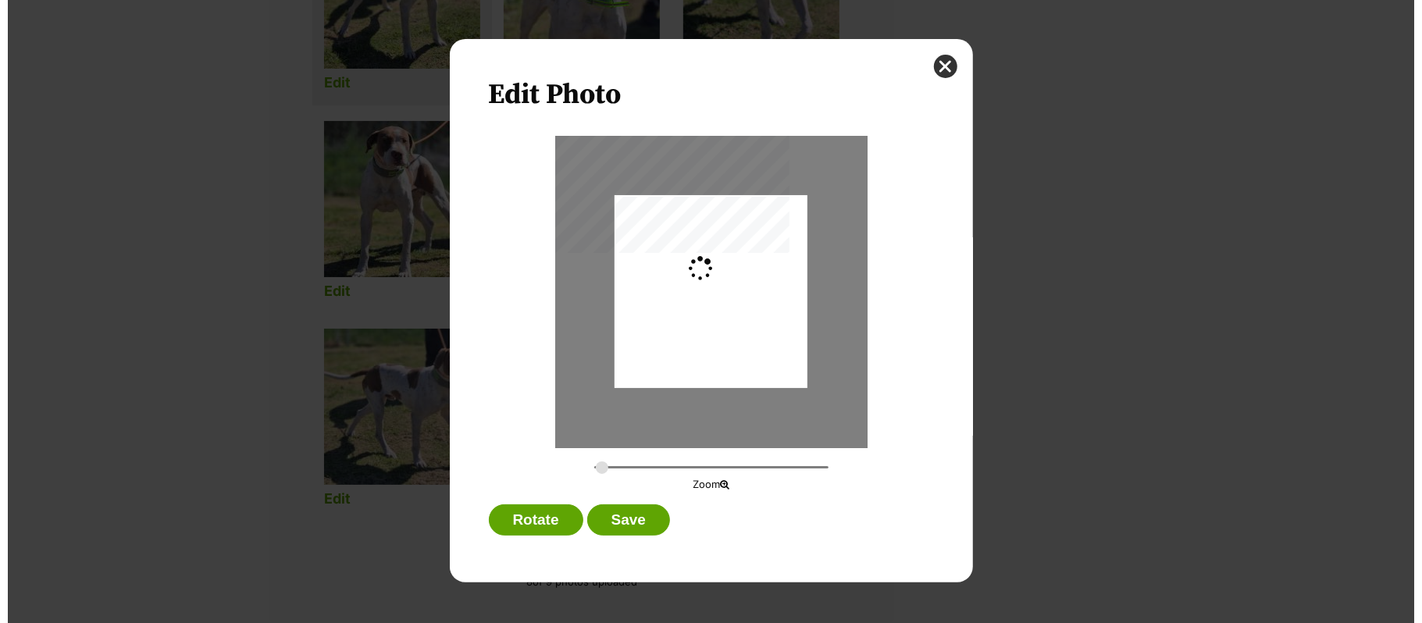
scroll to position [0, 0]
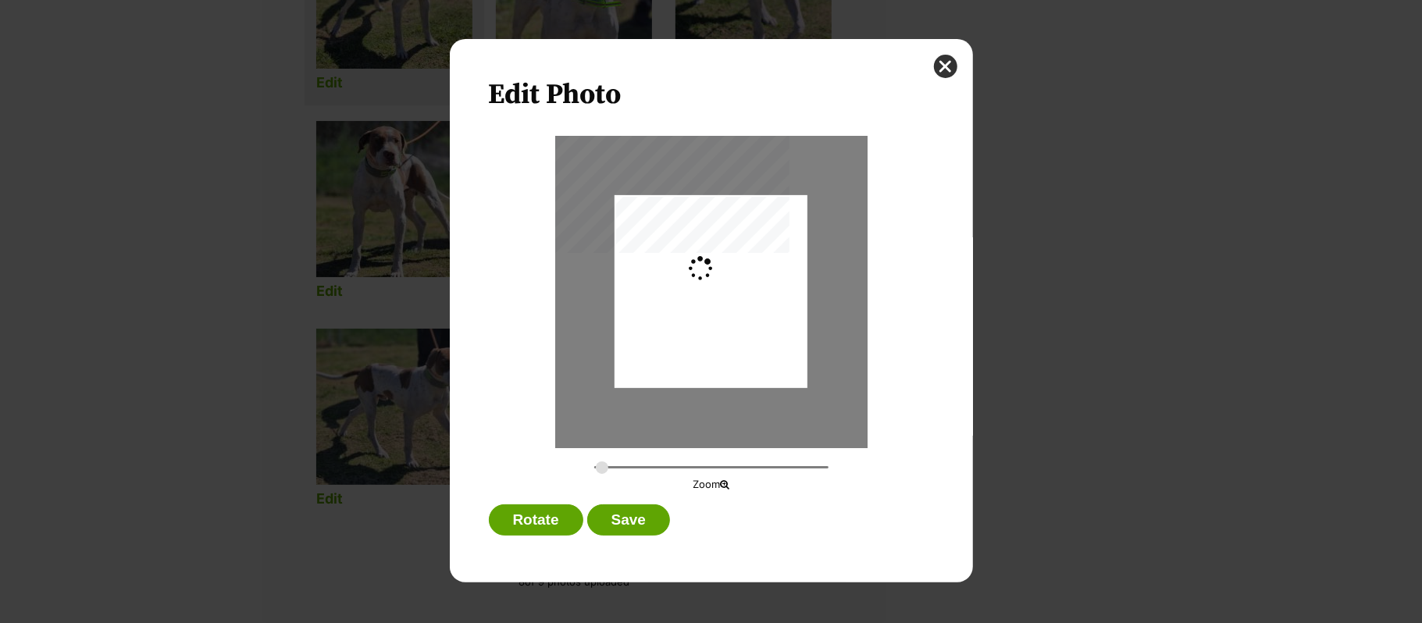
type input "0.3115"
click at [744, 360] on div "Dialog Window - Close (Press escape to close)" at bounding box center [709, 291] width 219 height 193
drag, startPoint x: 631, startPoint y: 517, endPoint x: 729, endPoint y: 506, distance: 99.0
click at [631, 516] on button "Save" at bounding box center [628, 519] width 83 height 31
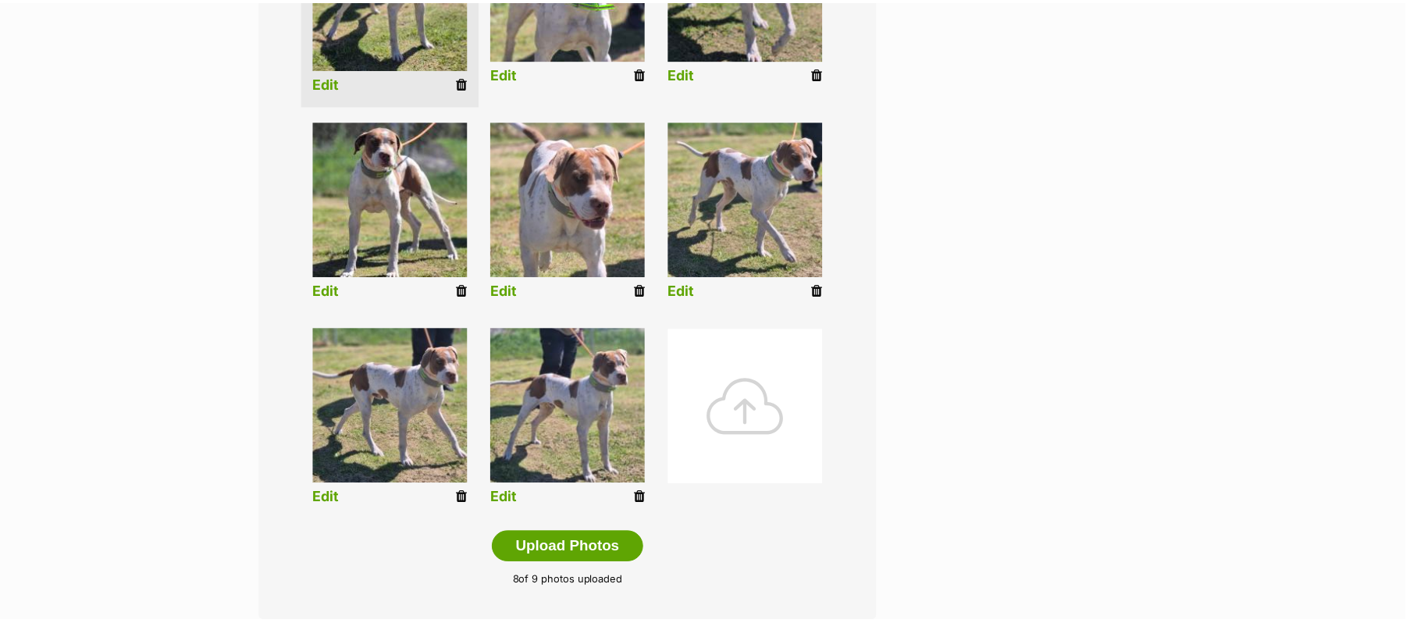
scroll to position [520, 0]
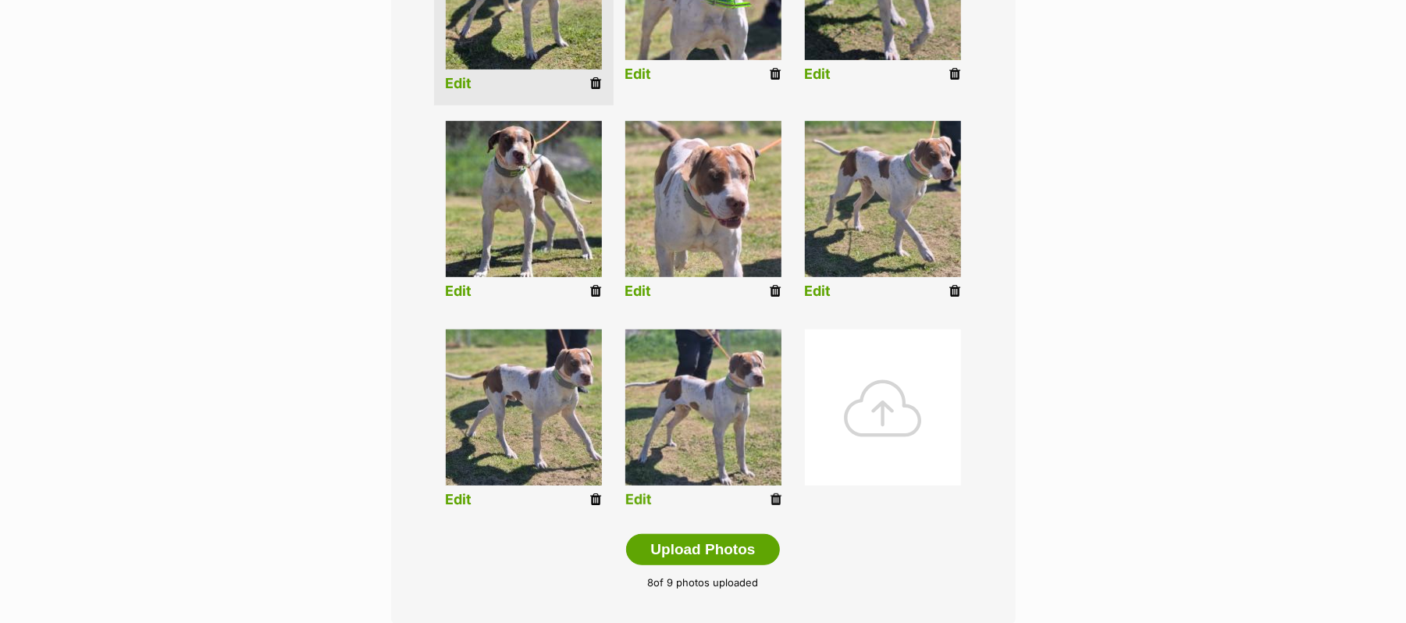
drag, startPoint x: 641, startPoint y: 513, endPoint x: 718, endPoint y: 506, distance: 77.6
click at [642, 508] on link "Edit" at bounding box center [638, 500] width 27 height 16
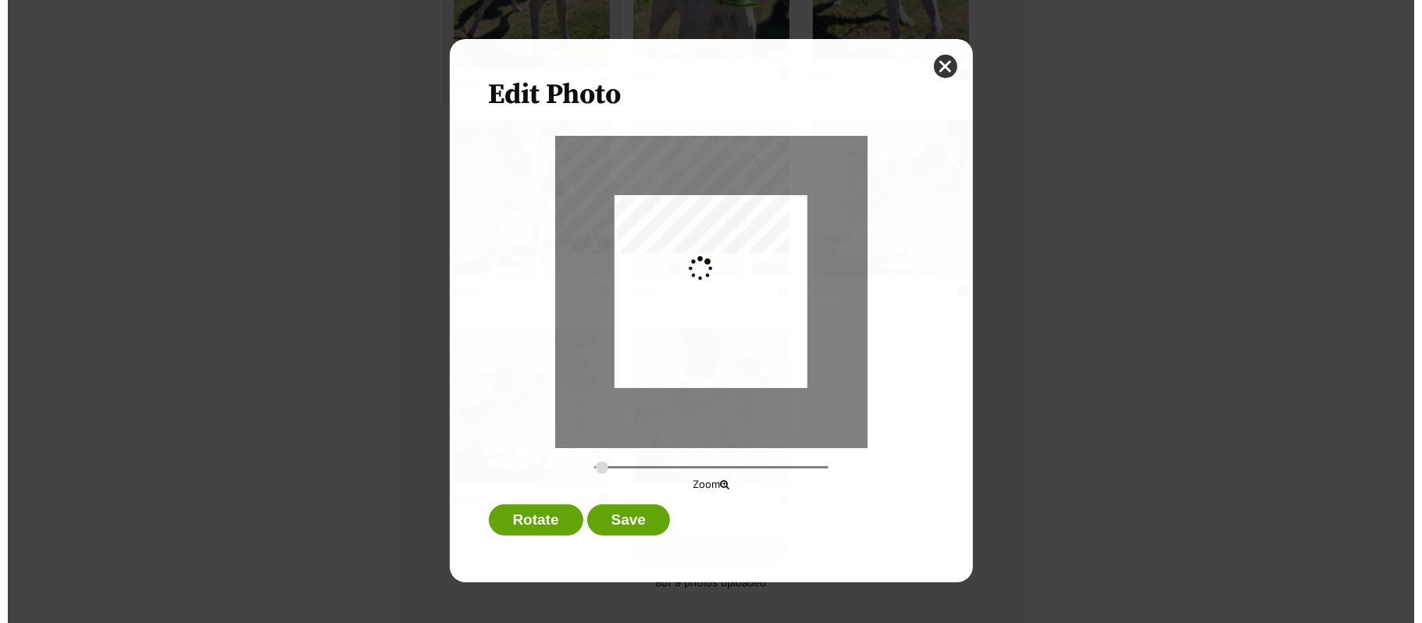
scroll to position [0, 0]
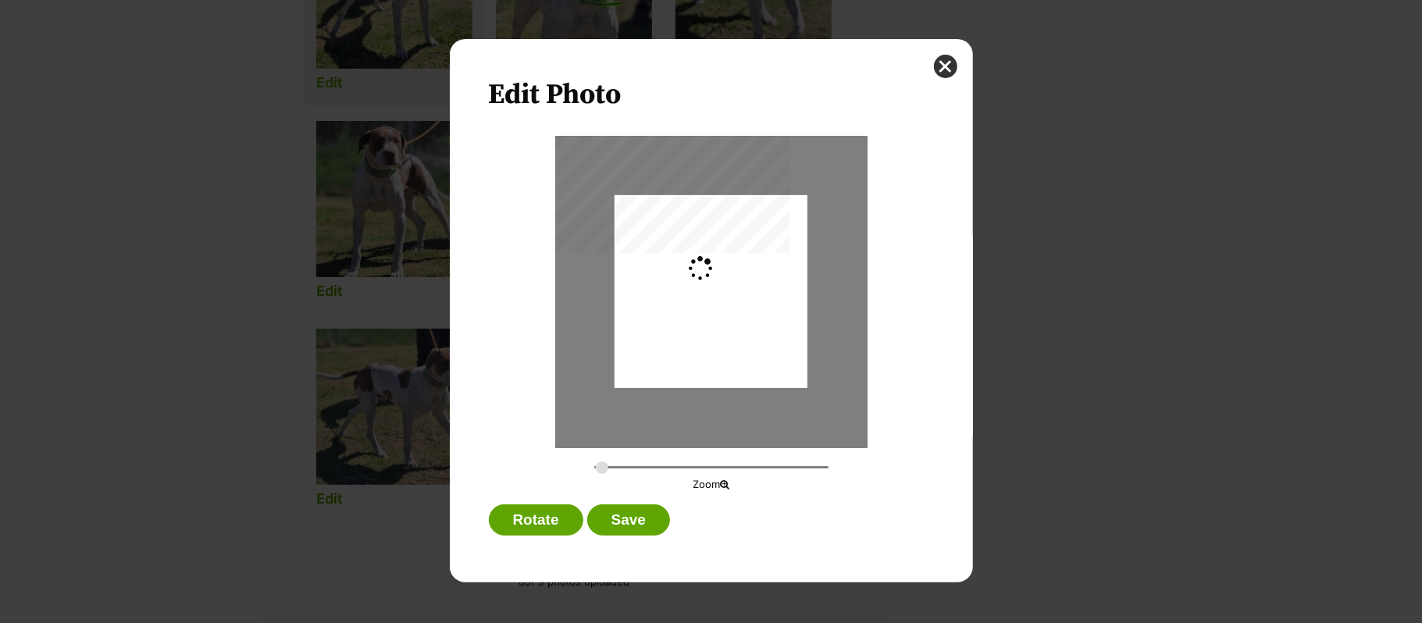
type input "0.2744"
drag, startPoint x: 632, startPoint y: 516, endPoint x: 641, endPoint y: 514, distance: 8.9
click at [635, 514] on button "Save" at bounding box center [628, 519] width 83 height 31
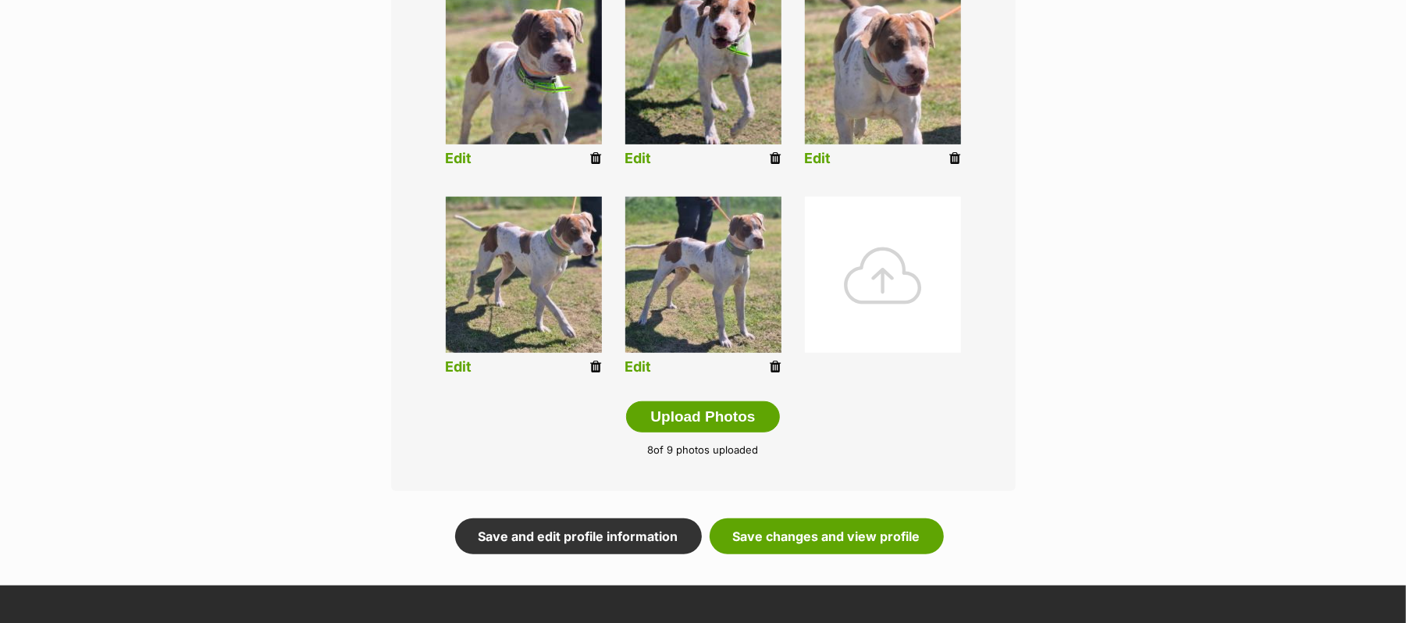
scroll to position [719, 0]
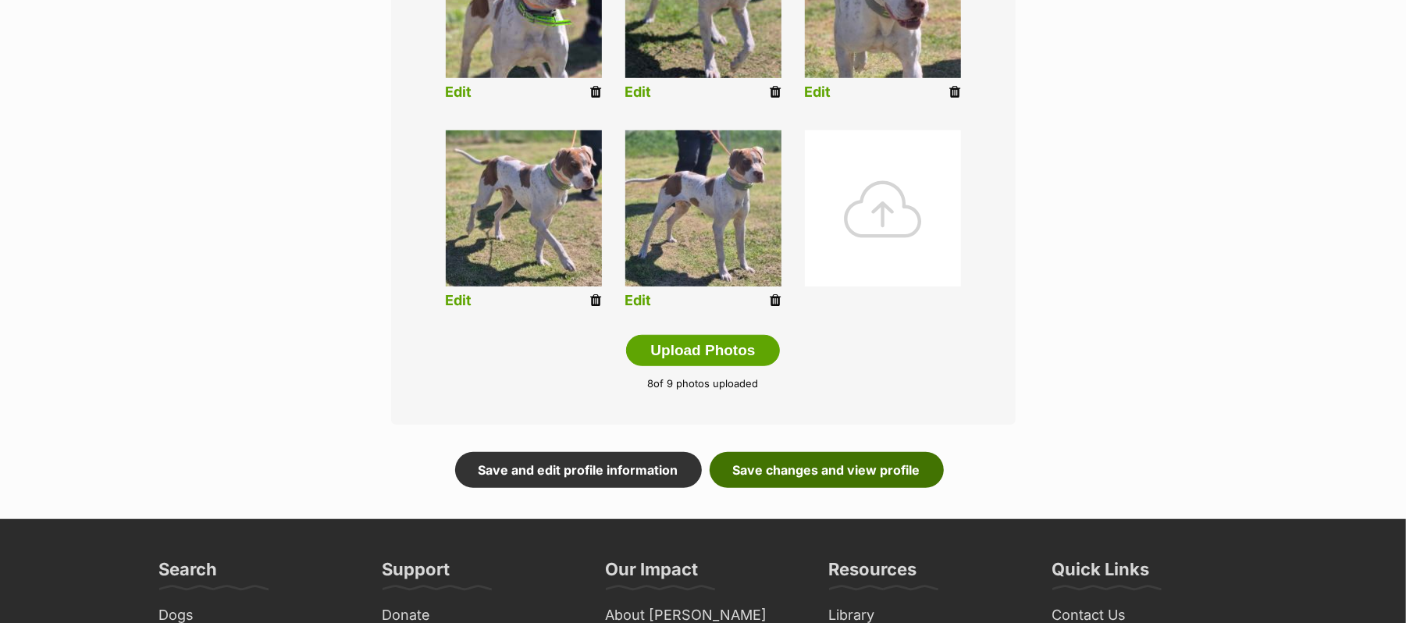
click at [941, 488] on link "Save changes and view profile" at bounding box center [827, 470] width 234 height 36
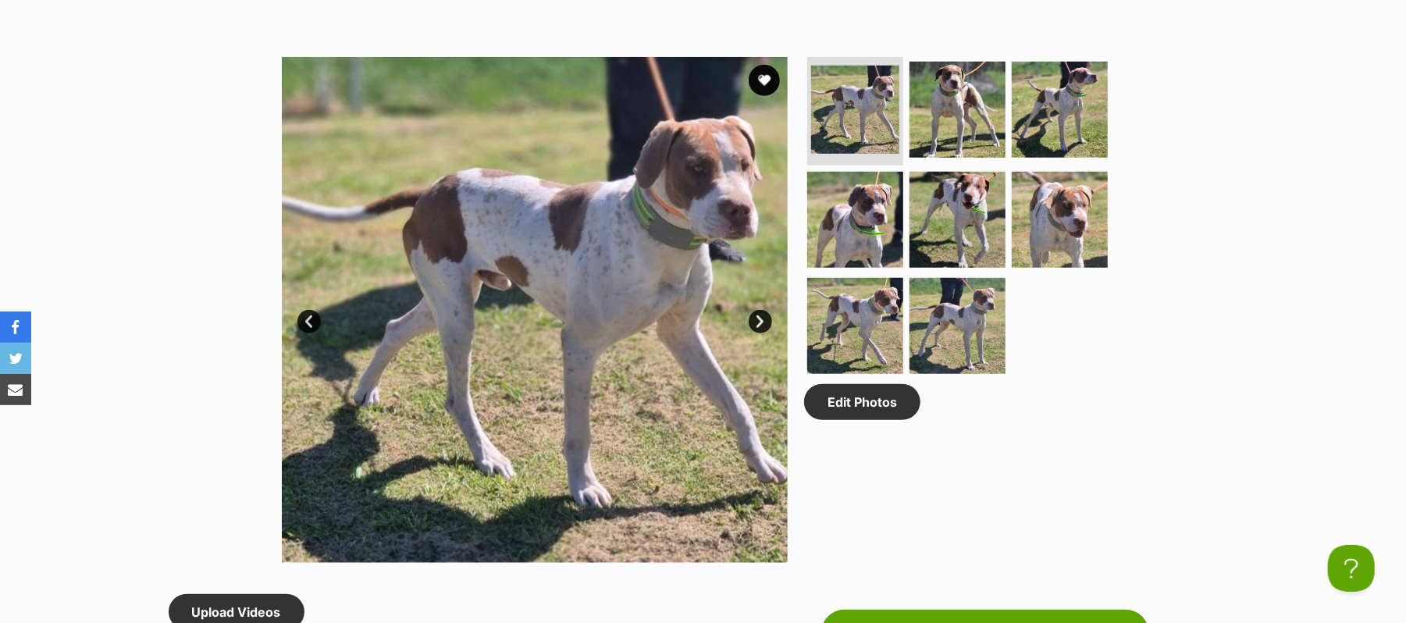
scroll to position [416, 0]
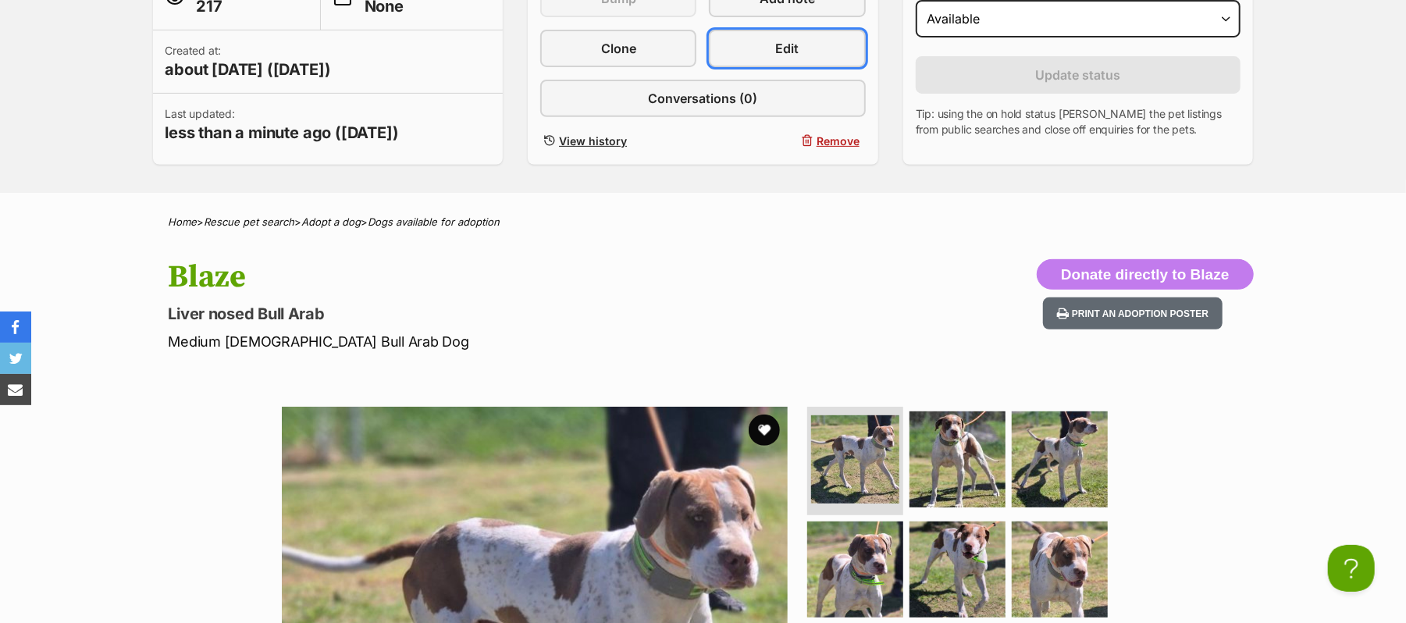
drag, startPoint x: 826, startPoint y: 97, endPoint x: 838, endPoint y: 123, distance: 29.0
click at [825, 67] on link "Edit" at bounding box center [787, 48] width 156 height 37
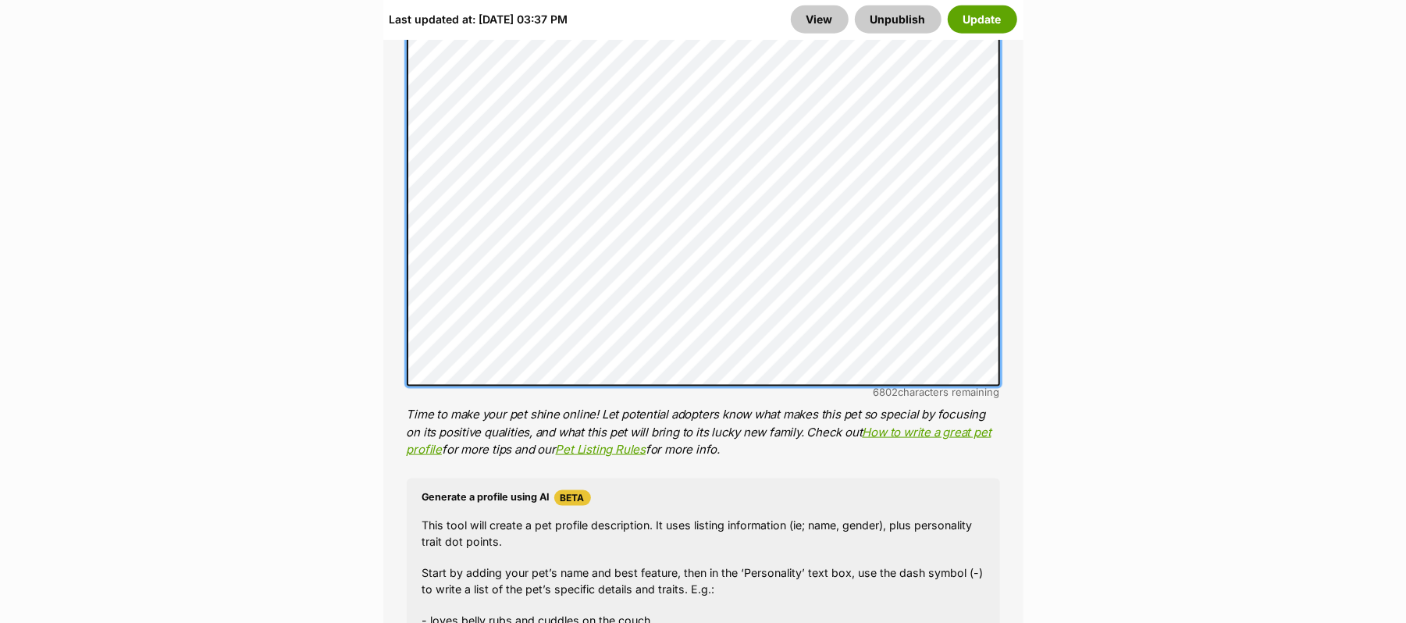
scroll to position [1457, 0]
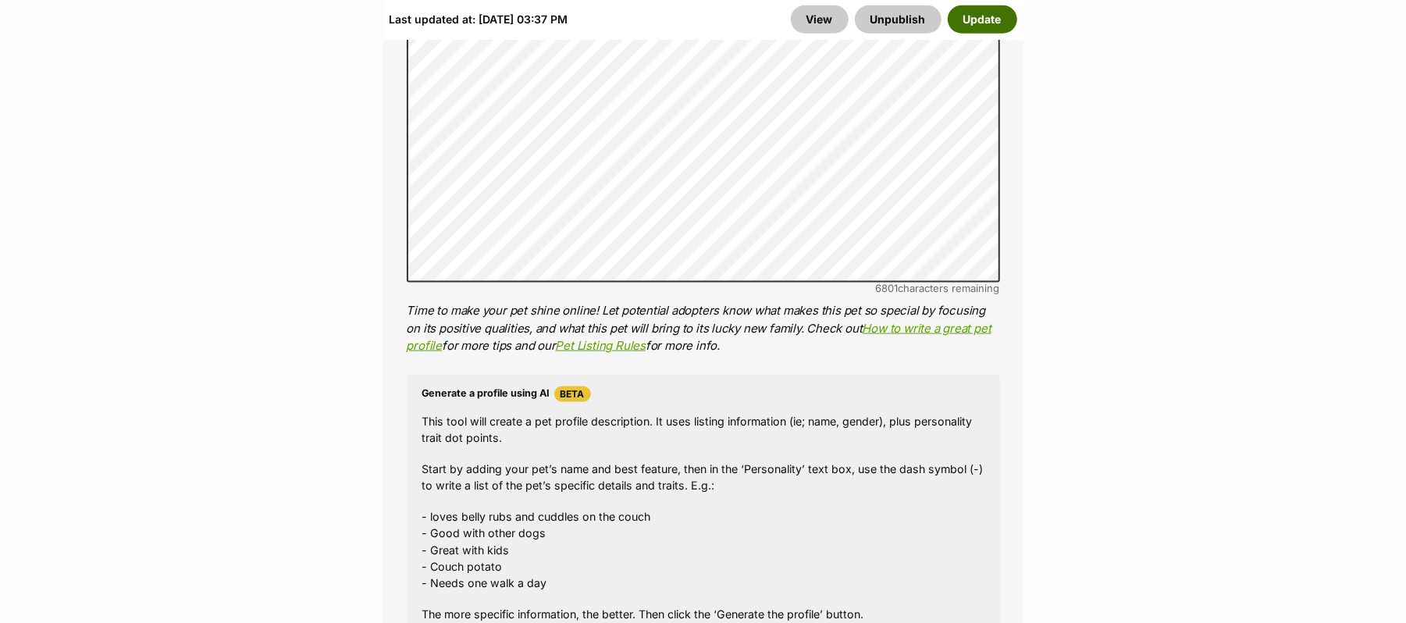
drag, startPoint x: 965, startPoint y: 29, endPoint x: 996, endPoint y: 57, distance: 42.0
click at [966, 30] on button "Update" at bounding box center [982, 19] width 69 height 28
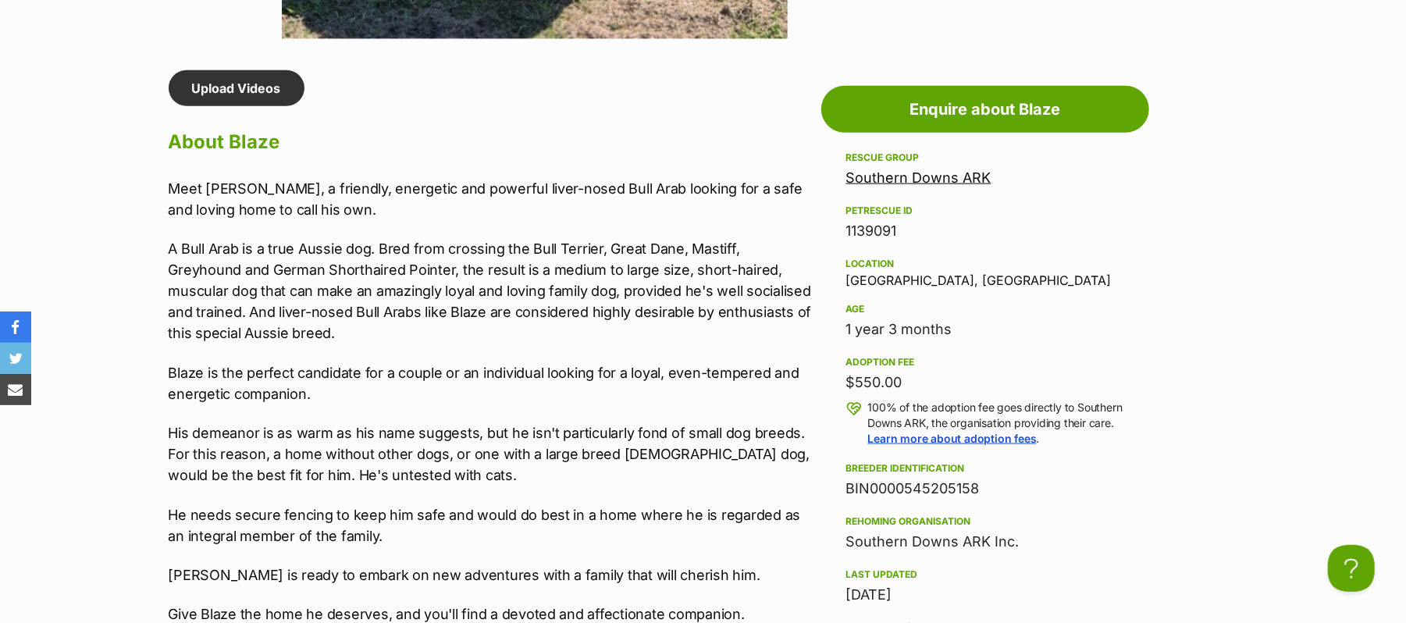
scroll to position [1457, 0]
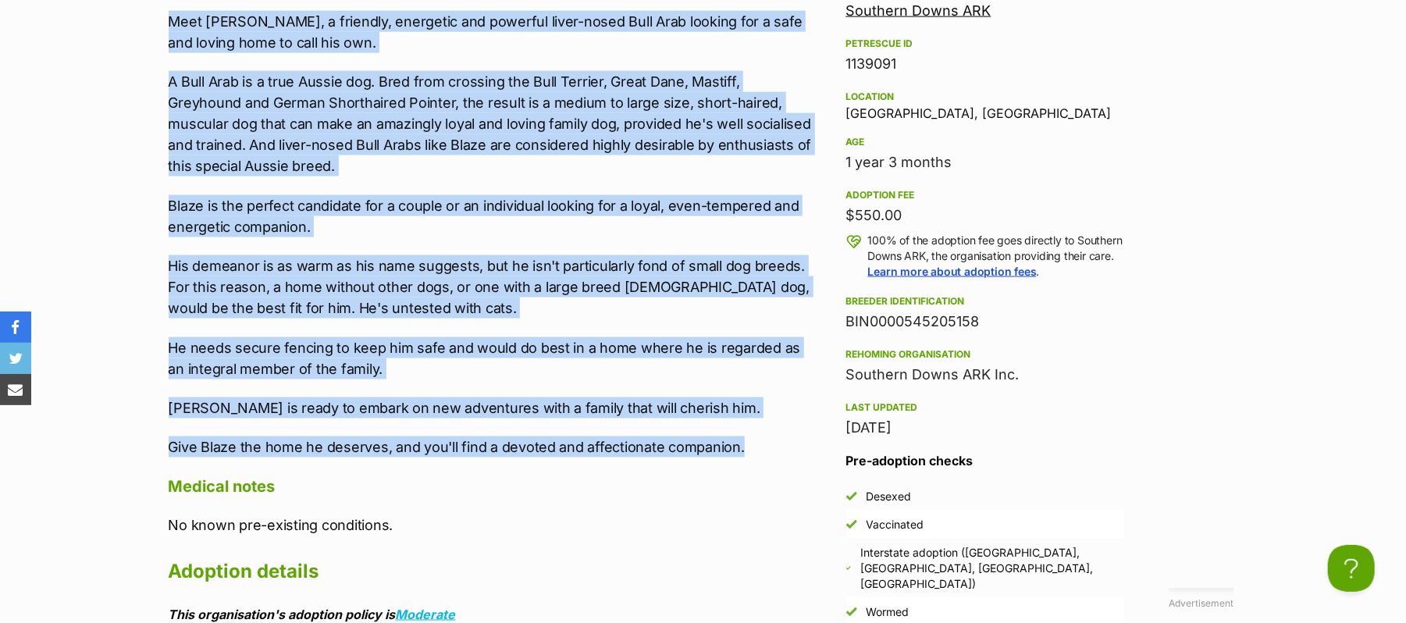
drag, startPoint x: 170, startPoint y: 138, endPoint x: 769, endPoint y: 572, distance: 739.2
click at [769, 458] on div "Meet [PERSON_NAME], a friendly, energetic and powerful liver-nosed Bull Arab lo…" at bounding box center [491, 234] width 645 height 447
copy div "Meet [PERSON_NAME], a friendly, energetic and powerful liver-nosed Bull Arab lo…"
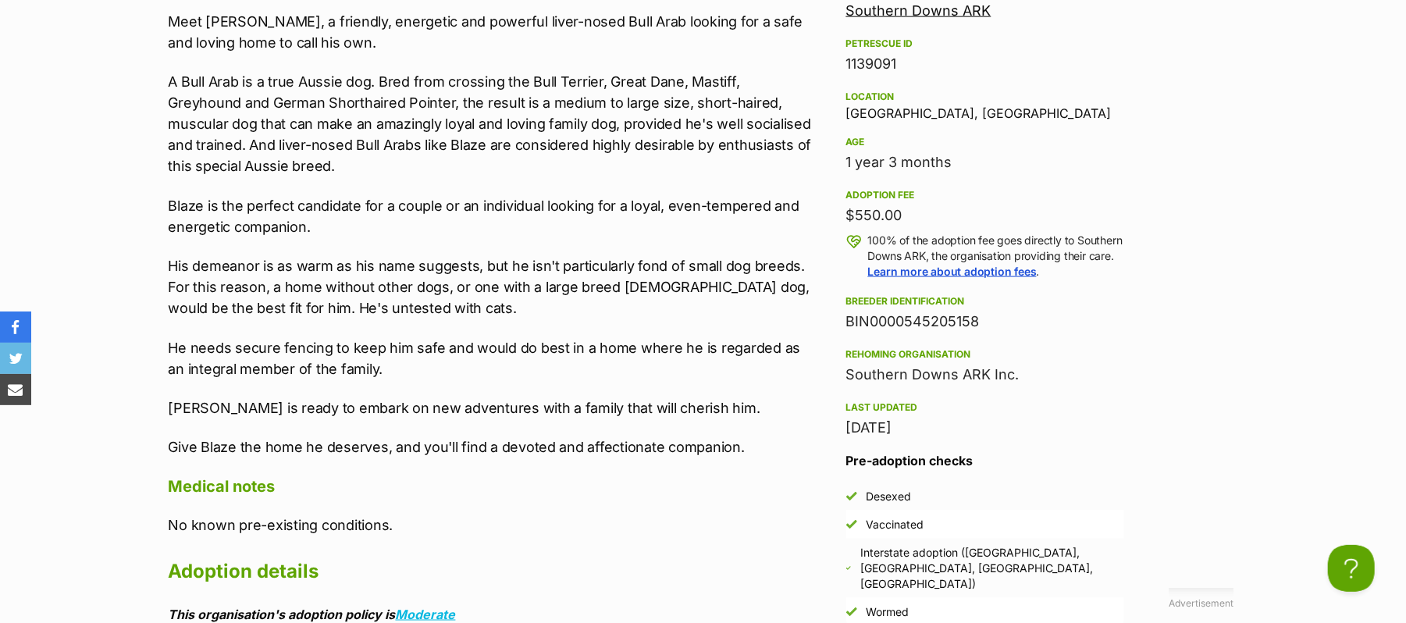
drag, startPoint x: 654, startPoint y: 56, endPoint x: 1075, endPoint y: 192, distance: 443.0
click at [656, 56] on div "Upload Videos About Blaze Meet [PERSON_NAME], a friendly, energetic and powerfu…" at bounding box center [491, 475] width 645 height 1145
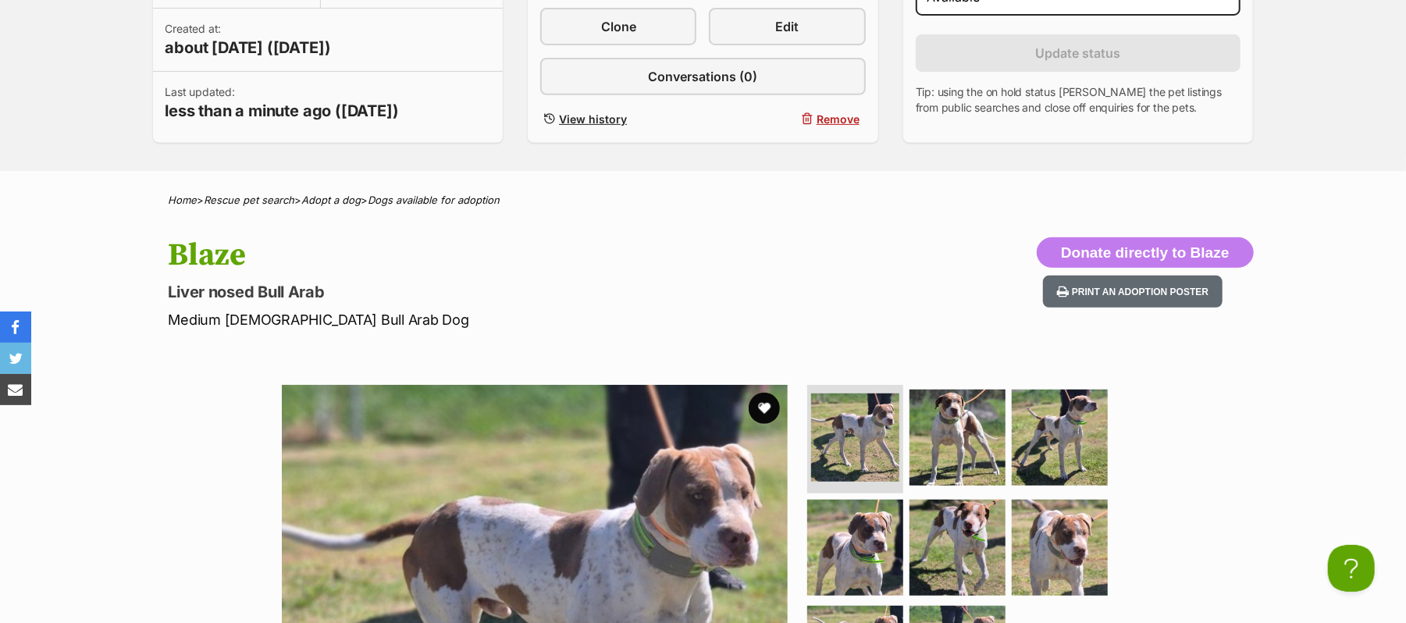
scroll to position [832, 0]
